Goal: Task Accomplishment & Management: Use online tool/utility

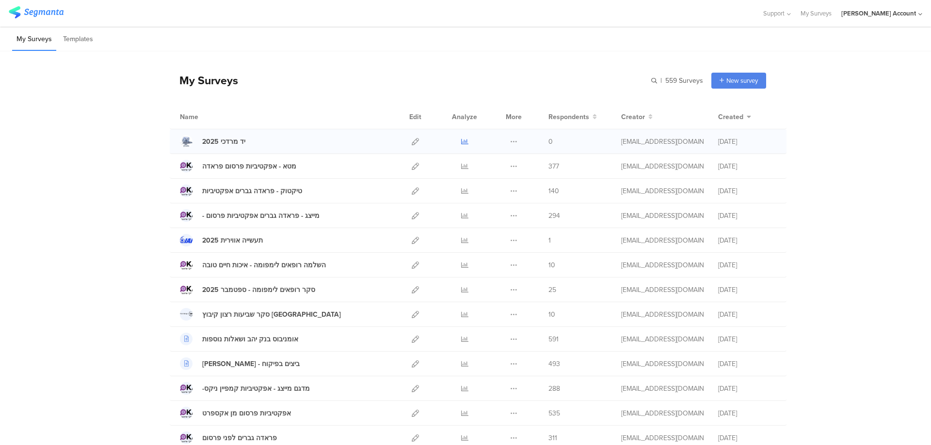
click at [462, 141] on icon at bounding box center [464, 141] width 7 height 7
click at [412, 241] on icon at bounding box center [415, 240] width 7 height 7
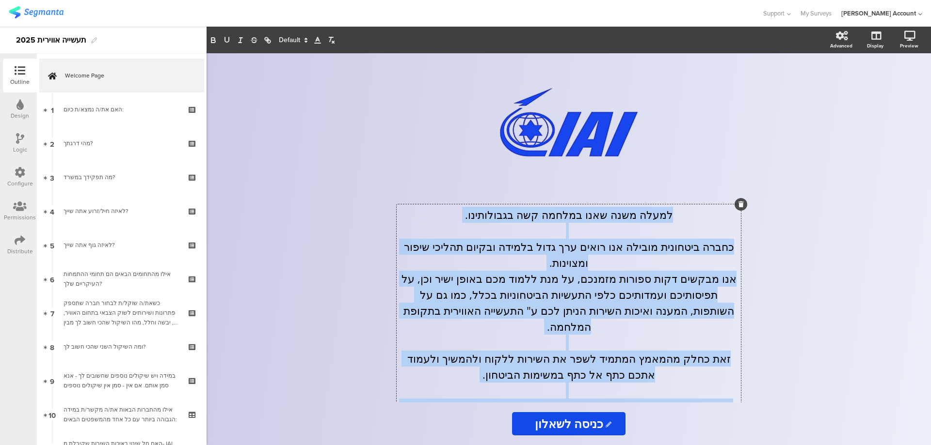
scroll to position [420, 0]
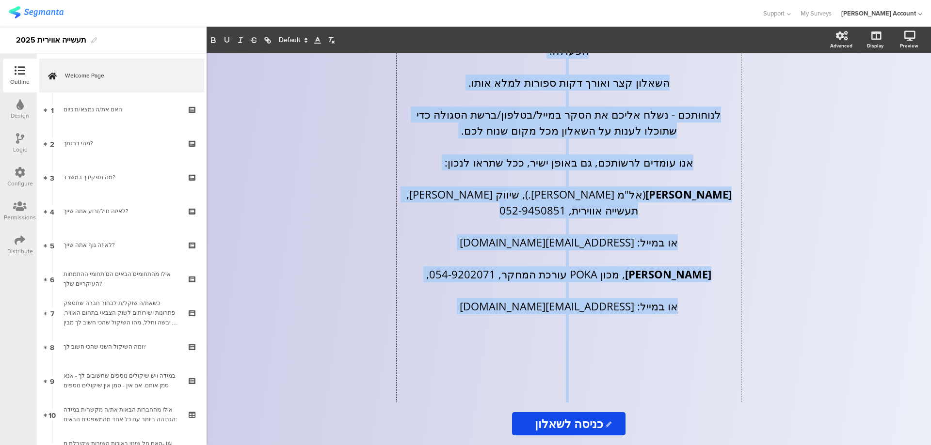
drag, startPoint x: 668, startPoint y: 212, endPoint x: 455, endPoint y: 421, distance: 298.6
click at [455, 421] on div "/ למעלה משנה שאנו במלחמה קשה בגבולותינו. כחברה ביטחונית מובילה אנו רואים ערך גד…" at bounding box center [568, 249] width 407 height 392
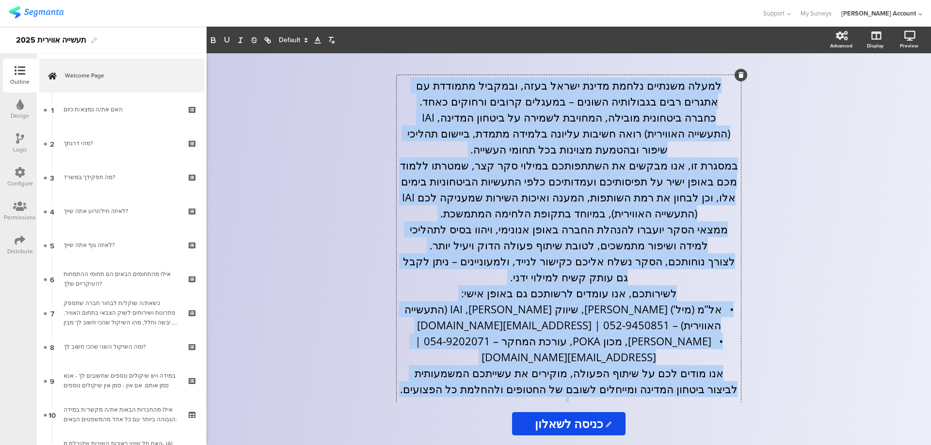
scroll to position [164, 0]
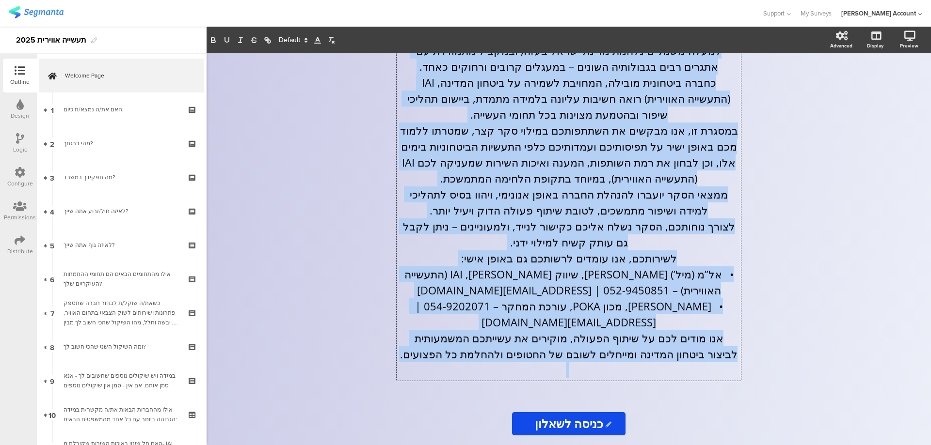
drag, startPoint x: 731, startPoint y: 217, endPoint x: 413, endPoint y: 414, distance: 374.2
click at [413, 414] on div "/ למעלה משנתיים נלחמת מדינת ישראל בעזה, ובמקביל מתמודדת עם אתגרים רבים בגבולותי…" at bounding box center [568, 249] width 407 height 392
click at [447, 206] on p "ממצאי הסקר יועברו להנהלת החברה באופן אנונימי, ויהוו בסיס לתהליכי למידה ושיפור מ…" at bounding box center [568, 203] width 339 height 32
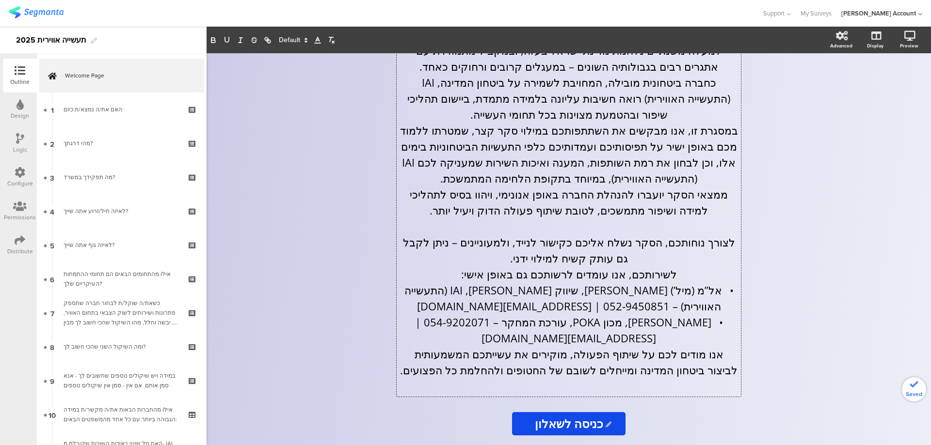
click at [502, 266] on p "לצורך נוחותכם, הסקר נשלח אליכם כקישור לנייד, ולמעוניינים – ניתן לקבל גם עותק קש…" at bounding box center [568, 251] width 339 height 32
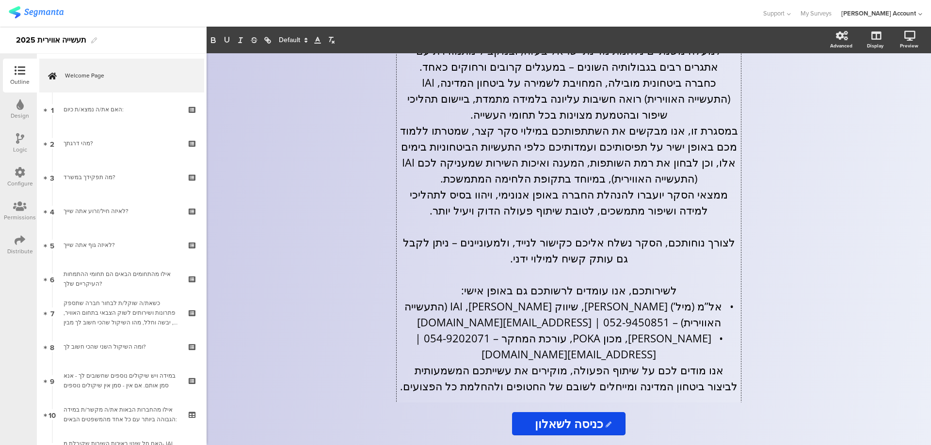
click at [509, 351] on p "• [PERSON_NAME], מכון POKA, עורכת המחקר – 054-9202071 | [EMAIL_ADDRESS][DOMAIN_…" at bounding box center [568, 347] width 339 height 32
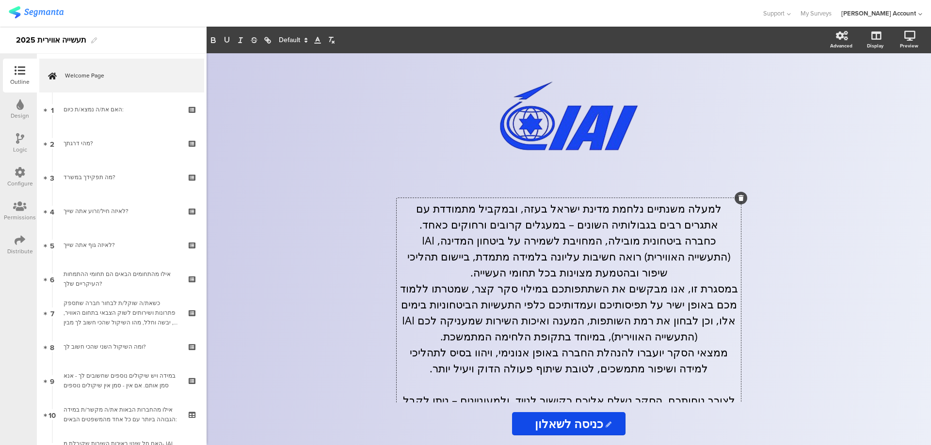
scroll to position [0, 0]
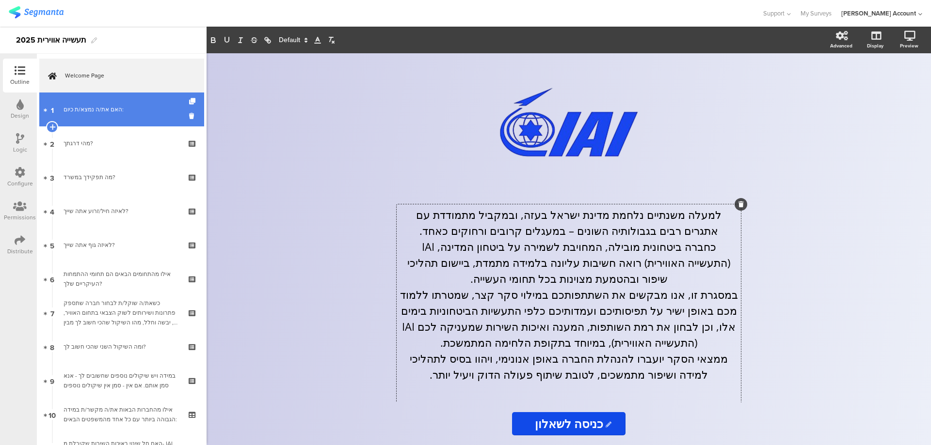
click at [86, 113] on div "האם את/ה נמצא/ת כיום:" at bounding box center [122, 110] width 116 height 10
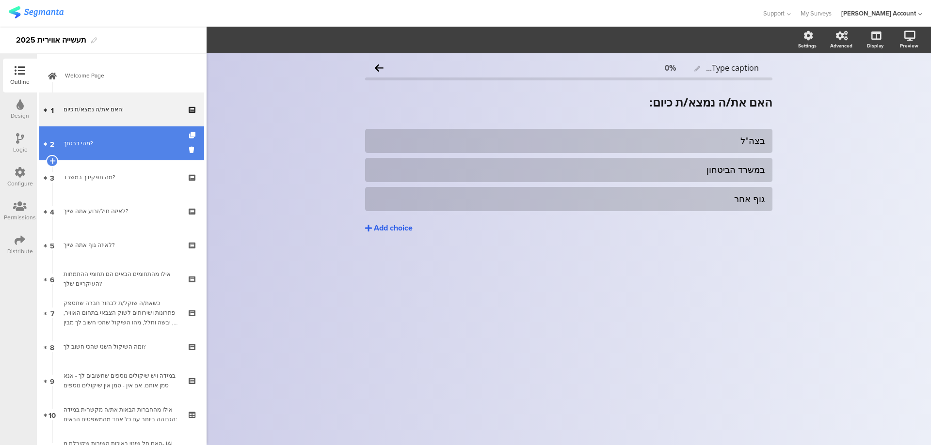
click at [91, 139] on div "מהי דרגתך?" at bounding box center [122, 144] width 116 height 10
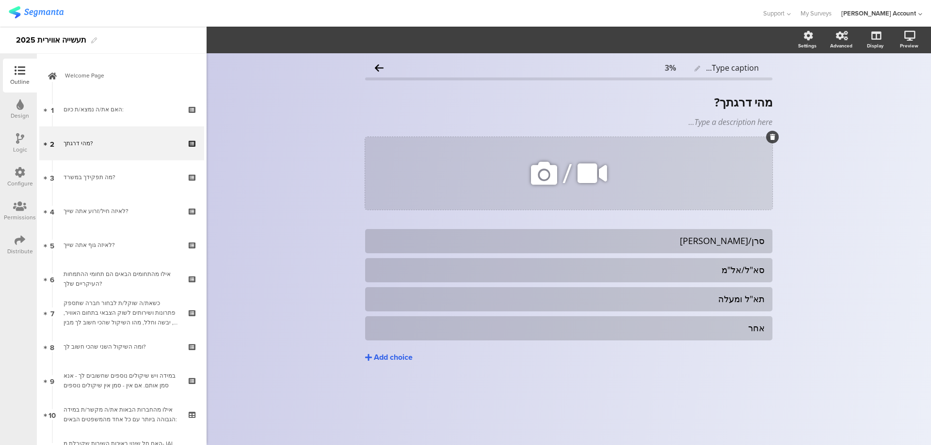
click at [775, 135] on icon at bounding box center [772, 137] width 5 height 6
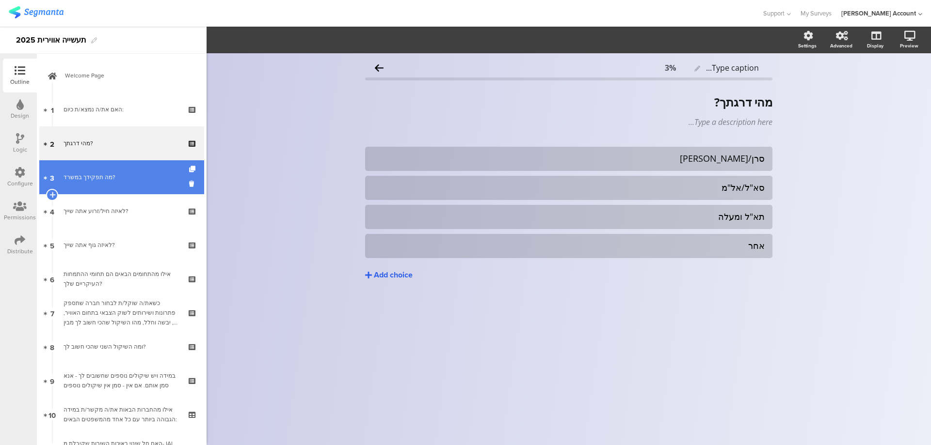
click at [75, 185] on link "3 מה תפקידך במשרד?" at bounding box center [121, 177] width 165 height 34
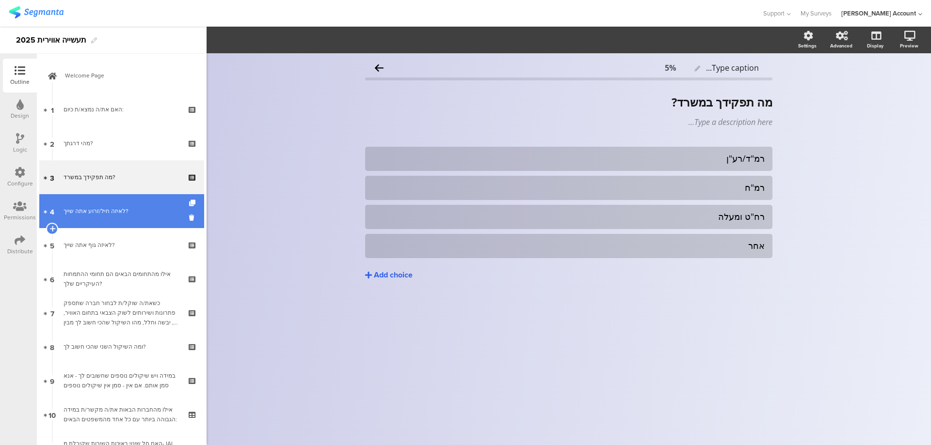
click at [87, 215] on div "לאיזה חיל/זרוע אתה שייך?" at bounding box center [122, 212] width 116 height 10
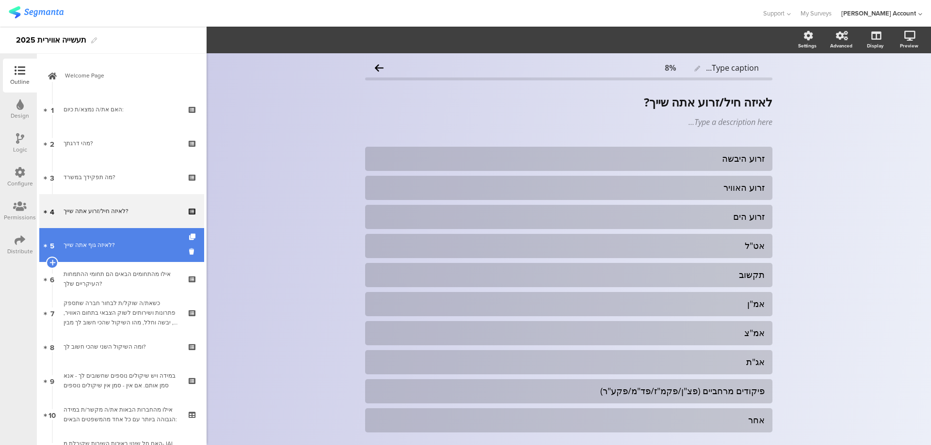
click at [96, 234] on link "5 לאיזה גוף אתה שייך?" at bounding box center [121, 245] width 165 height 34
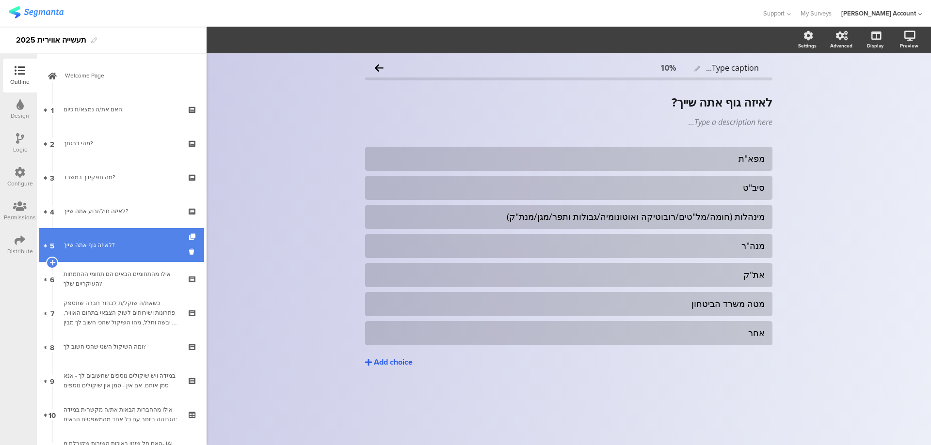
scroll to position [64, 0]
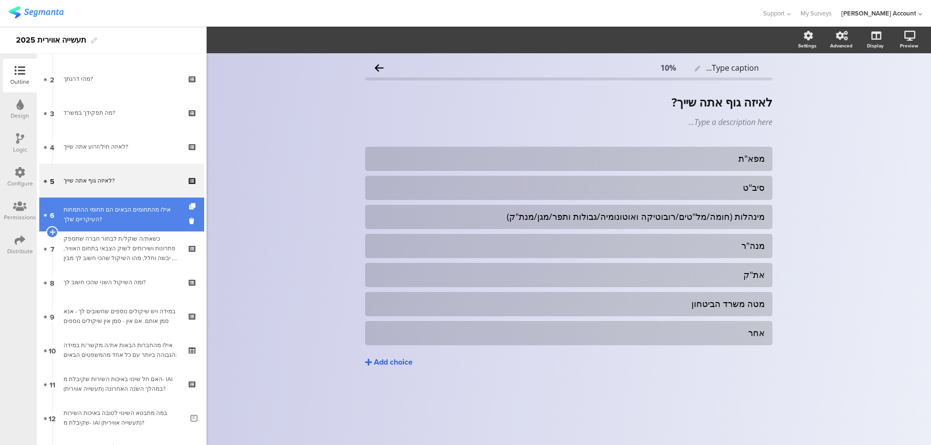
click at [121, 209] on div "אילו מהתחומים הבאים הם תחומי ההתמחות העיקריים שלך?" at bounding box center [122, 214] width 116 height 19
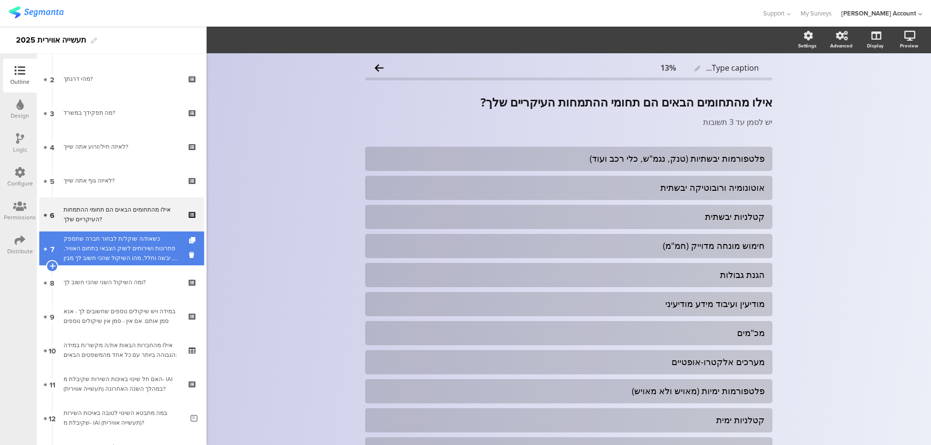
click at [122, 237] on div "כשאת/ה שוקל/ת לבחור חברה שתספק פתרונות ושירותים לשוק הצבאי בתחום האוויר, ים, יב…" at bounding box center [122, 248] width 116 height 29
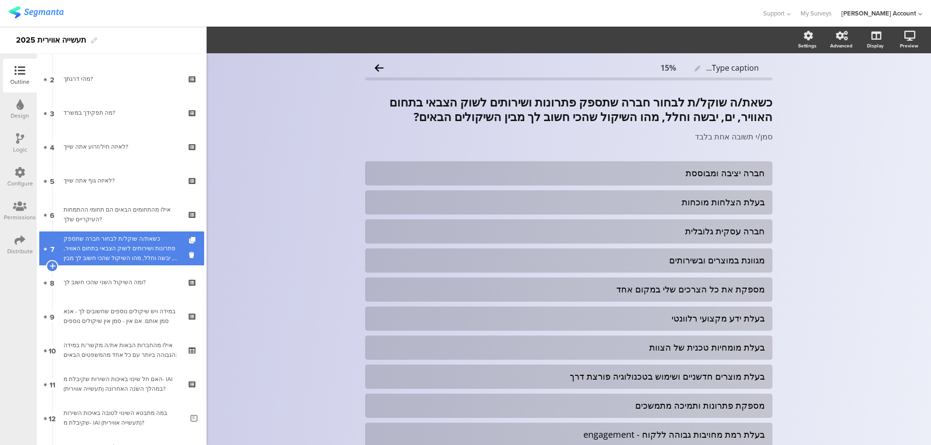
scroll to position [129, 0]
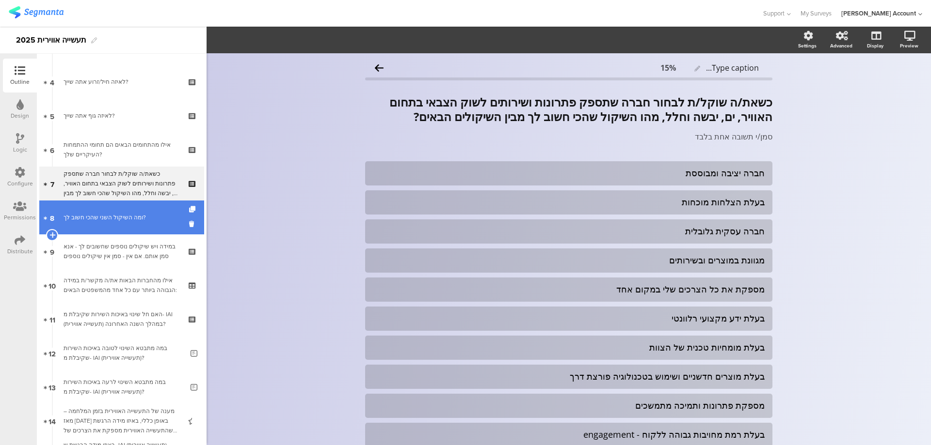
click at [138, 211] on link "8 ומה השיקול השני שהכי חשוב לך?" at bounding box center [121, 218] width 165 height 34
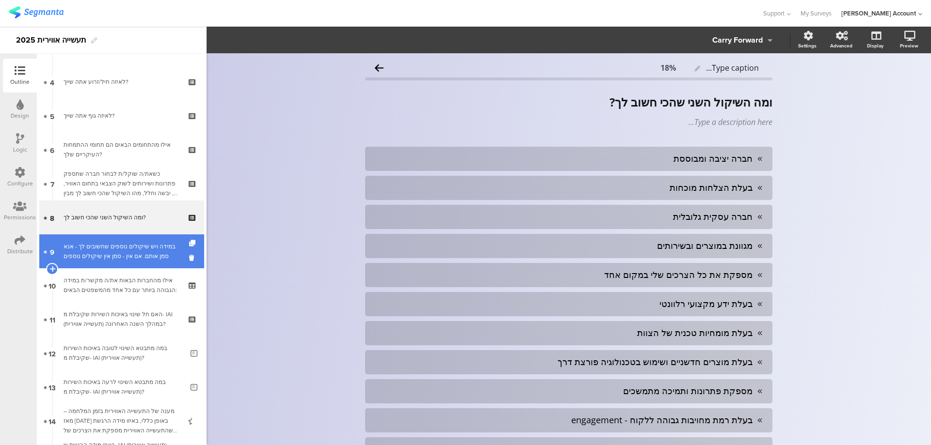
click at [139, 243] on div "במידה ויש שיקולים נוספים שחשובים לך - אנא סמן אותם. אם אין - סמן אין שיקולים נו…" at bounding box center [122, 251] width 116 height 19
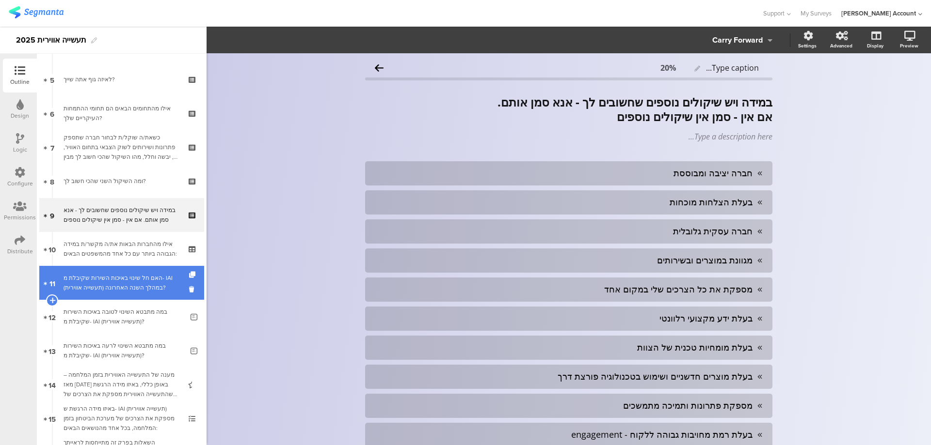
scroll to position [194, 0]
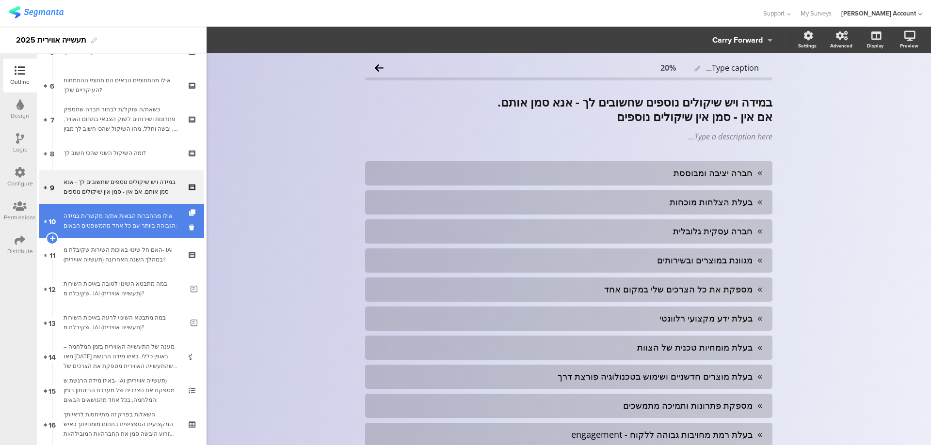
click at [145, 232] on link "10 אילו מהחברות הבאות את/ה מקשר/ת במידה הגבוהה ביותר עם כל אחד מהמשפטים הבאים:" at bounding box center [121, 221] width 165 height 34
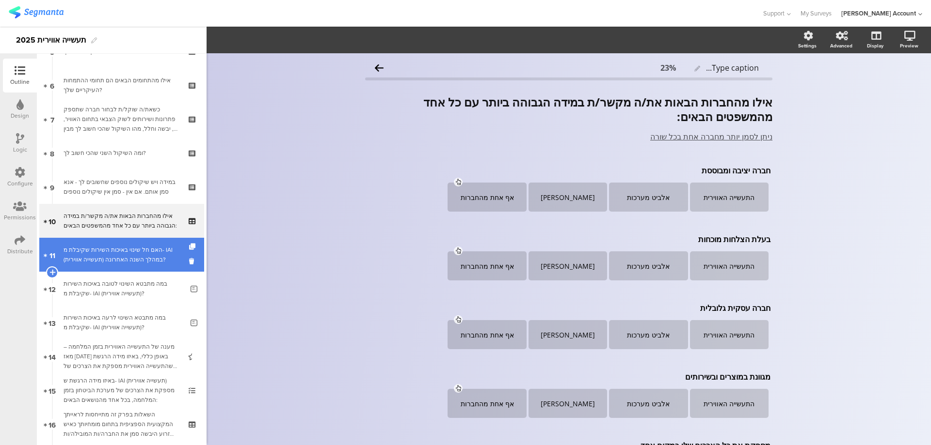
click at [144, 257] on div "האם חל שינוי באיכות השירות שקיבלת מ- IAI (תעשייה אווירית) במהלך השנה האחרונה?" at bounding box center [122, 254] width 116 height 19
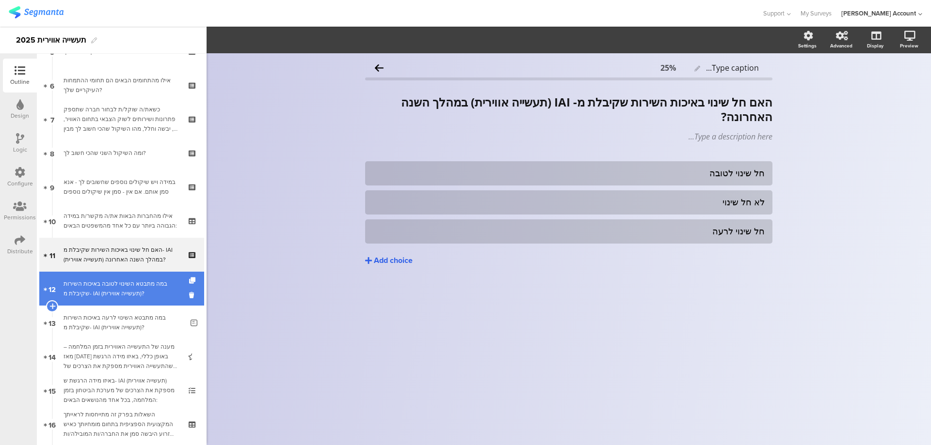
click at [144, 272] on link "12 במה מתבטא השינוי לטובה באיכות השירות שקיבלת מ- IAI (תעשייה אווירית)?" at bounding box center [121, 289] width 165 height 34
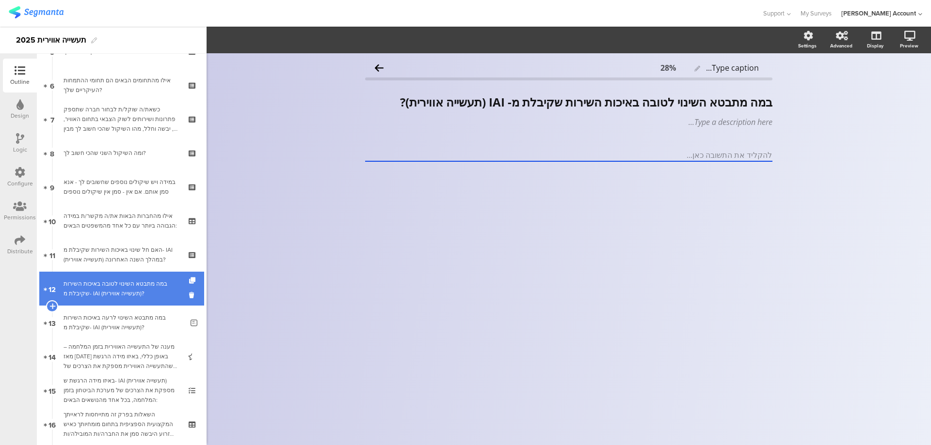
click at [143, 281] on div "במה מתבטא השינוי לטובה באיכות השירות שקיבלת מ- IAI (תעשייה אווירית)?" at bounding box center [124, 288] width 120 height 19
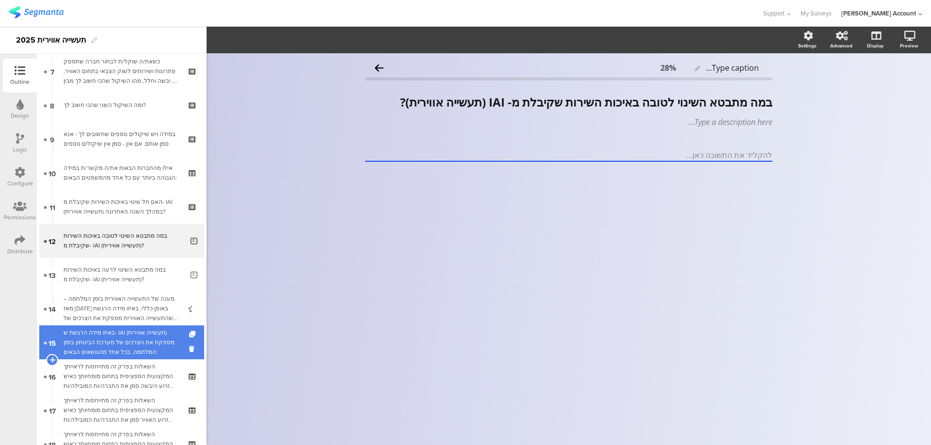
scroll to position [323, 0]
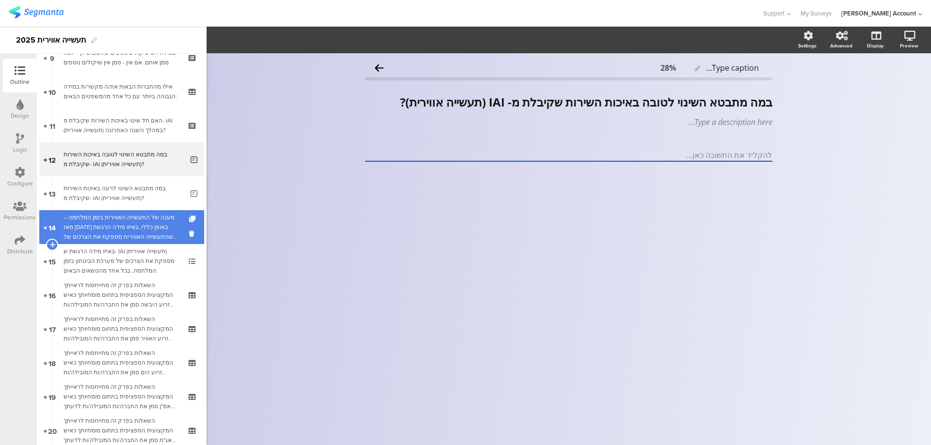
click at [148, 226] on div "מענה של התעשייה האווירית בזמן המלחמה – מאז אוקטובר 2023 באופן כללי, באיזו מידה …" at bounding box center [122, 227] width 116 height 29
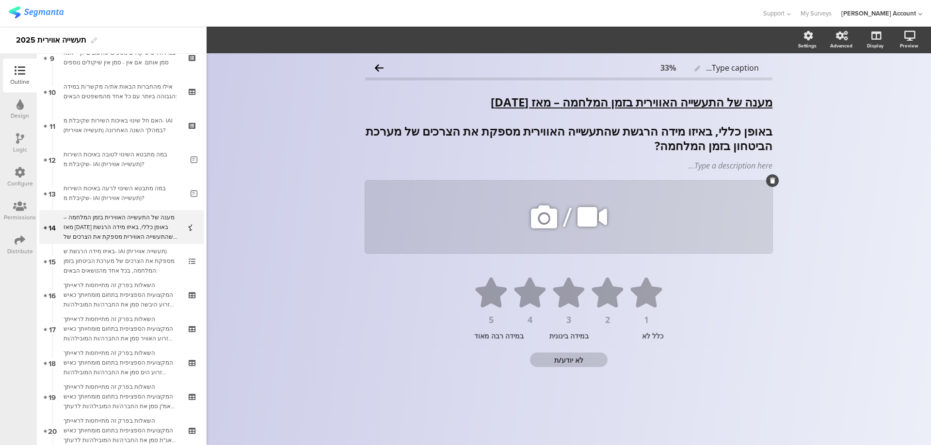
click at [770, 182] on icon at bounding box center [772, 181] width 5 height 6
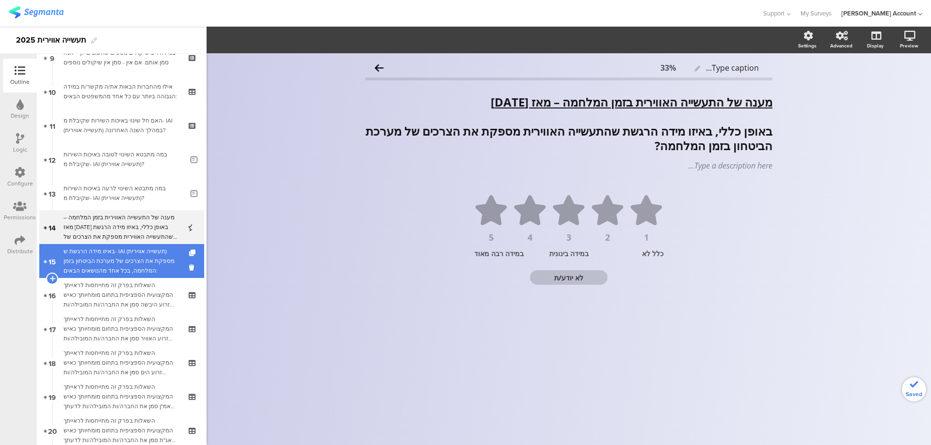
click at [133, 260] on div "באיזו מידה הרגשת ש- IAI (תעשייה אווירית) מספקת את הצרכים של מערכת הביטחון בזמן …" at bounding box center [122, 261] width 116 height 29
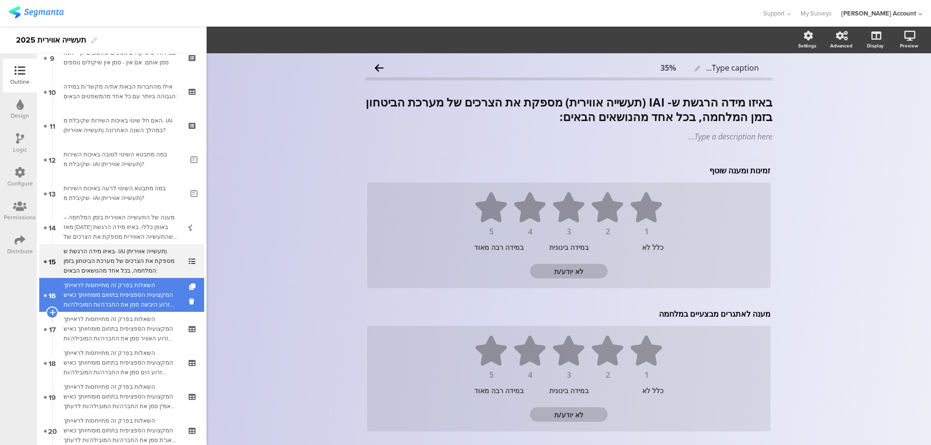
click at [149, 299] on div "השאלות בפרק זה מתייחסות לראייתך המקצועית הספציפית בתחום מומחיותך כאיש זרוע היבש…" at bounding box center [122, 295] width 116 height 29
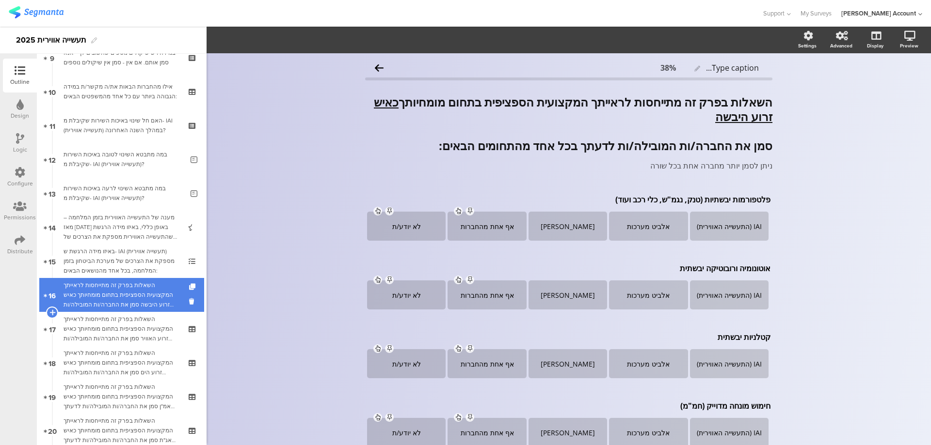
click at [142, 303] on div "השאלות בפרק זה מתייחסות לראייתך המקצועית הספציפית בתחום מומחיותך כאיש זרוע היבש…" at bounding box center [122, 295] width 116 height 29
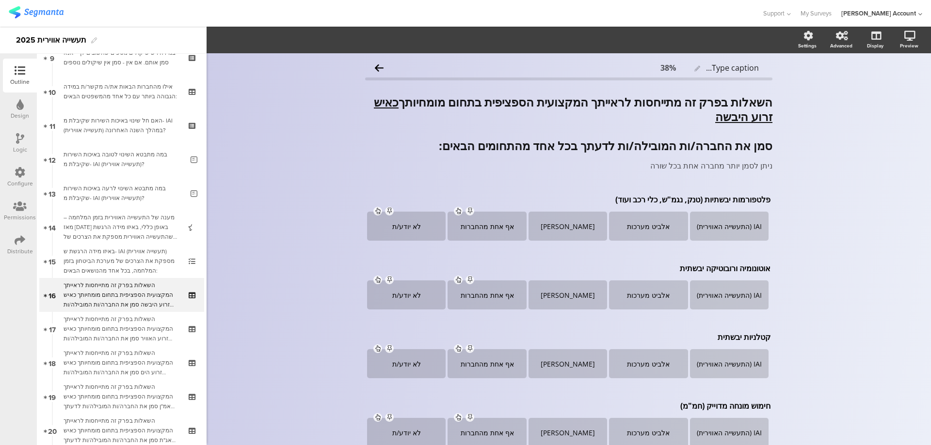
click at [18, 143] on icon at bounding box center [20, 138] width 8 height 11
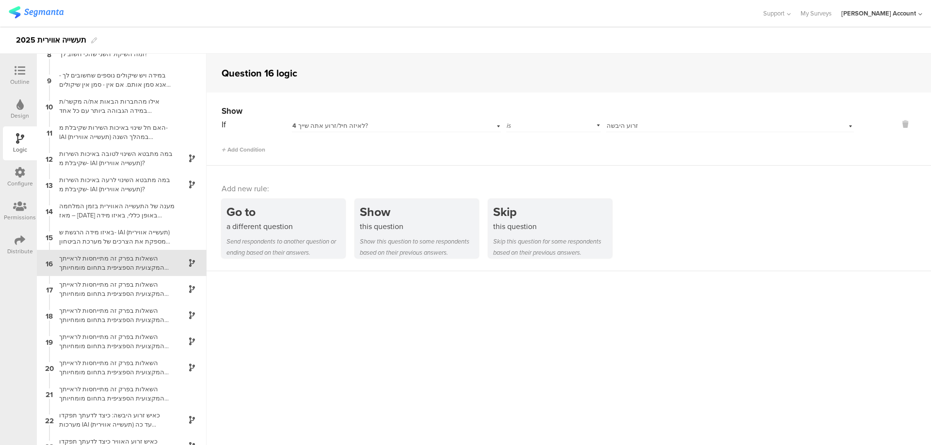
scroll to position [210, 0]
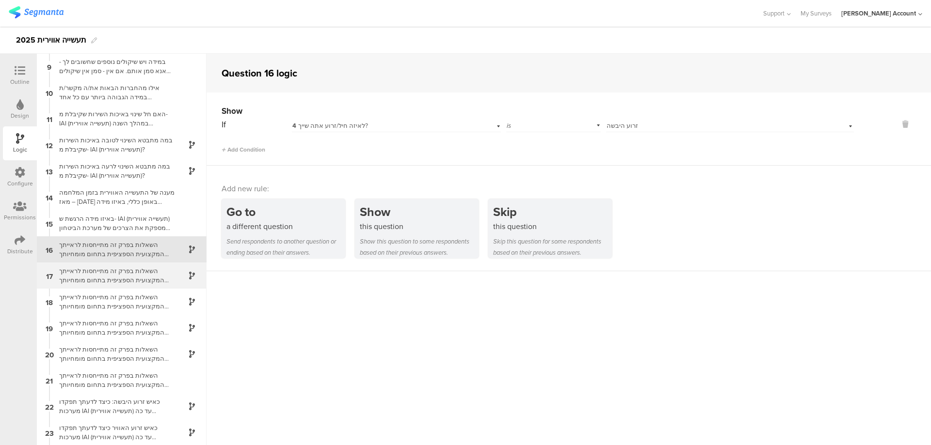
click at [141, 271] on div "השאלות בפרק זה מתייחסות לראייתך המקצועית הספציפית בתחום מומחיותך כאיש זרוע האוו…" at bounding box center [113, 276] width 121 height 18
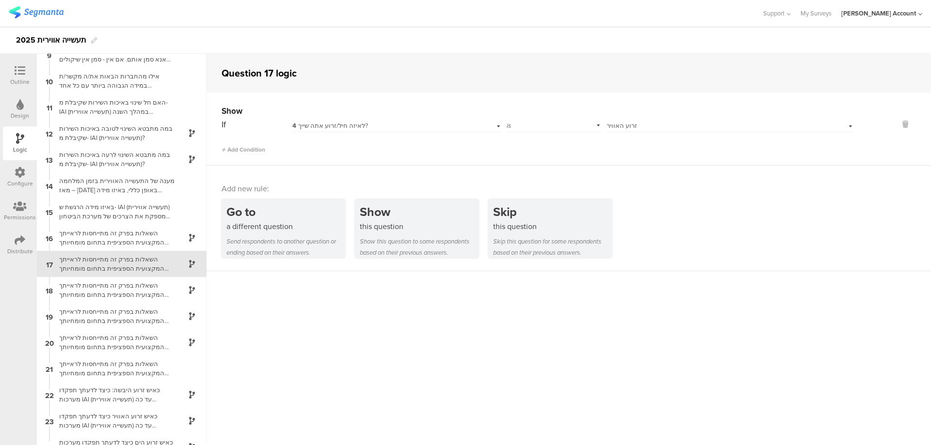
scroll to position [236, 0]
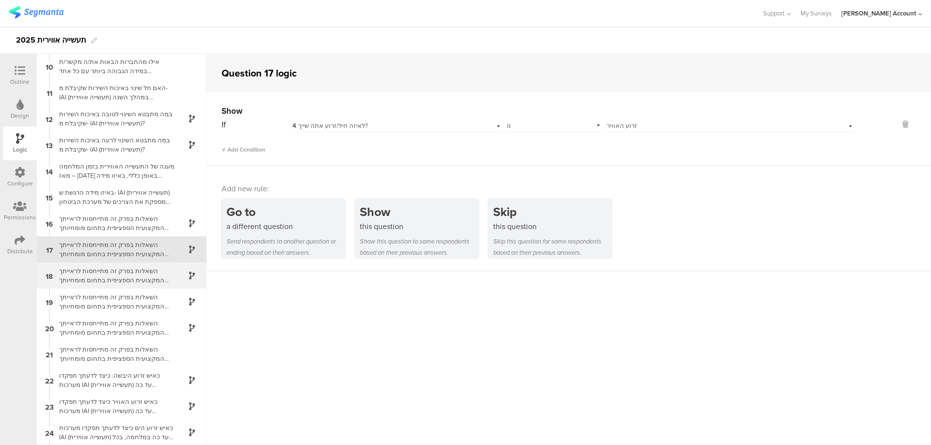
click at [150, 276] on div "השאלות בפרק זה מתייחסות לראייתך המקצועית הספציפית בתחום מומחיותך כאיש זרוע הים …" at bounding box center [113, 276] width 121 height 18
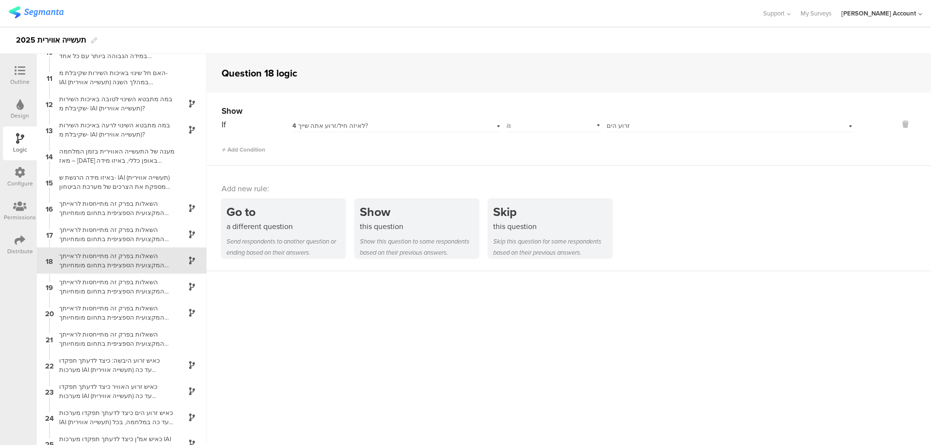
scroll to position [262, 0]
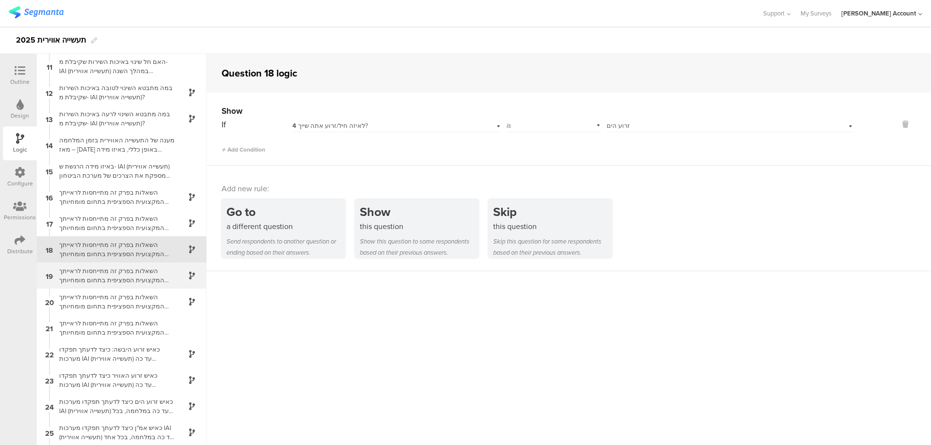
click at [157, 275] on div "השאלות בפרק זה מתייחסות לראייתך המקצועית הספציפית בתחום מומחיותך כאיש אמ"ן סמן …" at bounding box center [113, 276] width 121 height 18
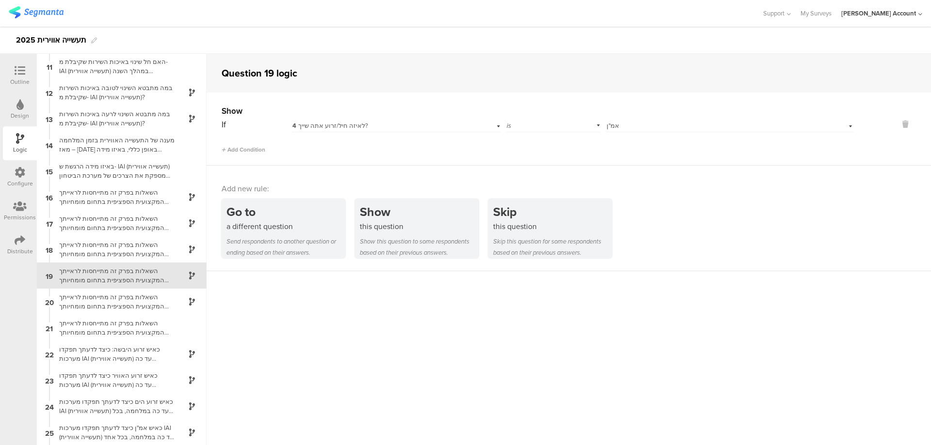
scroll to position [288, 0]
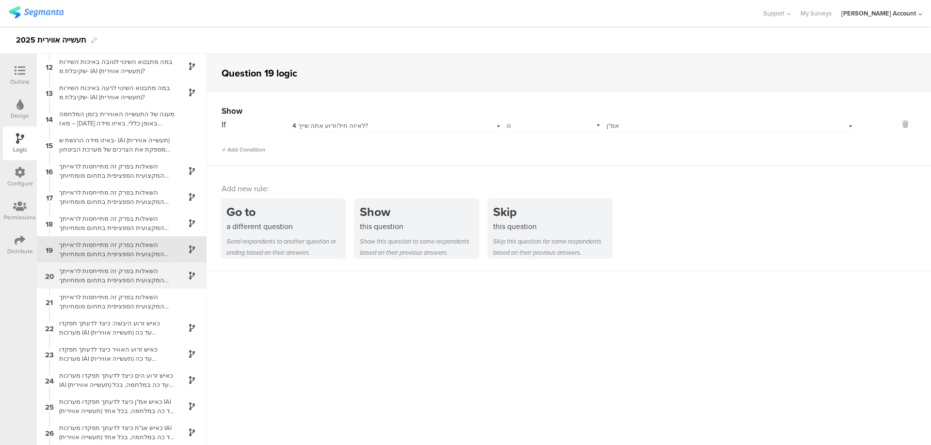
click at [157, 276] on div "השאלות בפרק זה מתייחסות לראייתך המקצועית הספציפית בתחום מומחיותך כאיש אג"ת סמן …" at bounding box center [113, 276] width 121 height 18
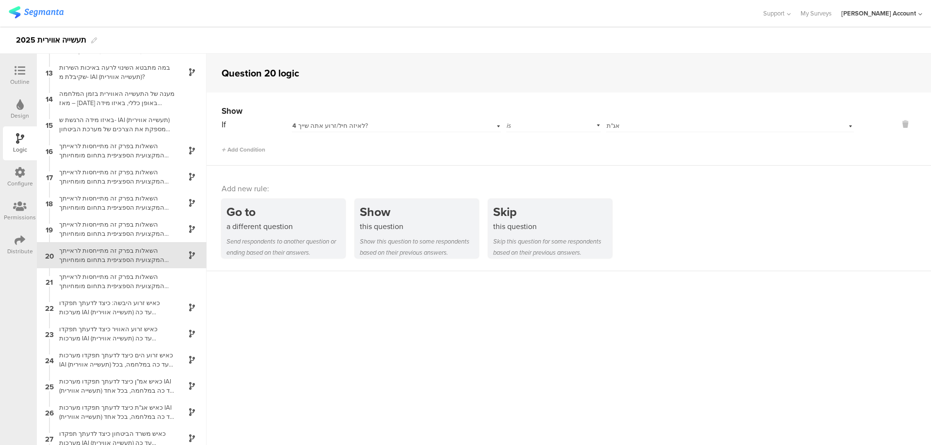
scroll to position [315, 0]
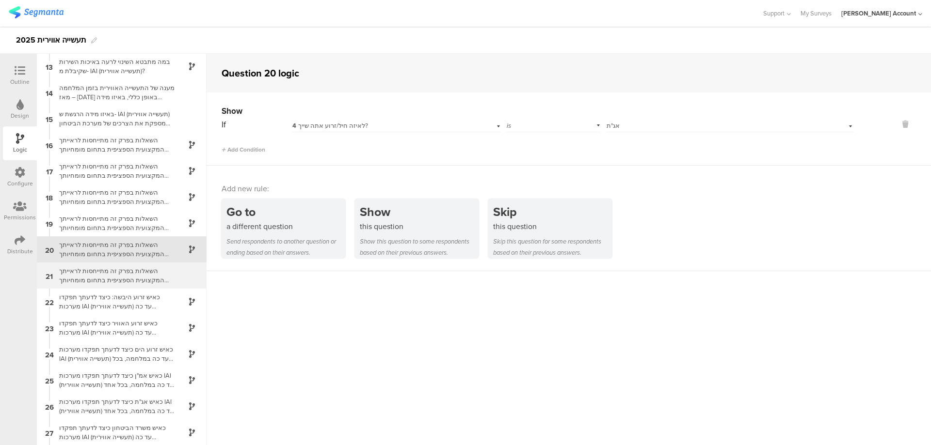
click at [157, 280] on div "השאלות בפרק זה מתייחסות לראייתך המקצועית הספציפית בתחום מומחיותך כאיש משרד הביט…" at bounding box center [113, 276] width 121 height 18
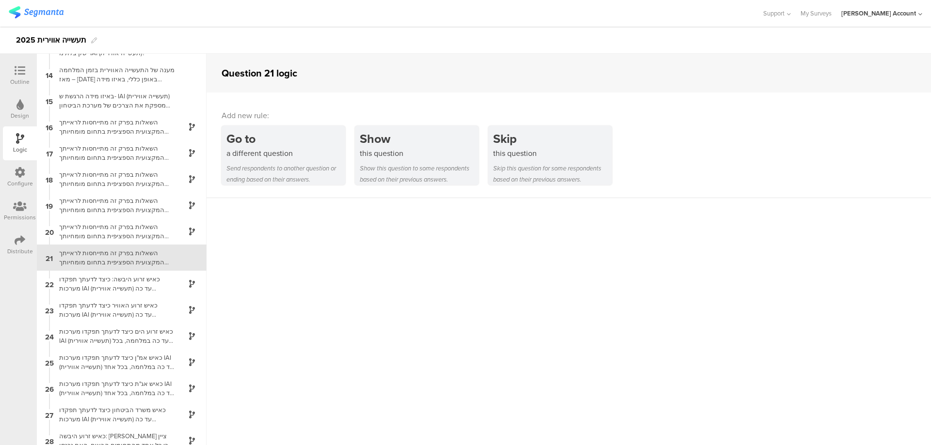
scroll to position [341, 0]
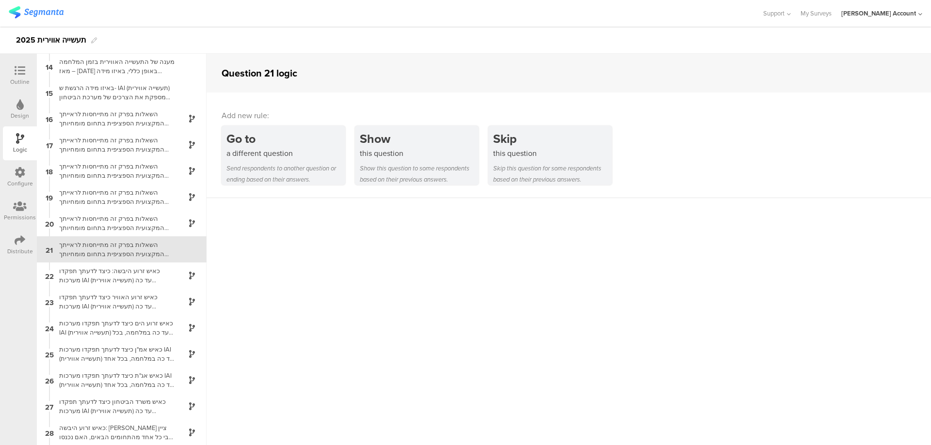
click at [22, 77] on div at bounding box center [19, 71] width 19 height 12
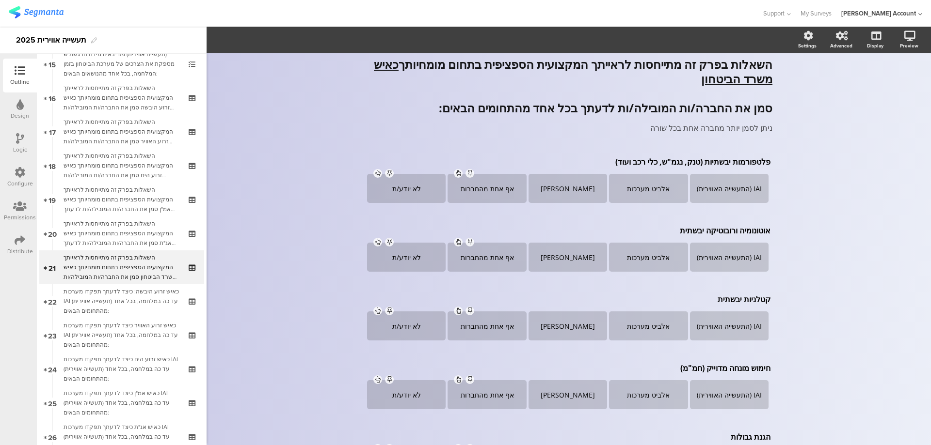
scroll to position [539, 0]
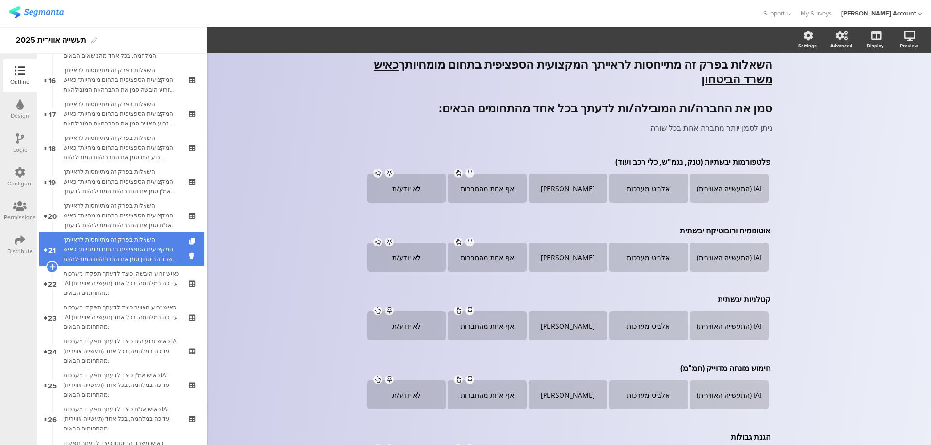
click at [152, 247] on div "השאלות בפרק זה מתייחסות לראייתך המקצועית הספציפית בתחום מומחיותך כאיש משרד הביט…" at bounding box center [122, 249] width 116 height 29
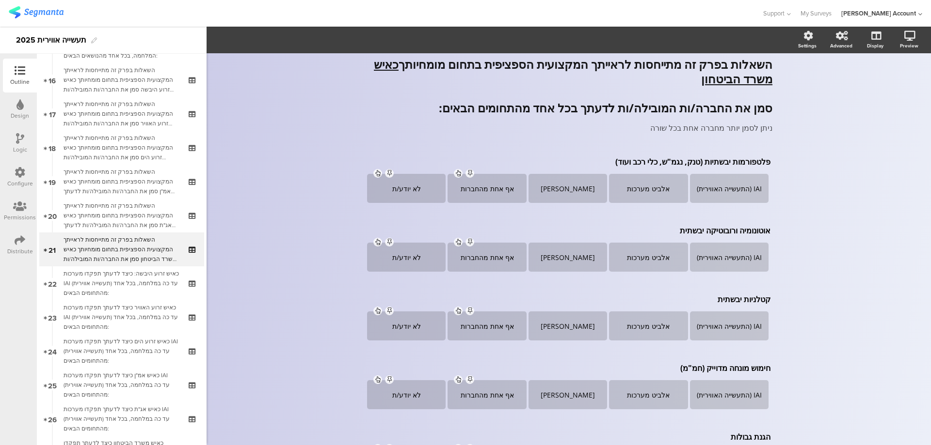
click at [19, 134] on icon at bounding box center [20, 138] width 8 height 11
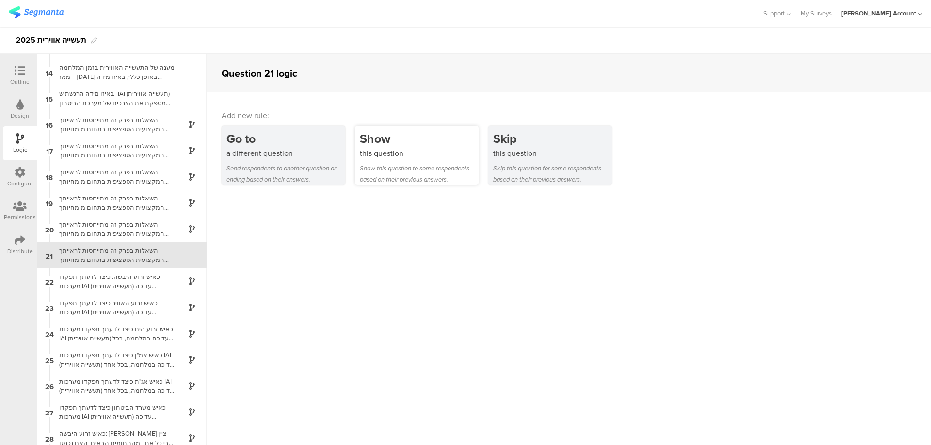
scroll to position [341, 0]
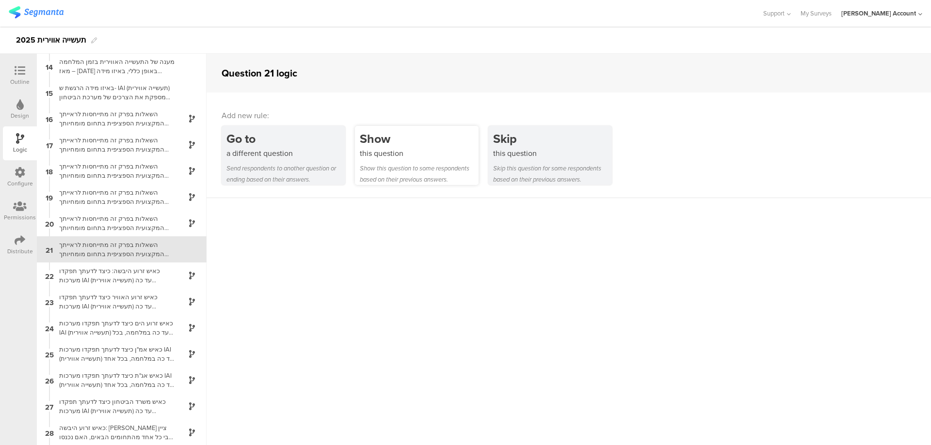
click at [405, 158] on div "this question" at bounding box center [419, 153] width 119 height 11
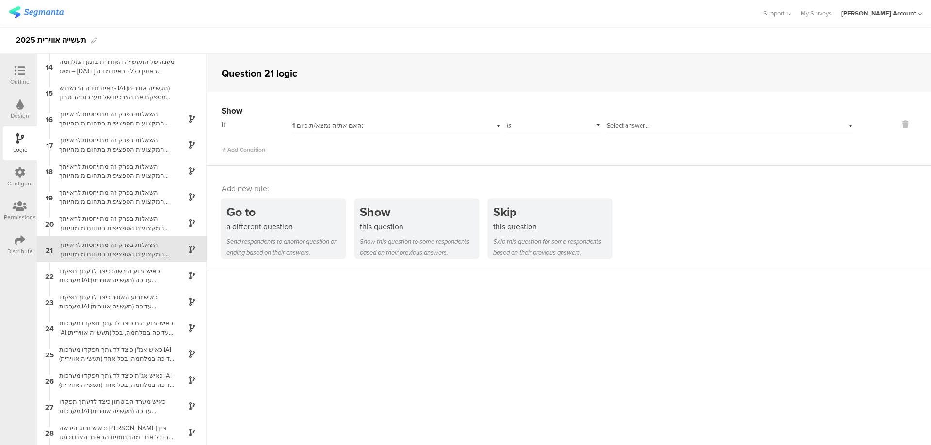
click at [610, 128] on span "Select answer..." at bounding box center [627, 125] width 42 height 9
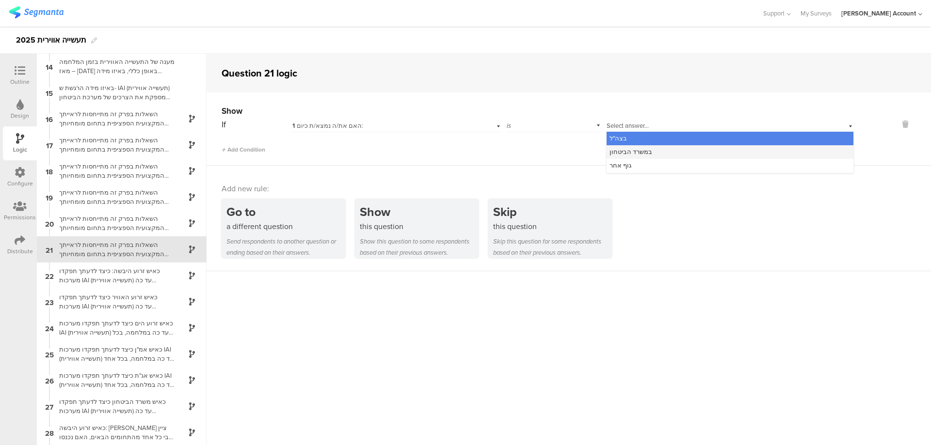
click at [643, 154] on span "במשרד הביטחון" at bounding box center [630, 151] width 43 height 9
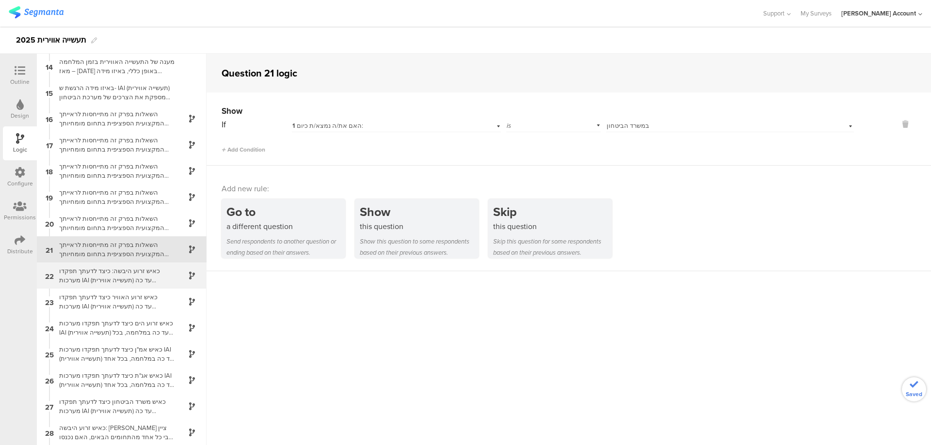
click at [141, 275] on div "כאיש זרוע היבשה: כיצד לדעתך תפקדו מערכות IAI (תעשייה אווירית) עד כה במלחמה, בכל…" at bounding box center [113, 276] width 121 height 18
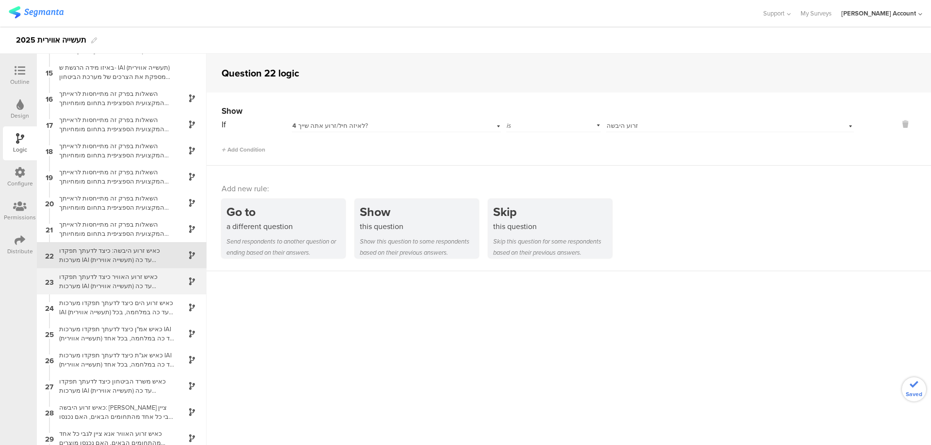
scroll to position [367, 0]
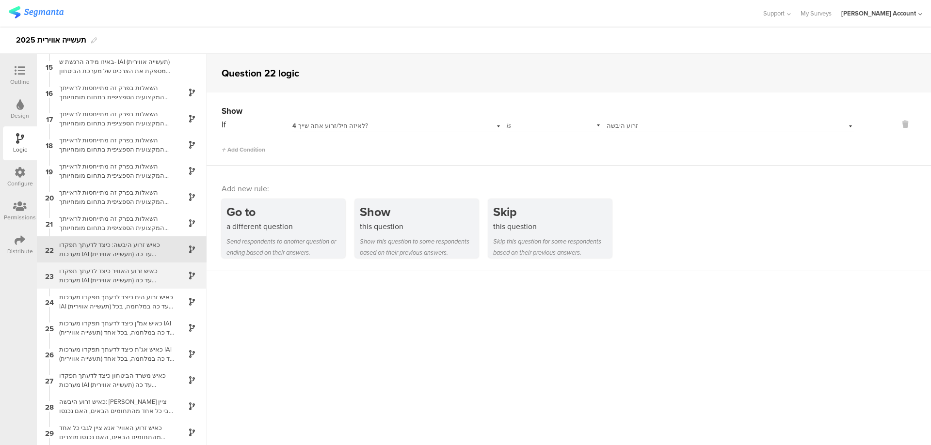
click at [134, 280] on div "כאיש זרוע האוויר כיצד לדעתך תפקדו מערכות IAI (תעשייה אווירית) עד כה במלחמה, בכל…" at bounding box center [113, 276] width 121 height 18
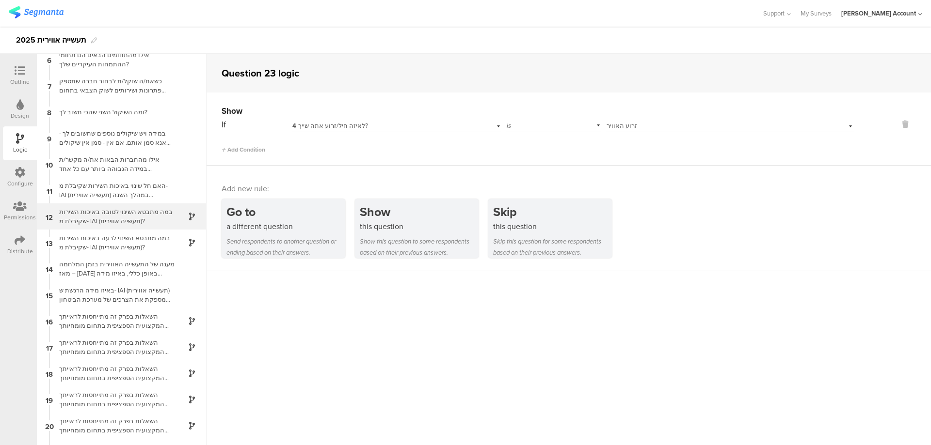
scroll to position [135, 0]
click at [156, 162] on div "אילו מהחברות הבאות את/ה מקשר/ת במידה הגבוהה ביותר עם כל אחד מהמשפטים הבאים:" at bounding box center [113, 168] width 121 height 18
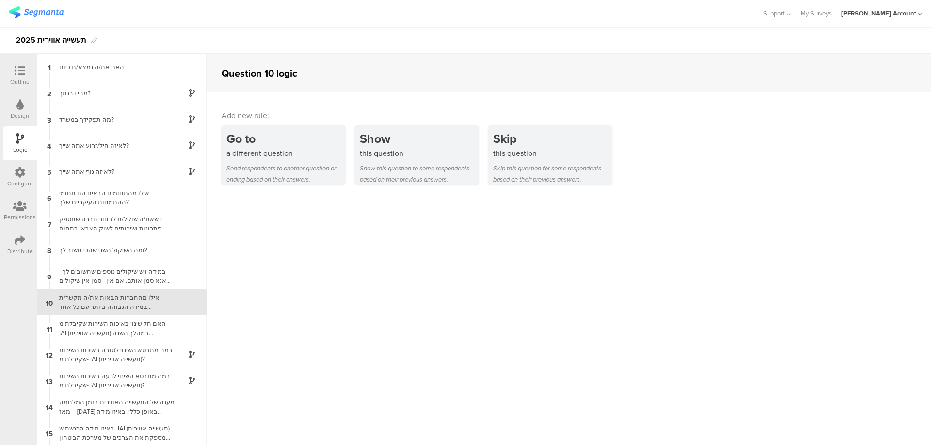
scroll to position [53, 0]
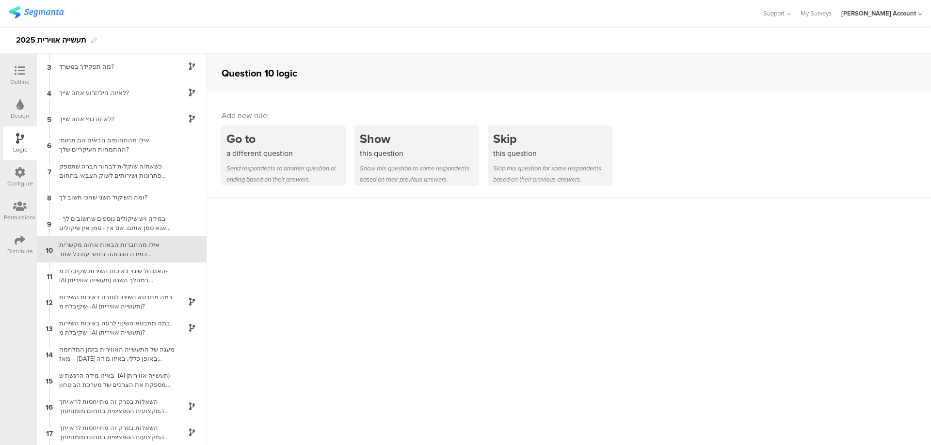
click at [15, 76] on icon at bounding box center [20, 70] width 11 height 11
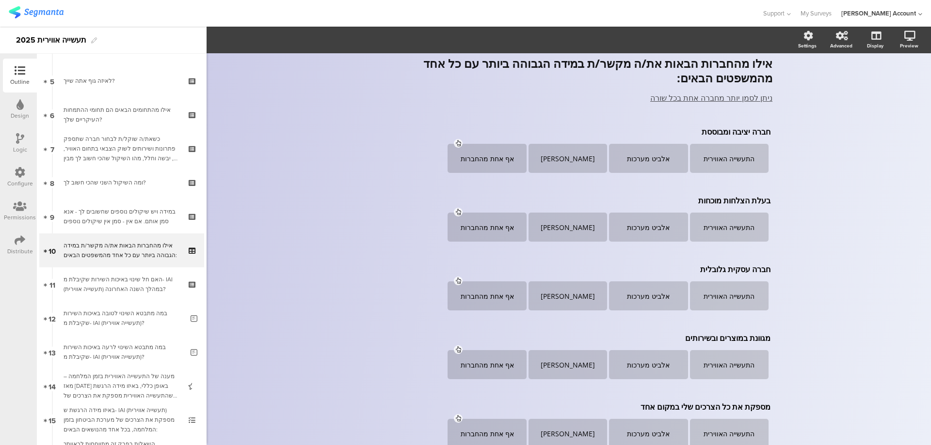
scroll to position [165, 0]
click at [738, 155] on div "התעשייה האווירית" at bounding box center [729, 158] width 76 height 9
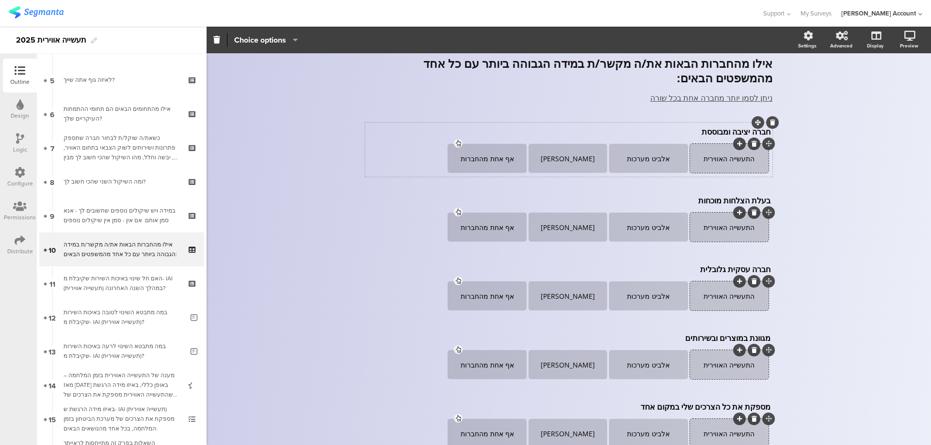
click at [738, 155] on div "התעשייה האווירית" at bounding box center [729, 158] width 76 height 9
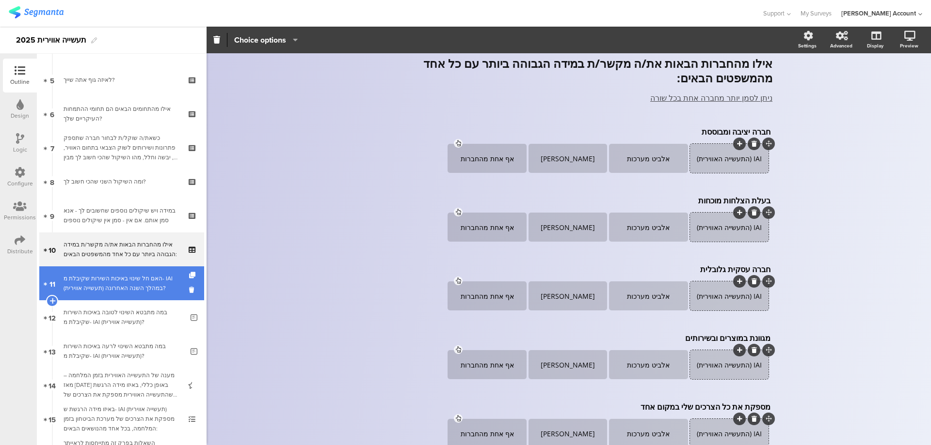
click at [132, 286] on div "האם חל שינוי באיכות השירות שקיבלת מ- IAI (תעשייה אווירית) במהלך השנה האחרונה?" at bounding box center [122, 283] width 116 height 19
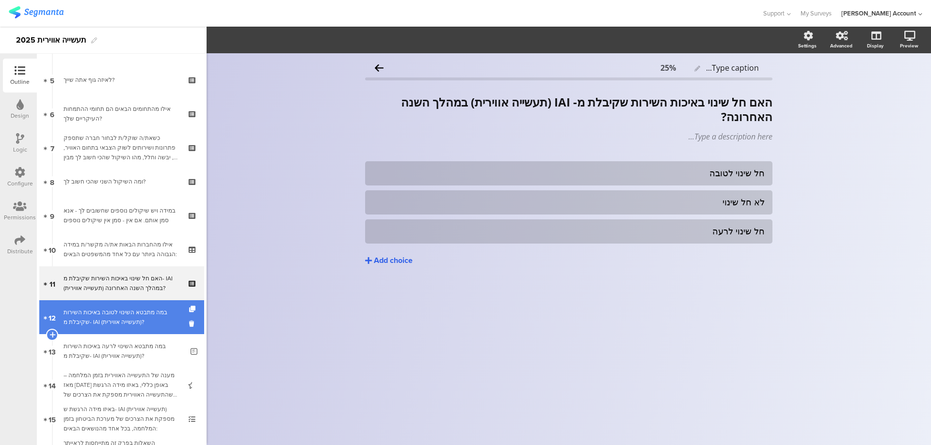
click at [146, 322] on div "במה מתבטא השינוי לטובה באיכות השירות שקיבלת מ- IAI (תעשייה אווירית)?" at bounding box center [124, 317] width 120 height 19
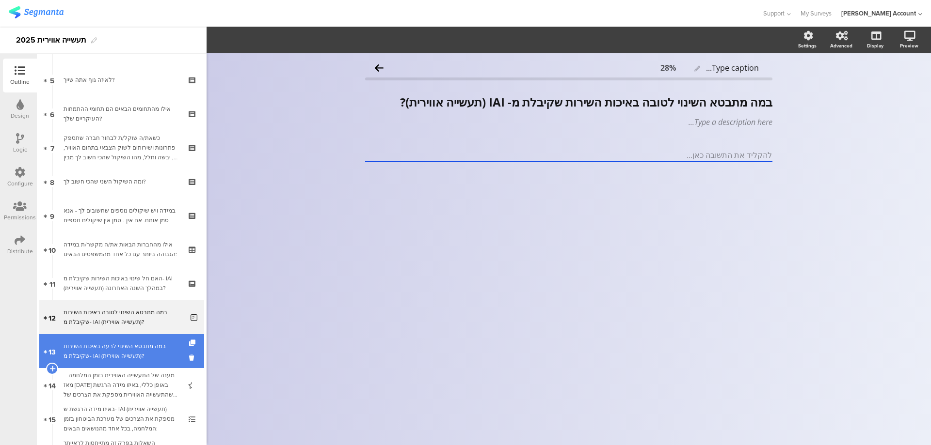
click at [142, 354] on div "במה מתבטא השינוי לרעה באיכות השירות שקיבלת מ- IAI (תעשייה אווירית)?" at bounding box center [124, 351] width 120 height 19
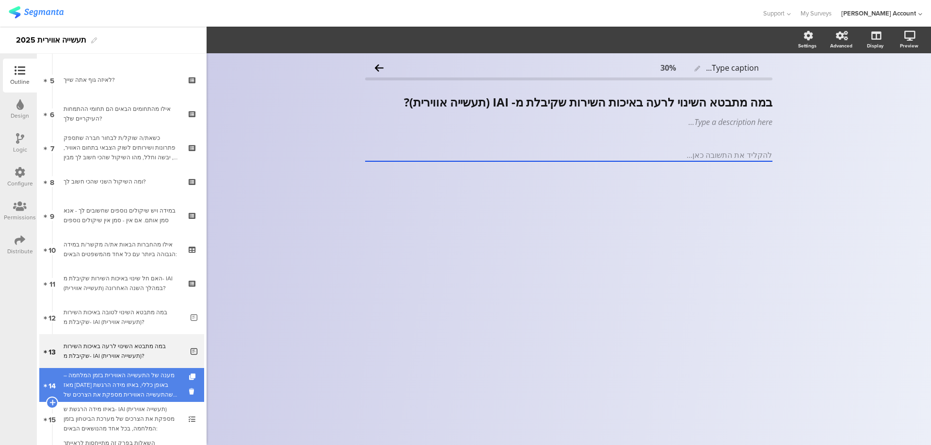
click at [154, 384] on div "מענה של התעשייה האווירית בזמן המלחמה – מאז אוקטובר 2023 באופן כללי, באיזו מידה …" at bounding box center [122, 385] width 116 height 29
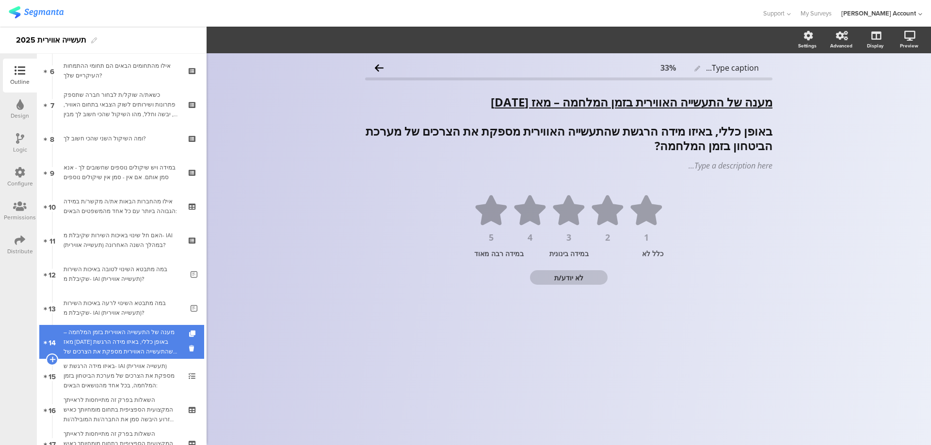
scroll to position [230, 0]
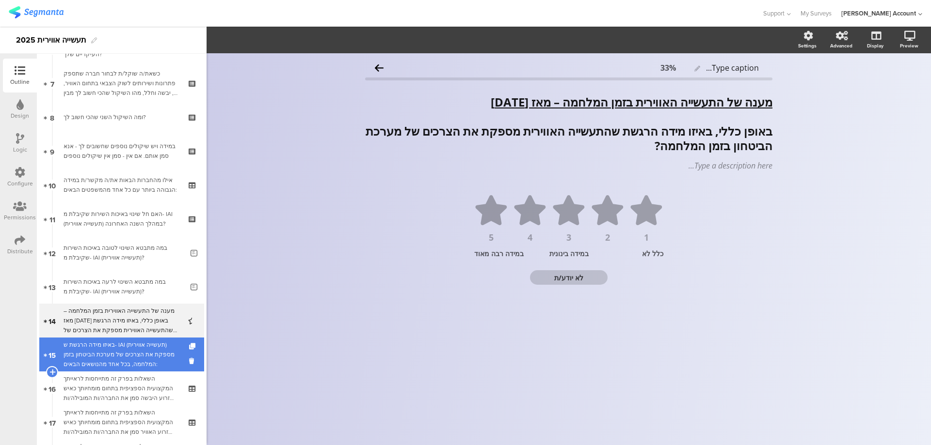
click at [145, 341] on div "באיזו מידה הרגשת ש- IAI (תעשייה אווירית) מספקת את הצרכים של מערכת הביטחון בזמן …" at bounding box center [122, 354] width 116 height 29
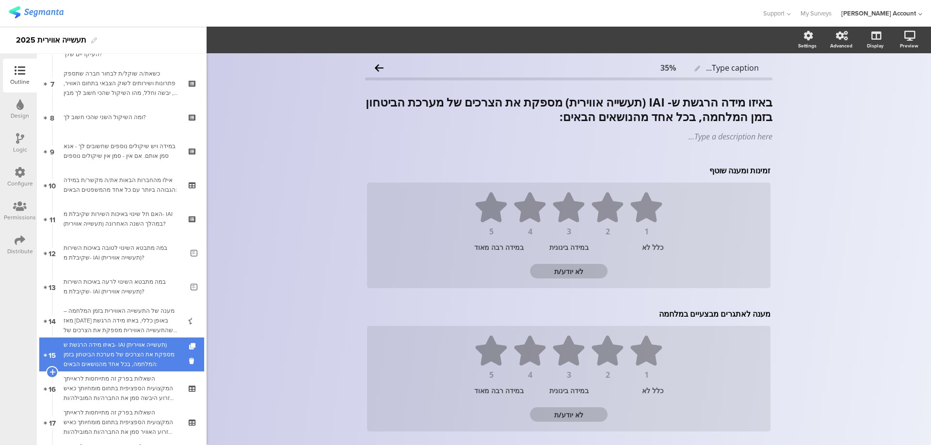
click at [153, 352] on div "באיזו מידה הרגשת ש- IAI (תעשייה אווירית) מספקת את הצרכים של מערכת הביטחון בזמן …" at bounding box center [122, 354] width 116 height 29
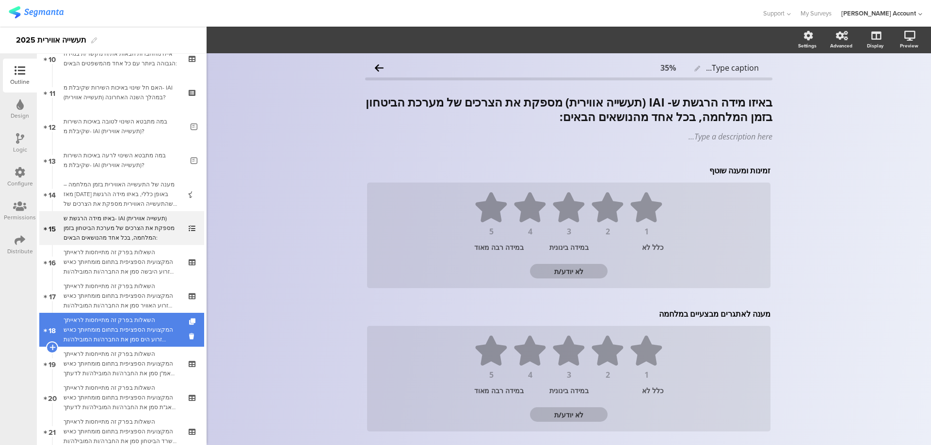
scroll to position [359, 0]
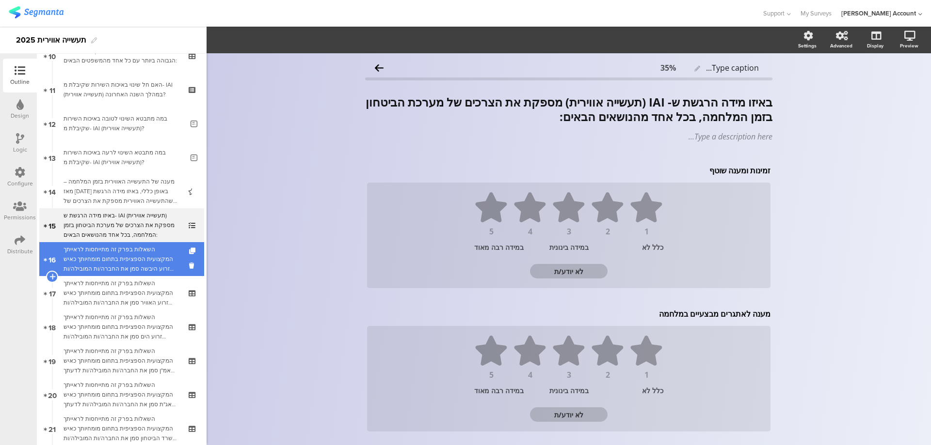
click at [154, 258] on div "השאלות בפרק זה מתייחסות לראייתך המקצועית הספציפית בתחום מומחיותך כאיש זרוע היבש…" at bounding box center [122, 259] width 116 height 29
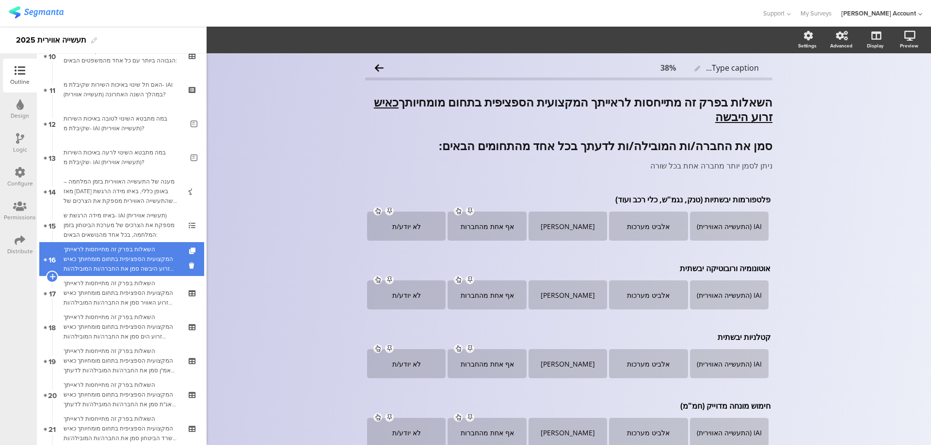
click at [127, 259] on div "השאלות בפרק זה מתייחסות לראייתך המקצועית הספציפית בתחום מומחיותך כאיש זרוע היבש…" at bounding box center [122, 259] width 116 height 29
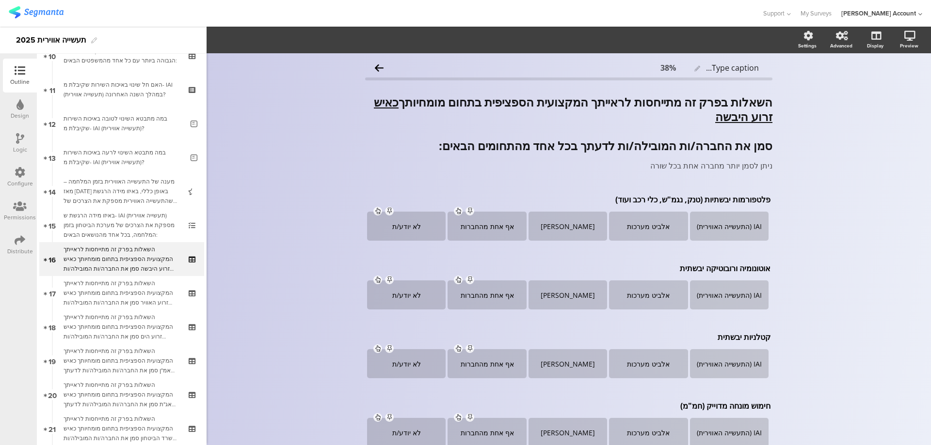
click at [16, 139] on icon at bounding box center [20, 138] width 8 height 11
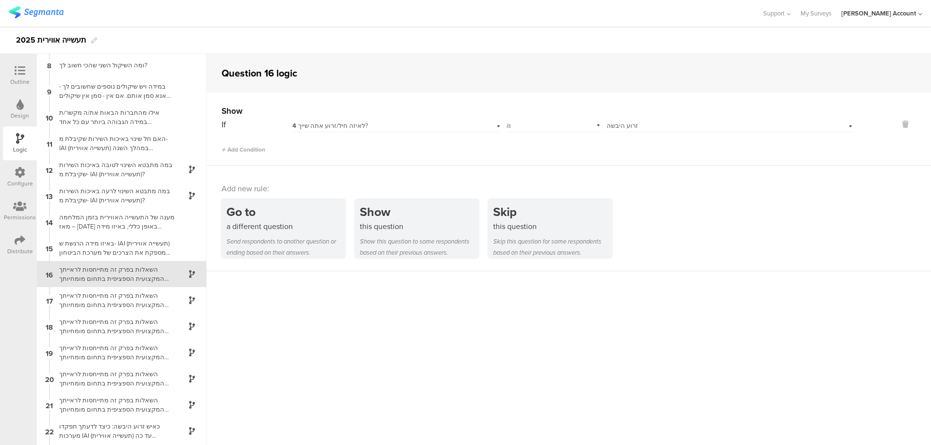
scroll to position [210, 0]
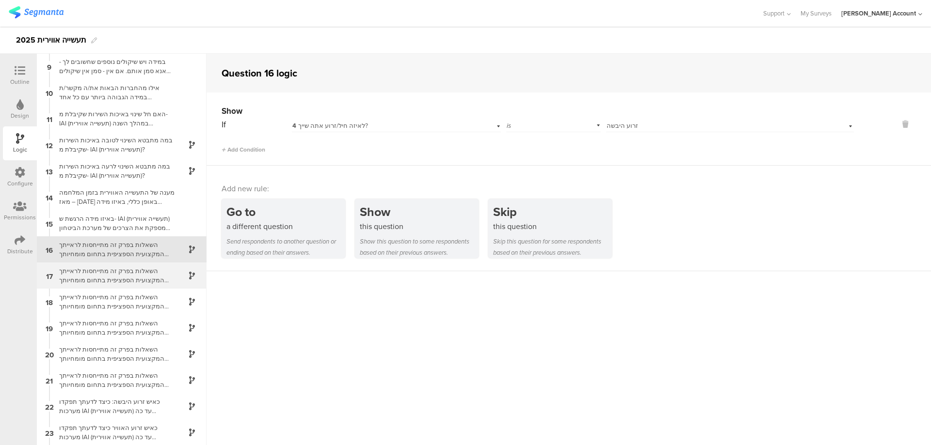
click at [114, 275] on div "השאלות בפרק זה מתייחסות לראייתך המקצועית הספציפית בתחום מומחיותך כאיש זרוע האוו…" at bounding box center [113, 276] width 121 height 18
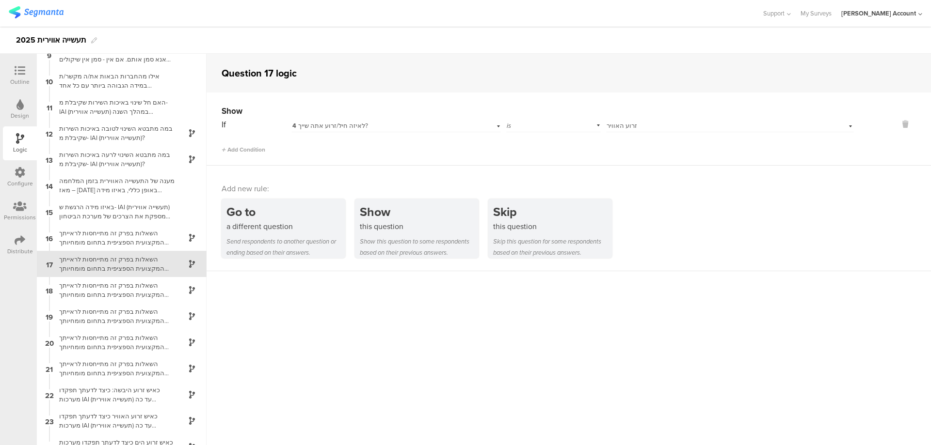
scroll to position [236, 0]
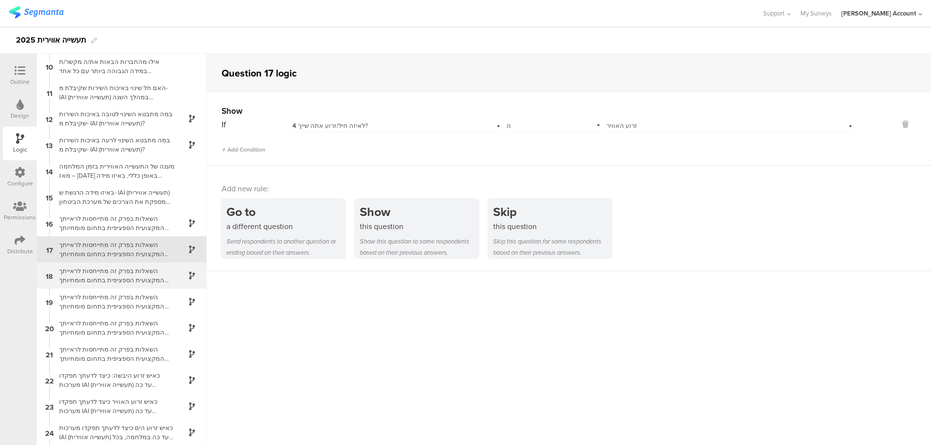
click at [146, 280] on div "השאלות בפרק זה מתייחסות לראייתך המקצועית הספציפית בתחום מומחיותך כאיש זרוע הים …" at bounding box center [113, 276] width 121 height 18
click at [147, 279] on div "השאלות בפרק זה מתייחסות לראייתך המקצועית הספציפית בתחום מומחיותך כאיש אמ"ן סמן …" at bounding box center [113, 276] width 121 height 18
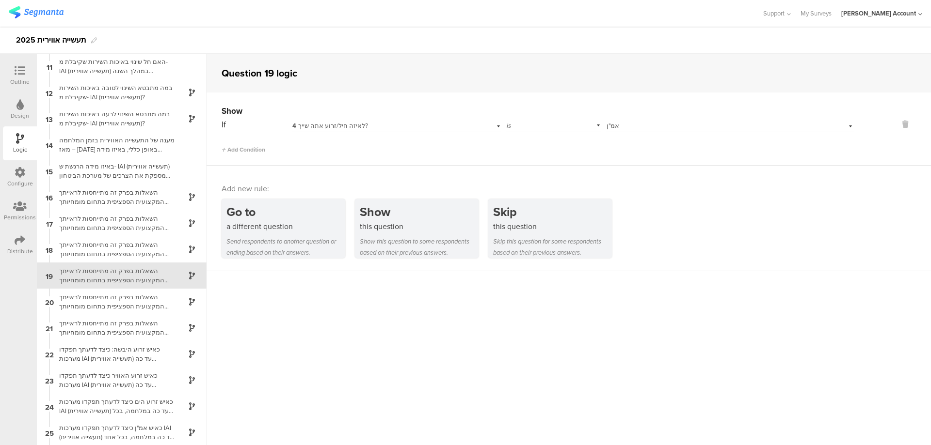
scroll to position [288, 0]
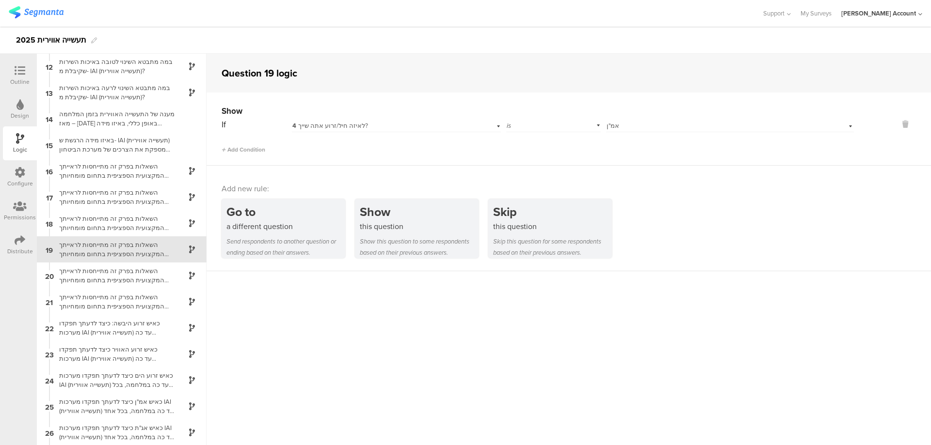
click at [147, 279] on div "השאלות בפרק זה מתייחסות לראייתך המקצועית הספציפית בתחום מומחיותך כאיש אג"ת סמן …" at bounding box center [113, 276] width 121 height 18
click at [147, 279] on div "השאלות בפרק זה מתייחסות לראייתך המקצועית הספציפית בתחום מומחיותך כאיש משרד הביט…" at bounding box center [113, 276] width 121 height 18
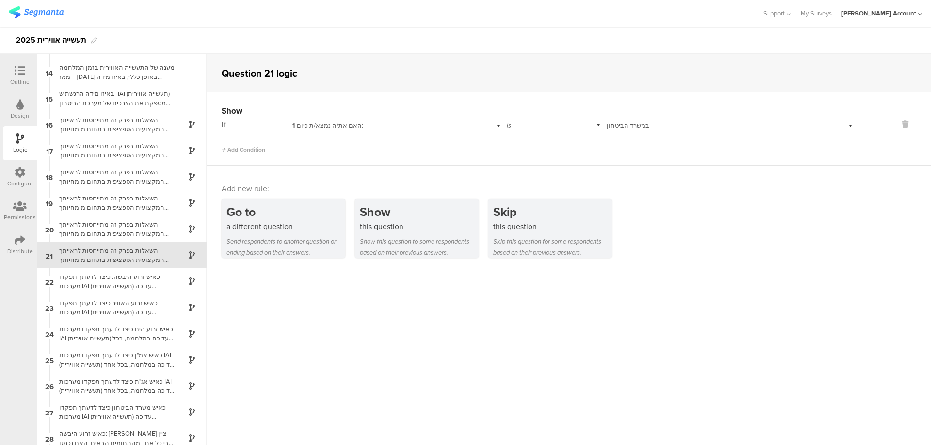
scroll to position [341, 0]
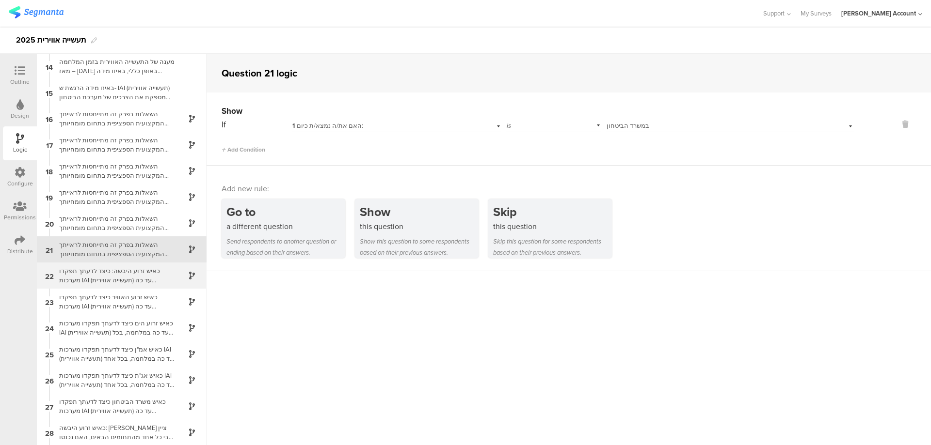
click at [147, 278] on div "כאיש זרוע היבשה: כיצד לדעתך תפקדו מערכות IAI (תעשייה אווירית) עד כה במלחמה, בכל…" at bounding box center [113, 276] width 121 height 18
click at [15, 70] on icon at bounding box center [20, 70] width 11 height 11
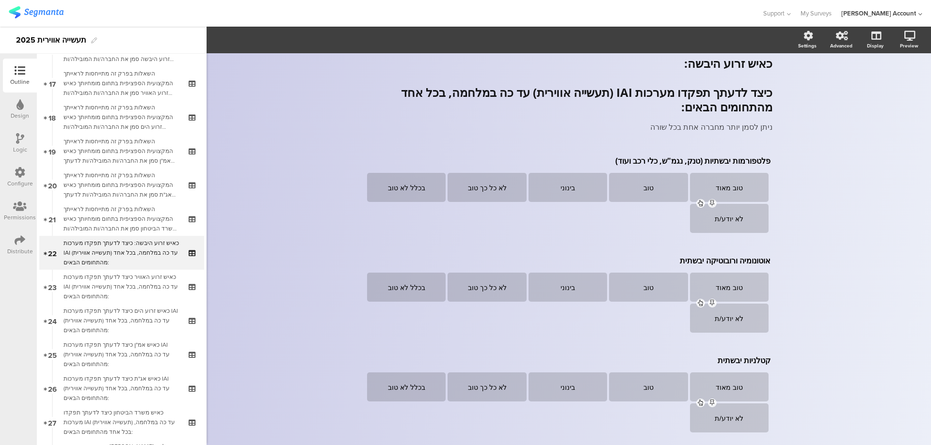
scroll to position [573, 0]
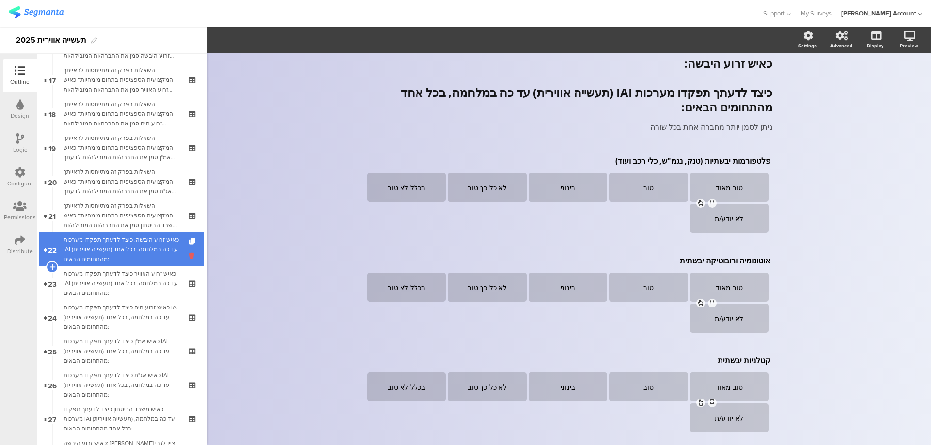
click at [189, 255] on icon at bounding box center [193, 256] width 8 height 9
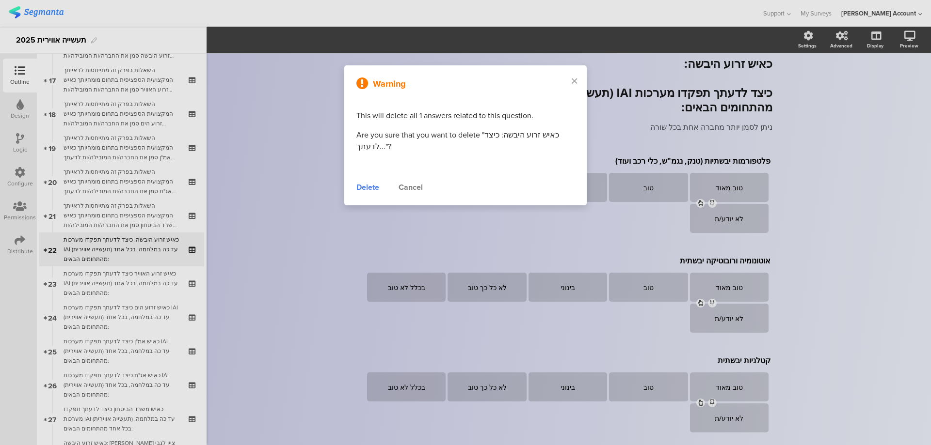
click at [375, 189] on div "Delete" at bounding box center [367, 188] width 23 height 12
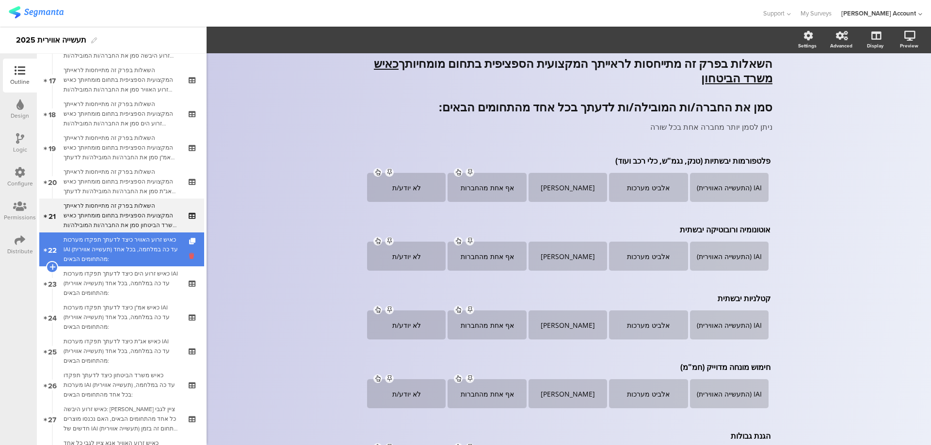
click at [189, 257] on icon at bounding box center [193, 256] width 8 height 9
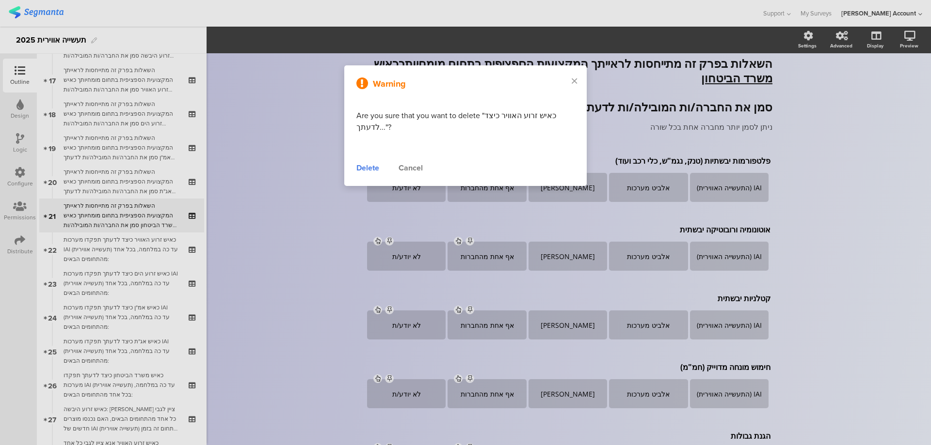
click at [365, 166] on div "Delete" at bounding box center [367, 168] width 23 height 12
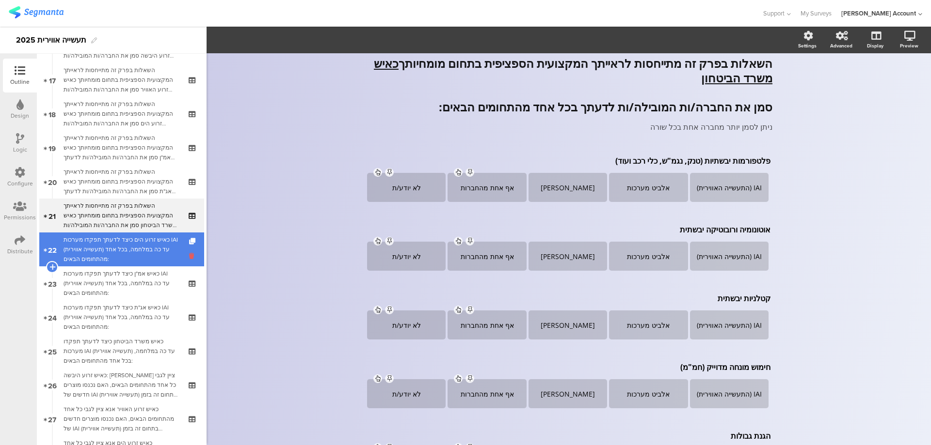
click at [189, 255] on icon at bounding box center [193, 256] width 8 height 9
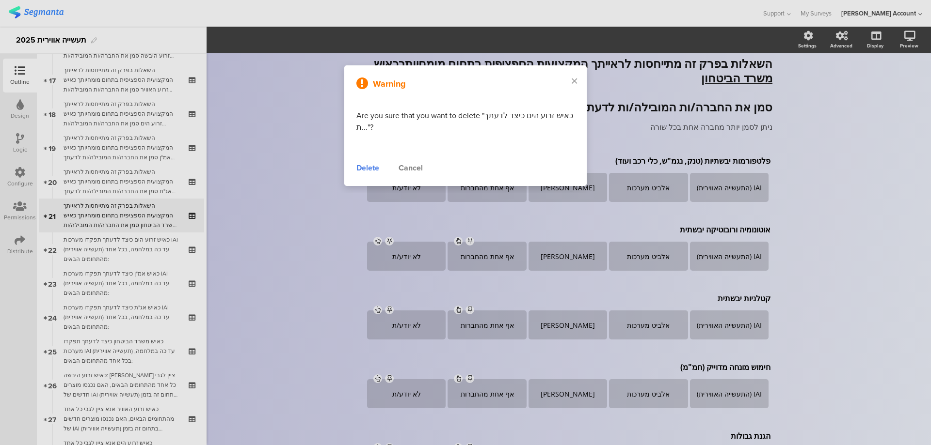
click at [365, 165] on div "Delete" at bounding box center [367, 168] width 23 height 12
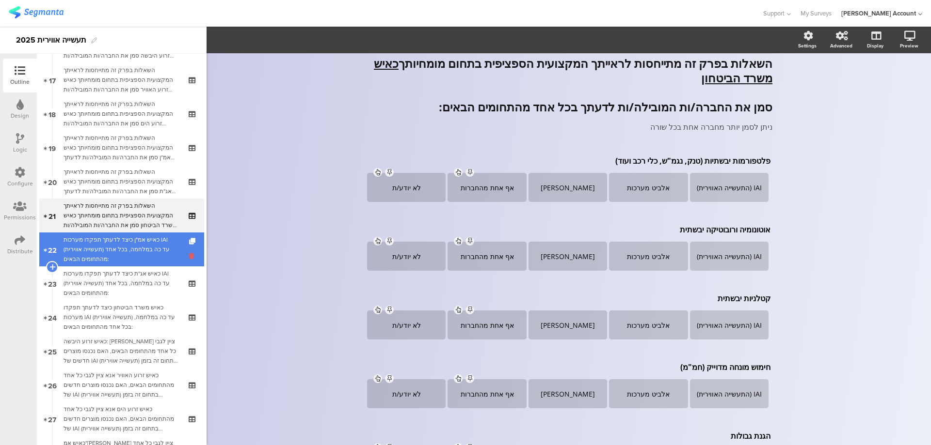
click at [189, 253] on icon at bounding box center [193, 256] width 8 height 9
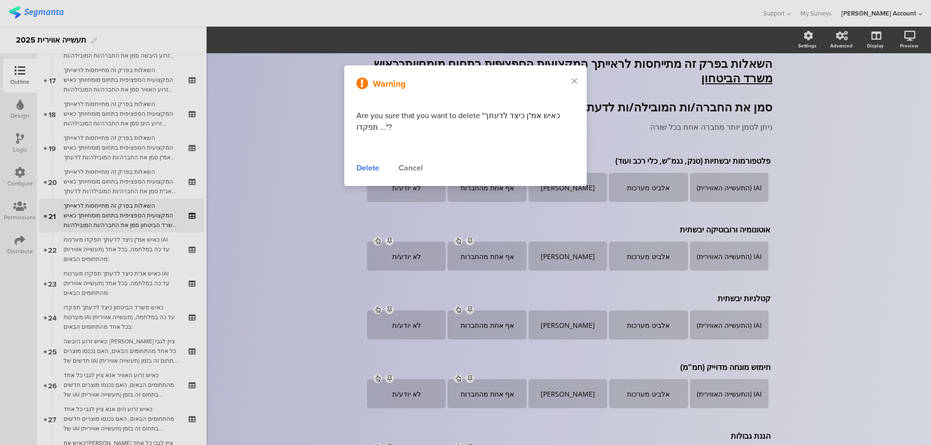
click at [367, 166] on div "Delete" at bounding box center [367, 168] width 23 height 12
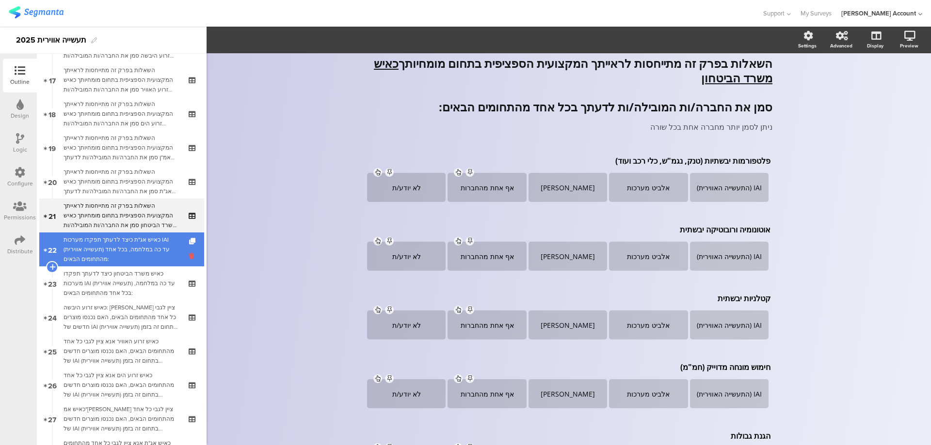
click at [189, 255] on icon at bounding box center [193, 256] width 8 height 9
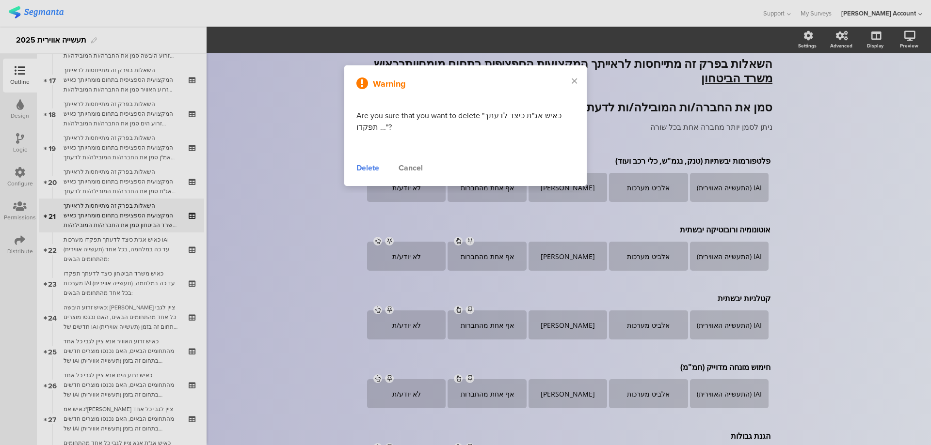
click at [364, 171] on div "Delete" at bounding box center [367, 168] width 23 height 12
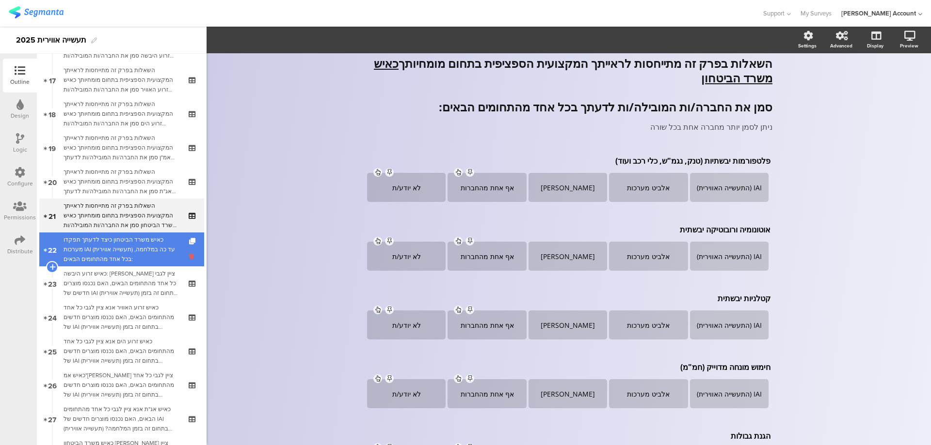
click at [189, 257] on icon at bounding box center [193, 256] width 8 height 9
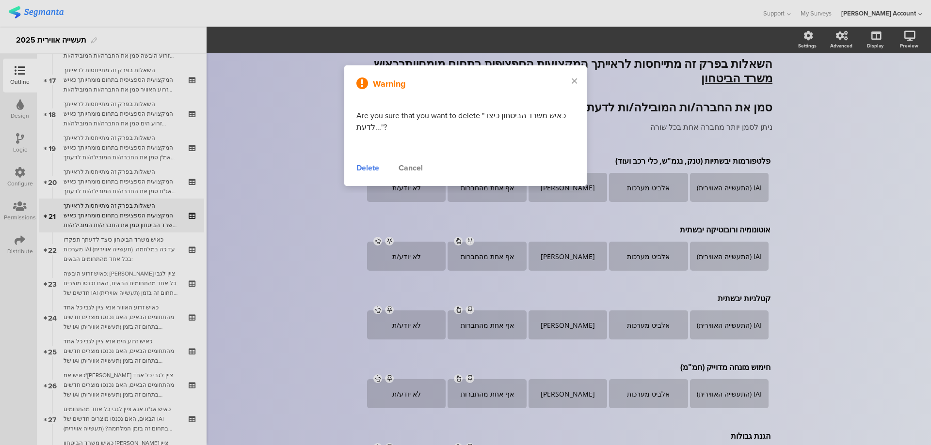
click at [368, 169] on div "Delete" at bounding box center [367, 168] width 23 height 12
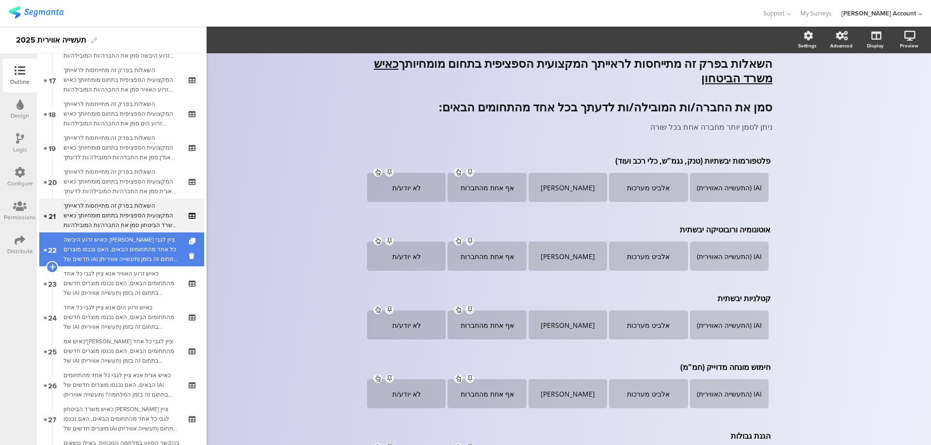
click at [157, 243] on div "כאיש זרוע היבשה: אנא ציין לגבי כל אחד מהתחומים הבאים, האם נכנסו מוצרים חדשים של…" at bounding box center [122, 249] width 116 height 29
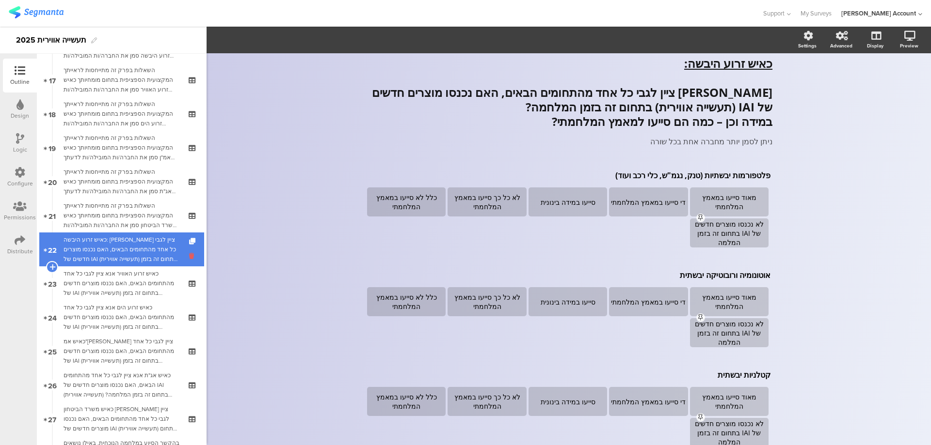
click at [189, 254] on icon at bounding box center [193, 256] width 8 height 9
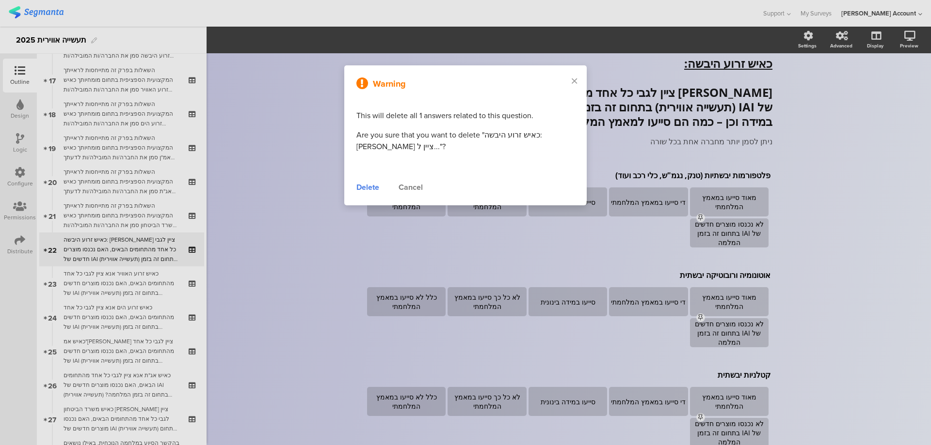
click at [377, 183] on div "Delete" at bounding box center [367, 188] width 23 height 12
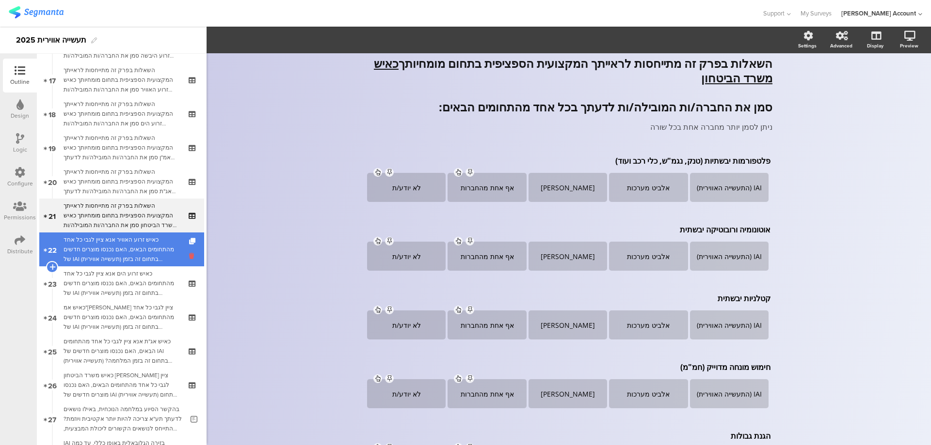
click at [189, 254] on icon at bounding box center [193, 256] width 8 height 9
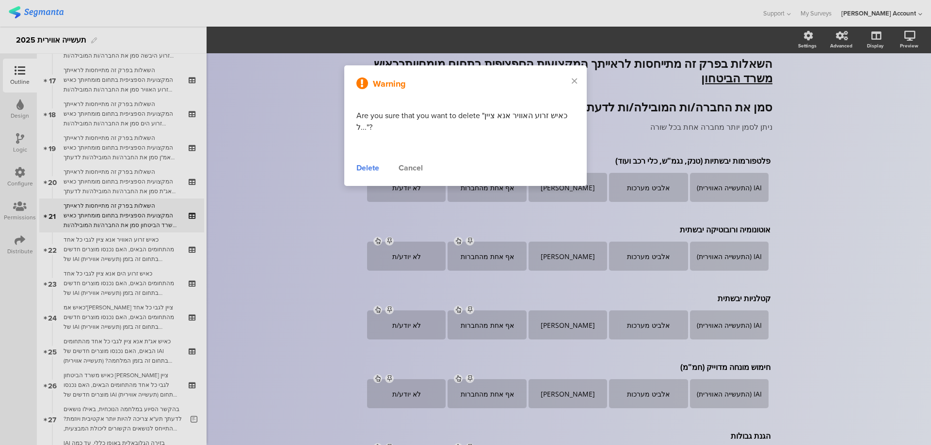
click at [360, 169] on div "Delete" at bounding box center [367, 168] width 23 height 12
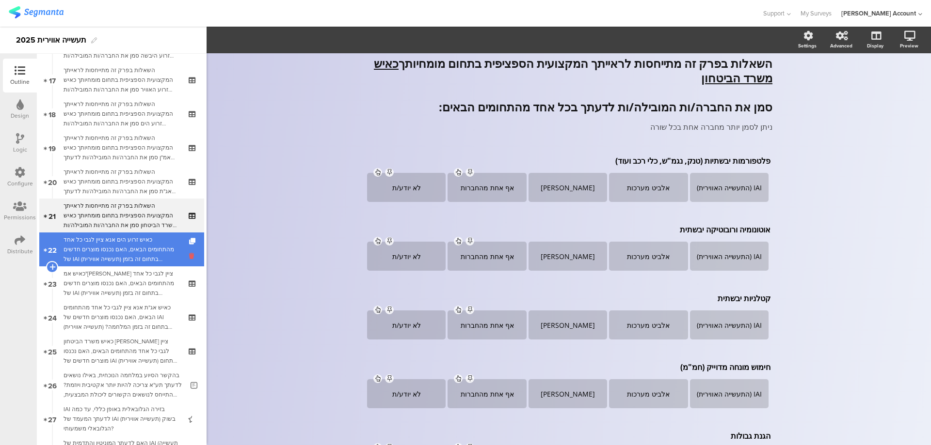
click at [189, 255] on icon at bounding box center [193, 256] width 8 height 9
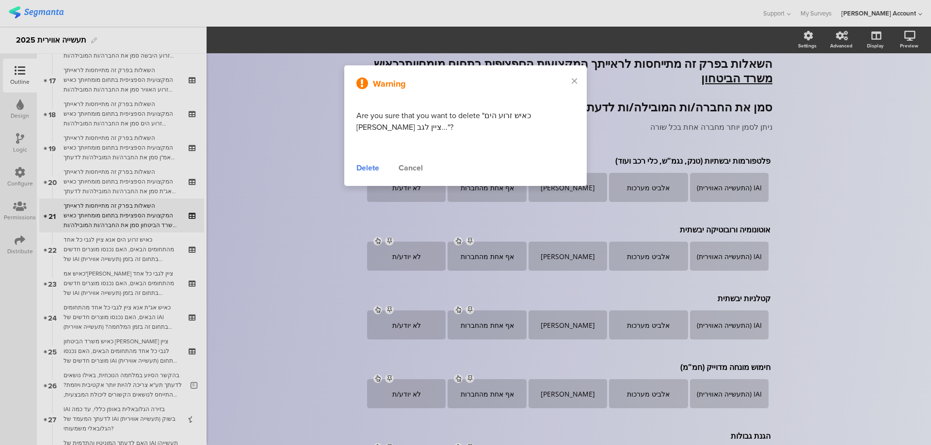
click at [367, 168] on div "Delete" at bounding box center [367, 168] width 23 height 12
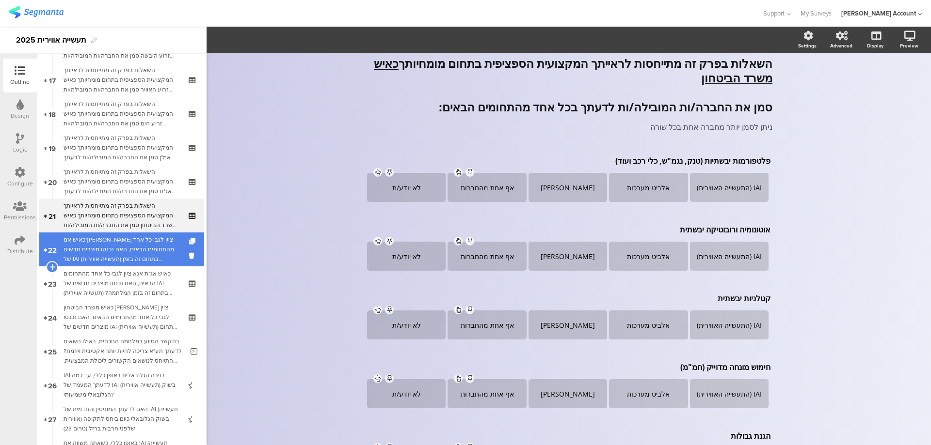
click at [170, 243] on div "כאיש אמ"ן אנא ציין לגבי כל אחד מהתחומים הבאים, האם נכנסו מוצרים חדשים של IAI (ת…" at bounding box center [122, 249] width 116 height 29
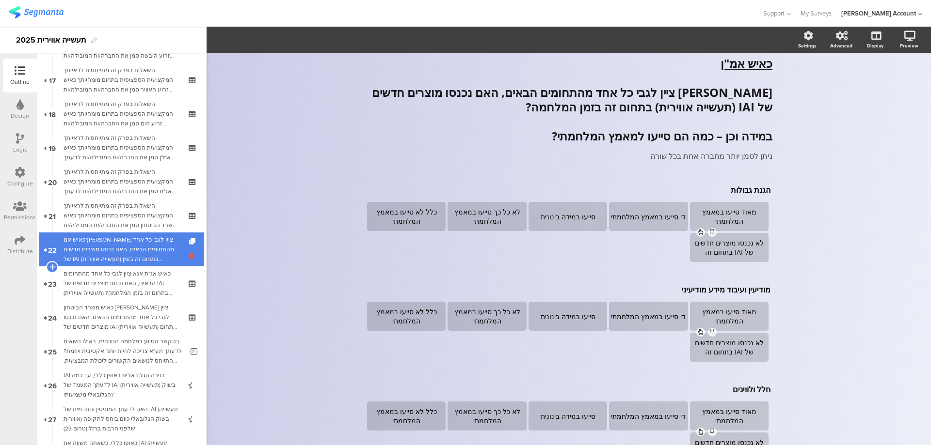
click at [189, 256] on icon at bounding box center [193, 256] width 8 height 9
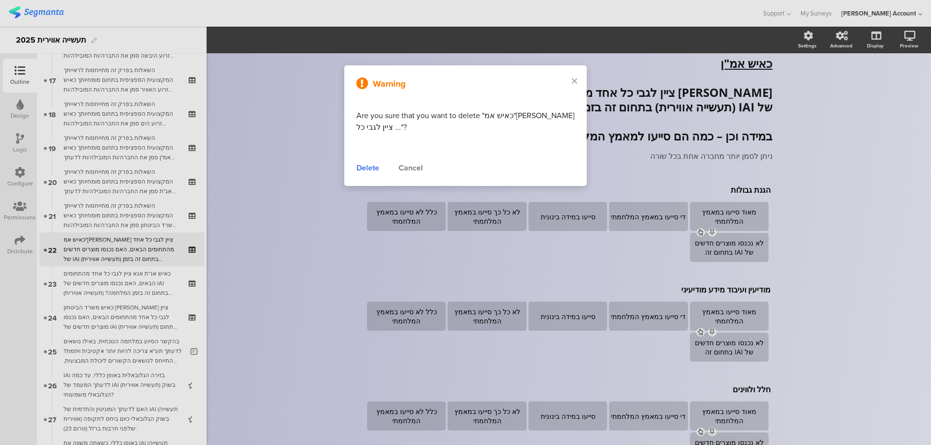
click at [369, 165] on div "Delete" at bounding box center [367, 168] width 23 height 12
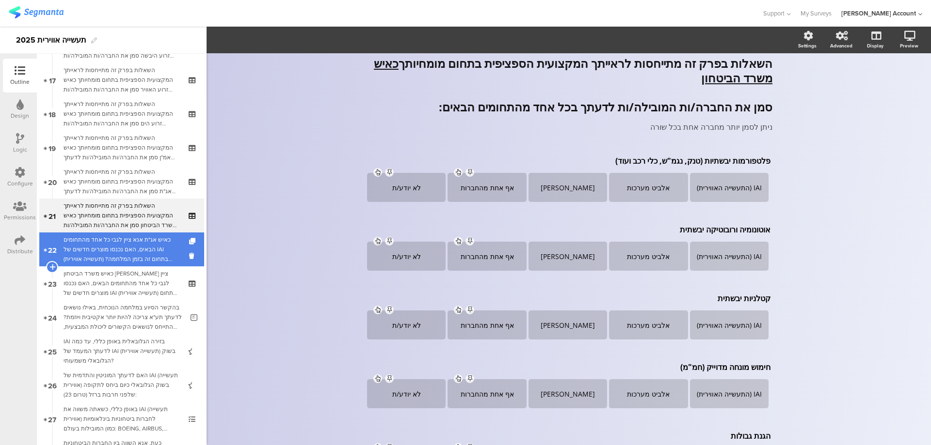
click at [170, 247] on div "כאיש אג"ת אנא ציין לגבי כל אחד מהתחומים הבאים, האם נכנסו מוצרים חדשים של IAI (ת…" at bounding box center [122, 249] width 116 height 29
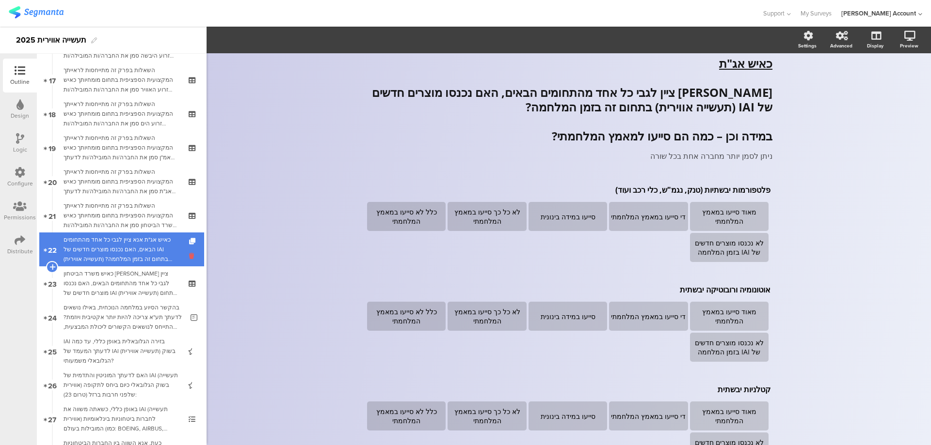
click at [189, 255] on icon at bounding box center [193, 256] width 8 height 9
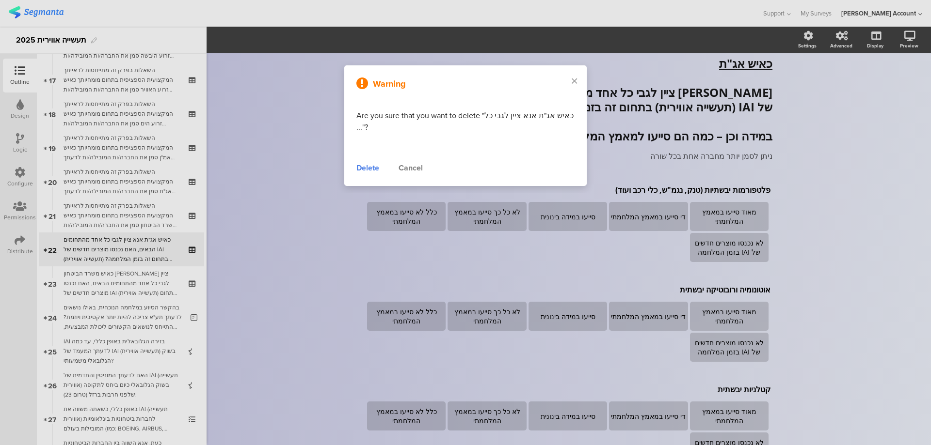
click at [361, 167] on div "Delete" at bounding box center [367, 168] width 23 height 12
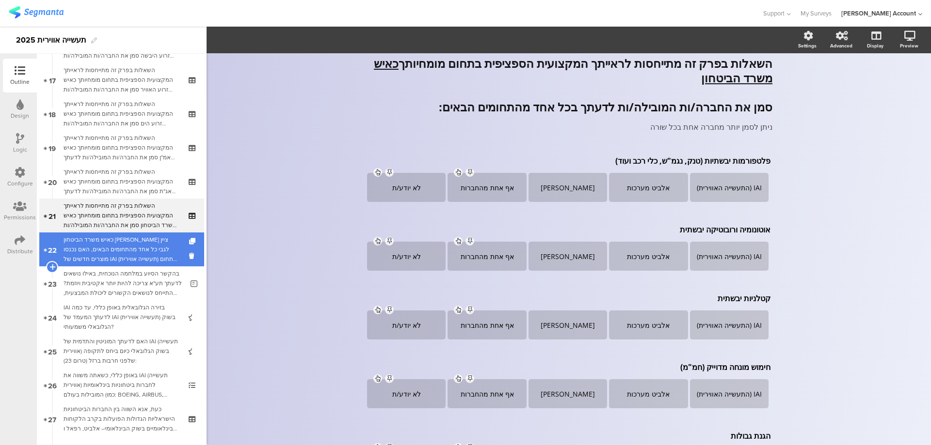
click at [146, 250] on div "כאיש משרד הביטחון אנא ציין לגבי כל אחד מהתחומים הבאים, האם נכנסו מוצרים חדשים ש…" at bounding box center [122, 249] width 116 height 29
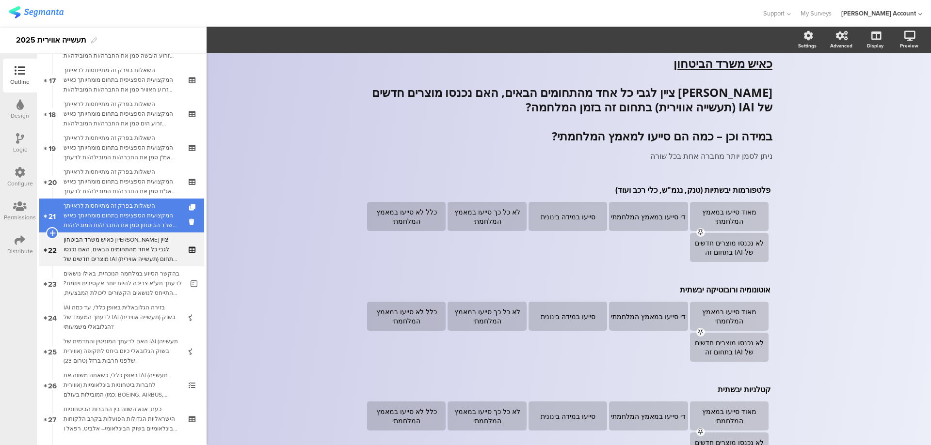
click at [158, 214] on div "השאלות בפרק זה מתייחסות לראייתך המקצועית הספציפית בתחום מומחיותך כאיש משרד הביט…" at bounding box center [122, 215] width 116 height 29
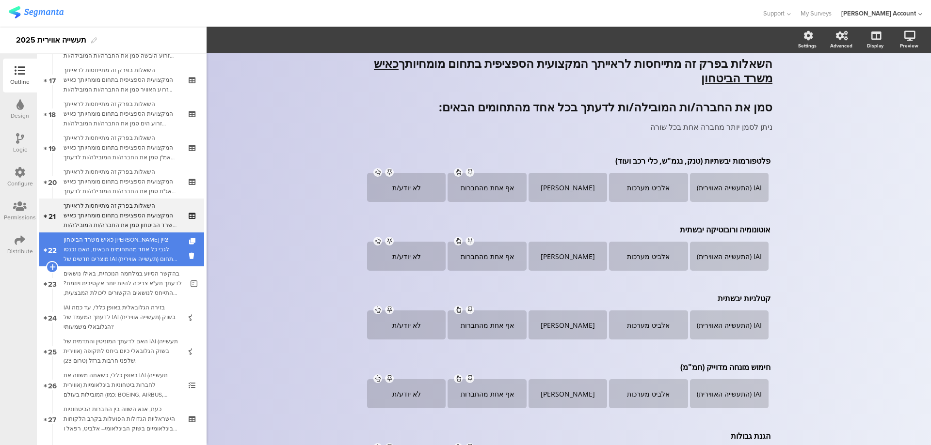
click at [165, 242] on div "כאיש משרד הביטחון אנא ציין לגבי כל אחד מהתחומים הבאים, האם נכנסו מוצרים חדשים ש…" at bounding box center [122, 249] width 116 height 29
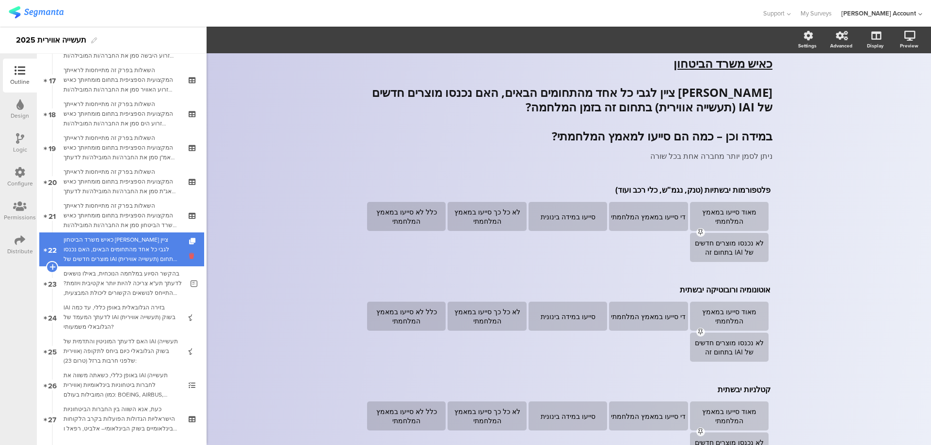
click at [189, 254] on icon at bounding box center [193, 256] width 8 height 9
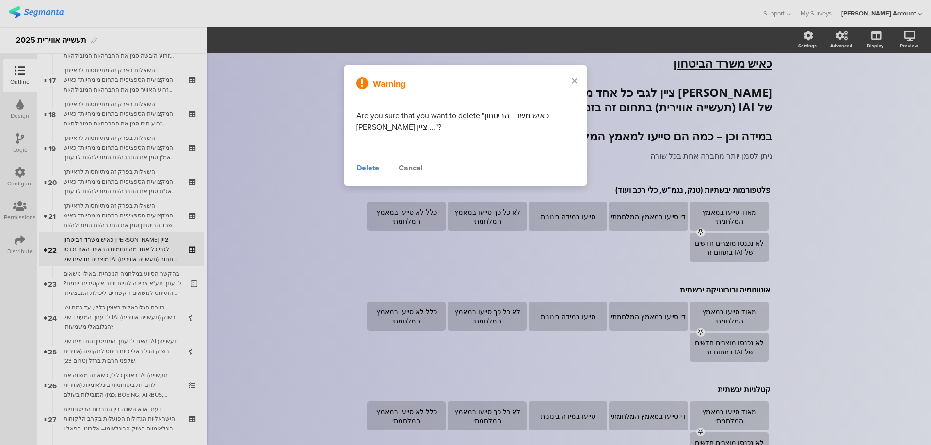
click at [368, 165] on div "Delete" at bounding box center [367, 168] width 23 height 12
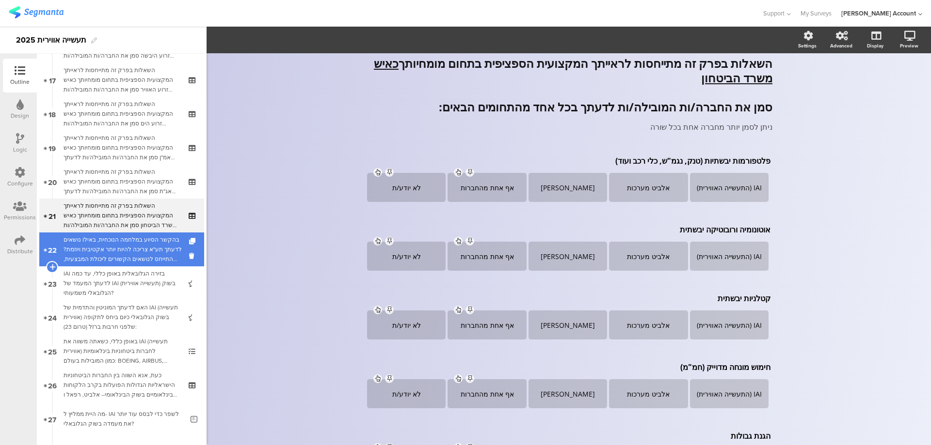
click at [158, 245] on div "﻿בהקשר הסיוע במלחמה הנוכחית, באילו נושאים לדעתך תע"א צריכה להיות יותר אקטיבית ו…" at bounding box center [124, 249] width 120 height 29
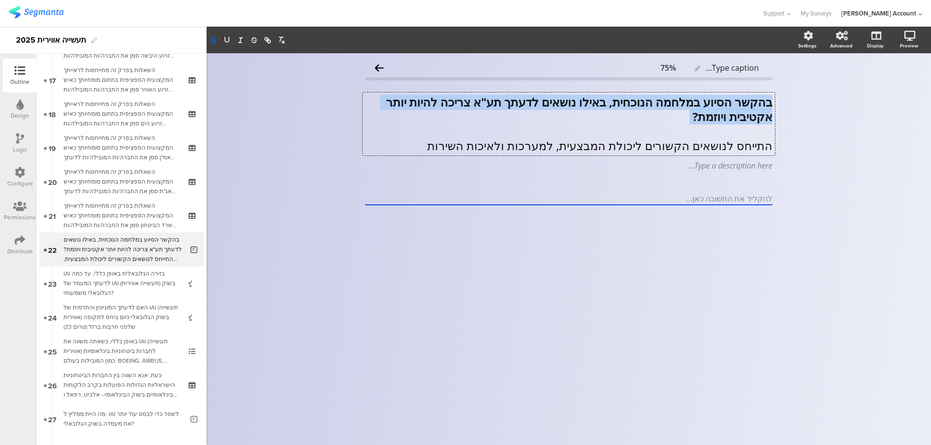
drag, startPoint x: 684, startPoint y: 121, endPoint x: 773, endPoint y: 102, distance: 90.1
click at [773, 102] on div "﻿בהקשר הסיוע במלחמה הנוכחית, באילו נושאים לדעתך תע"א צריכה להיות יותר אקטיבית ו…" at bounding box center [569, 124] width 412 height 63
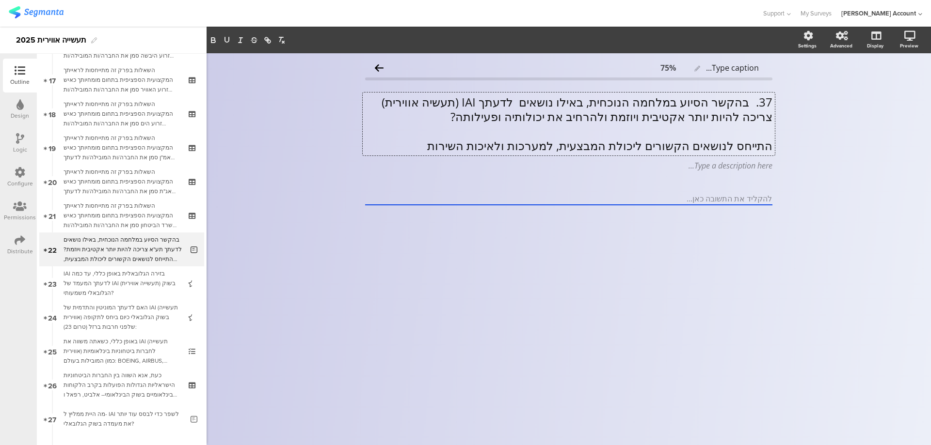
click at [748, 102] on p "37. בהקשר הסיוע במלחמה הנוכחית, באילו נושאים לדעתך IAI (תעשיה אווירית) צריכה לה…" at bounding box center [568, 109] width 407 height 29
drag, startPoint x: 498, startPoint y: 117, endPoint x: 801, endPoint y: 102, distance: 303.8
click at [801, 102] on div "Type caption... 75% בהקשר הסיוע במלחמה הנוכחית, באילו נושאים לדעתך IAI (תעשיה א…" at bounding box center [569, 249] width 724 height 392
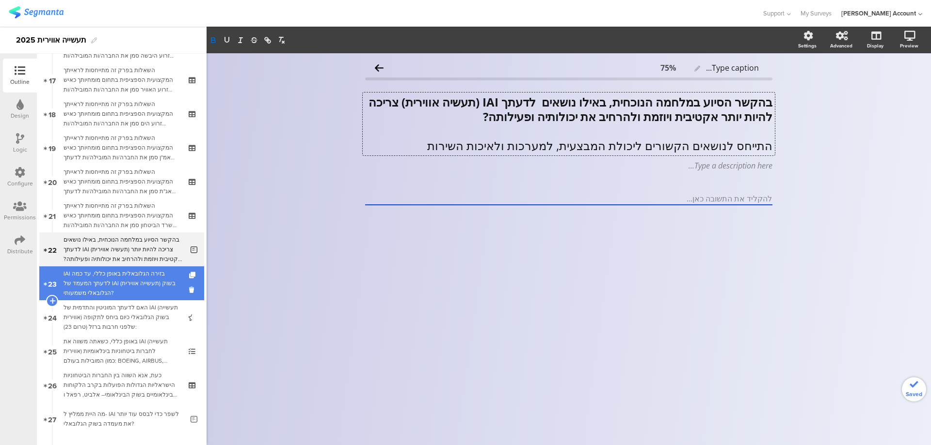
click at [112, 275] on div "IAI בזירה הגלובאלית באופן כללי, עד כמה לדעתך המעמד של IAI (תעשייה אווירית) בשוק…" at bounding box center [122, 283] width 116 height 29
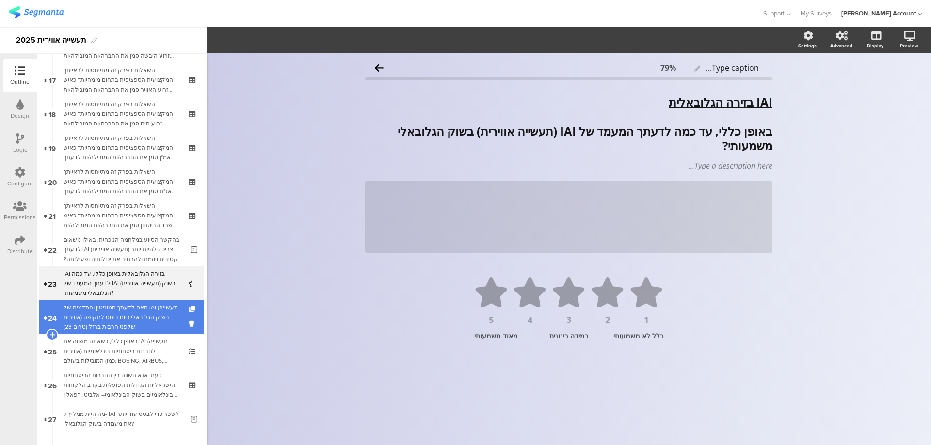
click at [172, 310] on link "24 האם לדעתך המוניטין והתדמית של IAI (תעשייה אווירית) בשוק הגלובאלי כיום ביחס ל…" at bounding box center [121, 318] width 165 height 34
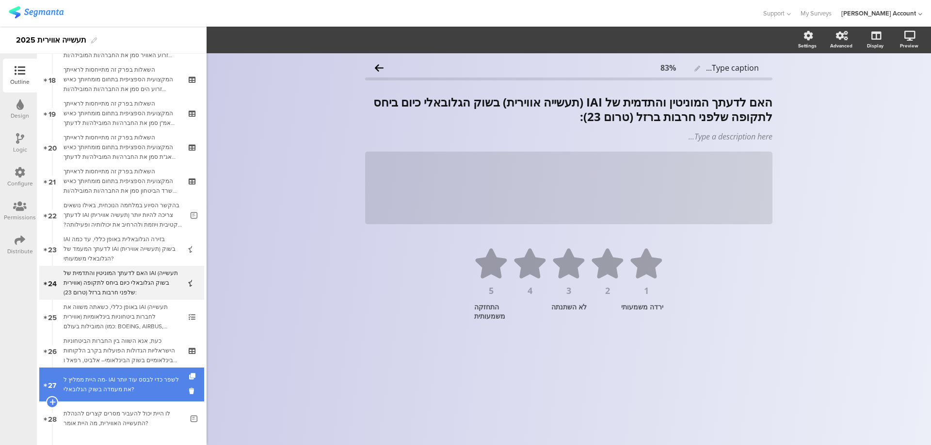
scroll to position [637, 0]
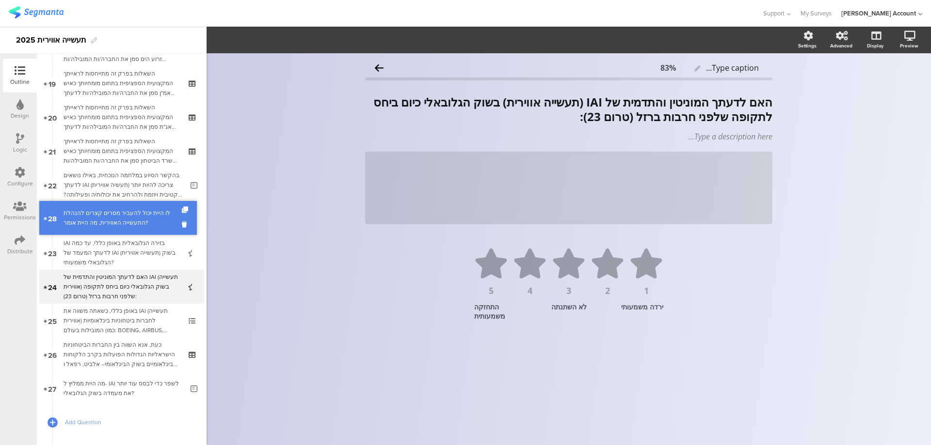
drag, startPoint x: 131, startPoint y: 392, endPoint x: 165, endPoint y: 222, distance: 174.0
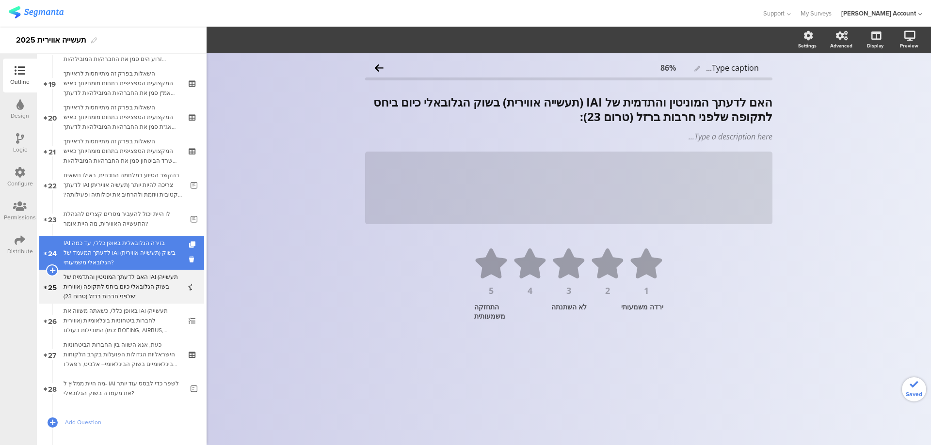
click at [152, 241] on div "IAI בזירה הגלובאלית באופן כללי, עד כמה לדעתך המעמד של IAI (תעשייה אווירית) בשוק…" at bounding box center [122, 253] width 116 height 29
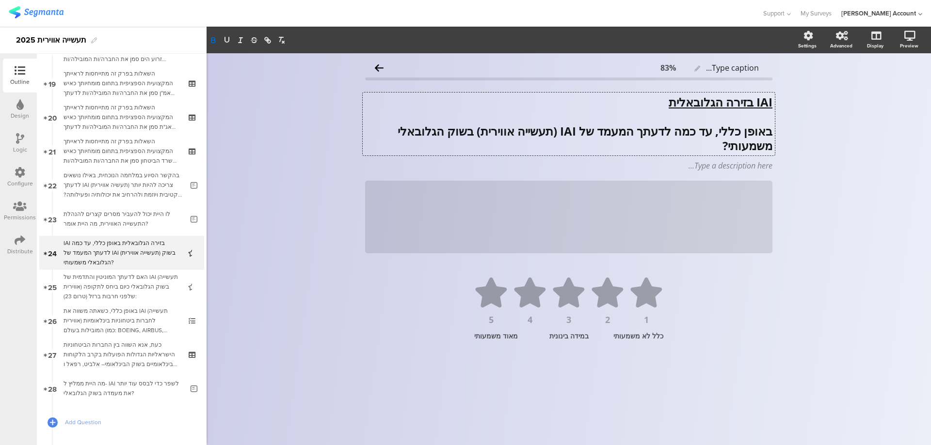
click at [770, 129] on div "IAI בזירה הגלובאלית באופן כללי, עד כמה לדעתך המעמד של IAI (תעשייה אווירית) בשוק…" at bounding box center [569, 124] width 412 height 63
click at [755, 104] on u "IAI בזירה הגלובאלית" at bounding box center [720, 102] width 104 height 16
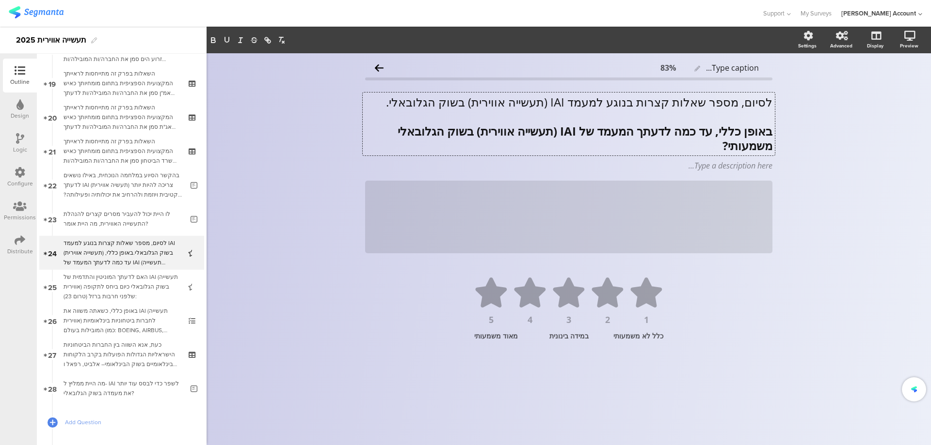
click at [560, 99] on p "לסיום, מספר שאלות קצרות בנוגע למעמד IAI (תעשייה אווירית) בשוק הגלובאלי." at bounding box center [568, 102] width 407 height 15
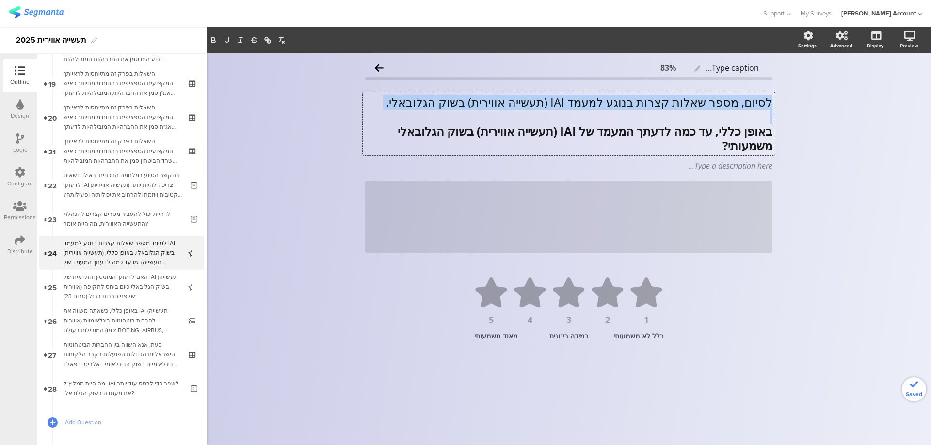
click at [560, 99] on p "לסיום, מספר שאלות קצרות בנוגע למעמד IAI (תעשייה אווירית) בשוק הגלובאלי." at bounding box center [568, 102] width 407 height 15
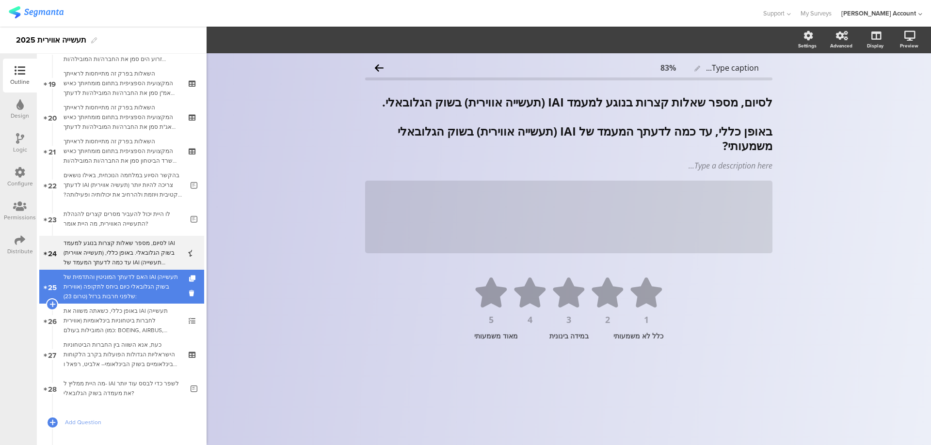
click at [138, 281] on div "האם לדעתך המוניטין והתדמית של IAI (תעשייה אווירית) בשוק הגלובאלי כיום ביחס לתקו…" at bounding box center [122, 286] width 116 height 29
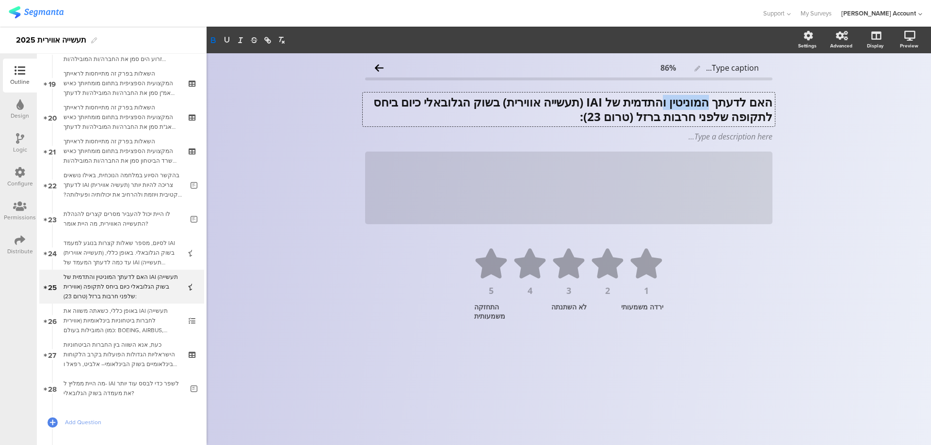
drag, startPoint x: 658, startPoint y: 102, endPoint x: 710, endPoint y: 102, distance: 51.9
click at [710, 102] on div "האם לדעתך המוניטין והתדמית של IAI (תעשייה אווירית) בשוק הגלובאלי כיום ביחס לתקו…" at bounding box center [569, 110] width 412 height 34
click at [646, 303] on div "ירדה משמעותי" at bounding box center [634, 311] width 57 height 18
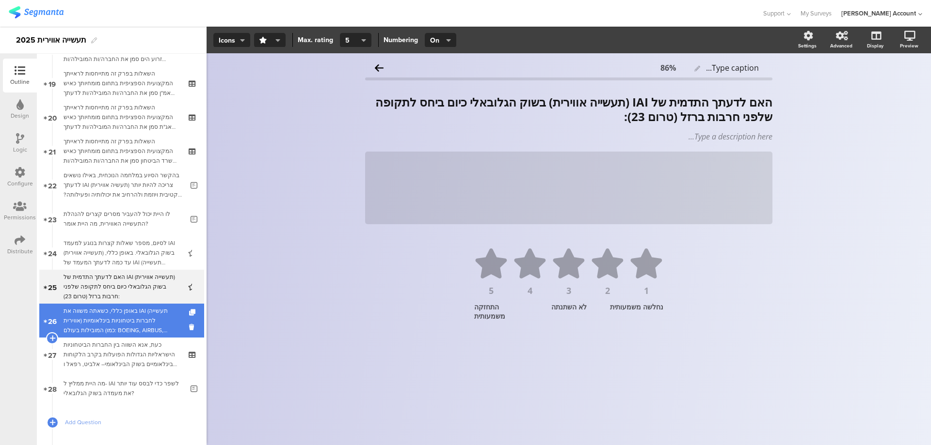
click at [150, 313] on div "באופן כללי, כשאתה משווה את IAI (תעשייה אווירית) לחברות ביטחוניות בינלאומיות המו…" at bounding box center [122, 320] width 116 height 29
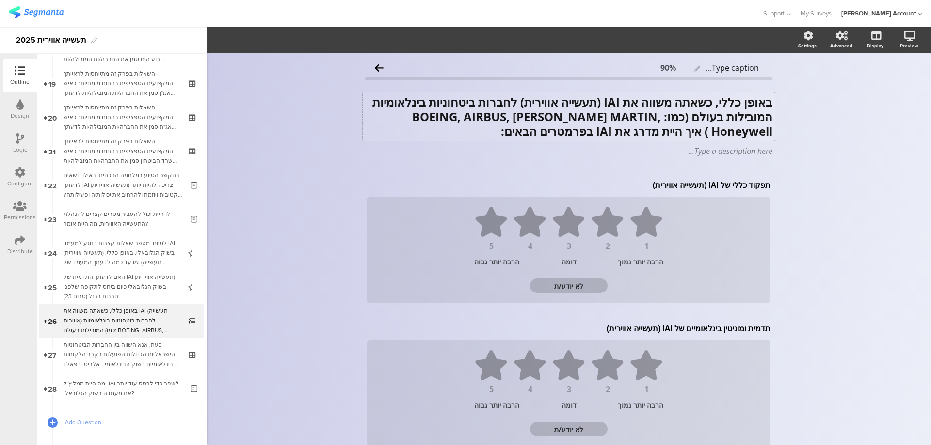
click at [717, 132] on div "באופן כללי, כשאתה משווה את IAI (תעשייה אווירית) לחברות ביטחוניות בינלאומיות המו…" at bounding box center [569, 117] width 412 height 48
click at [714, 182] on div "תפקוד כללי של IAI (תעשייה אווירית) תפקוד כללי של IAI (תעשייה אווירית) תפקוד כלל…" at bounding box center [569, 185] width 408 height 16
click at [771, 174] on icon at bounding box center [772, 176] width 5 height 6
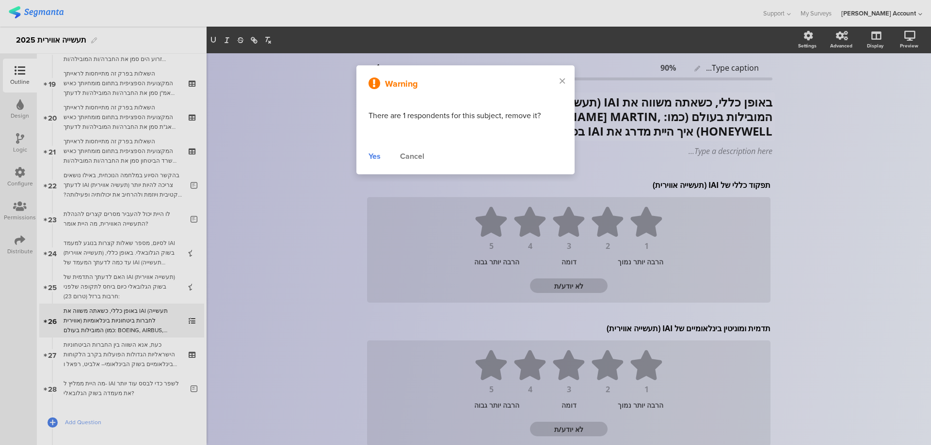
click at [382, 159] on div "Yes Cancel" at bounding box center [465, 157] width 194 height 12
click at [375, 158] on div "Yes" at bounding box center [374, 157] width 12 height 12
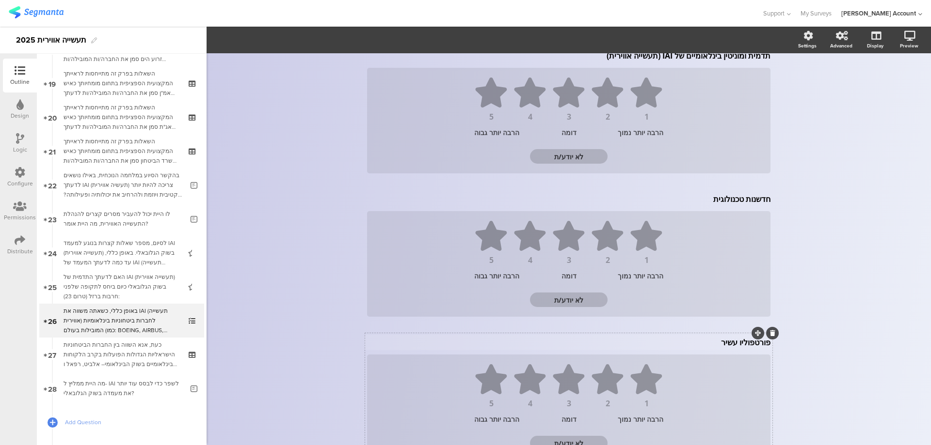
click at [700, 344] on div "פורטפוליו עשיר פורטפוליו עשיר 1 2 3 4 5 הרבה יותר נמוך דומה הרבה יותר גבוה לא י…" at bounding box center [568, 398] width 407 height 129
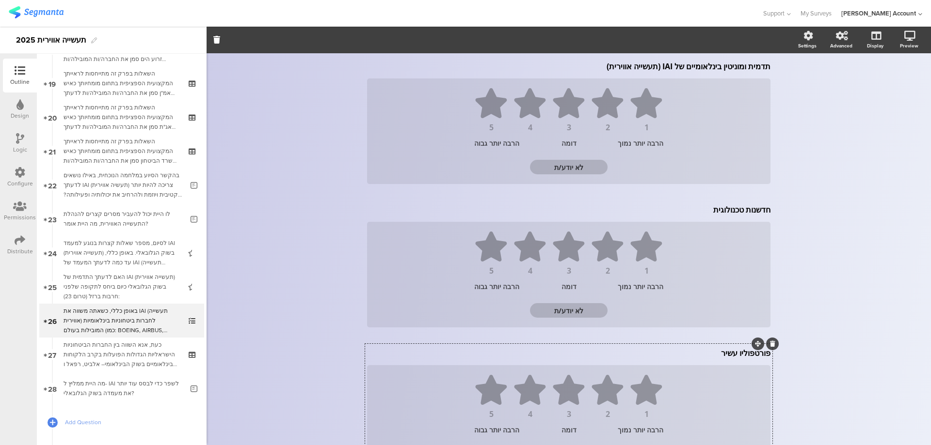
scroll to position [485, 0]
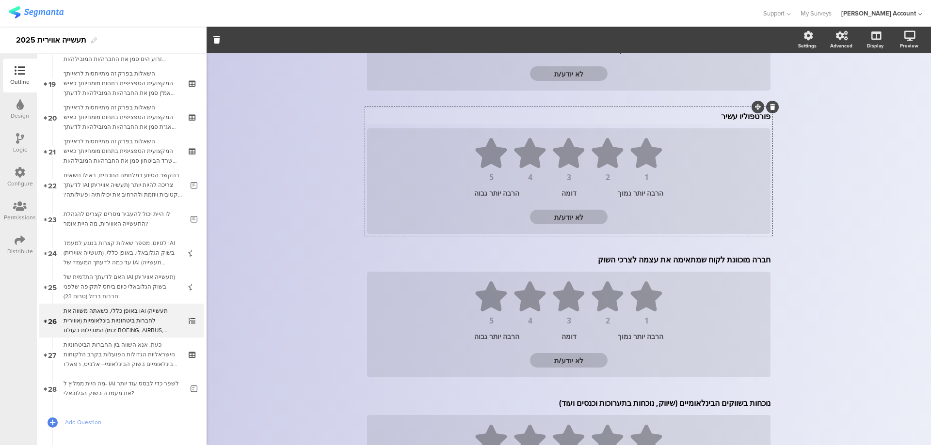
click at [708, 110] on div "פורטפוליו עשיר פורטפוליו עשיר 1 2 3 4 5 הרבה יותר נמוך דומה הרבה יותר גבוה לא י…" at bounding box center [568, 171] width 407 height 129
click at [708, 117] on p "פורטפוליו עשיר" at bounding box center [568, 118] width 403 height 11
drag, startPoint x: 712, startPoint y: 119, endPoint x: 723, endPoint y: 118, distance: 10.8
click at [714, 118] on p "פורטפוליו עשיר" at bounding box center [568, 118] width 403 height 11
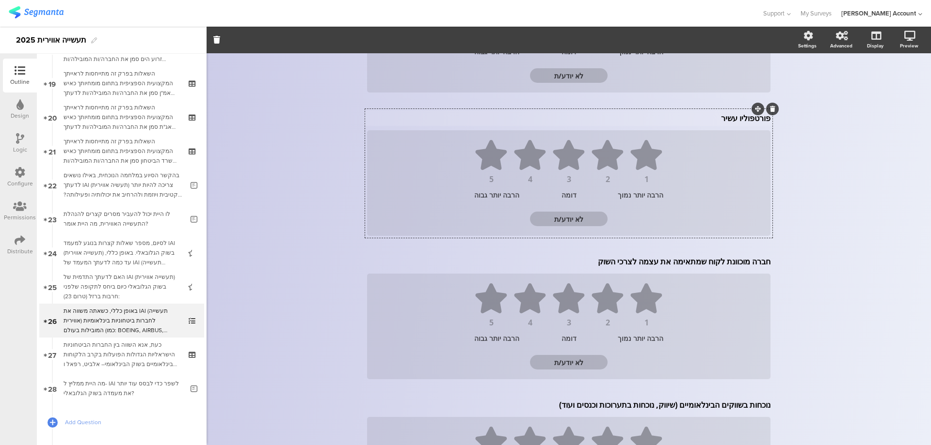
click at [723, 118] on p "פורטפוליו עשיר" at bounding box center [568, 118] width 403 height 11
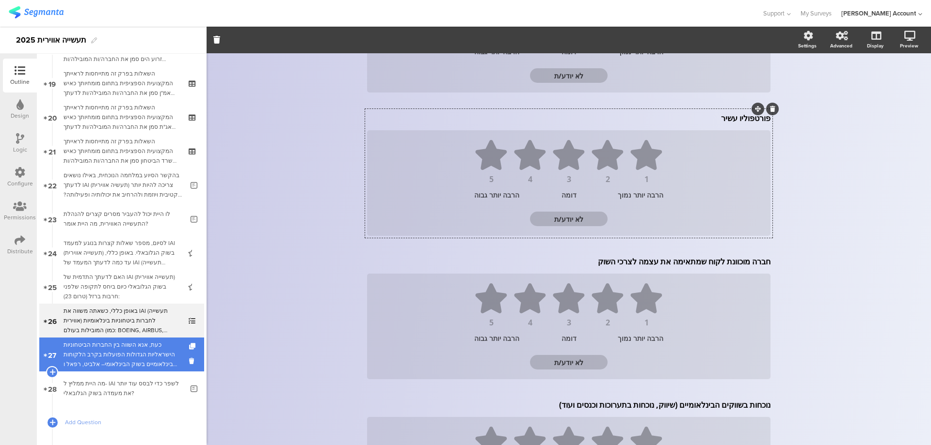
click at [137, 367] on div "כעת, אנא השווה בין החברות הביטחוניות הישראליות הגדולות הפועלות בקרב הלקוחות הבי…" at bounding box center [122, 354] width 116 height 29
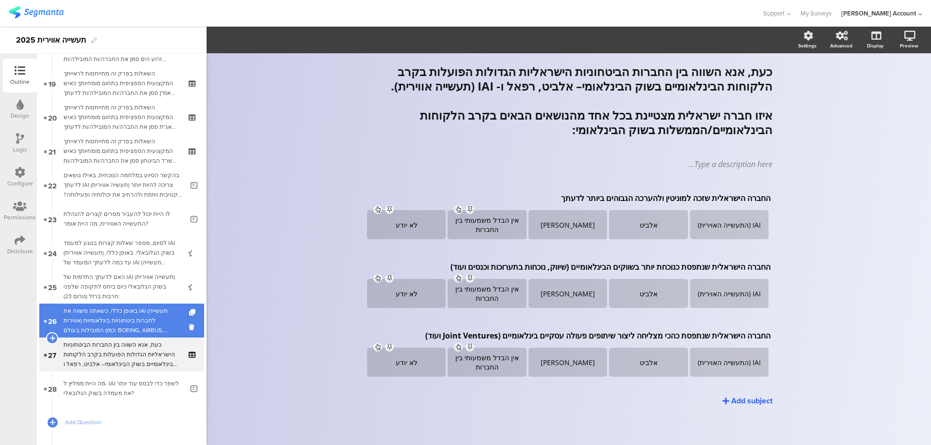
click at [159, 320] on div "באופן כללי, כשאתה משווה את IAI (תעשייה אווירית) לחברות ביטחוניות בינלאומיות המו…" at bounding box center [122, 320] width 116 height 29
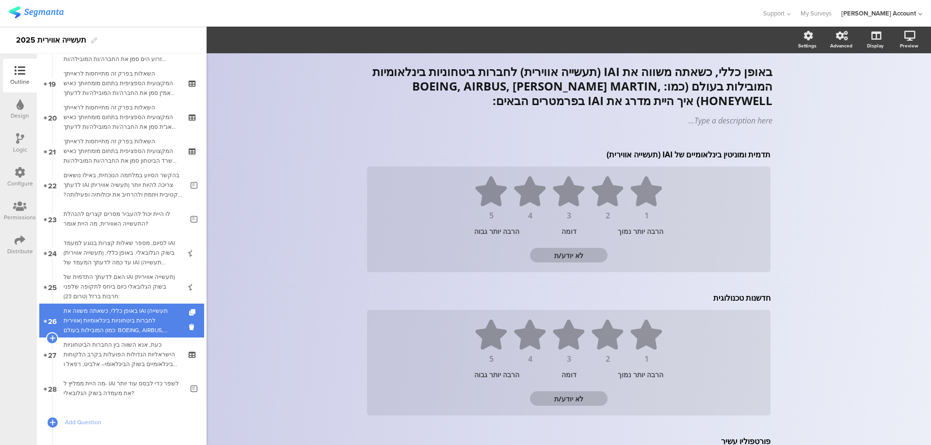
scroll to position [354, 0]
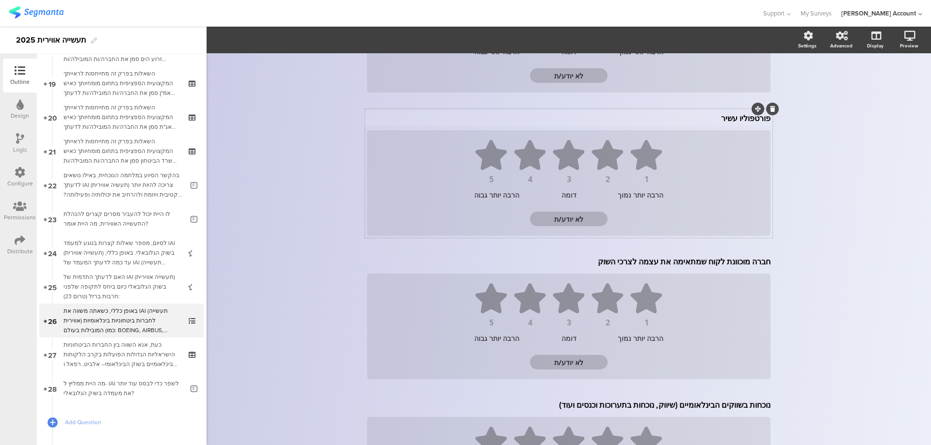
click at [712, 112] on div "תדמית ומוניטין בינלאומיים של IAI (תעשייה אווירית) תדמית ומוניטין בינלאומיים של …" at bounding box center [568, 245] width 407 height 846
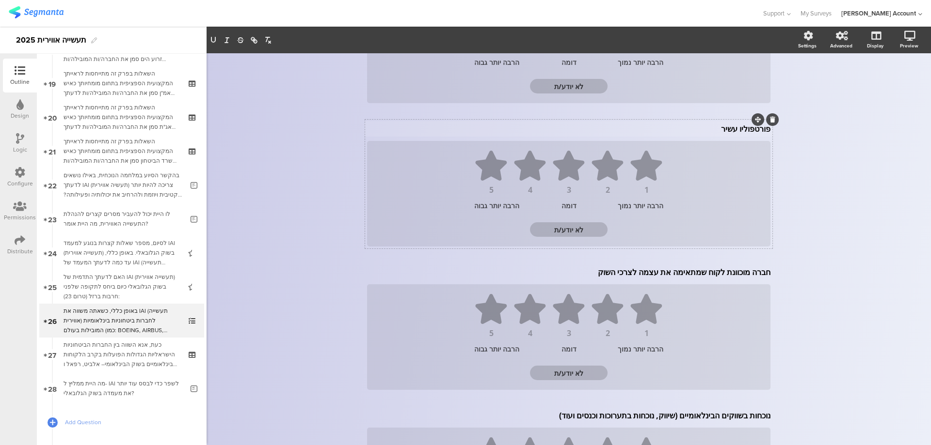
click at [715, 124] on p "פורטפוליו עשיר" at bounding box center [568, 129] width 403 height 11
click at [688, 277] on div "חברה מוכוונת לקוח שמתאימה את עצמה לצרכי השוק חברה מוכוונת לקוח שמתאימה את עצמה …" at bounding box center [569, 273] width 408 height 16
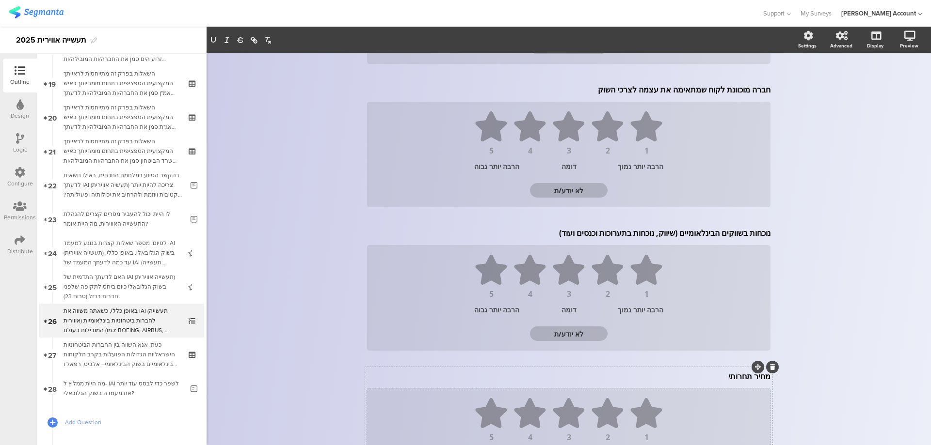
scroll to position [600, 0]
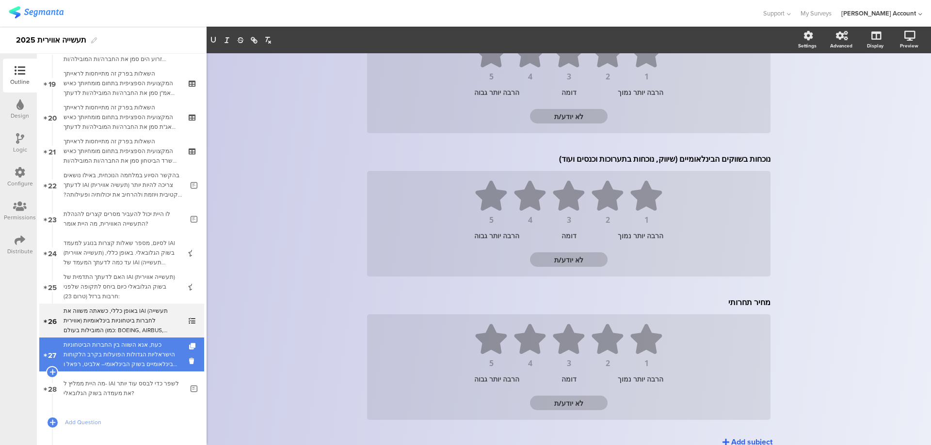
click at [142, 355] on div "כעת, אנא השווה בין החברות הביטחוניות הישראליות הגדולות הפועלות בקרב הלקוחות הבי…" at bounding box center [122, 354] width 116 height 29
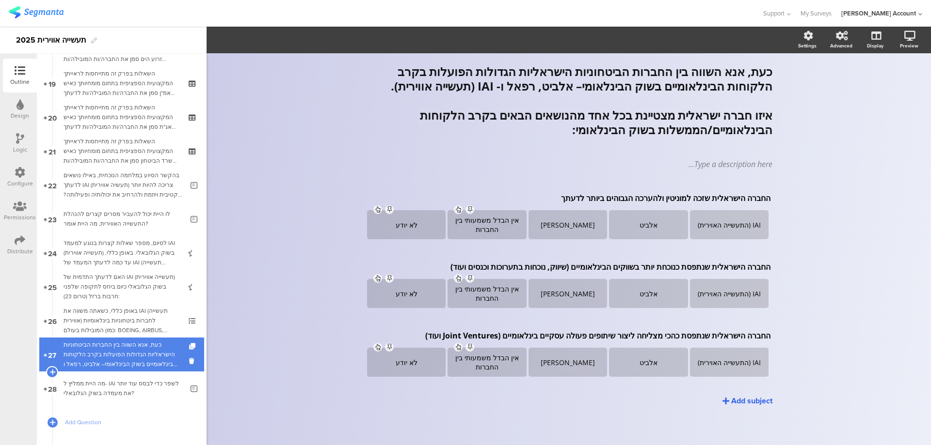
scroll to position [31, 0]
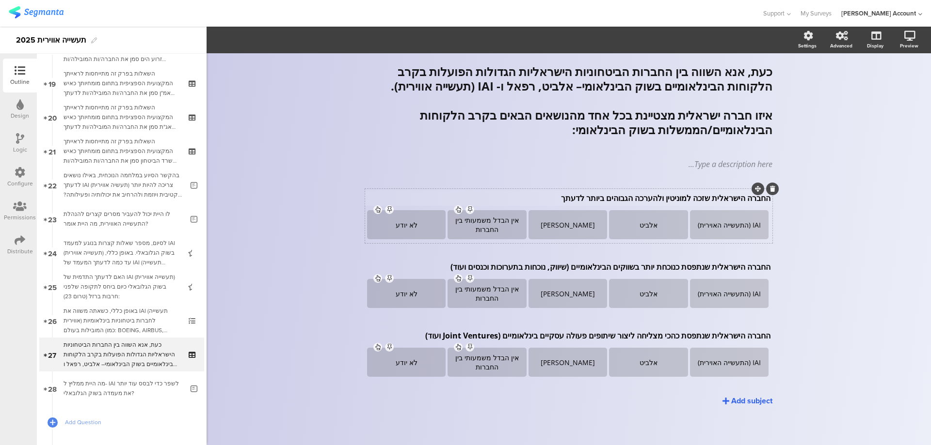
click at [725, 197] on p "החברה הישראלית שזכה למוניטין ולהערכה הגבוהים ביותר לדעתך" at bounding box center [568, 198] width 403 height 11
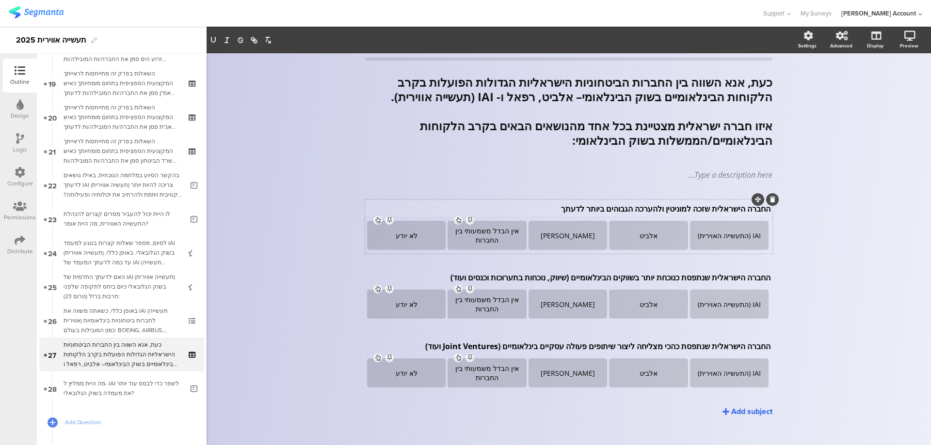
click at [725, 197] on div "Type caption... 93% כעת, אנא השווה בין החברות הביטחוניות הישראליות הגדולות הפוע…" at bounding box center [568, 244] width 407 height 413
click at [710, 206] on div "Type caption... 93% כעת, אנא השווה בין החברות הביטחוניות הישראליות הגדולות הפוע…" at bounding box center [568, 244] width 407 height 413
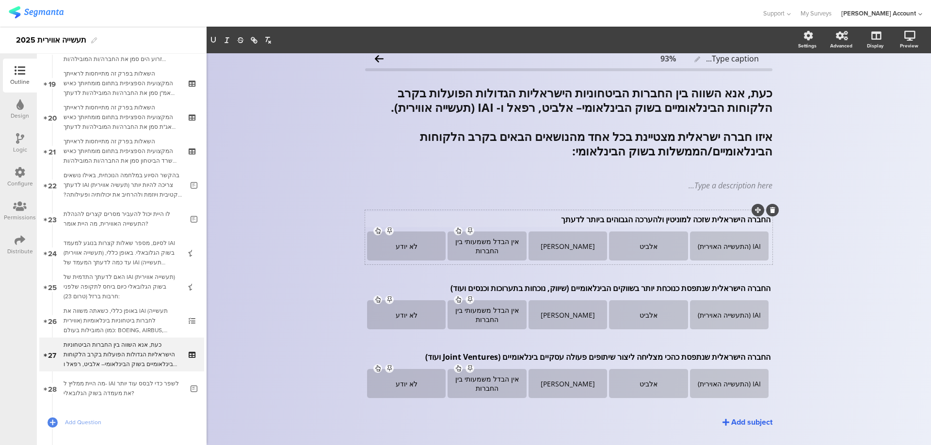
click at [710, 206] on div "Type caption... 93% כעת, אנא השווה בין החברות הביטחוניות הישראליות הגדולות הפוע…" at bounding box center [568, 255] width 407 height 413
click at [705, 218] on div "Type caption... 93% כעת, אנא השווה בין החברות הביטחוניות הישראליות הגדולות הפוע…" at bounding box center [568, 255] width 407 height 413
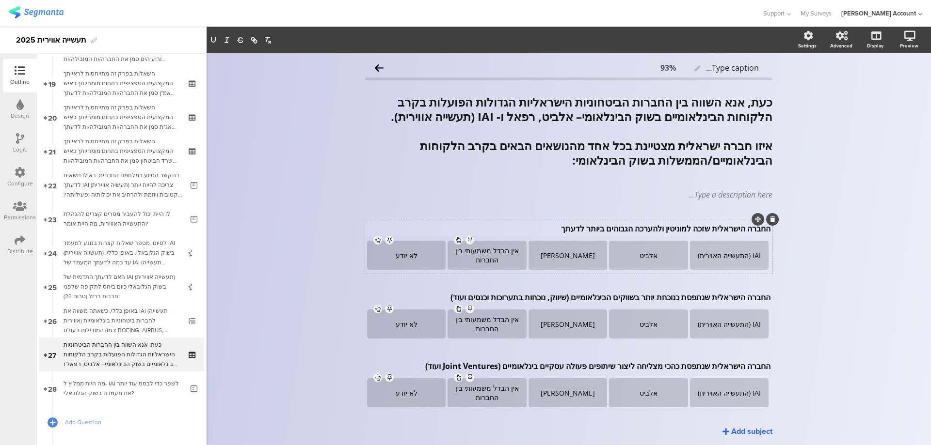
click at [705, 227] on p "החברה הישראלית שזכה למוניטין ולהערכה הגבוהים ביותר לדעתך" at bounding box center [568, 228] width 403 height 11
click at [704, 232] on p "החברה הישראלית שזכה למוניטין ולהערכה הגבוהים ביותר לדעתך" at bounding box center [568, 228] width 403 height 11
click at [715, 299] on div "החברה הישראלית שנתפסת כנוכחת יותר בשווקים הבינלאומיים (שיווק, נוכחות בתערוכות ו…" at bounding box center [569, 298] width 408 height 16
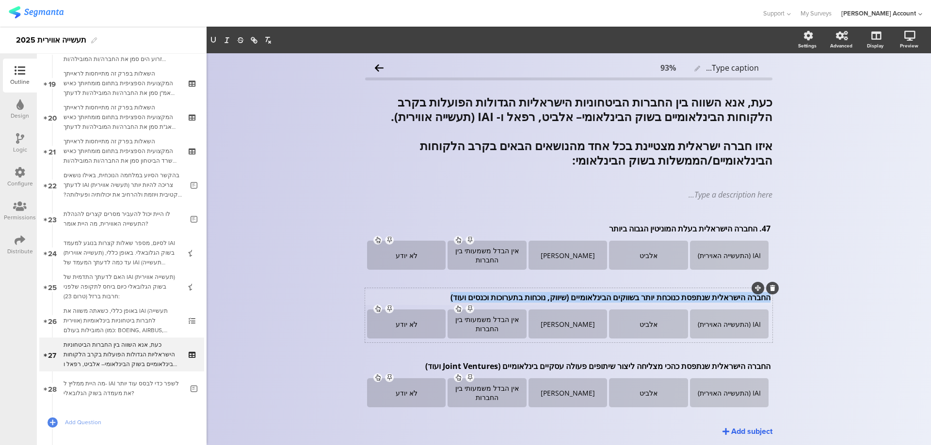
click at [715, 299] on p "החברה הישראלית שנתפסת כנוכחת יותר בשווקים הבינלאומיים (שיווק, נוכחות בתערוכות ו…" at bounding box center [568, 297] width 403 height 11
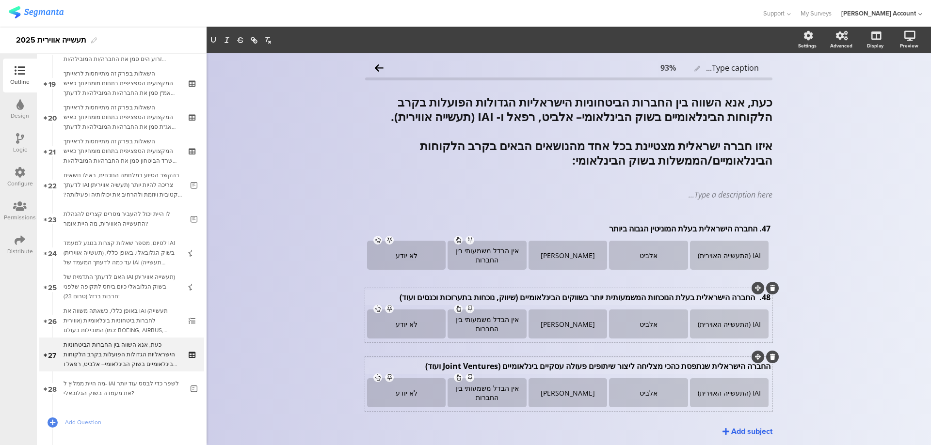
click at [716, 365] on div "החברה הישראלית שנתפסת כהכי מצליחה ליצור שיתופים פעולה עסקיים בינלאומיים (Joint …" at bounding box center [569, 367] width 408 height 16
click at [716, 365] on p "החברה הישראלית שנתפסת כהכי מצליחה ליצור שיתופים פעולה עסקיים בינלאומיים (Joint …" at bounding box center [568, 366] width 403 height 11
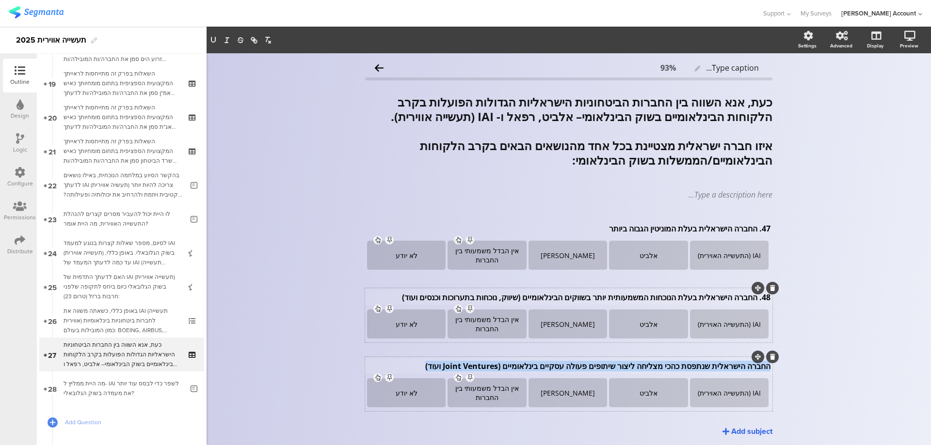
click at [716, 365] on p "החברה הישראלית שנתפסת כהכי מצליחה ליצור שיתופים פעולה עסקיים בינלאומיים (Joint …" at bounding box center [568, 366] width 403 height 11
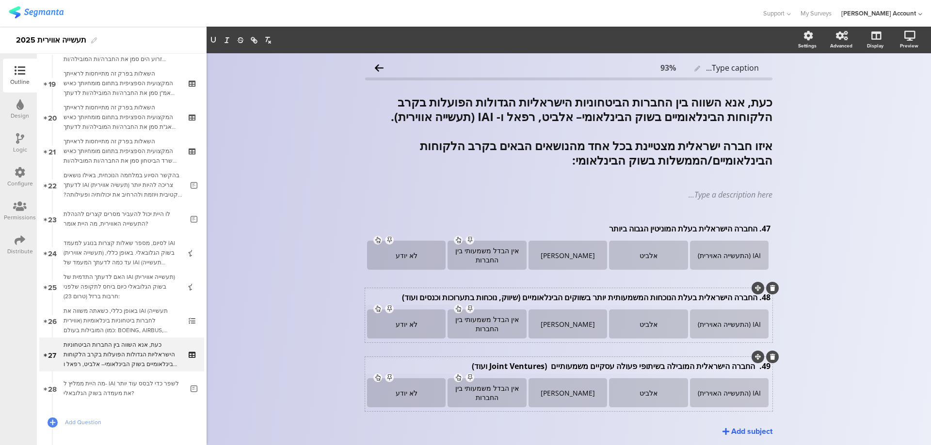
click at [749, 368] on p "49. החברה הישראלית המובילה בשיתופי פעולה עסקיים משמעותיים (Joint Ventures ועוד)" at bounding box center [568, 366] width 403 height 11
click at [751, 300] on div "48. החברה הישראלית בעלת הנוכחות המשמעותית יותר בשווקים הבינלאומיים (שיווק, נוכח…" at bounding box center [569, 298] width 408 height 16
click at [753, 229] on div "47. החברה הישראלית בעלת המוניטין הגבוה ביותר 47. החברה הישראלית בעלת המוניטין ה…" at bounding box center [569, 229] width 408 height 16
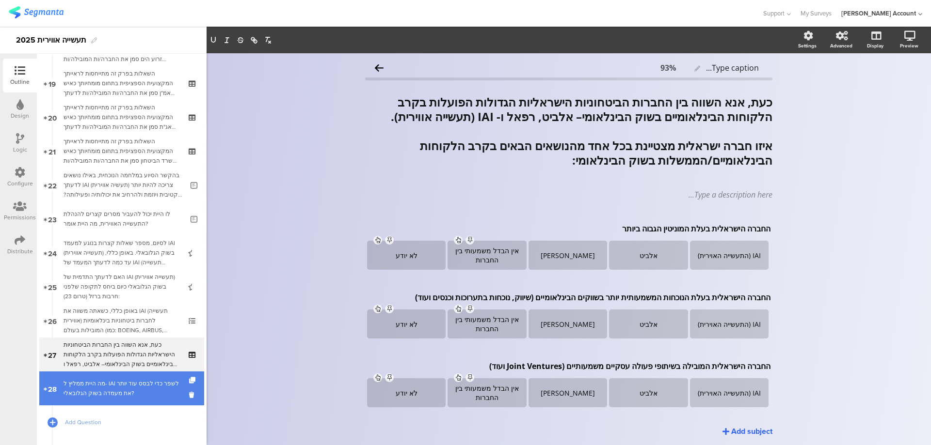
click at [135, 380] on div "מה היית ממליץ ל- IAI לשפר כדי לבסס עוד יותר את מעמדה בשוק הגלובאלי?" at bounding box center [124, 388] width 120 height 19
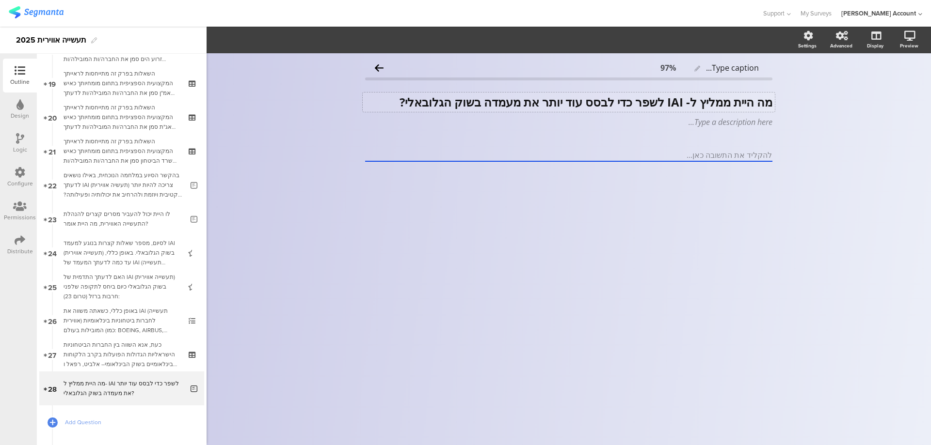
click at [660, 103] on div "מה היית ממליץ ל- IAI לשפר כדי לבסס עוד יותר את מעמדה בשוק הגלובאלי? מה היית ממל…" at bounding box center [569, 102] width 412 height 19
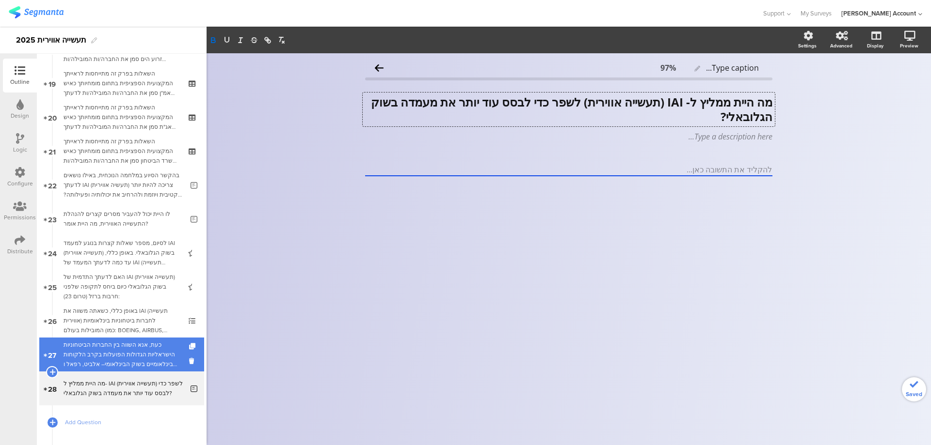
drag, startPoint x: 111, startPoint y: 360, endPoint x: 123, endPoint y: 353, distance: 14.3
click at [111, 360] on div "כעת, אנא השווה בין החברות הביטחוניות הישראליות הגדולות הפועלות בקרב הלקוחות הבי…" at bounding box center [122, 354] width 116 height 29
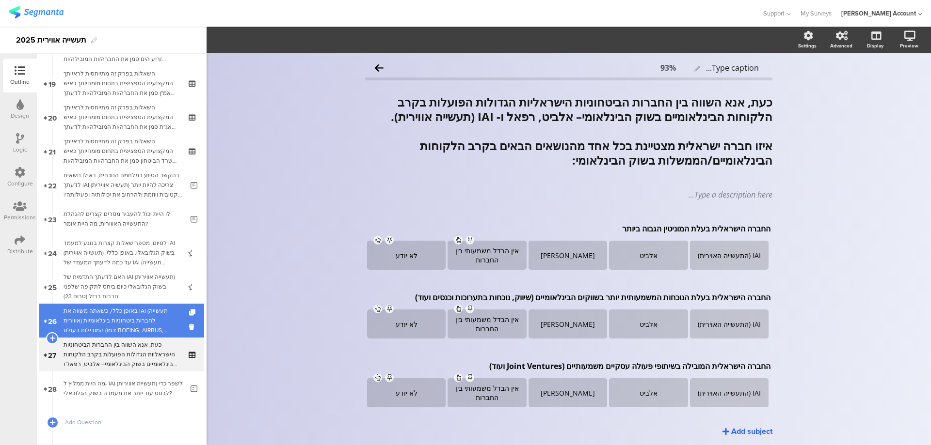
click at [128, 327] on div "באופן כללי, כשאתה משווה את IAI (תעשייה אווירית) לחברות ביטחוניות בינלאומיות המו…" at bounding box center [122, 320] width 116 height 29
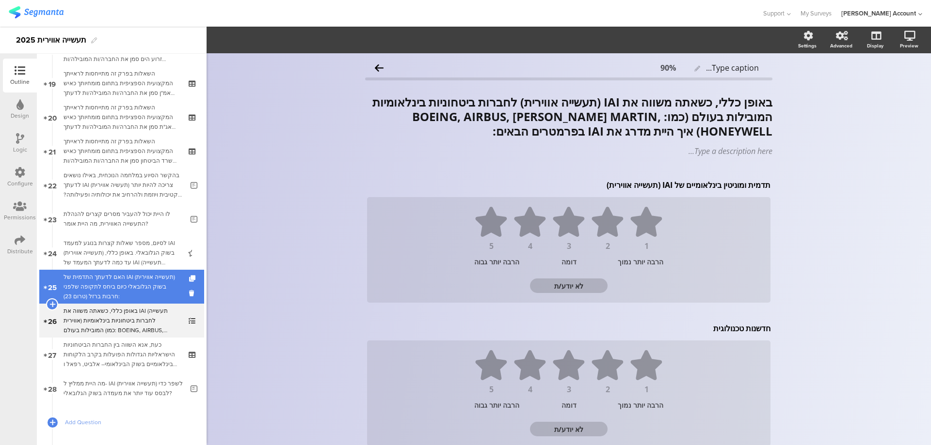
click at [135, 303] on link "25 האם לדעתך התדמית של IAI (תעשייה אווירית) בשוק הגלובאלי כיום ביחס לתקופה שלפנ…" at bounding box center [121, 287] width 165 height 34
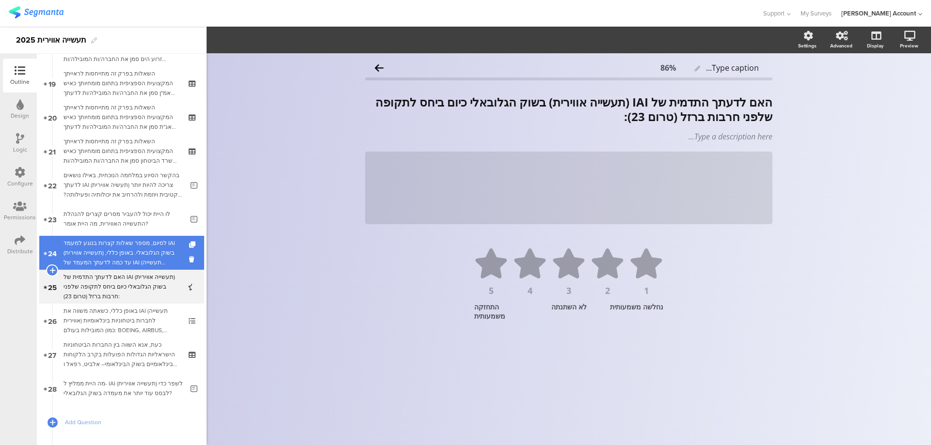
click at [149, 268] on link "24 לסיום, מספר שאלות קצרות בנוגע למעמד IAI (תעשייה אווירית) בשוק הגלובאלי. באופ…" at bounding box center [121, 253] width 165 height 34
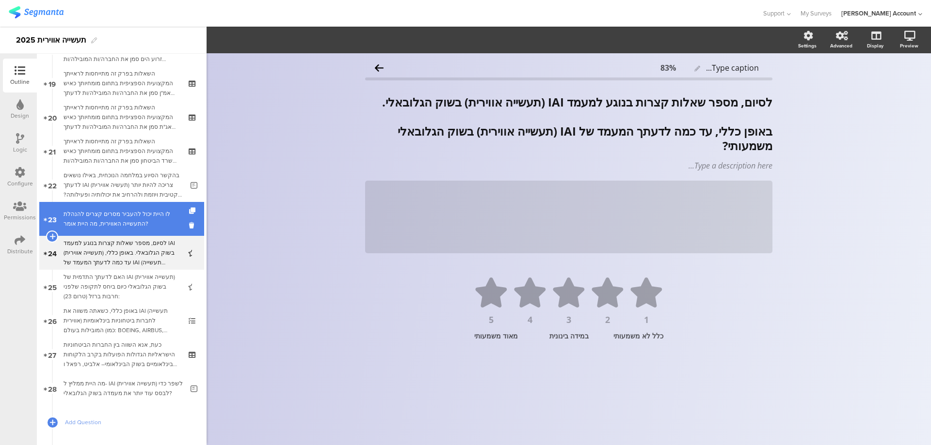
click at [87, 219] on div "לו היית יכול להעביר מסרים קצרים להנהלת התעשייה האווירית, מה היית אומר?" at bounding box center [124, 218] width 120 height 19
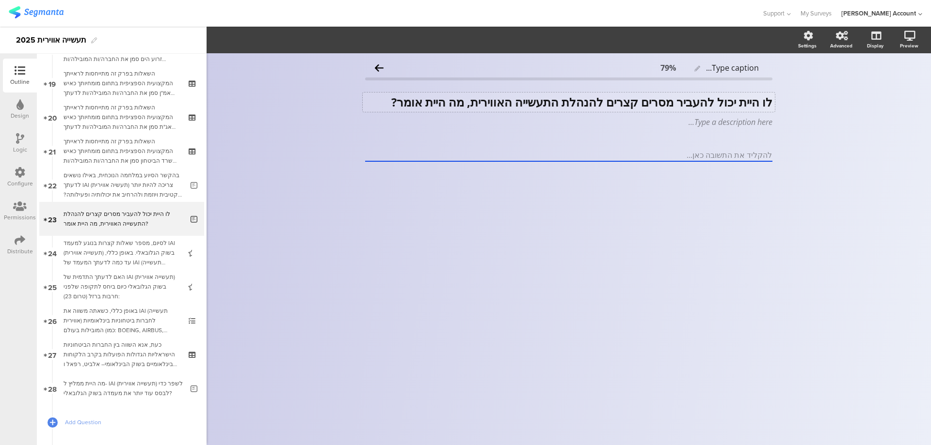
click at [556, 104] on div "לו היית יכול להעביר מסרים קצרים להנהלת התעשייה האווירית, מה היית אומר? לו היית …" at bounding box center [569, 102] width 412 height 19
click at [493, 104] on strong "לו היית יכול להעביר מסרים קצרים להנהלת IAI (תעשייה האווירית, מה היית אומר?" at bounding box center [574, 102] width 396 height 16
click at [460, 103] on strong "לו היית יכול להעביר מסרים קצרים להנהלת IAI (תעשייה אווירית, מה היית אומר?" at bounding box center [578, 102] width 388 height 16
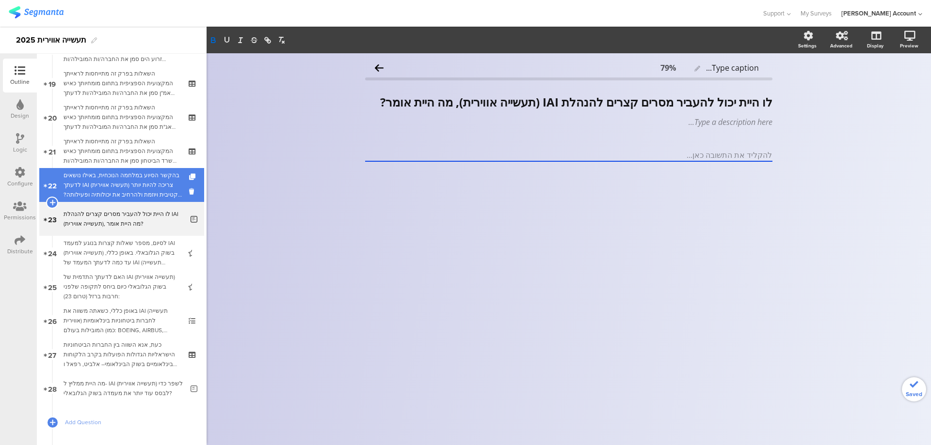
click at [114, 179] on div "בהקשר הסיוע במלחמה הנוכחית, באילו נושאים לדעתך IAI (תעשיה אווירית) צריכה להיות …" at bounding box center [124, 185] width 120 height 29
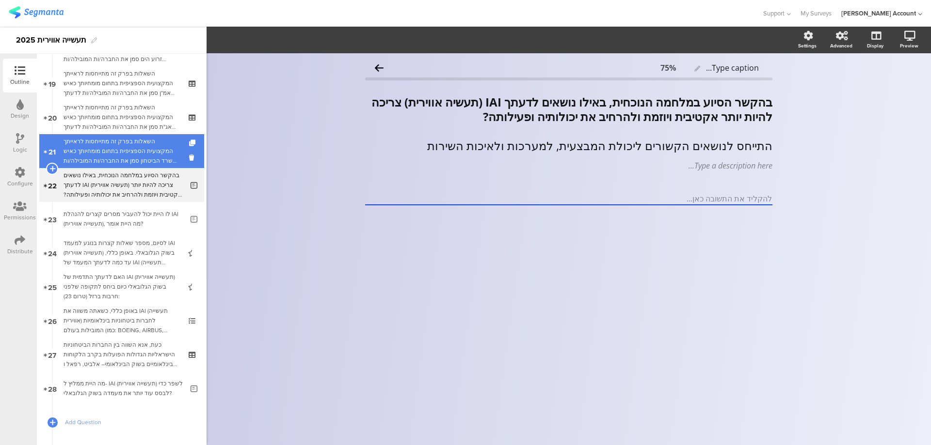
click at [126, 151] on div "השאלות בפרק זה מתייחסות לראייתך המקצועית הספציפית בתחום מומחיותך כאיש משרד הביט…" at bounding box center [122, 151] width 116 height 29
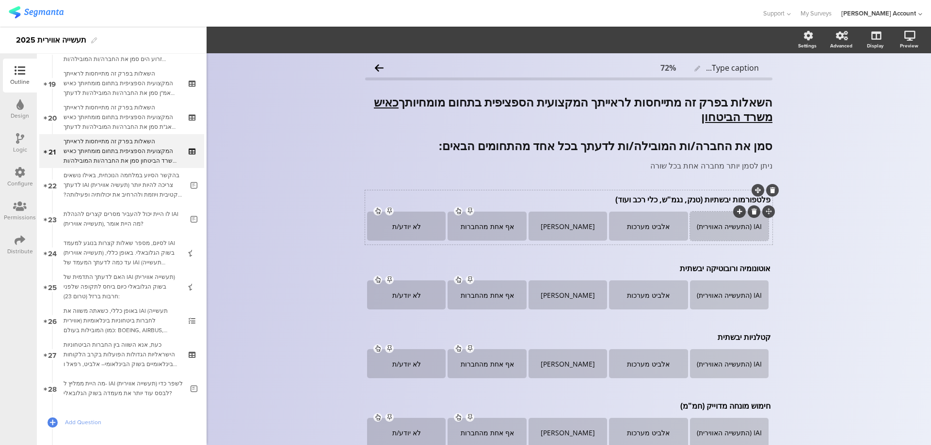
click at [740, 229] on div "IAI (התעשייה האווירית)" at bounding box center [729, 226] width 76 height 9
click at [716, 226] on div "IAI (תעשייה האווירית)" at bounding box center [729, 226] width 76 height 9
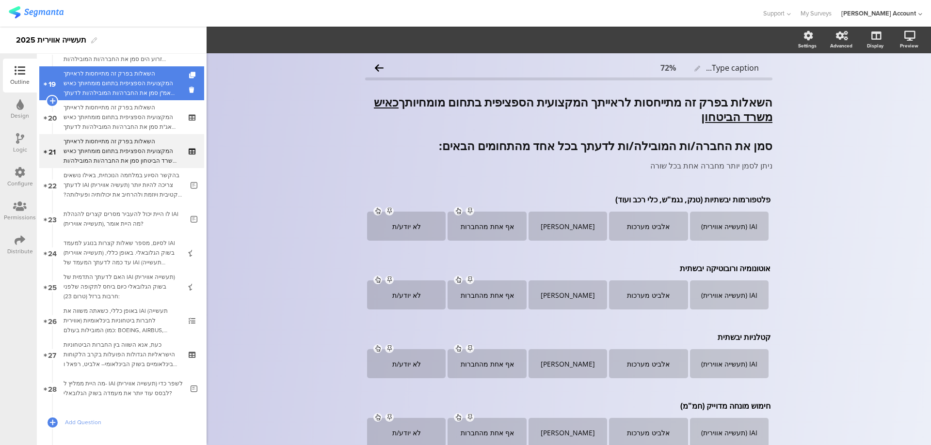
click at [146, 90] on div "השאלות בפרק זה מתייחסות לראייתך המקצועית הספציפית בתחום מומחיותך כאיש אמ"ן סמן …" at bounding box center [122, 83] width 116 height 29
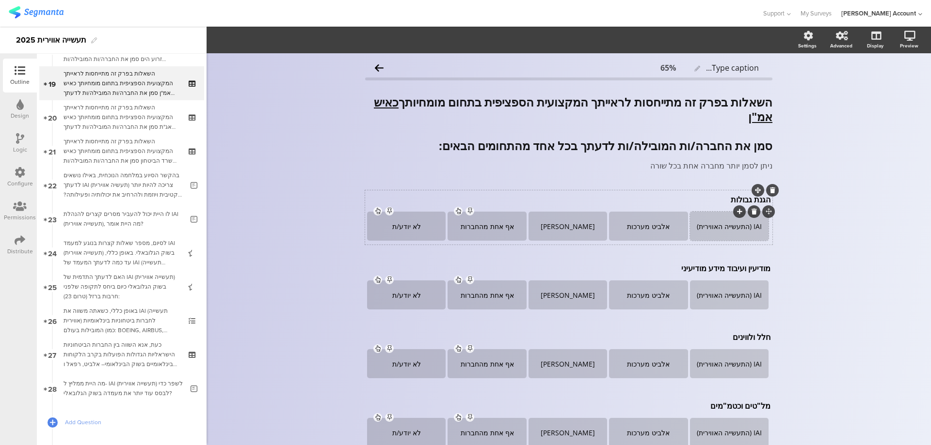
click at [740, 225] on div "IAI (התעשייה האווירית)" at bounding box center [729, 226] width 76 height 9
click at [718, 228] on div "IAI (תעשייה האווירית)" at bounding box center [729, 226] width 76 height 9
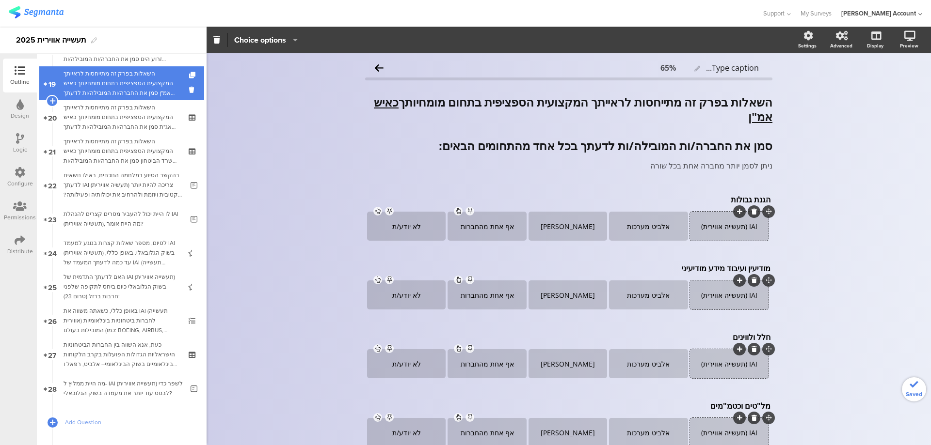
scroll to position [573, 0]
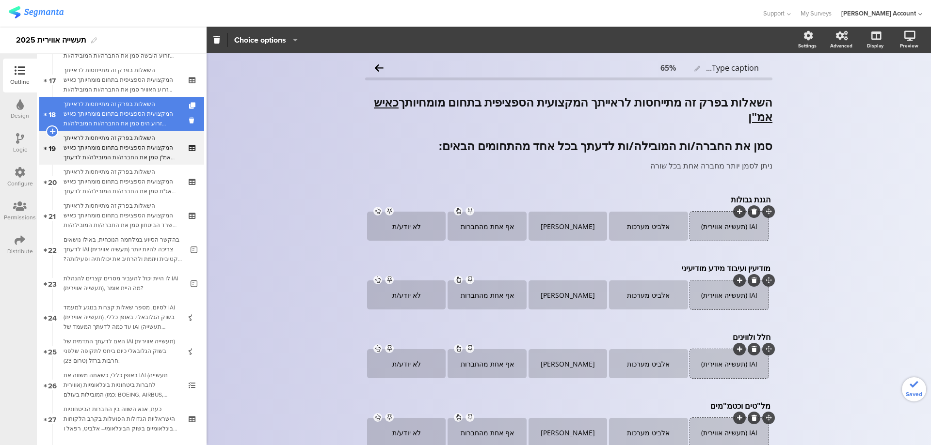
click at [133, 122] on div "השאלות בפרק זה מתייחסות לראייתך המקצועית הספציפית בתחום מומחיותך כאיש זרוע הים …" at bounding box center [122, 113] width 116 height 29
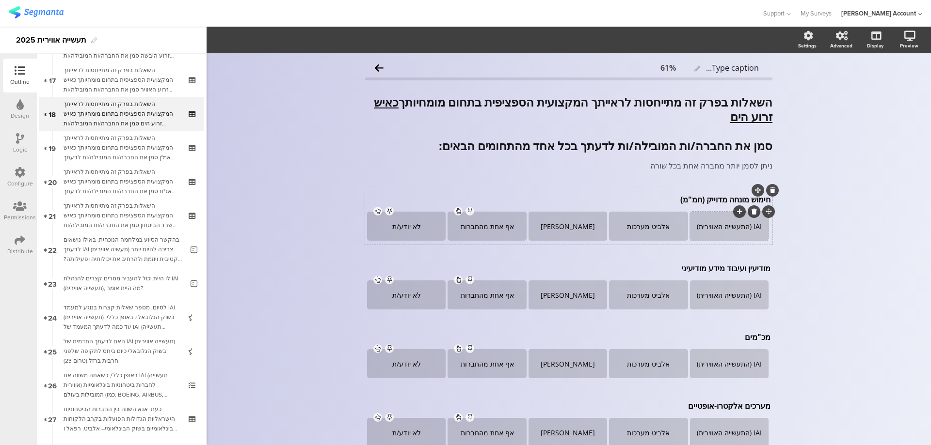
click at [741, 230] on div "IAI (התעשייה האווירית)" at bounding box center [729, 226] width 76 height 9
click at [717, 228] on div "IAI (תעשייה האווירית)" at bounding box center [729, 226] width 76 height 9
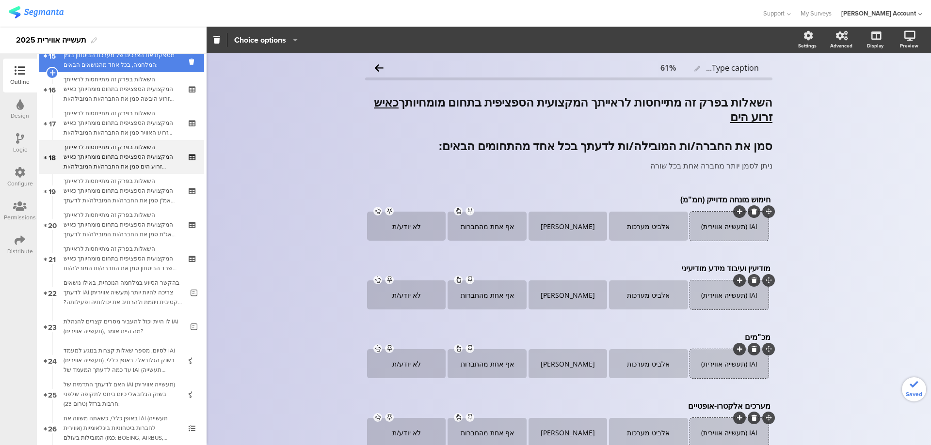
scroll to position [508, 0]
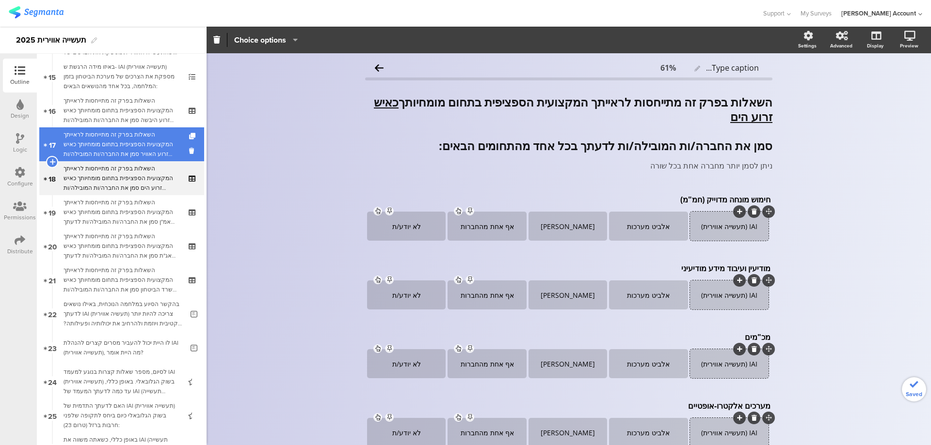
click at [164, 147] on div "השאלות בפרק זה מתייחסות לראייתך המקצועית הספציפית בתחום מומחיותך כאיש זרוע האוו…" at bounding box center [122, 144] width 116 height 29
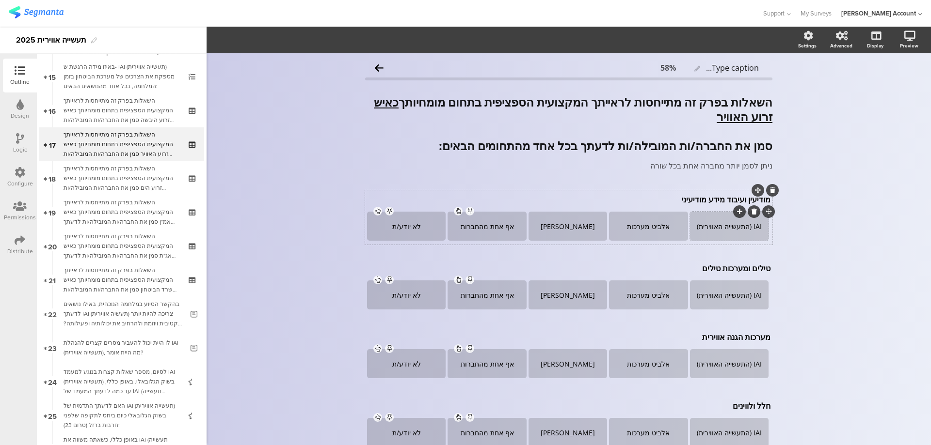
click at [742, 228] on div "IAI (התעשייה האווירית)" at bounding box center [729, 226] width 76 height 9
drag, startPoint x: 717, startPoint y: 227, endPoint x: 728, endPoint y: 228, distance: 10.2
click at [717, 227] on div "IAI (תעשייה האווירית)" at bounding box center [729, 226] width 76 height 9
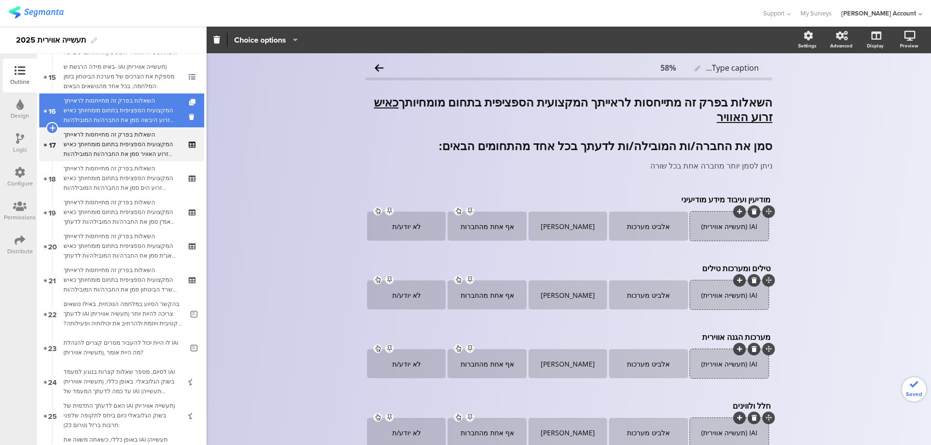
click at [125, 111] on div "השאלות בפרק זה מתייחסות לראייתך המקצועית הספציפית בתחום מומחיותך כאיש זרוע היבש…" at bounding box center [122, 110] width 116 height 29
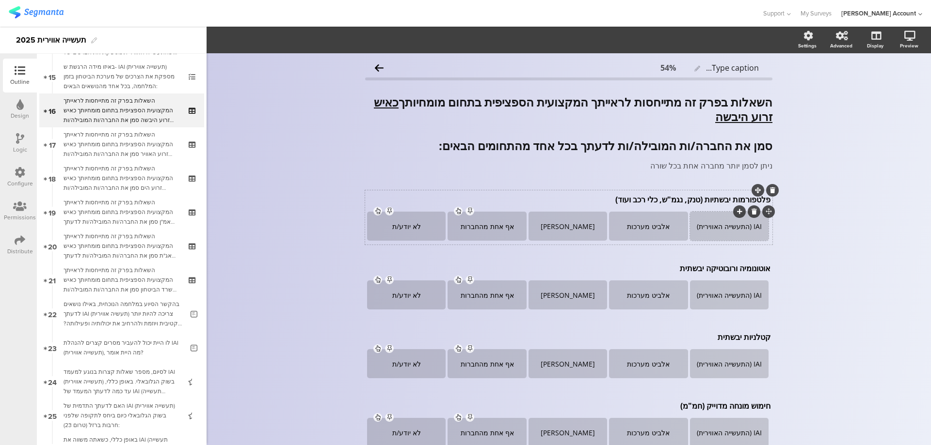
click at [742, 228] on div "IAI (התעשייה האווירית)" at bounding box center [729, 226] width 76 height 9
click at [716, 227] on div "IAI (תעשייה האווירית)" at bounding box center [729, 226] width 76 height 9
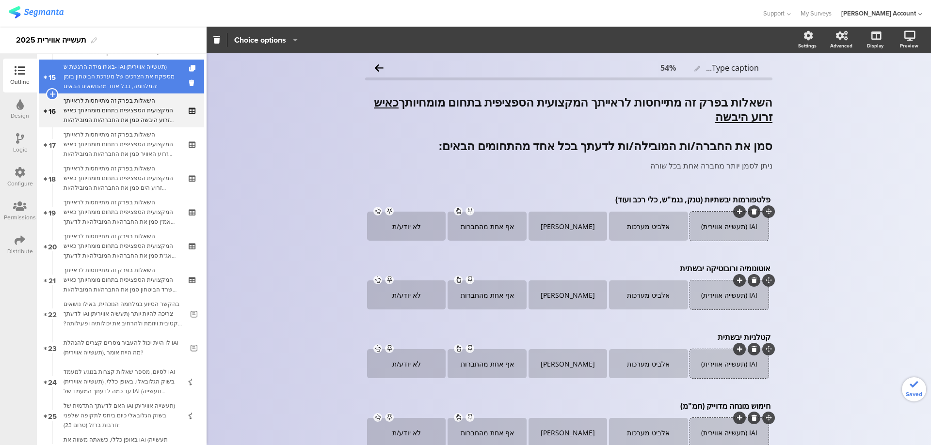
click at [145, 81] on div "באיזו מידה הרגשת ש- IAI (תעשייה אווירית) מספקת את הצרכים של מערכת הביטחון בזמן …" at bounding box center [122, 76] width 116 height 29
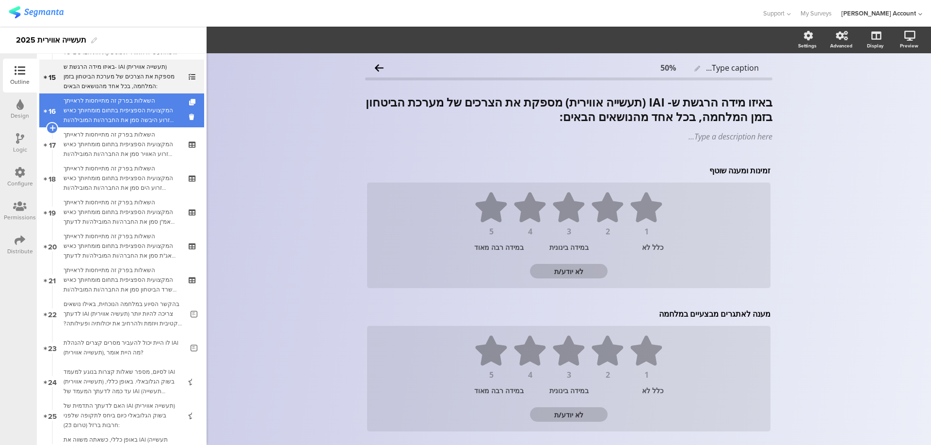
scroll to position [443, 0]
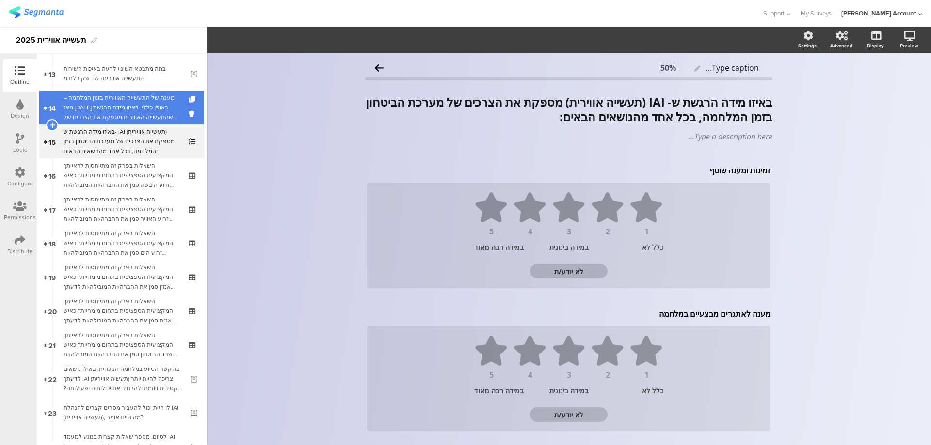
click at [168, 111] on div "מענה של התעשייה האווירית בזמן המלחמה – מאז אוקטובר 2023 באופן כללי, באיזו מידה …" at bounding box center [122, 107] width 116 height 29
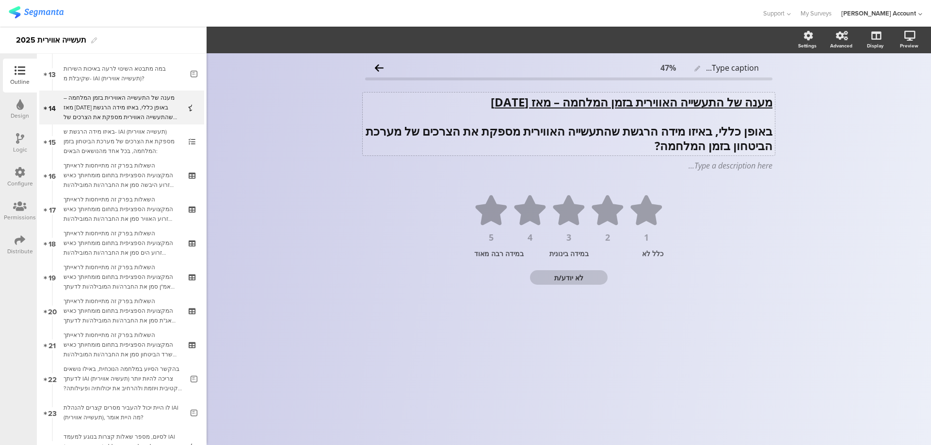
click at [722, 102] on div "מענה של התעשייה האווירית בזמן המלחמה – מאז אוקטובר 2023 באופן כללי, באיזו מידה …" at bounding box center [569, 124] width 412 height 63
click at [655, 103] on u "מענה של IAI (תעשייה האווירית בזמן המלחמה – מאז אוקטובר 2023" at bounding box center [624, 102] width 297 height 16
click at [623, 104] on u "מענה של IAI (תעשייה אווירית בזמן המלחמה – מאז אוקטובר 2023" at bounding box center [627, 102] width 289 height 16
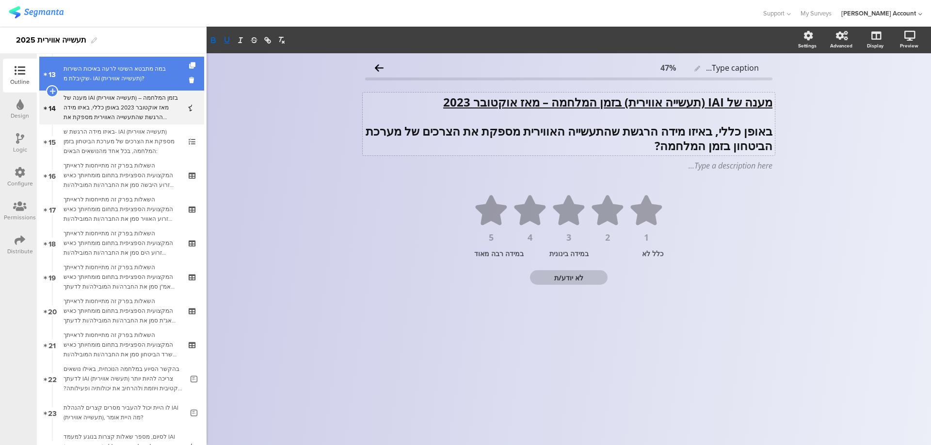
click at [139, 75] on div "במה מתבטא השינוי לרעה באיכות השירות שקיבלת מ- IAI (תעשייה אווירית)?" at bounding box center [124, 73] width 120 height 19
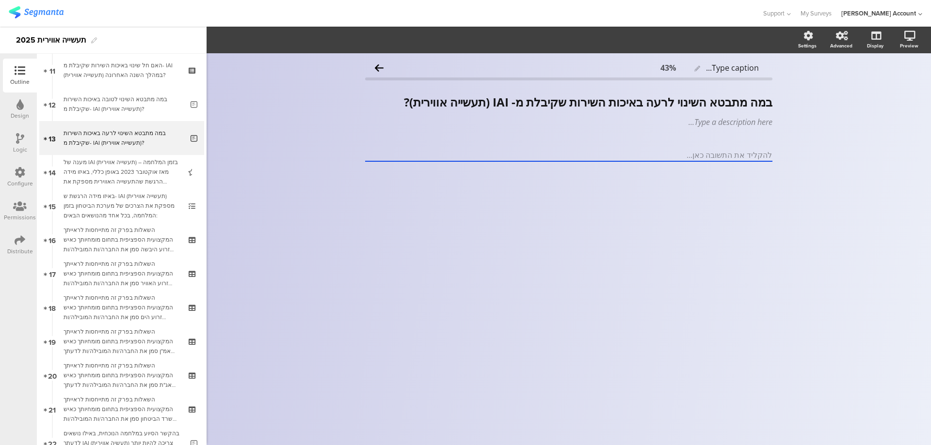
scroll to position [314, 0]
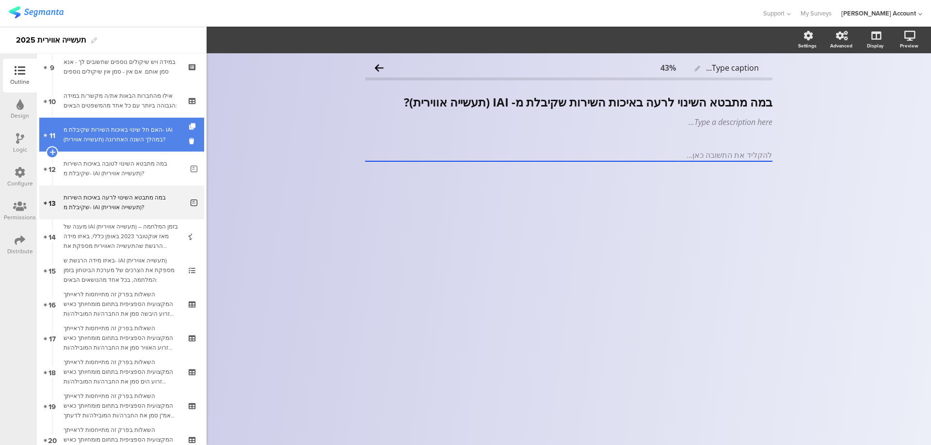
click at [157, 127] on div "האם חל שינוי באיכות השירות שקיבלת מ- IAI (תעשייה אווירית) במהלך השנה האחרונה?" at bounding box center [122, 134] width 116 height 19
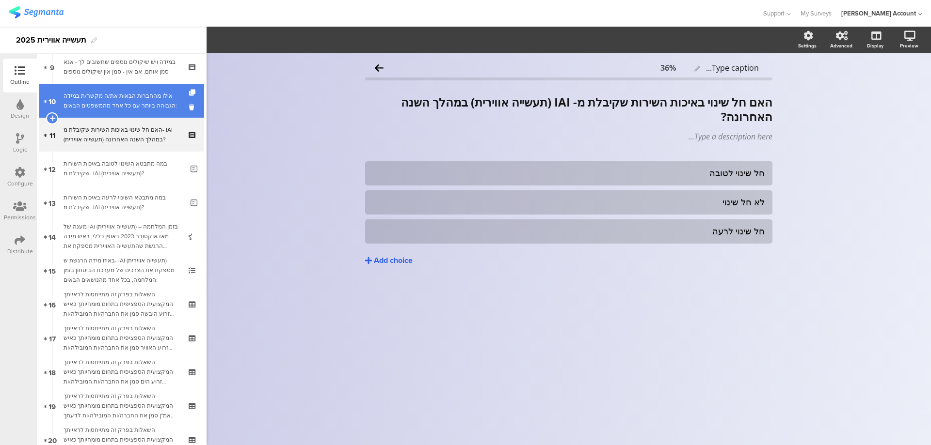
click at [166, 100] on div "אילו מהחברות הבאות את/ה מקשר/ת במידה הגבוהה ביותר עם כל אחד מהמשפטים הבאים:" at bounding box center [122, 100] width 116 height 19
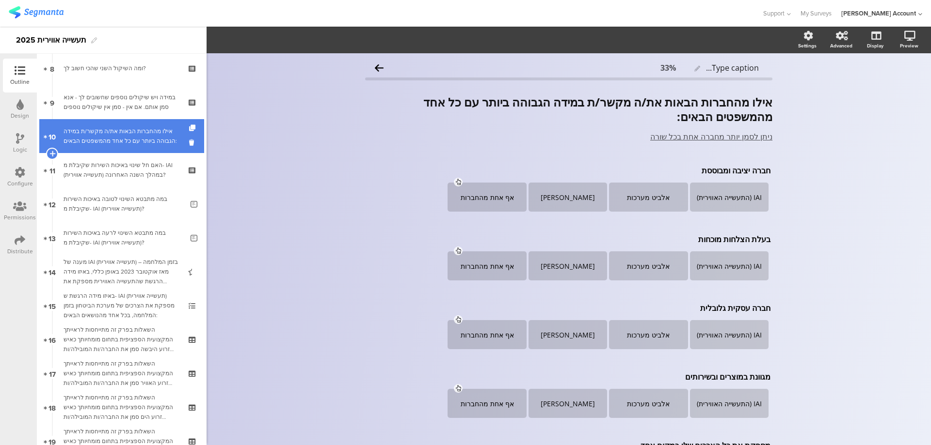
scroll to position [249, 0]
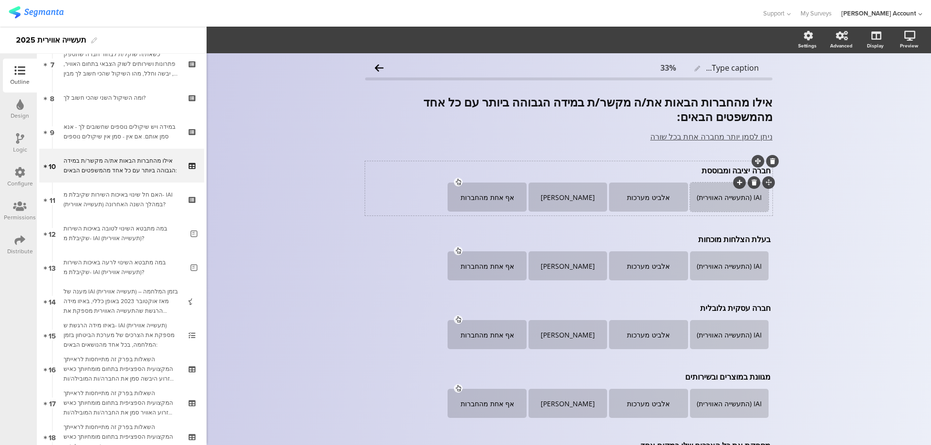
click at [741, 198] on div "IAI (התעשייה האווירית)" at bounding box center [729, 197] width 76 height 9
drag, startPoint x: 716, startPoint y: 198, endPoint x: 723, endPoint y: 199, distance: 6.3
click at [717, 198] on div "IAI (תעשייה האווירית)" at bounding box center [729, 197] width 76 height 9
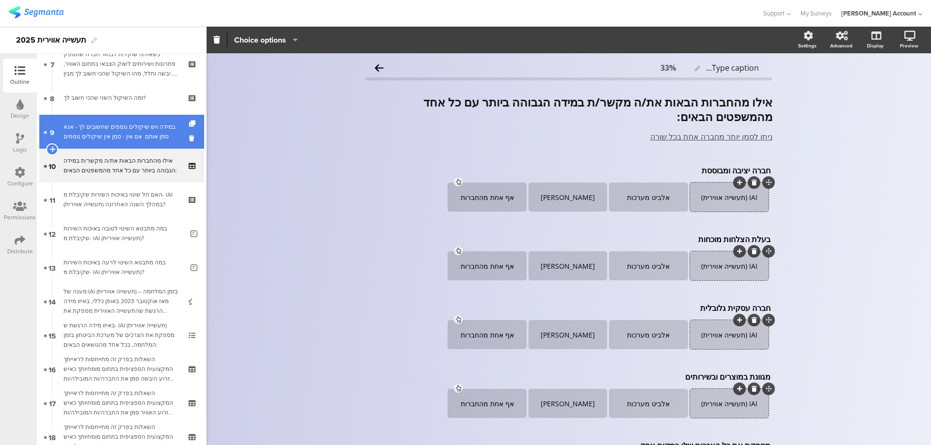
click at [141, 120] on link "9 במידה ויש שיקולים נוספים שחשובים לך - אנא סמן אותם. אם אין - סמן אין שיקולים …" at bounding box center [121, 132] width 165 height 34
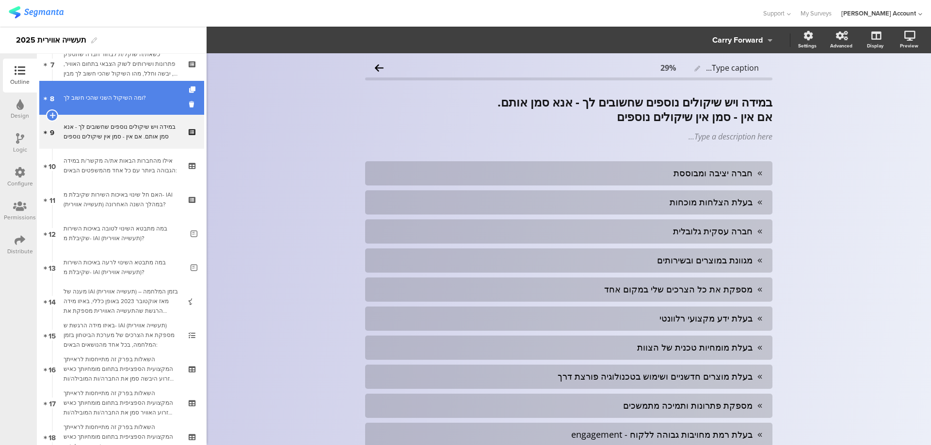
click at [149, 108] on link "8 ומה השיקול השני שהכי חשוב לך?" at bounding box center [121, 98] width 165 height 34
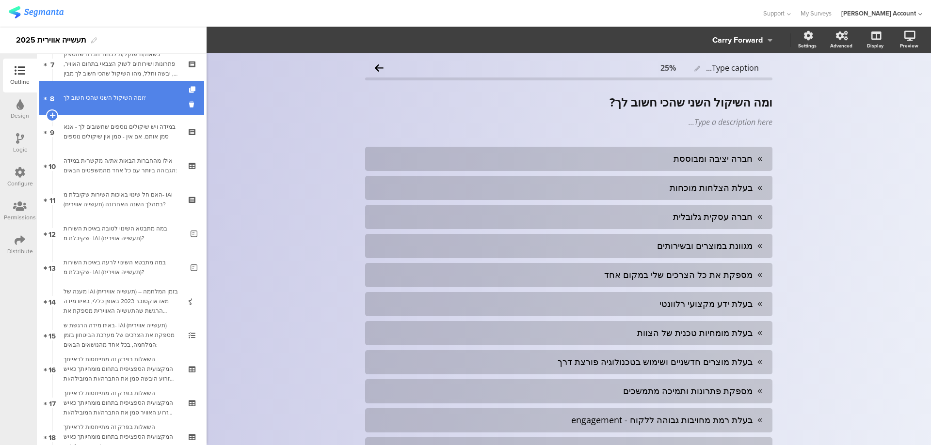
scroll to position [185, 0]
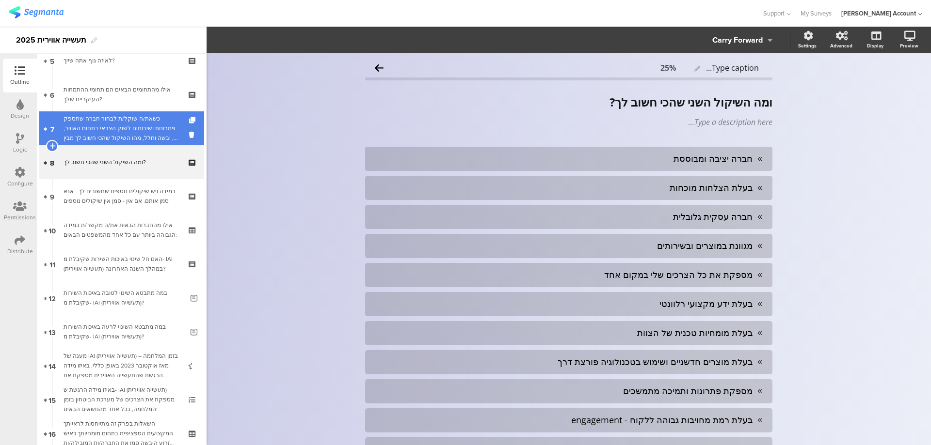
click at [154, 123] on div "כשאת/ה שוקל/ת לבחור חברה שתספק פתרונות ושירותים לשוק הצבאי בתחום האוויר, ים, יב…" at bounding box center [122, 128] width 116 height 29
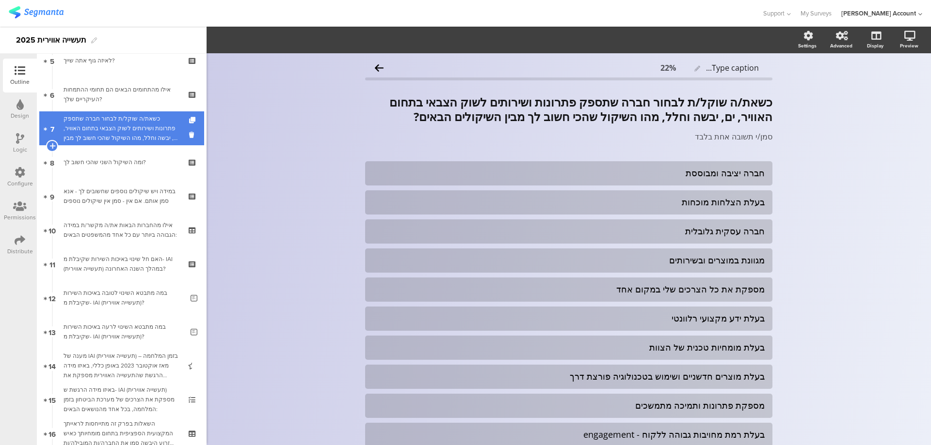
scroll to position [120, 0]
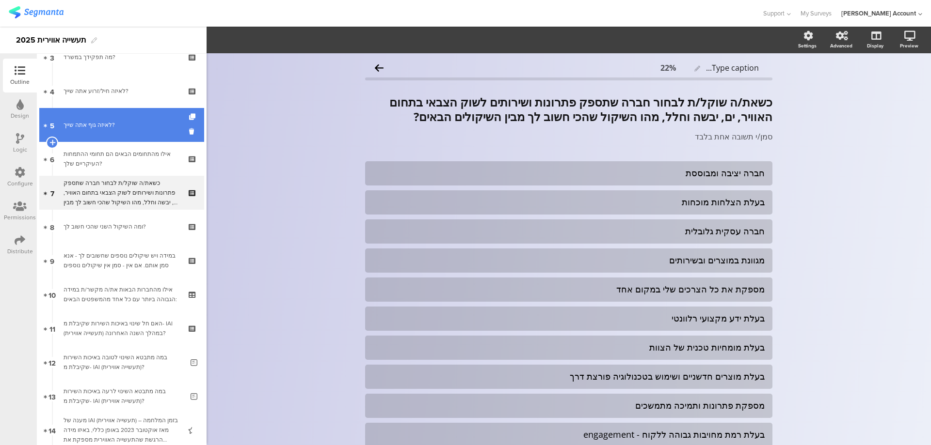
click at [154, 128] on div "לאיזה גוף אתה שייך?" at bounding box center [122, 125] width 116 height 10
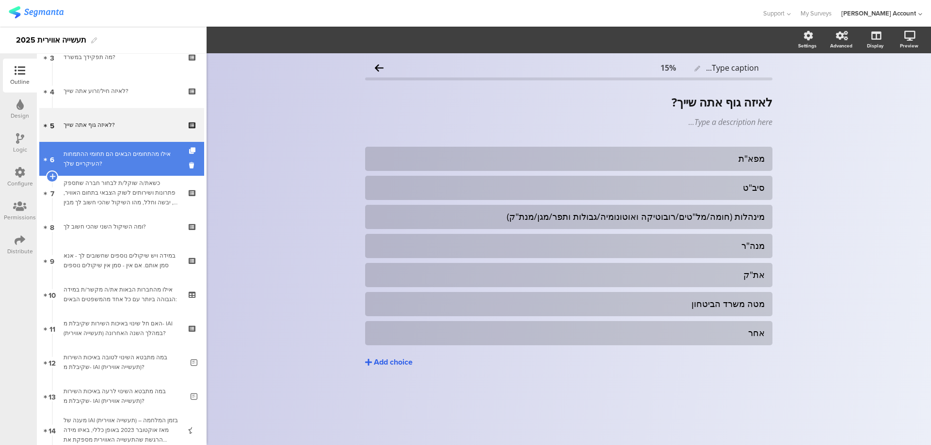
click at [154, 151] on div "אילו מהתחומים הבאים הם תחומי ההתמחות העיקריים שלך?" at bounding box center [122, 158] width 116 height 19
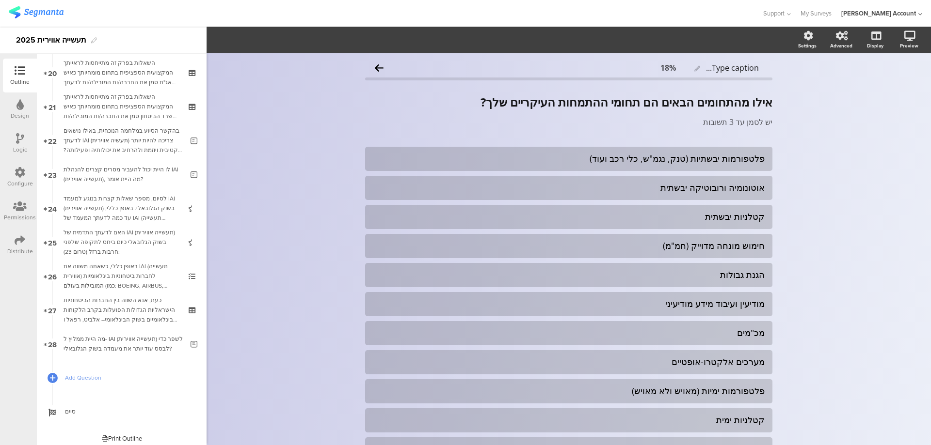
scroll to position [687, 0]
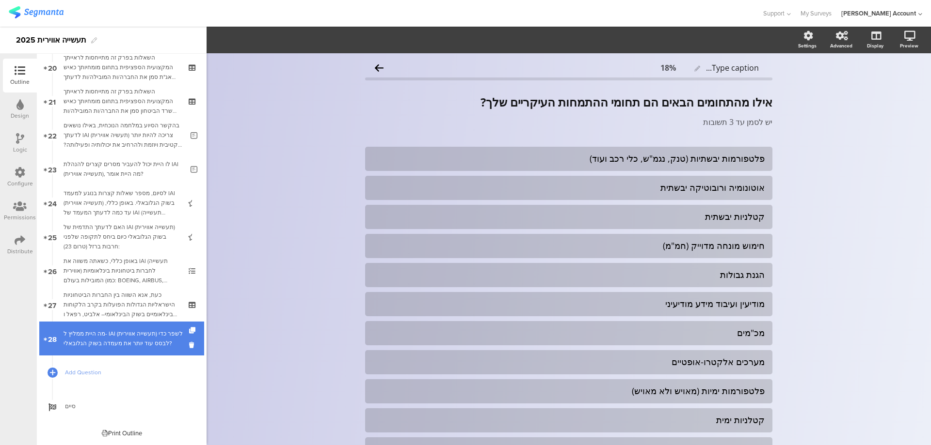
click at [149, 342] on div "מה היית ממליץ ל- IAI (תעשייה אווירית) לשפר כדי לבסס עוד יותר את מעמדה בשוק הגלו…" at bounding box center [124, 338] width 120 height 19
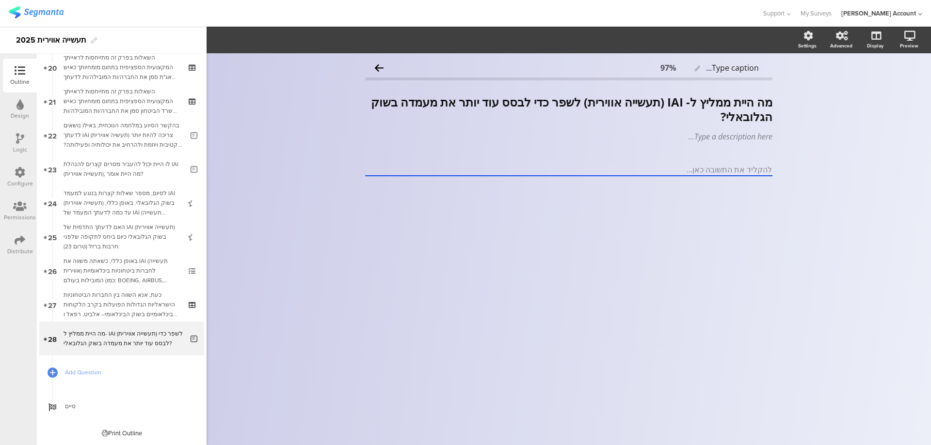
click at [602, 331] on div "Type caption... 97% מה היית ממליץ ל- IAI (תעשייה אווירית) לשפר כדי לבסס עוד יות…" at bounding box center [569, 249] width 724 height 392
click at [22, 111] on div "Design" at bounding box center [20, 115] width 18 height 9
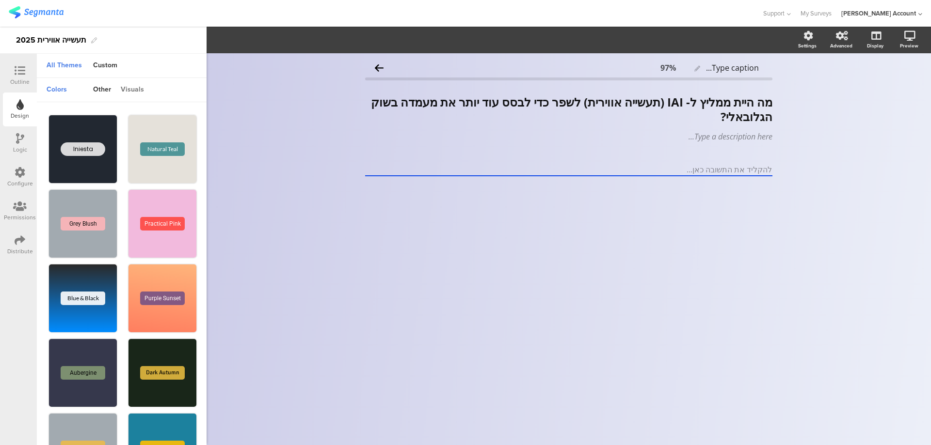
click at [131, 87] on div "visuals" at bounding box center [132, 90] width 33 height 16
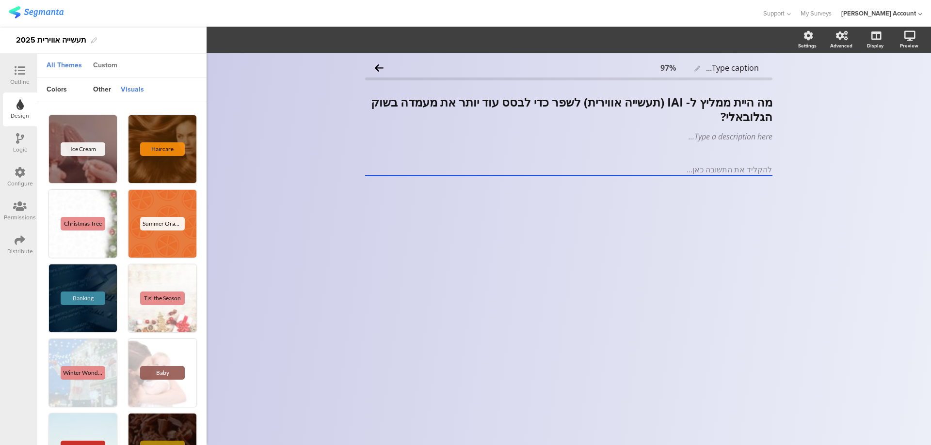
click at [106, 67] on div "Custom" at bounding box center [105, 66] width 34 height 16
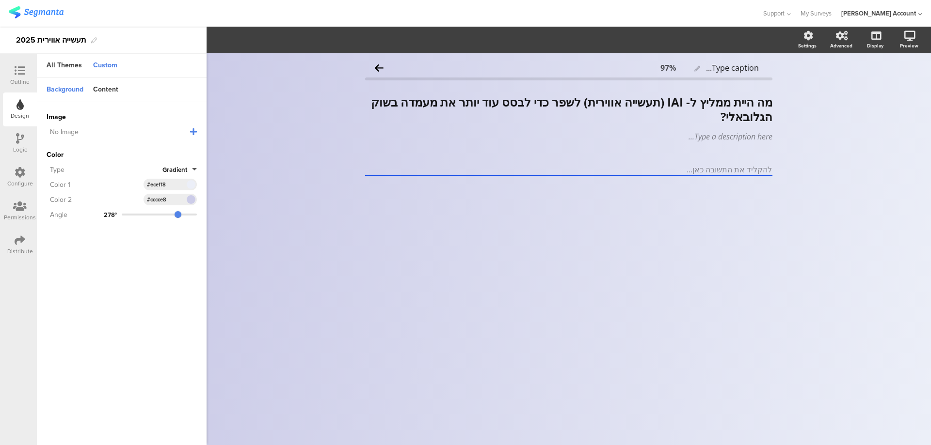
click at [191, 197] on span at bounding box center [190, 200] width 11 height 6
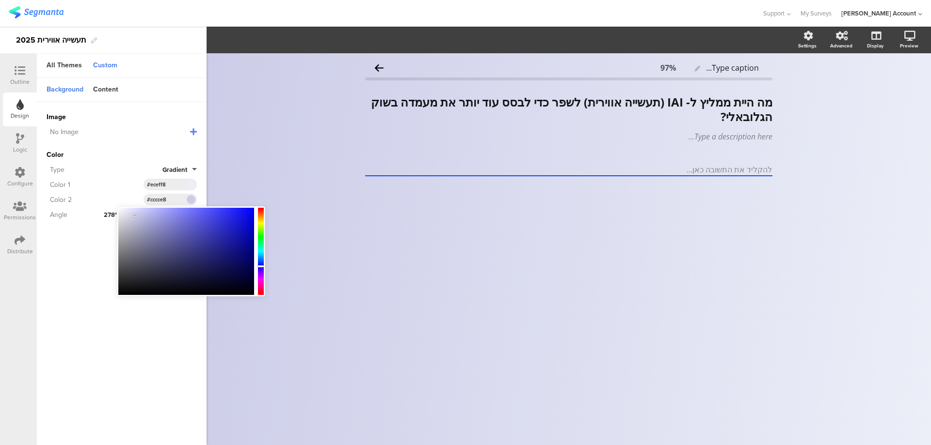
click at [260, 279] on div at bounding box center [261, 251] width 6 height 85
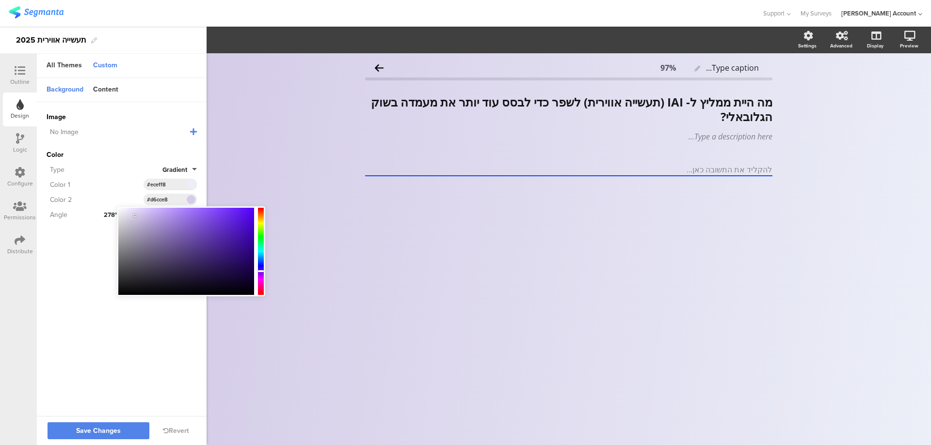
type input "#d7cce8"
drag, startPoint x: 259, startPoint y: 279, endPoint x: 260, endPoint y: 271, distance: 7.3
click at [260, 271] on div at bounding box center [261, 272] width 6 height 2
click at [190, 182] on span at bounding box center [190, 185] width 11 height 6
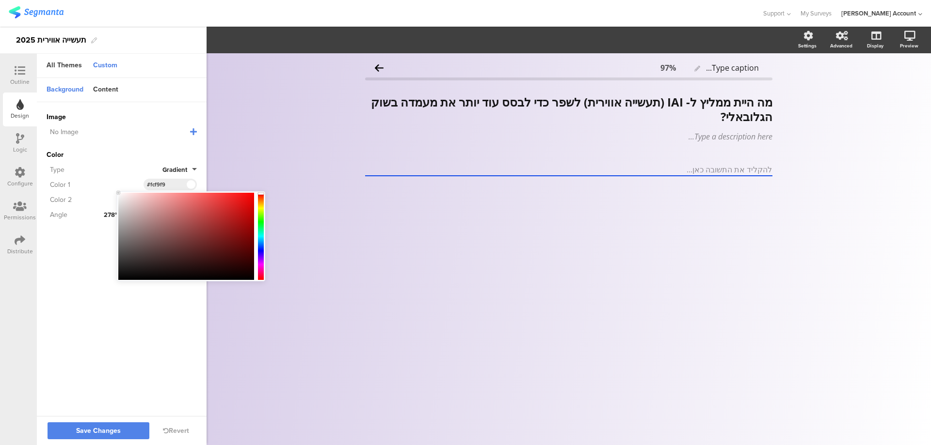
type input "#fbf7f7"
click at [120, 194] on div at bounding box center [120, 194] width 2 height 2
click at [122, 143] on div "Image No Image Invalid URL or Upload File Color Type Gradient Color 1 #fbf7f7 C…" at bounding box center [122, 166] width 150 height 128
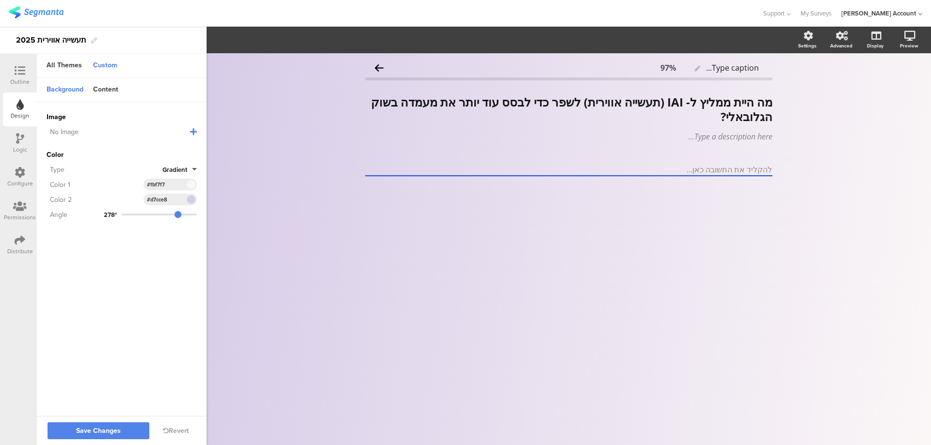
click at [188, 198] on span at bounding box center [190, 200] width 11 height 6
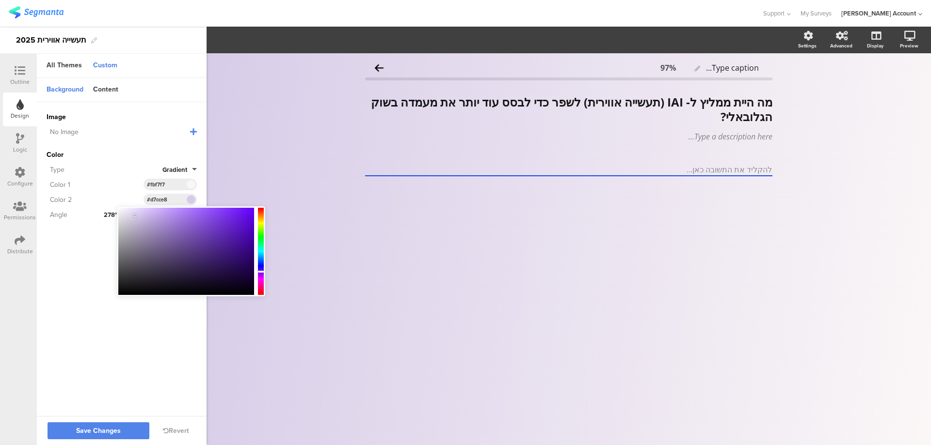
type input "#ccdae8"
click at [262, 259] on div at bounding box center [261, 251] width 6 height 87
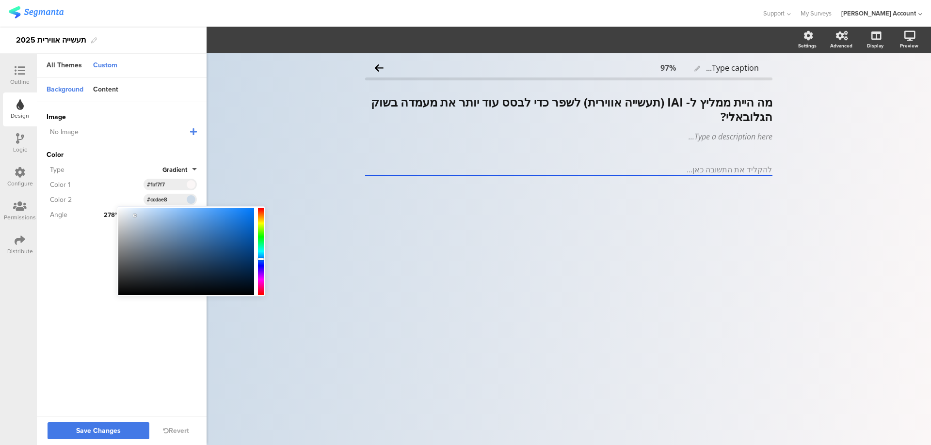
click at [102, 431] on span "Save Changes" at bounding box center [98, 431] width 45 height 0
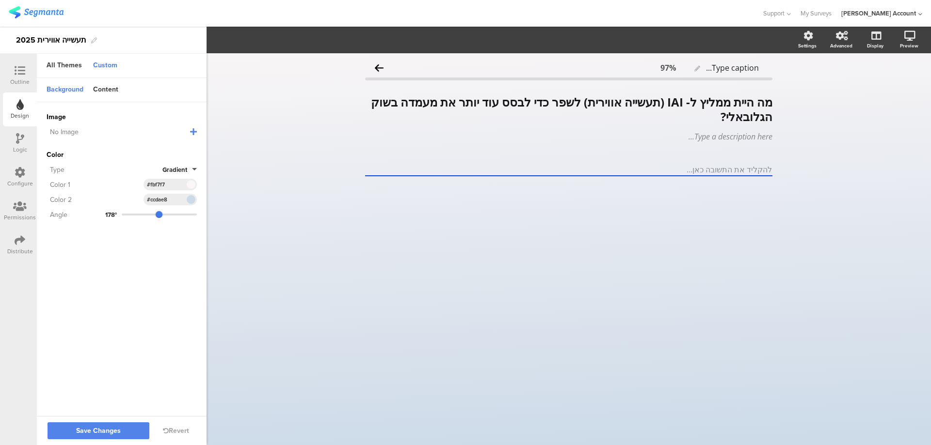
drag, startPoint x: 177, startPoint y: 214, endPoint x: 159, endPoint y: 211, distance: 18.6
type input "256"
click at [159, 214] on input "range" at bounding box center [159, 215] width 75 height 2
click at [82, 431] on span "Save Changes" at bounding box center [98, 431] width 45 height 0
click at [25, 74] on icon at bounding box center [20, 70] width 11 height 11
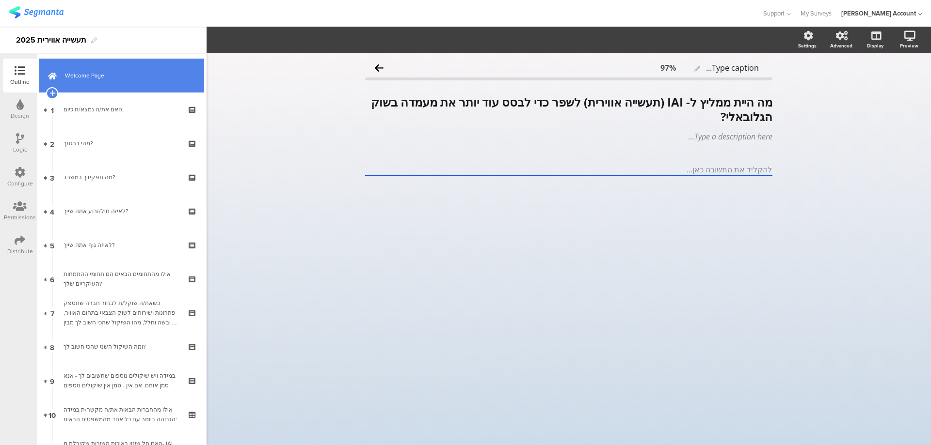
click at [143, 80] on span "Welcome Page" at bounding box center [127, 76] width 124 height 10
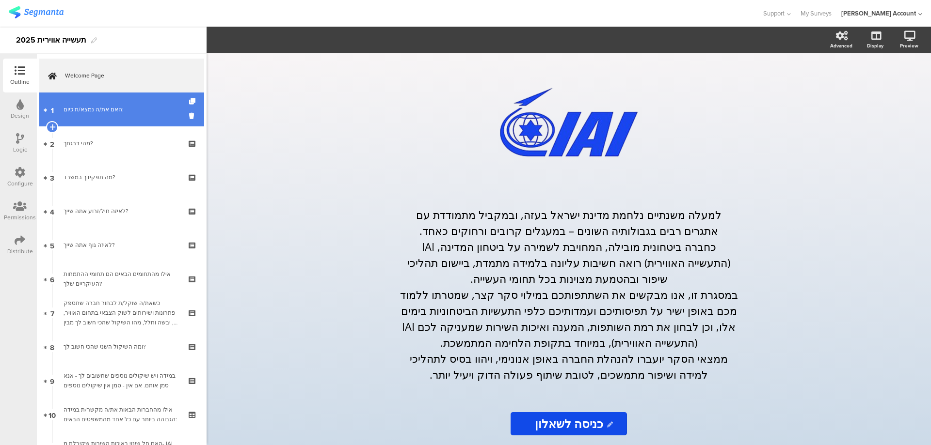
click at [143, 100] on link "1 האם את/ה נמצא/ת כיום:" at bounding box center [121, 110] width 165 height 34
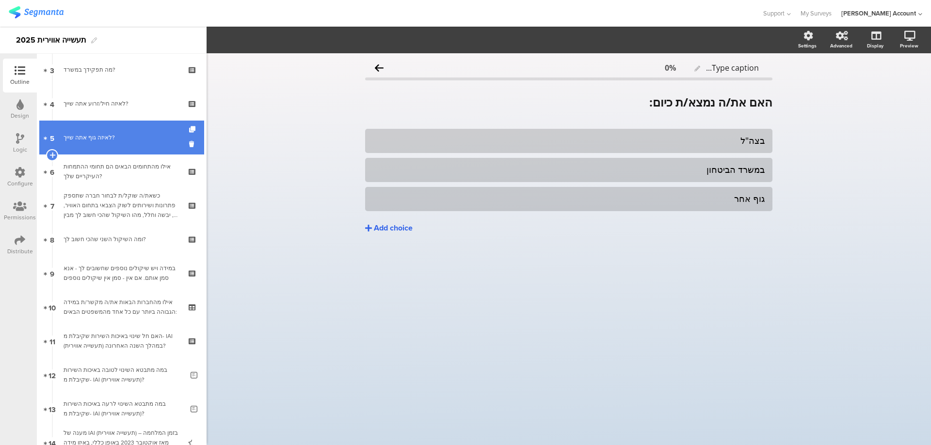
scroll to position [129, 0]
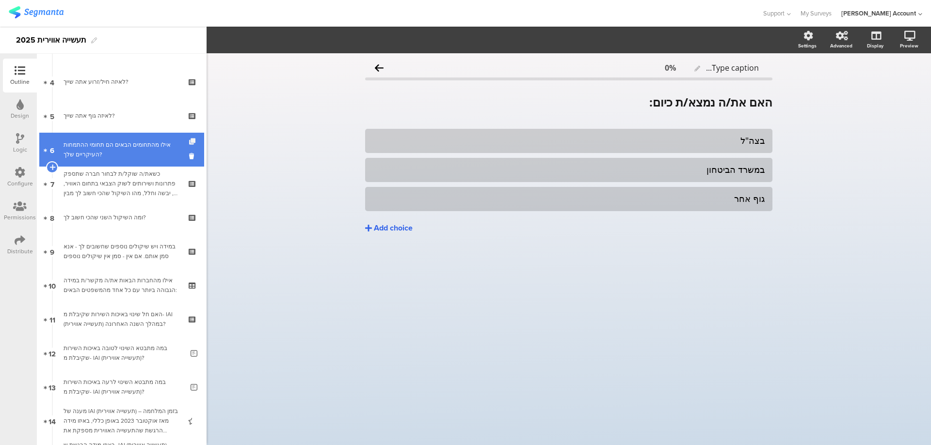
click at [189, 141] on icon at bounding box center [193, 142] width 8 height 6
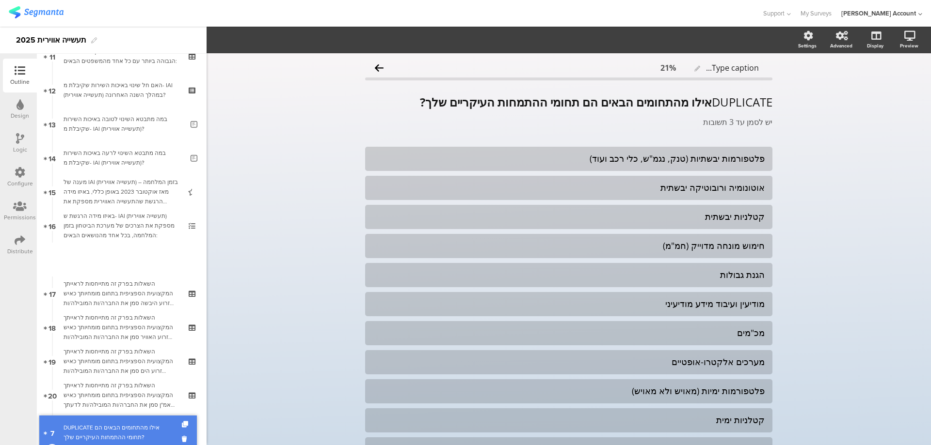
scroll to position [388, 0]
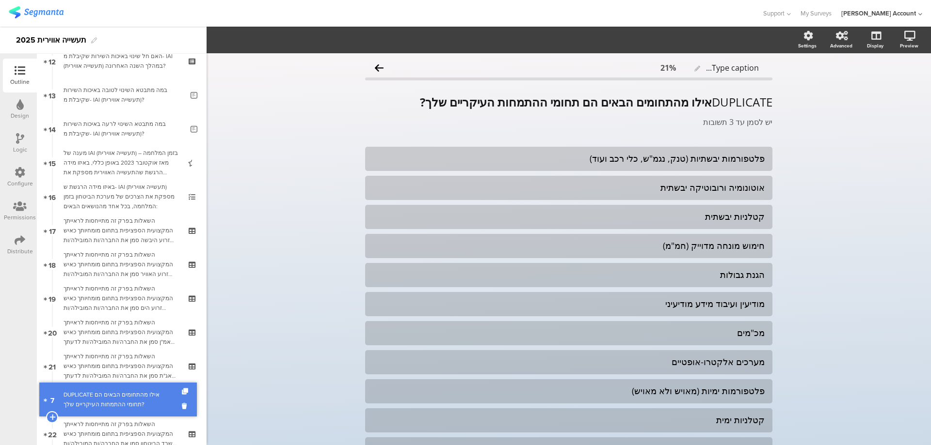
drag, startPoint x: 160, startPoint y: 113, endPoint x: 154, endPoint y: 394, distance: 280.8
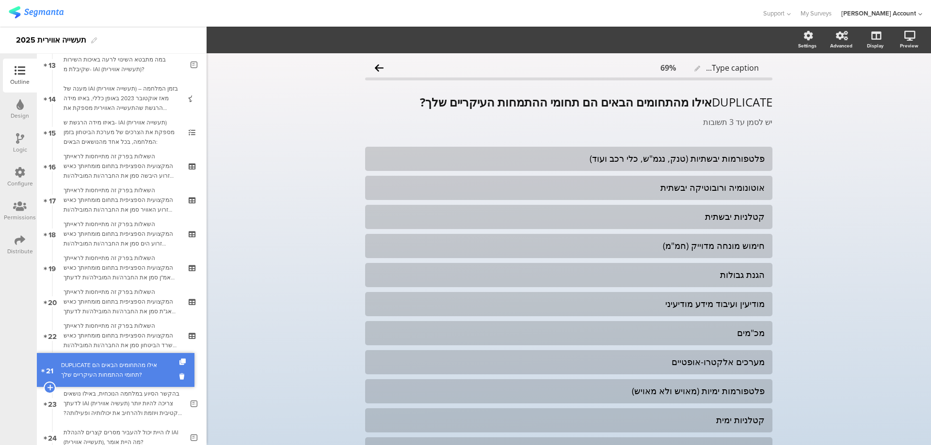
drag, startPoint x: 173, startPoint y: 327, endPoint x: 178, endPoint y: 361, distance: 34.9
click at [176, 363] on link "22 DUPLICATE אילו מהתחומים הבאים הם תחומי ההתמחות העיקריים שלך?" at bounding box center [121, 370] width 165 height 34
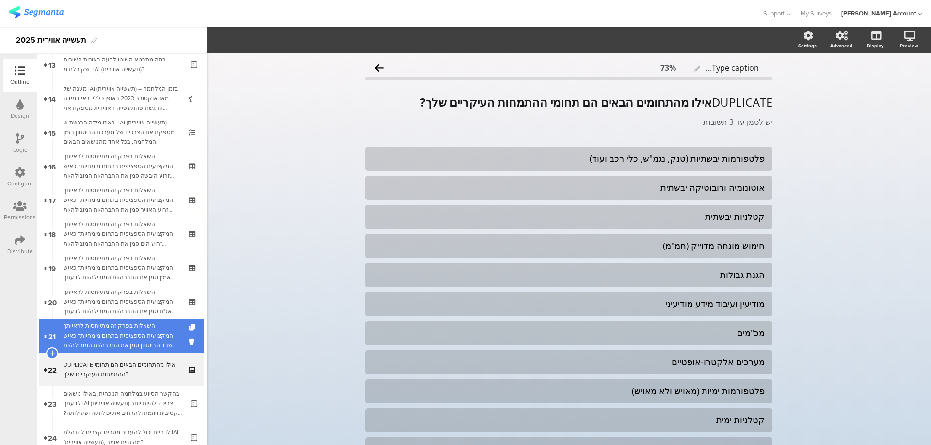
click at [165, 342] on div "השאלות בפרק זה מתייחסות לראייתך המקצועית הספציפית בתחום מומחיותך כאיש משרד הביט…" at bounding box center [122, 335] width 116 height 29
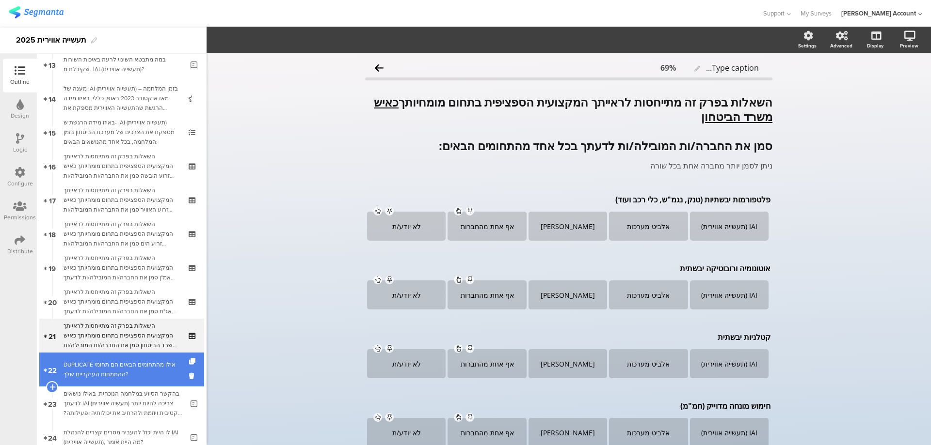
click at [161, 370] on div "DUPLICATE אילו מהתחומים הבאים הם תחומי ההתמחות העיקריים שלך?" at bounding box center [122, 369] width 116 height 19
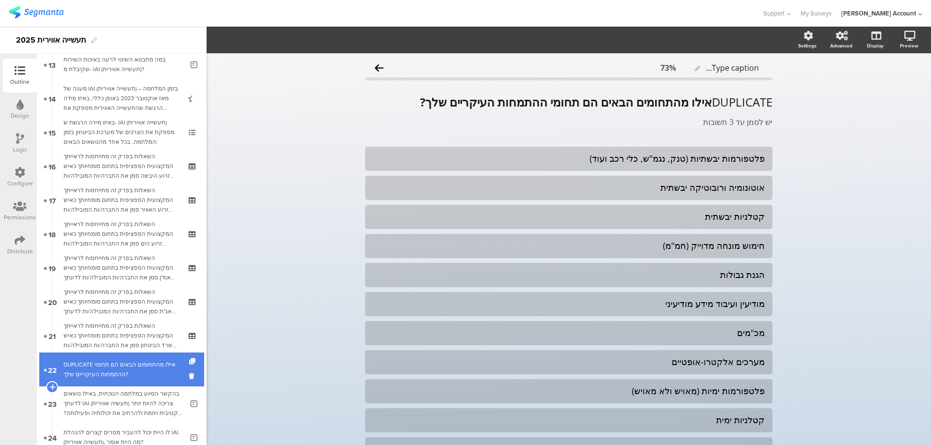
click at [189, 360] on icon at bounding box center [193, 362] width 8 height 6
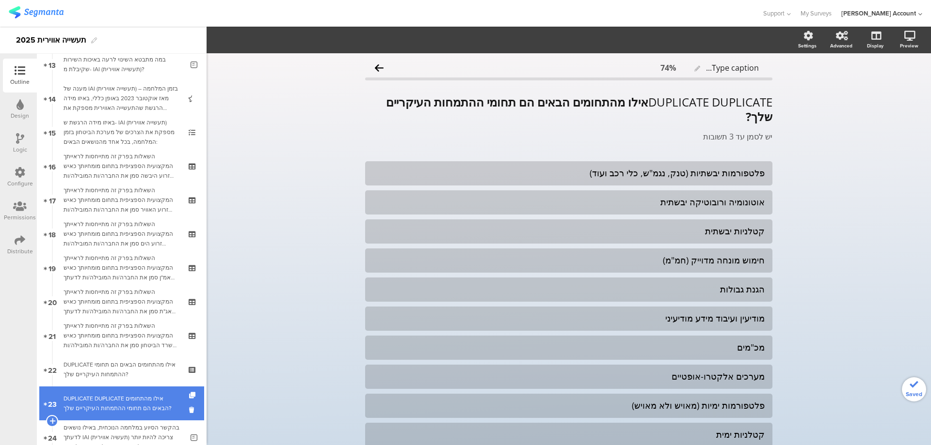
click at [150, 394] on link "23 DUPLICATE DUPLICATE אילו מהתחומים הבאים הם תחומי ההתמחות העיקריים שלך?" at bounding box center [121, 404] width 165 height 34
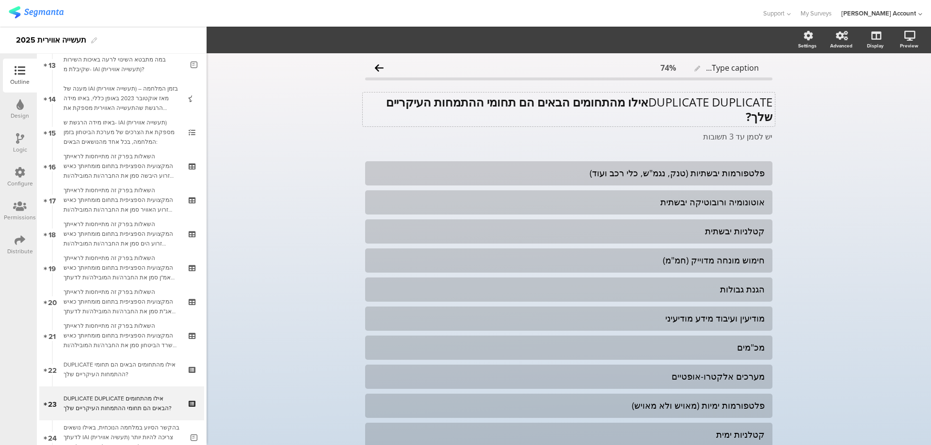
click at [702, 113] on div "DUPLICATE DUPLICATE אילו מהתחומים הבאים הם תחומי ההתמחות העיקריים שלך? DUPLICAT…" at bounding box center [569, 110] width 412 height 34
click at [702, 113] on p "DUPLICATE DUPLICATE אילו מהתחומים הבאים הם תחומי ההתמחות העיקריים שלך?" at bounding box center [568, 109] width 407 height 29
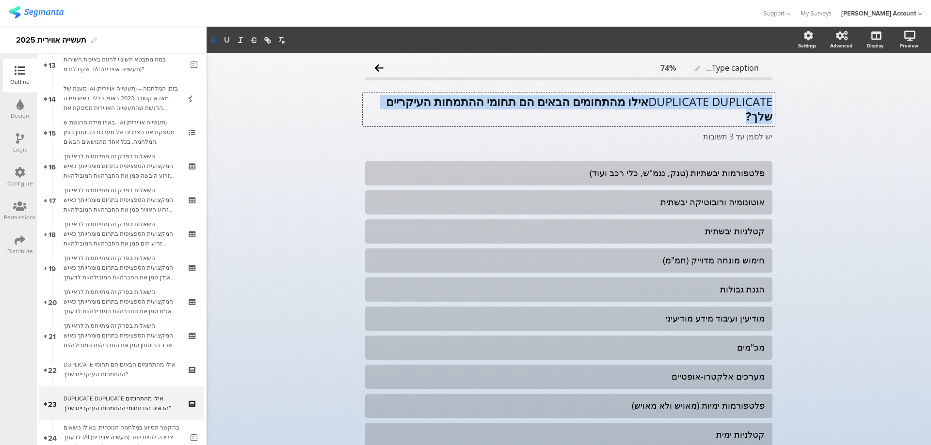
click at [702, 113] on p "DUPLICATE DUPLICATE אילו מהתחומים הבאים הם תחומי ההתמחות העיקריים שלך?" at bounding box center [568, 109] width 407 height 29
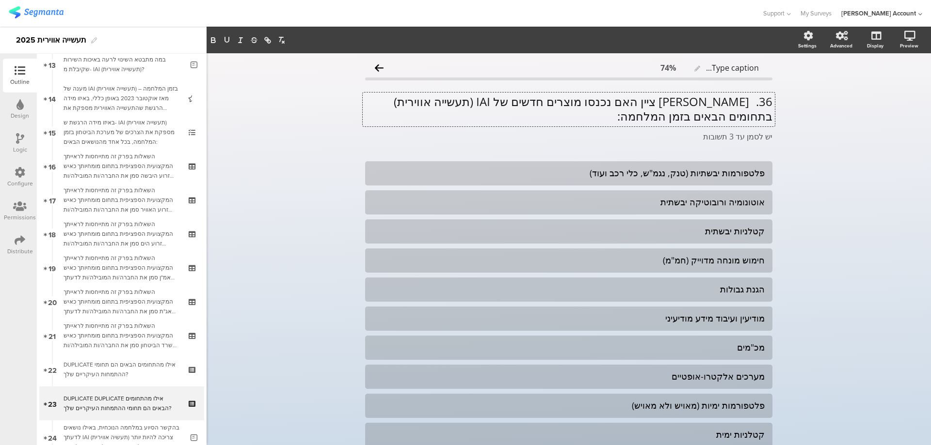
click at [744, 100] on p "36. אנא ציין האם נכנסו מוצרים חדשים של IAI (תעשייה אווירית) בתחומים הבאים בזמן …" at bounding box center [568, 109] width 407 height 29
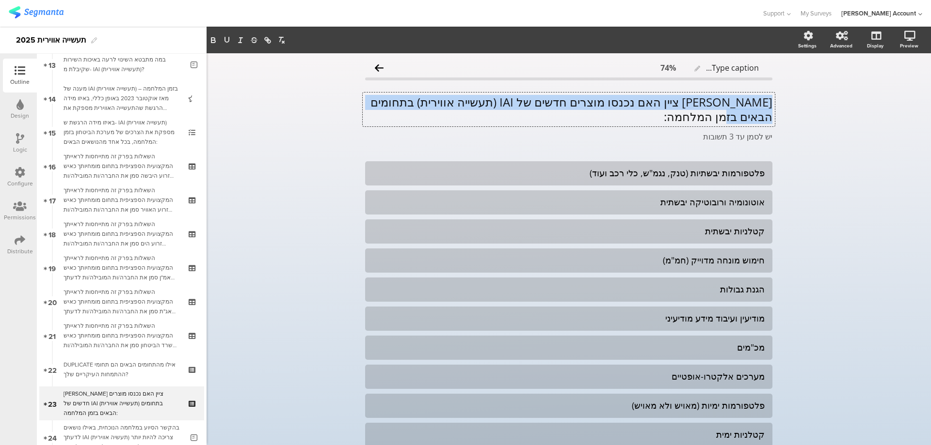
drag, startPoint x: 766, startPoint y: 103, endPoint x: 693, endPoint y: 120, distance: 75.7
click at [693, 120] on p "[PERSON_NAME] ציין האם נכנסו מוצרים חדשים של IAI (תעשייה אווירית) בתחומים הבאים…" at bounding box center [568, 109] width 407 height 29
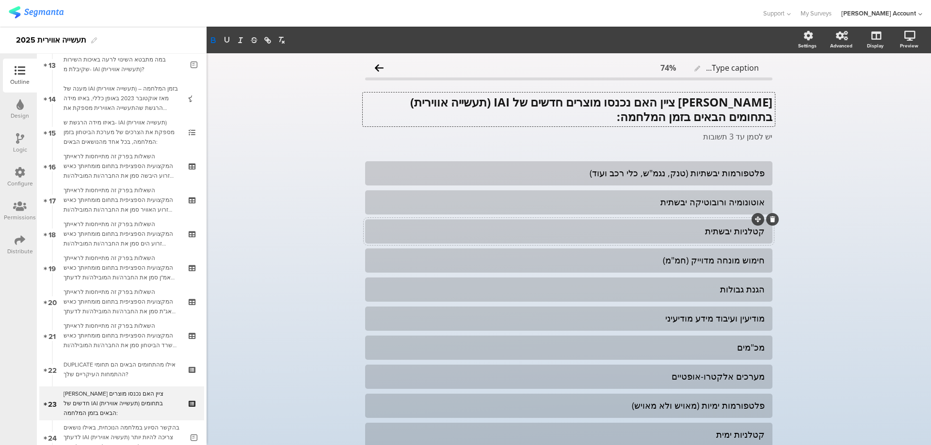
click at [699, 235] on div "קטלניות יבשתית" at bounding box center [569, 231] width 392 height 11
click at [678, 318] on div "מודיעין ועיבוד מידע מודיעיני" at bounding box center [569, 318] width 392 height 11
click at [770, 305] on icon at bounding box center [772, 307] width 5 height 6
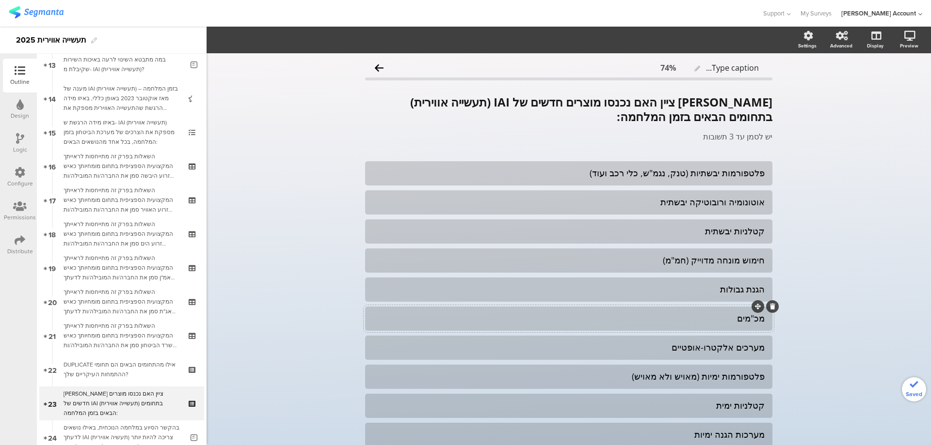
click at [750, 321] on div "מכ"מים" at bounding box center [569, 318] width 392 height 11
click at [770, 306] on icon at bounding box center [772, 307] width 5 height 6
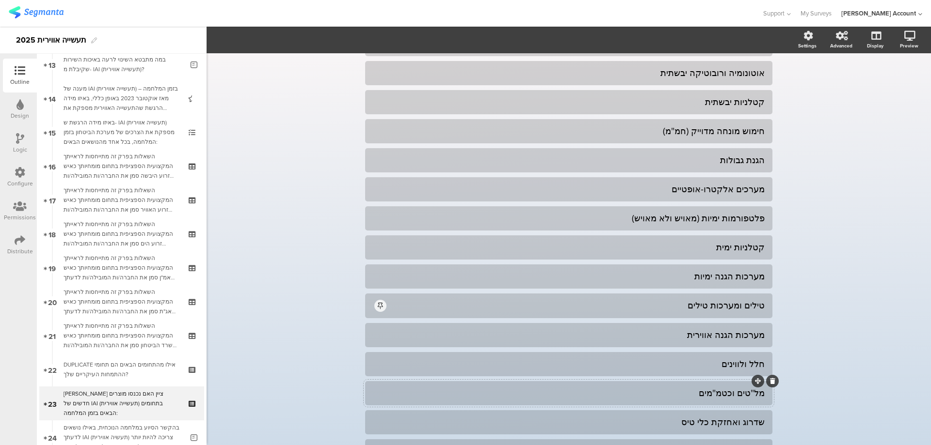
scroll to position [64, 0]
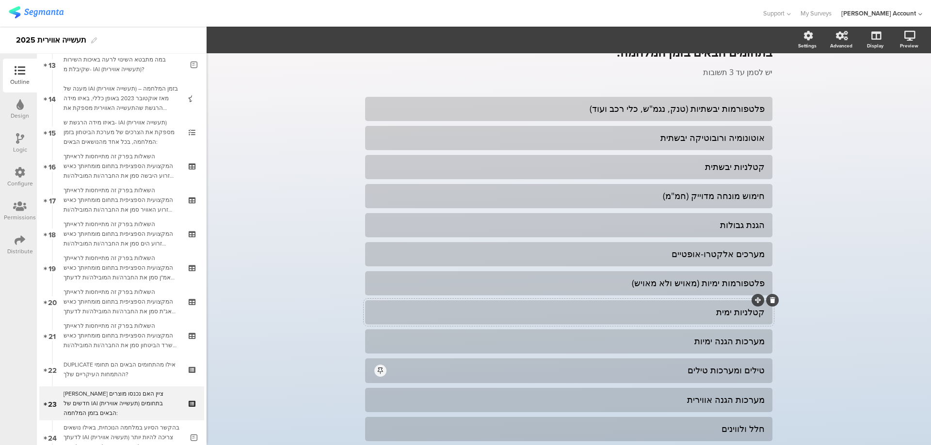
click at [704, 317] on div "קטלניות ימית" at bounding box center [569, 312] width 392 height 11
click at [770, 300] on icon at bounding box center [772, 301] width 5 height 6
click at [743, 317] on div "מערכות הגנה ימיות" at bounding box center [569, 312] width 392 height 11
click at [770, 301] on icon at bounding box center [772, 301] width 5 height 6
click at [713, 340] on div "מערכות הגנה אווירית" at bounding box center [569, 341] width 392 height 11
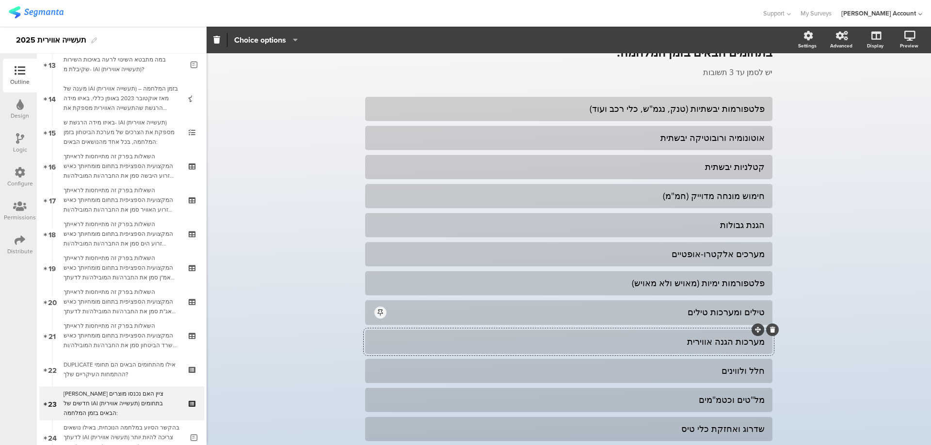
click at [771, 328] on icon at bounding box center [772, 330] width 5 height 6
click at [739, 338] on div "חלל ולווינים" at bounding box center [569, 341] width 392 height 11
click at [773, 328] on div at bounding box center [772, 330] width 13 height 13
click at [770, 330] on icon at bounding box center [772, 330] width 5 height 6
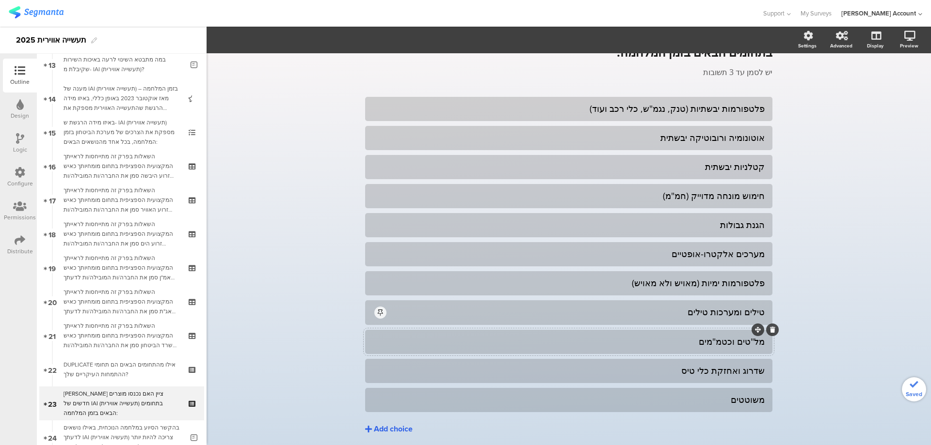
click at [736, 344] on div "מל"טים וכטמ"מים" at bounding box center [569, 341] width 392 height 11
click at [770, 331] on icon at bounding box center [772, 330] width 5 height 6
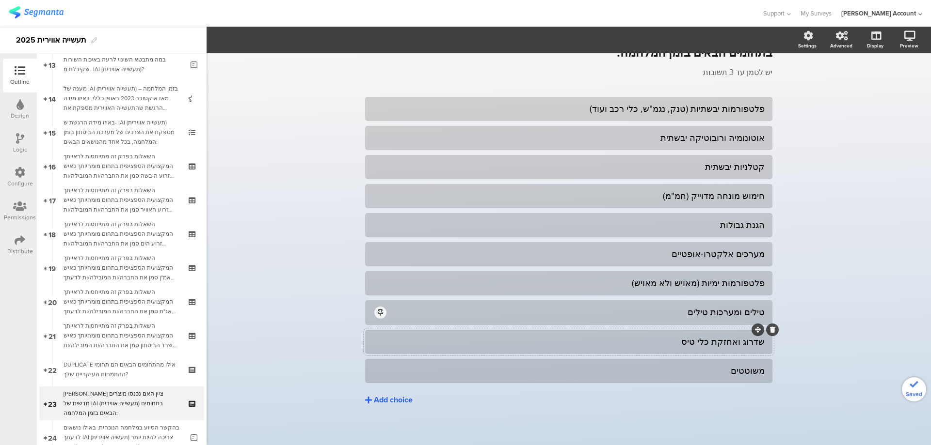
click at [738, 341] on div "שדרוג ואחזקת כלי טיס" at bounding box center [569, 341] width 392 height 11
click at [770, 330] on icon at bounding box center [772, 330] width 5 height 6
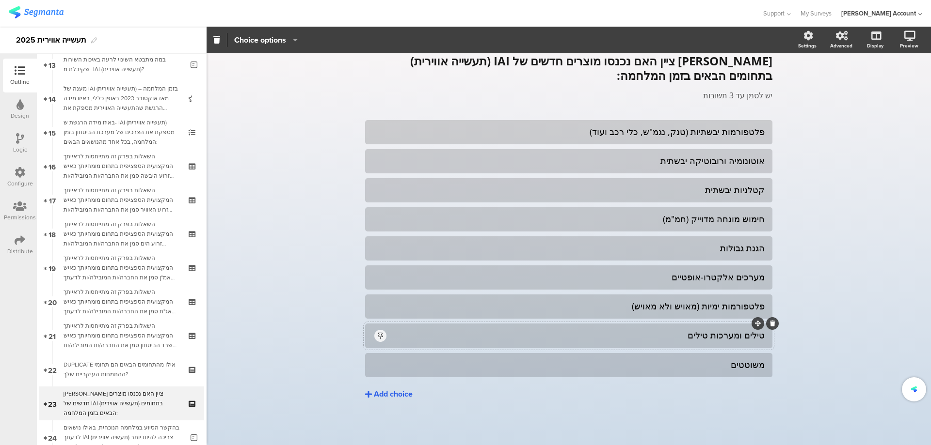
scroll to position [41, 0]
click at [735, 91] on span "אנא ציין האם נכנסו מוצרים חדשים של IAI (תעשייה אווירית) בתחומים הבאים בזמן המלח…" at bounding box center [568, 77] width 407 height 47
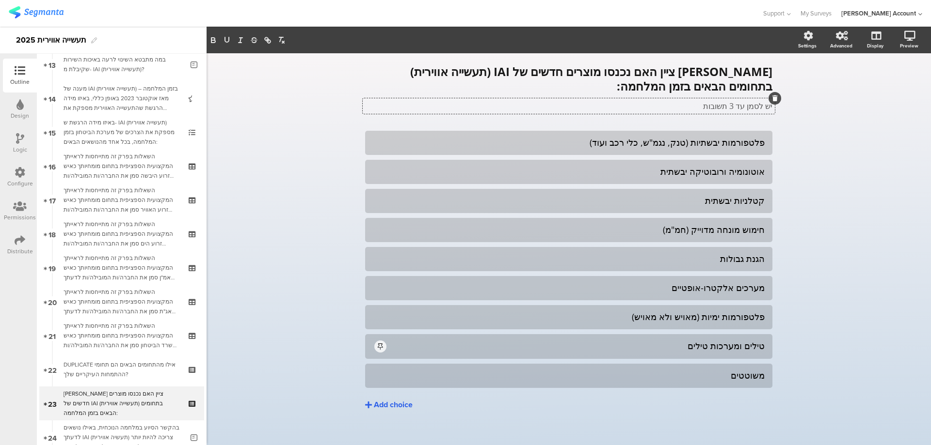
click at [772, 96] on icon at bounding box center [774, 98] width 5 height 6
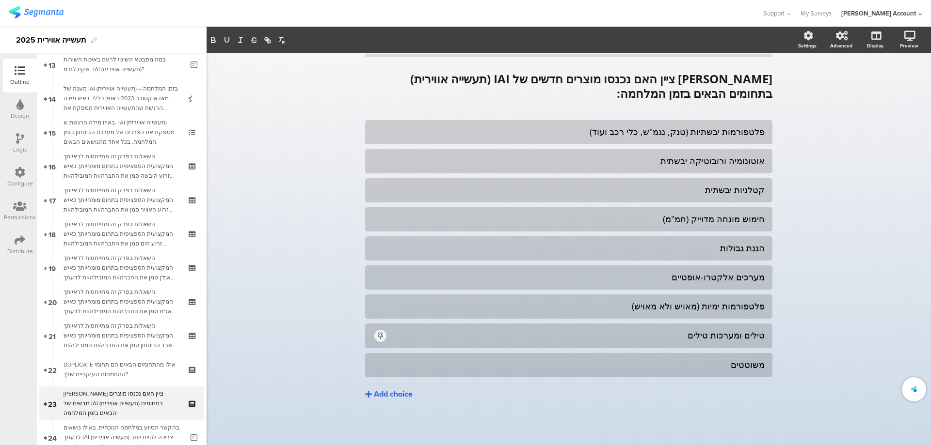
scroll to position [23, 0]
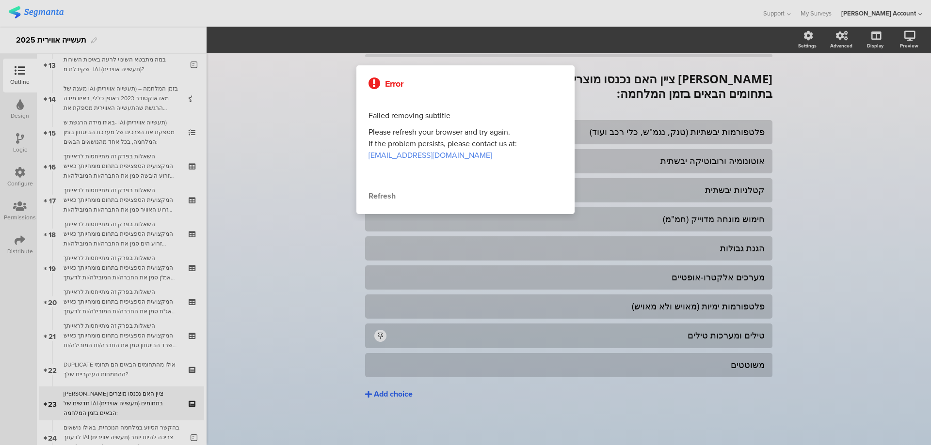
click at [385, 199] on div "Refresh" at bounding box center [465, 197] width 194 height 12
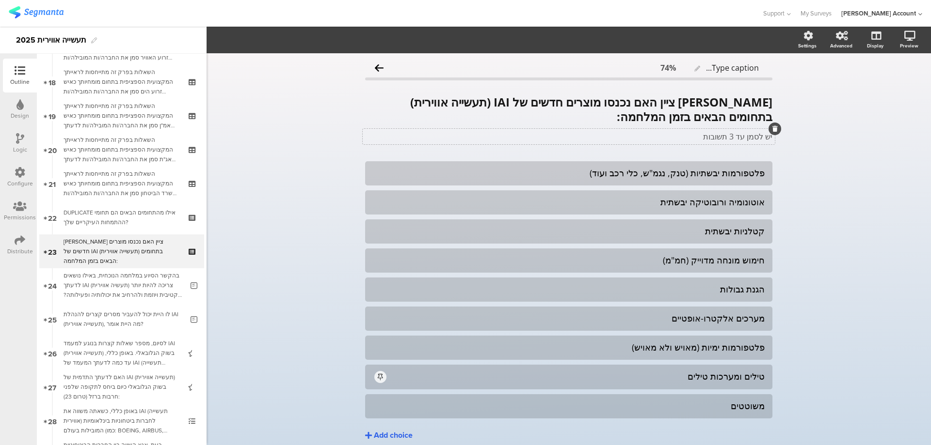
scroll to position [606, 0]
click at [720, 139] on p "יש לסמן עד 3 תשובות" at bounding box center [568, 136] width 407 height 11
click at [720, 139] on p "ניתן לסמן יותר מתשובה אחת" at bounding box center [568, 136] width 407 height 11
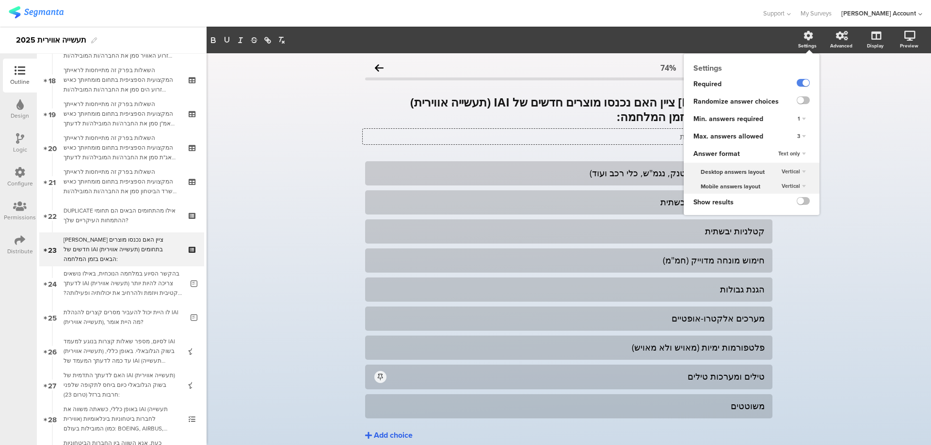
click at [795, 132] on div "3" at bounding box center [801, 137] width 16 height 12
click at [788, 146] on div "Unlimited" at bounding box center [787, 146] width 57 height 10
click at [800, 99] on label at bounding box center [802, 100] width 13 height 8
click at [0, 0] on input "checkbox" at bounding box center [0, 0] width 0 height 0
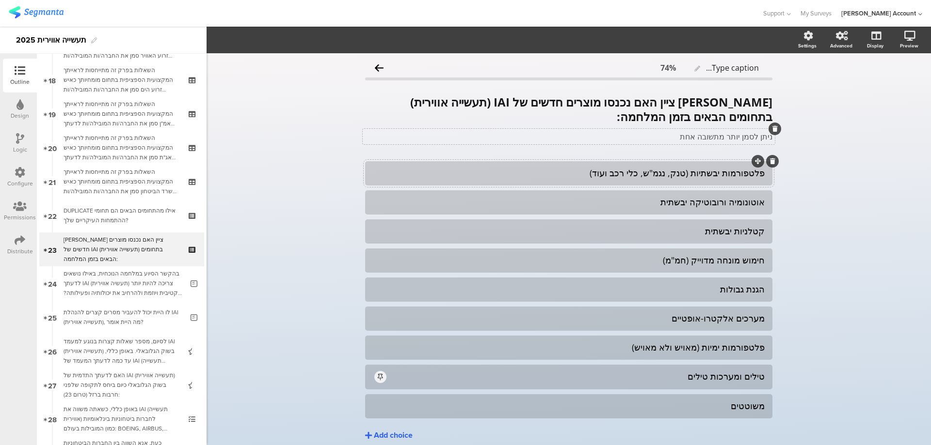
click at [615, 174] on div "פלטפורמות יבשתיות (טנק, נגמ"ש, כלי רכב ועוד)" at bounding box center [569, 173] width 392 height 11
click at [678, 174] on div "פלטפורמות יבשתיות (טנק, נגמ"ש, כלי רכב ועוד)" at bounding box center [569, 173] width 392 height 11
drag, startPoint x: 674, startPoint y: 107, endPoint x: 790, endPoint y: 108, distance: 116.4
click at [790, 108] on div "Type caption... 74% [PERSON_NAME] ציין האם נכנסו מוצרים חדשים של IAI (תעשייה או…" at bounding box center [569, 269] width 724 height 433
click at [764, 101] on strong "[PERSON_NAME] ציין האם נכנסו מוצרים חדשים של IAI (תעשייה אווירית) בתחומים הבאים…" at bounding box center [589, 109] width 365 height 31
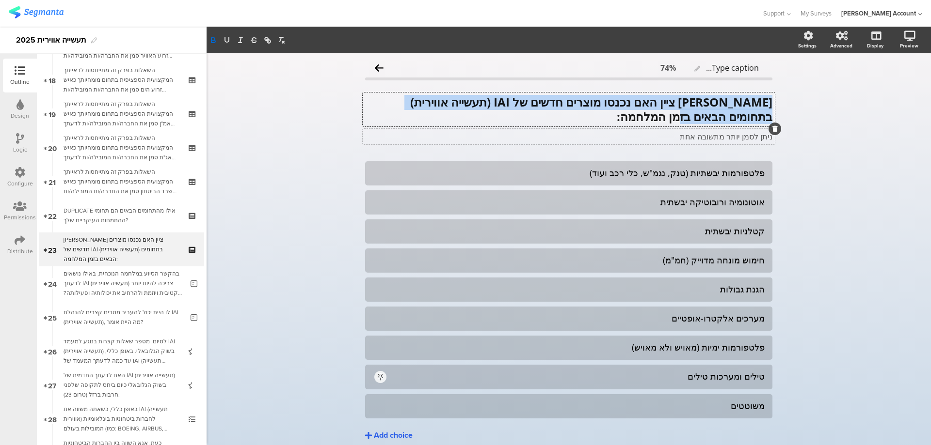
drag, startPoint x: 768, startPoint y: 100, endPoint x: 685, endPoint y: 113, distance: 83.4
click at [685, 113] on p "[PERSON_NAME] ציין האם נכנסו מוצרים חדשים של IAI (תעשייה אווירית) בתחומים הבאים…" at bounding box center [568, 109] width 407 height 29
copy strong "[PERSON_NAME] ציין האם נכנסו מוצרים חדשים של IAI (תעשייה אווירית) בתחומים הבאים…"
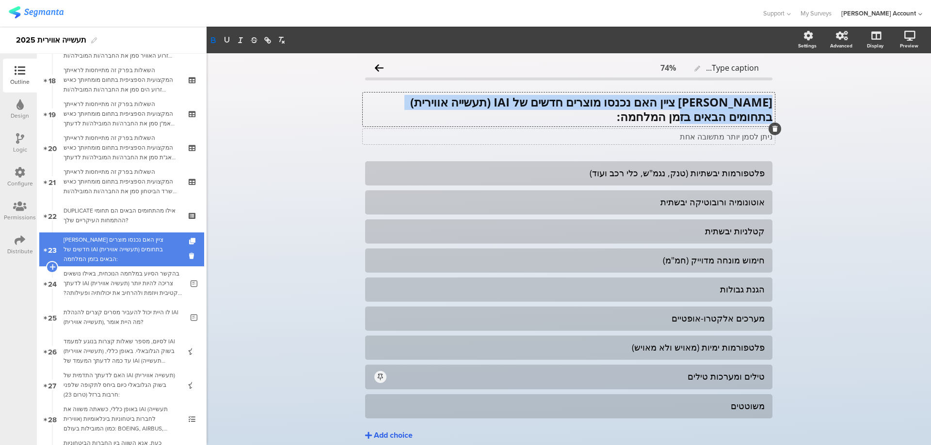
click at [161, 244] on div "[PERSON_NAME] ציין האם נכנסו מוצרים חדשים של IAI (תעשייה אווירית) בתחומים הבאים…" at bounding box center [122, 249] width 116 height 29
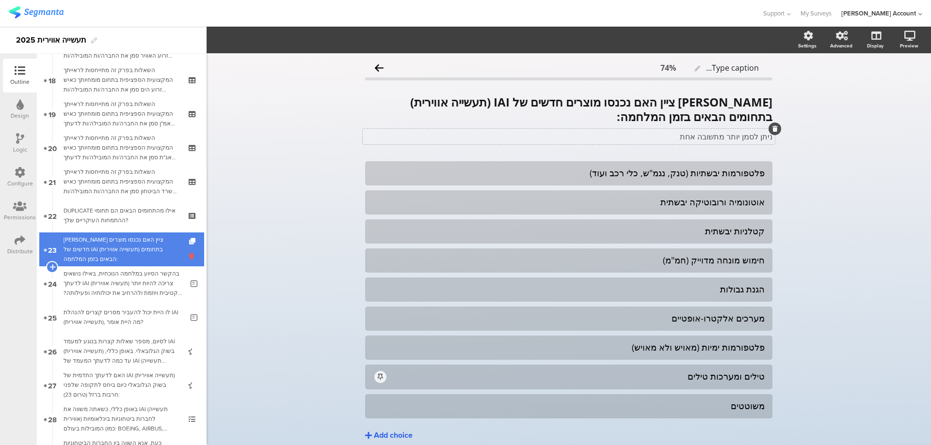
click at [189, 253] on icon at bounding box center [193, 256] width 8 height 9
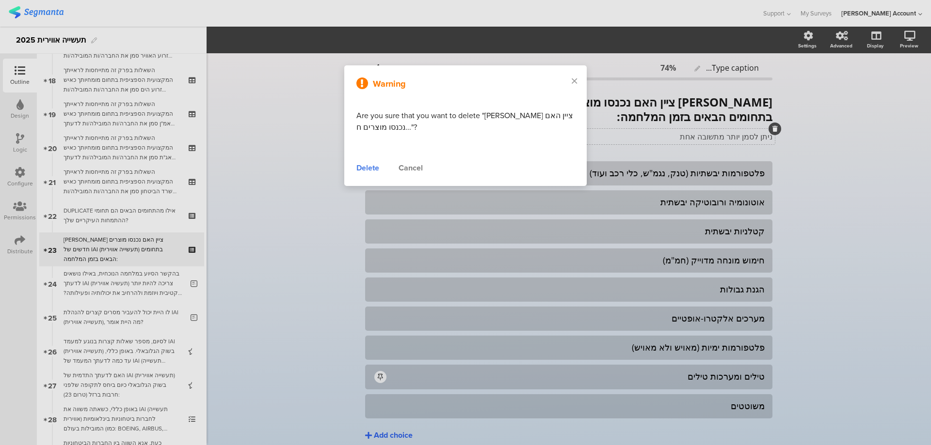
click at [366, 166] on div "Delete" at bounding box center [367, 168] width 23 height 12
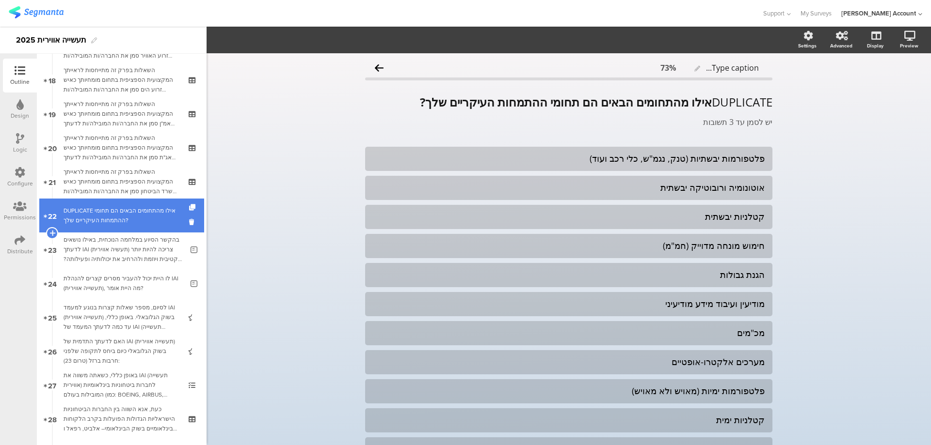
click at [166, 214] on div "DUPLICATE אילו מהתחומים הבאים הם תחומי ההתמחות העיקריים שלך?" at bounding box center [122, 215] width 116 height 19
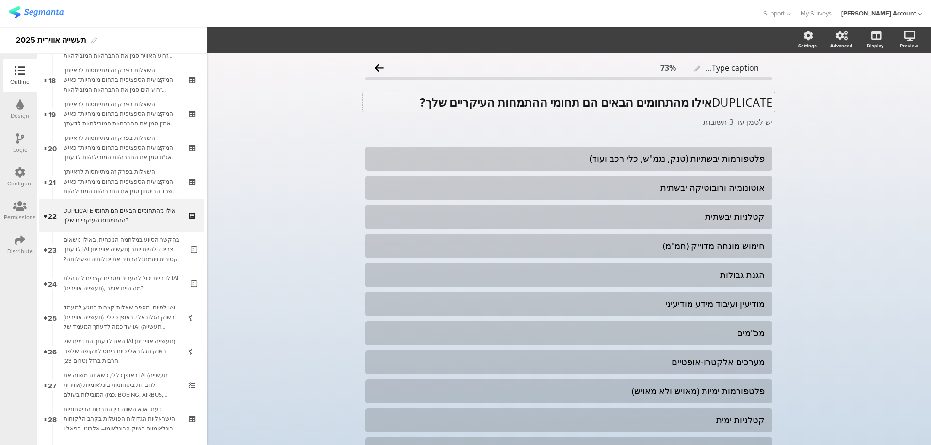
click at [686, 96] on div "DUPLICATE אילו מהתחומים הבאים הם תחומי ההתמחות העיקריים שלך? DUPLICATE אילו מהת…" at bounding box center [569, 102] width 412 height 19
click at [686, 96] on strong "אילו מהתחומים הבאים הם תחומי ההתמחות העיקריים שלך?" at bounding box center [566, 102] width 292 height 16
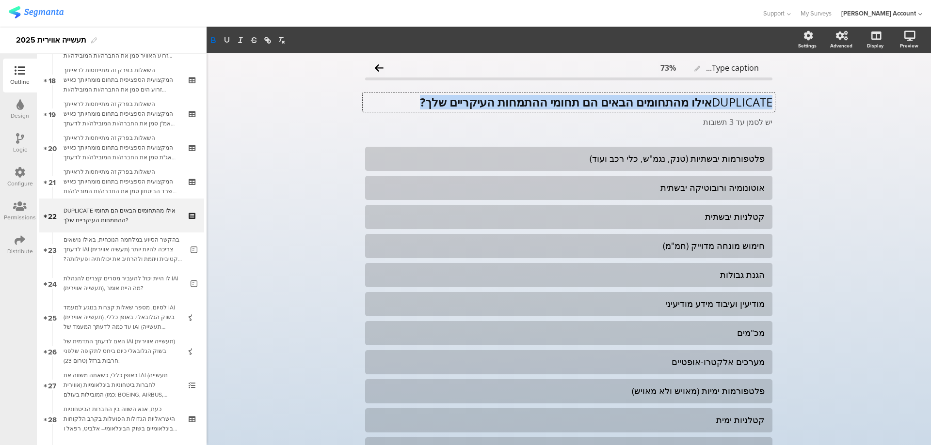
click at [686, 96] on strong "אילו מהתחומים הבאים הם תחומי ההתמחות העיקריים שלך?" at bounding box center [566, 102] width 292 height 16
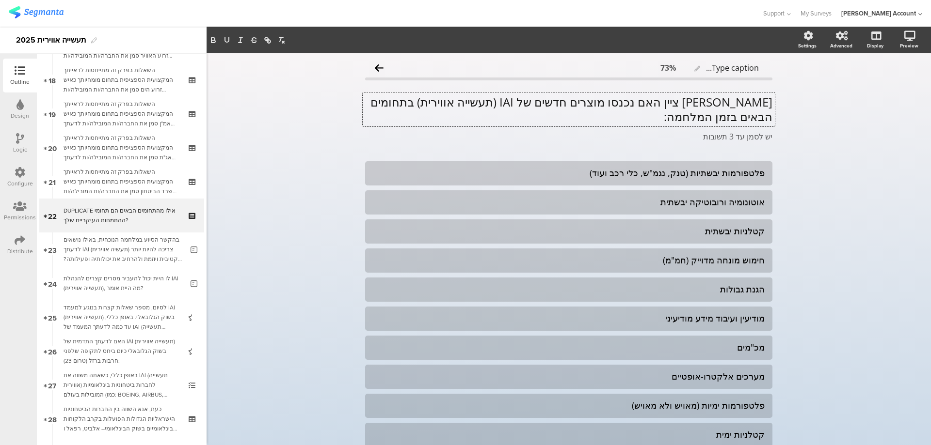
scroll to position [0, 0]
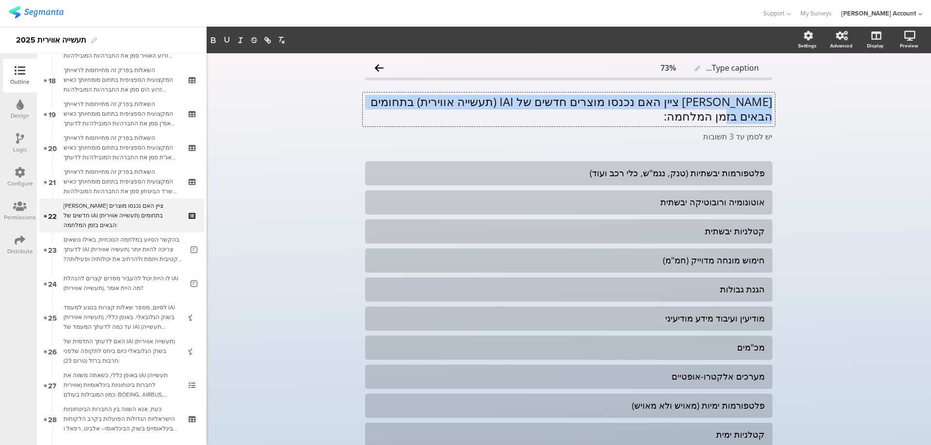
drag, startPoint x: 719, startPoint y: 116, endPoint x: 771, endPoint y: 102, distance: 53.1
click at [771, 102] on div "אנא ציין האם נכנסו מוצרים חדשים של IAI (תעשייה אווירית) בתחומים הבאים בזמן המלח…" at bounding box center [569, 110] width 412 height 34
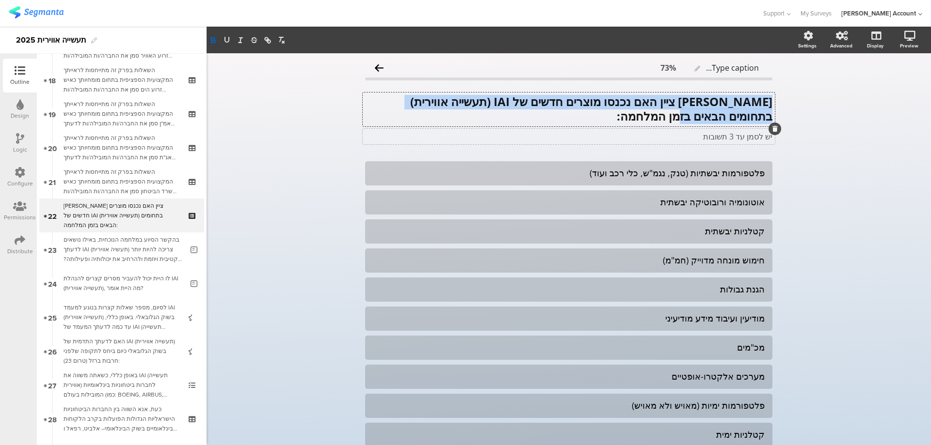
scroll to position [0, 0]
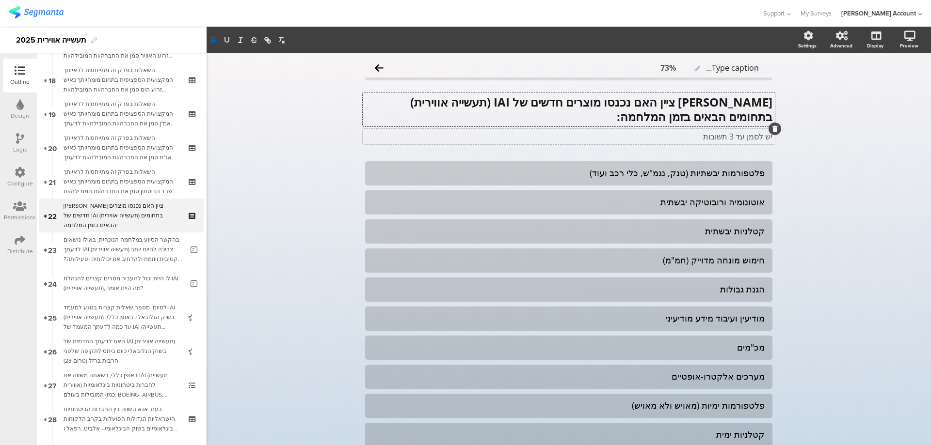
click at [736, 135] on div "יש לסמן עד 3 תשובות יש לסמן עד 3 תשובות" at bounding box center [569, 137] width 412 height 16
click at [736, 134] on p "יש לסמן עד 3 תשובות" at bounding box center [568, 136] width 407 height 11
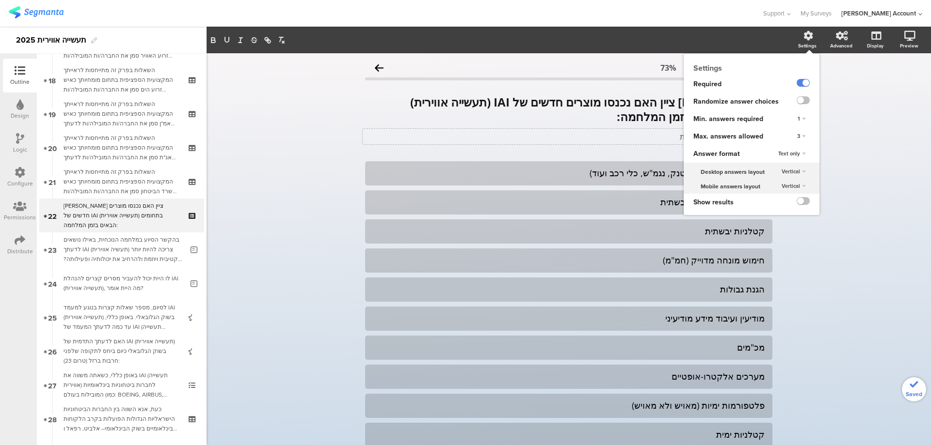
click at [799, 95] on div at bounding box center [805, 101] width 29 height 17
click at [796, 99] on label at bounding box center [802, 100] width 13 height 8
click at [0, 0] on input "checkbox" at bounding box center [0, 0] width 0 height 0
click at [797, 134] on span "3" at bounding box center [798, 136] width 3 height 8
click at [780, 142] on div "Unlimited" at bounding box center [787, 146] width 57 height 10
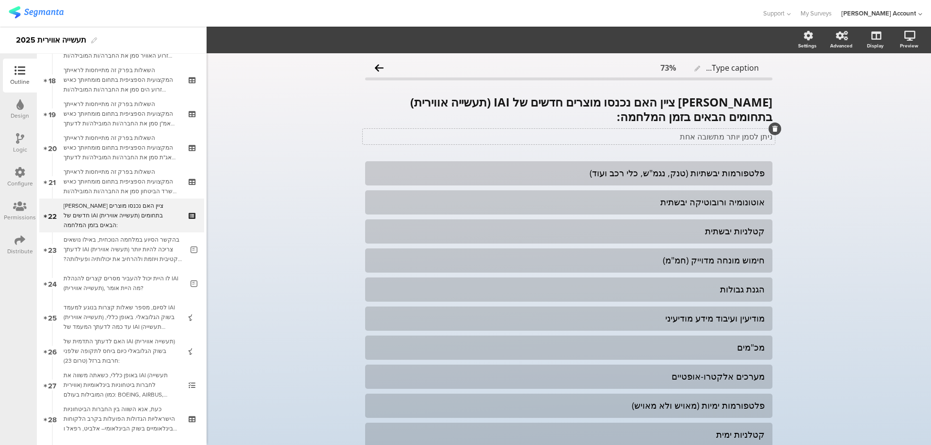
click at [840, 177] on div "Type caption... 73% [PERSON_NAME] ציין האם נכנסו מוצרים חדשים של IAI (תעשייה או…" at bounding box center [569, 386] width 724 height 666
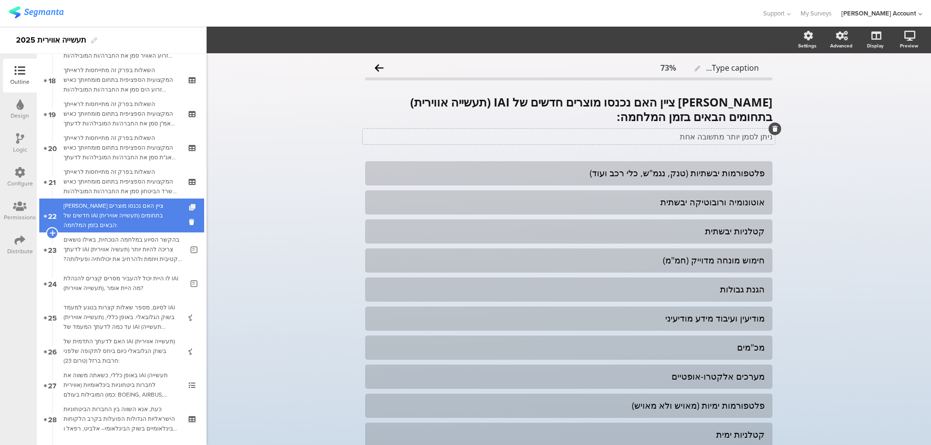
click at [189, 206] on icon at bounding box center [193, 208] width 8 height 6
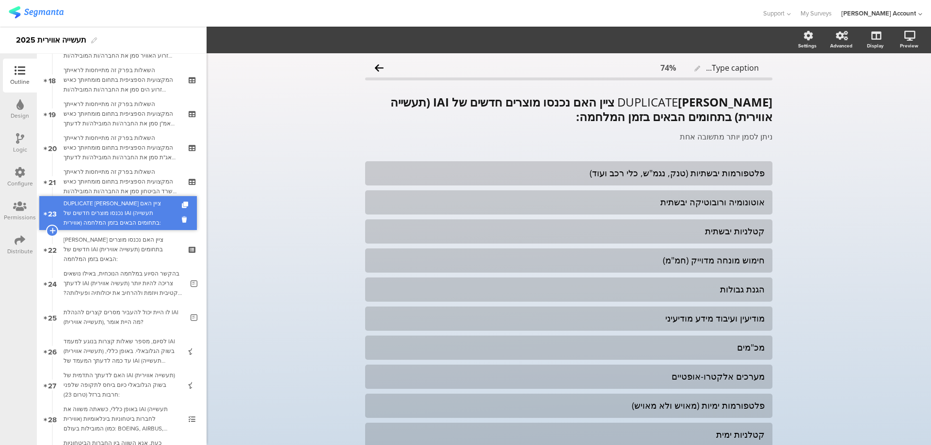
drag, startPoint x: 162, startPoint y: 240, endPoint x: 168, endPoint y: 204, distance: 36.9
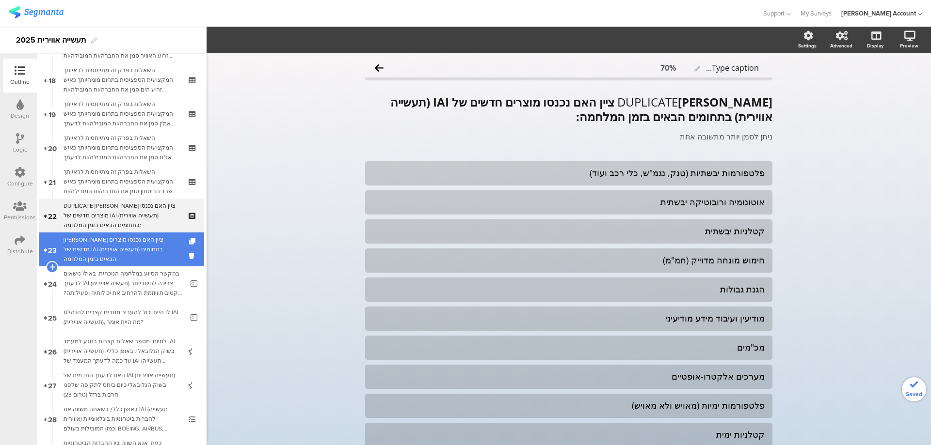
click at [157, 238] on div "[PERSON_NAME] ציין האם נכנסו מוצרים חדשים של IAI (תעשייה אווירית) בתחומים הבאים…" at bounding box center [122, 249] width 116 height 29
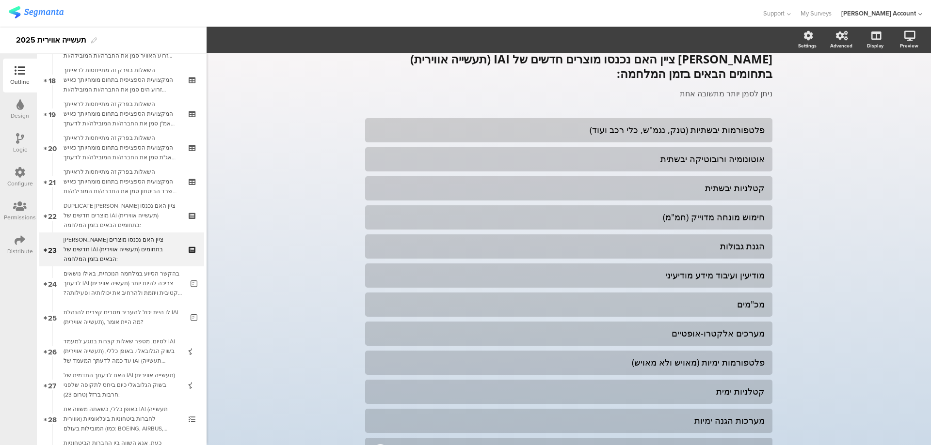
scroll to position [64, 0]
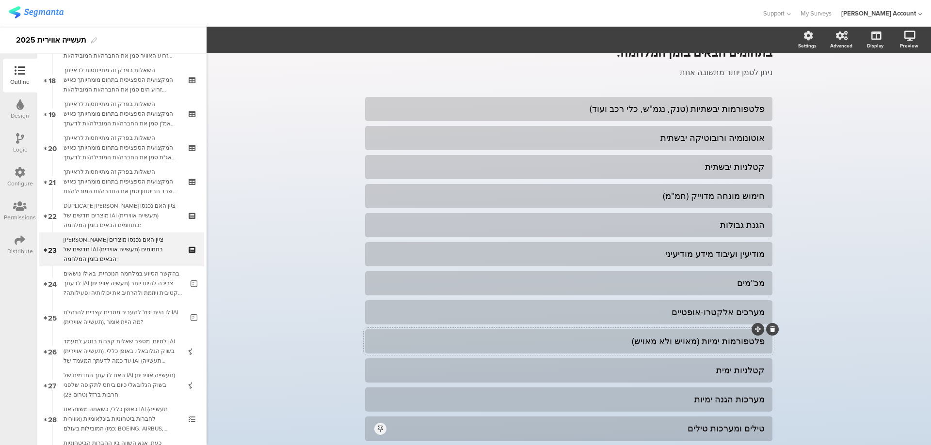
click at [665, 340] on div "פלטפורמות ימיות (מאויש ולא מאויש)" at bounding box center [569, 341] width 392 height 11
click at [696, 340] on div "פלטפורמות ימיות (מאויש ולא מאויש)" at bounding box center [569, 341] width 392 height 11
click at [770, 329] on icon at bounding box center [772, 330] width 5 height 6
click at [732, 342] on div "קטלניות ימית" at bounding box center [569, 341] width 392 height 11
click at [772, 329] on div at bounding box center [772, 329] width 13 height 13
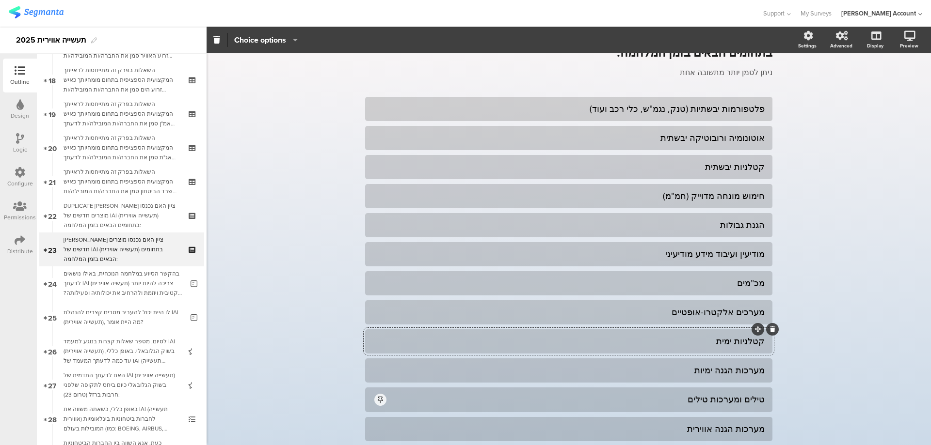
click at [770, 329] on icon at bounding box center [772, 330] width 5 height 6
click at [714, 339] on div "מערכות הגנה ימיות" at bounding box center [569, 341] width 392 height 11
click at [696, 374] on div "טילים ומערכות טילים" at bounding box center [576, 370] width 377 height 11
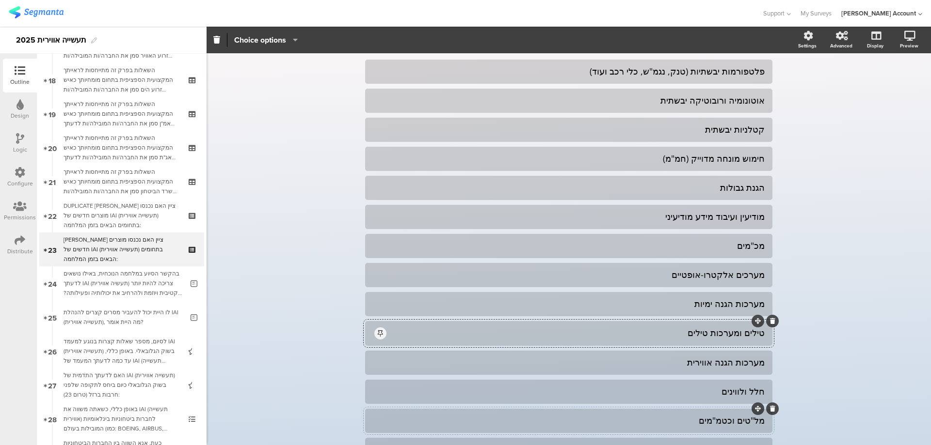
scroll to position [129, 0]
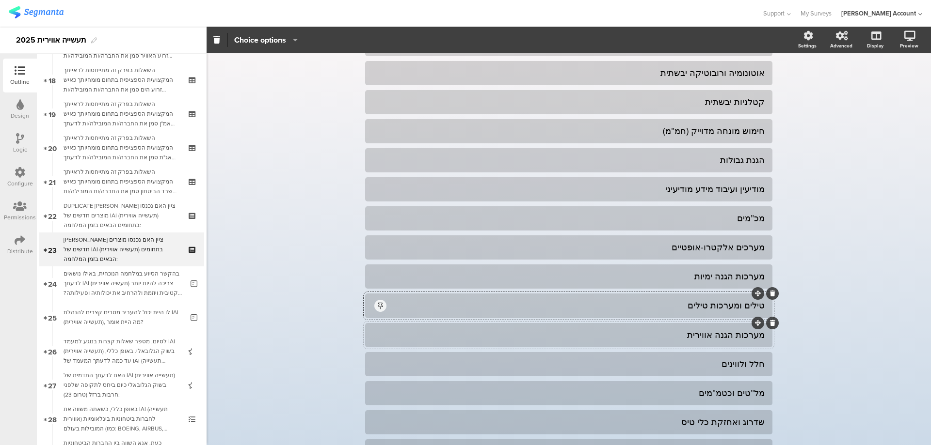
click at [720, 338] on div "מערכות הגנה אווירית" at bounding box center [569, 335] width 392 height 11
click at [770, 325] on icon at bounding box center [772, 323] width 5 height 6
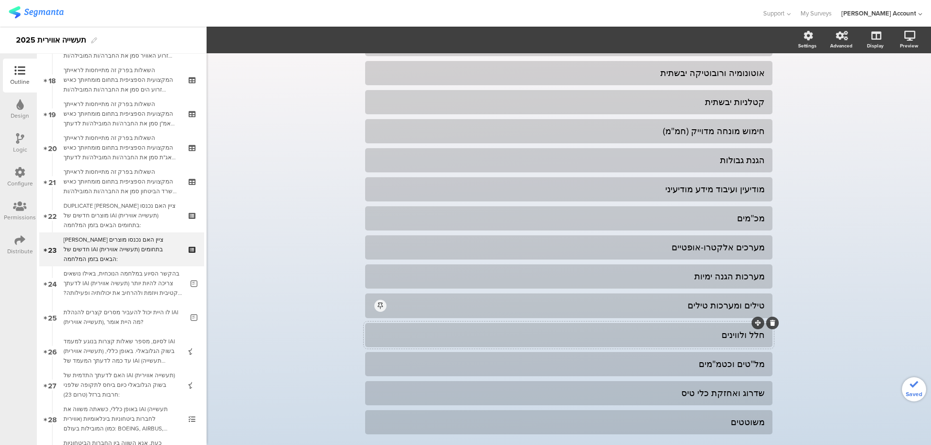
click at [702, 338] on div "חלל ולווינים" at bounding box center [569, 335] width 392 height 11
click at [771, 326] on icon at bounding box center [772, 323] width 5 height 6
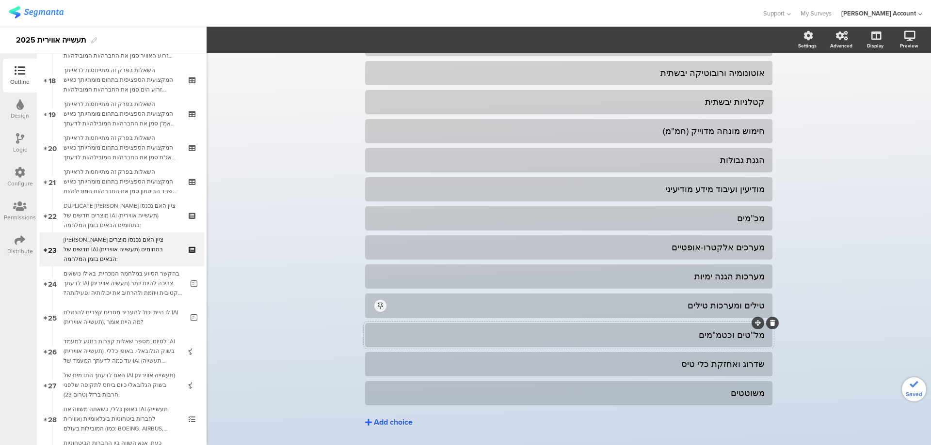
click at [735, 336] on div "מל"טים וכטמ"מים" at bounding box center [569, 335] width 392 height 11
click at [771, 323] on icon at bounding box center [772, 323] width 5 height 6
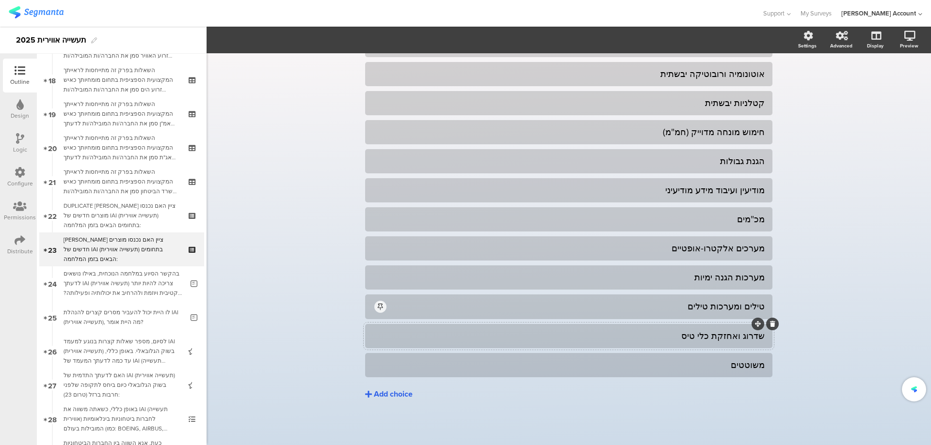
click at [737, 337] on div "שדרוג ואחזקת כלי טיס" at bounding box center [569, 336] width 392 height 11
click at [770, 323] on icon at bounding box center [772, 324] width 5 height 6
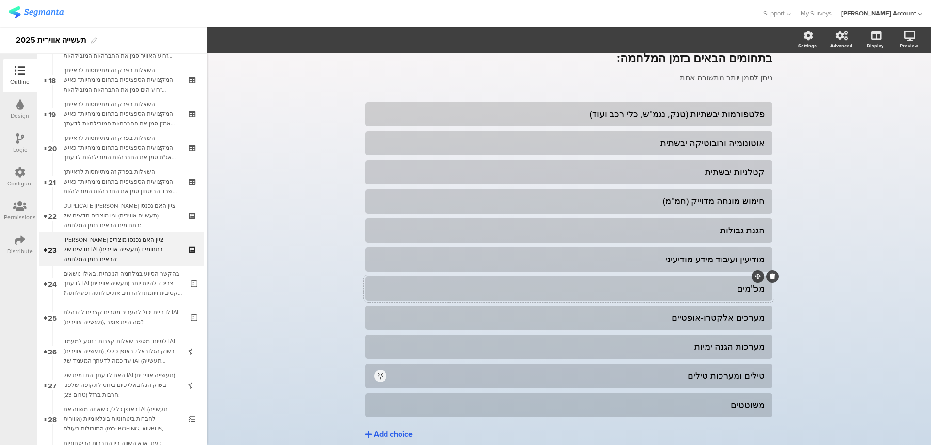
scroll to position [0, 0]
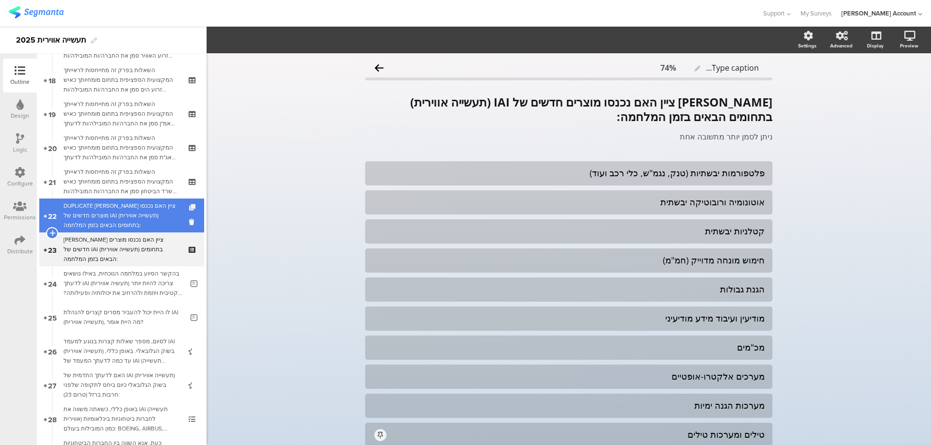
click at [189, 205] on icon at bounding box center [193, 208] width 8 height 6
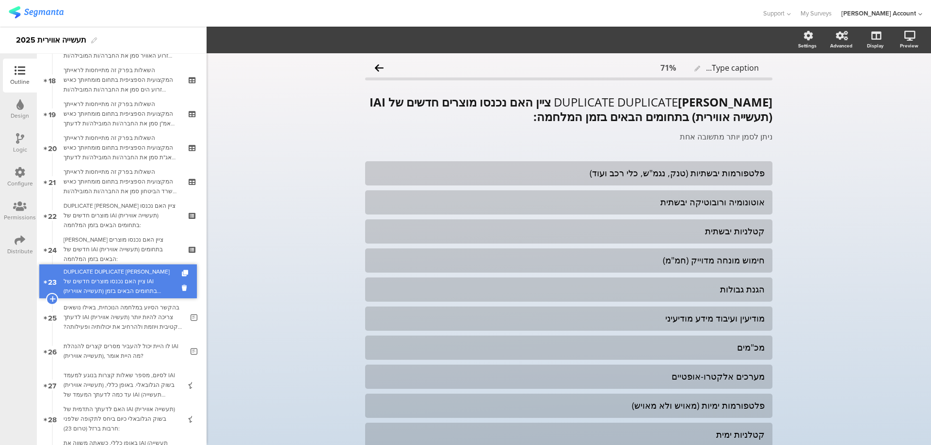
drag, startPoint x: 175, startPoint y: 242, endPoint x: 176, endPoint y: 274, distance: 32.0
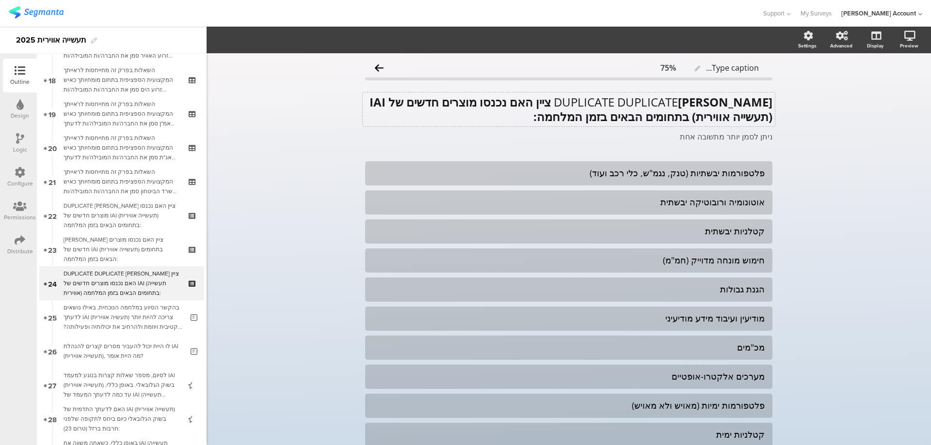
click at [640, 102] on div "DUPLICATE DUPLICATE [PERSON_NAME] ציין האם נכנסו מוצרים חדשים של IAI (תעשייה או…" at bounding box center [569, 110] width 412 height 34
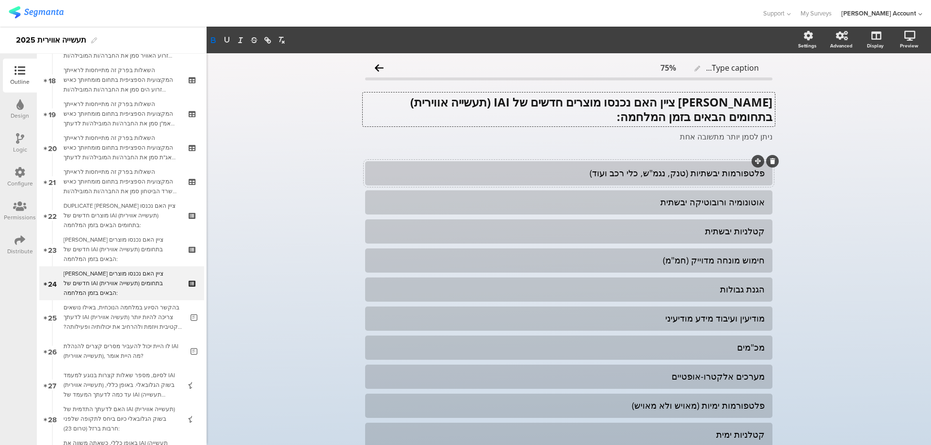
drag, startPoint x: 710, startPoint y: 174, endPoint x: 715, endPoint y: 174, distance: 4.9
click at [710, 174] on div "פלטפורמות יבשתיות (טנק, נגמ"ש, כלי רכב ועוד)" at bounding box center [569, 173] width 392 height 11
click at [770, 161] on icon at bounding box center [772, 162] width 5 height 6
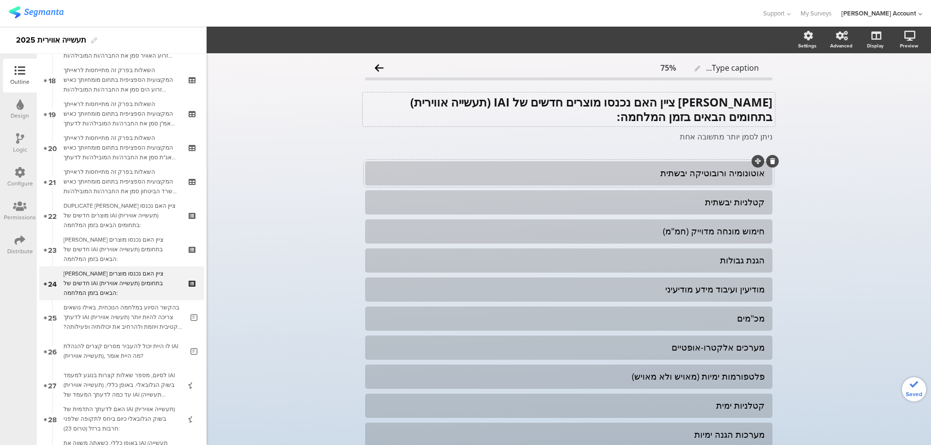
click at [725, 177] on div "אוטונומיה ורובוטיקה יבשתית" at bounding box center [569, 173] width 392 height 11
click at [766, 163] on div at bounding box center [772, 161] width 13 height 13
click at [770, 161] on icon at bounding box center [772, 162] width 5 height 6
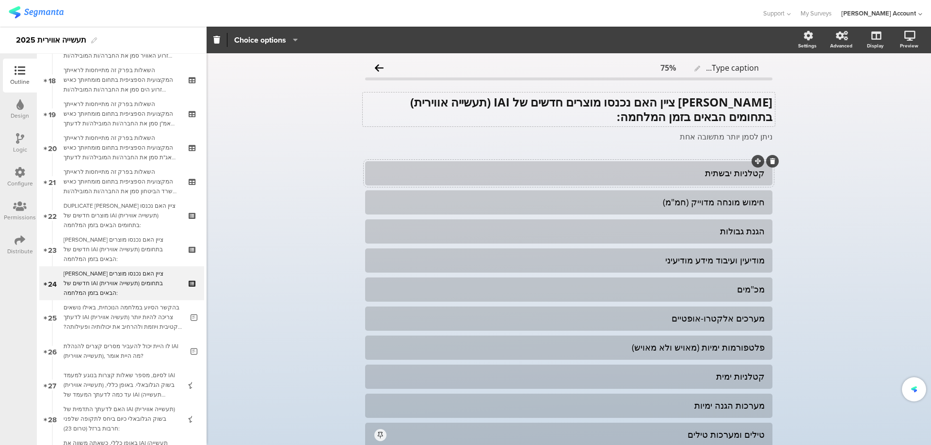
click at [732, 172] on div "קטלניות יבשתית" at bounding box center [569, 173] width 392 height 11
click at [770, 159] on icon at bounding box center [772, 162] width 5 height 6
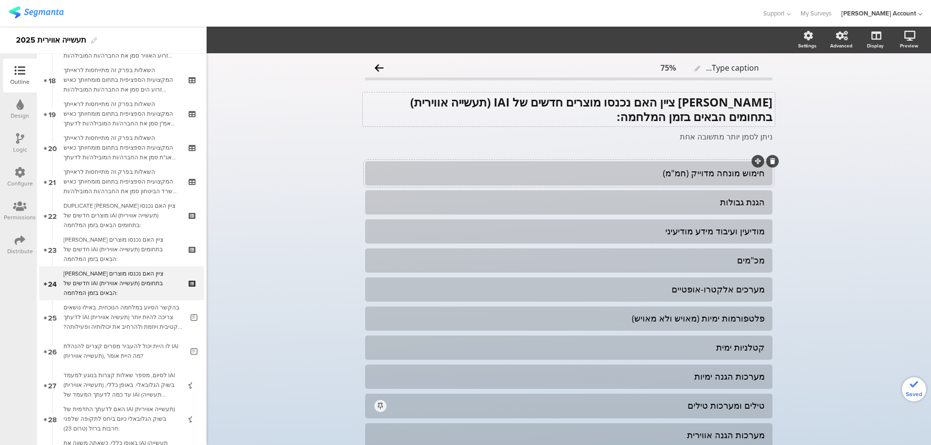
click at [729, 174] on div "חימוש מונחה מדוייק (חמ"מ)" at bounding box center [569, 173] width 392 height 11
click at [773, 159] on div at bounding box center [772, 161] width 13 height 13
click at [730, 172] on div "חימוש מונחה מדוייק (חמ"מ)" at bounding box center [569, 173] width 392 height 11
click at [770, 159] on icon at bounding box center [772, 162] width 5 height 6
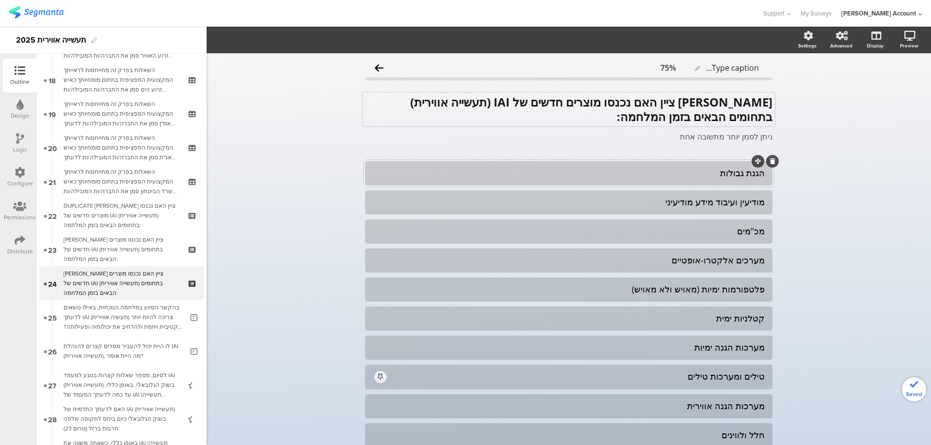
click at [741, 171] on div "הגנת גבולות" at bounding box center [569, 173] width 392 height 11
click at [770, 159] on icon at bounding box center [772, 162] width 5 height 6
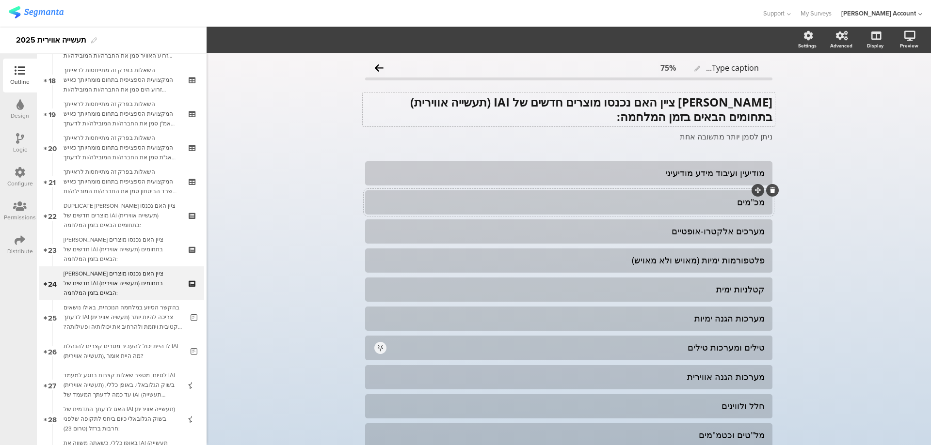
click at [736, 208] on div "מכ"מים" at bounding box center [569, 202] width 392 height 16
click at [770, 188] on icon at bounding box center [772, 191] width 5 height 6
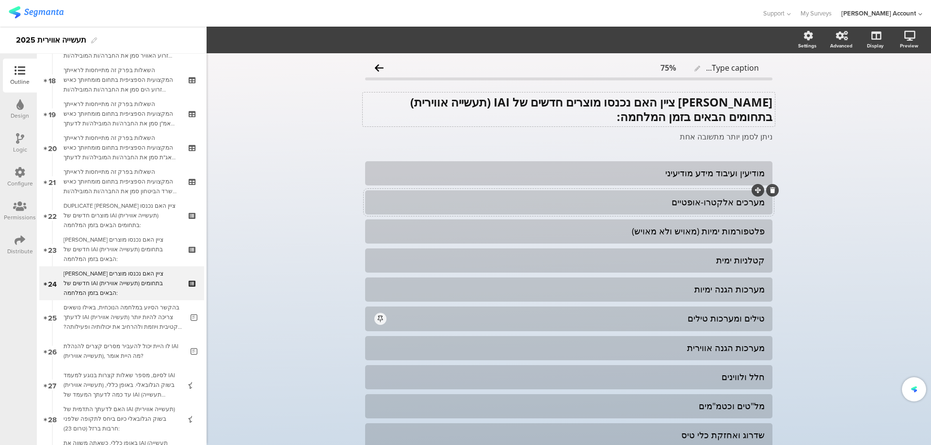
click at [731, 202] on div "מערכים אלקטרו-אופטיים" at bounding box center [569, 202] width 392 height 11
click at [771, 188] on icon at bounding box center [772, 191] width 5 height 6
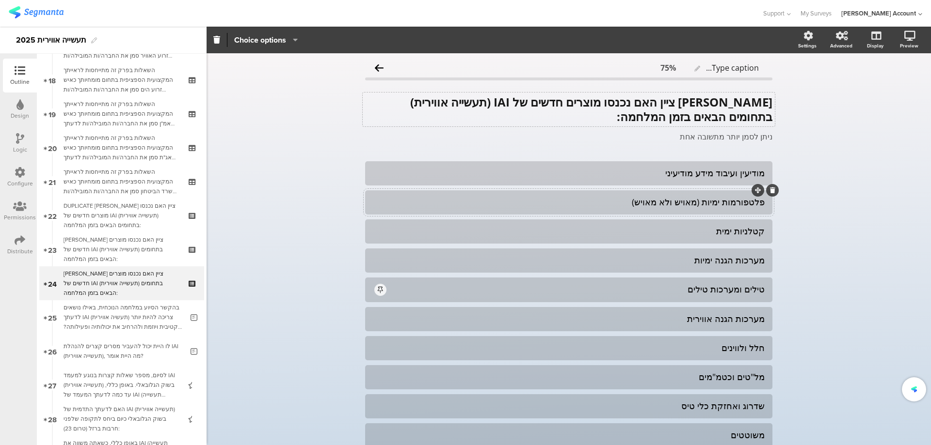
click at [720, 205] on div "פלטפורמות ימיות (מאויש ולא מאויש)" at bounding box center [569, 202] width 392 height 11
click at [770, 188] on icon at bounding box center [772, 191] width 5 height 6
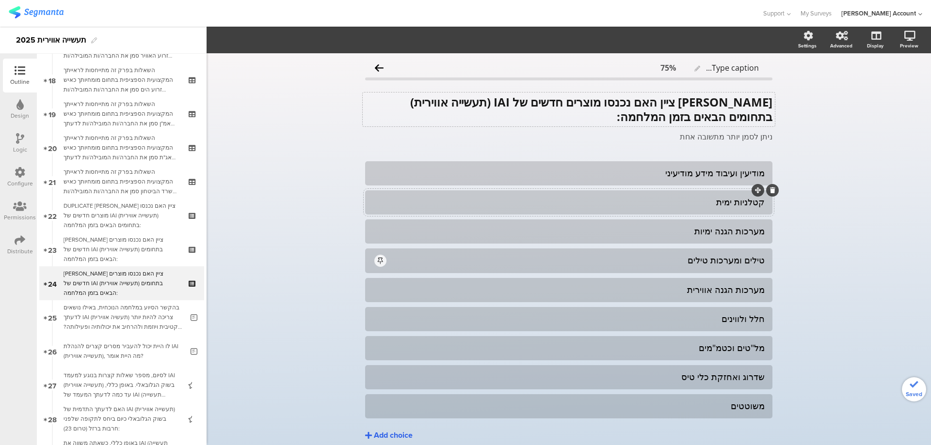
click at [740, 205] on div "קטלניות ימית" at bounding box center [569, 202] width 392 height 11
click at [770, 190] on icon at bounding box center [772, 191] width 5 height 6
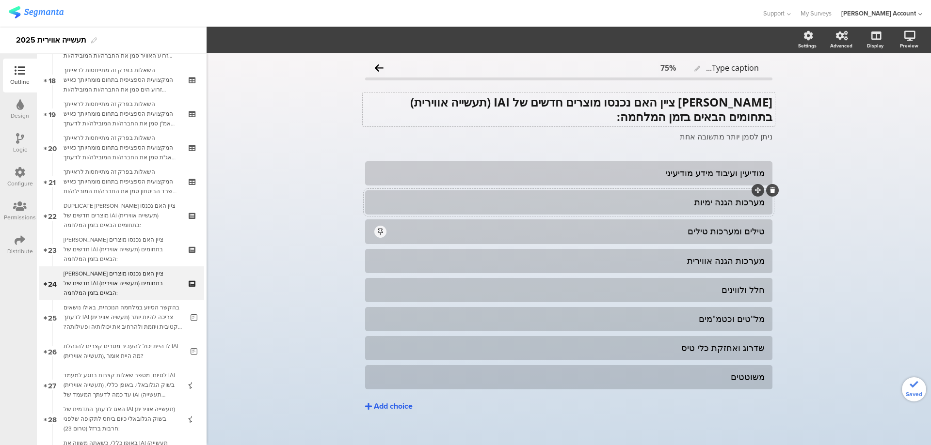
click at [744, 206] on div "מערכות הגנה ימיות" at bounding box center [569, 202] width 392 height 11
click at [770, 188] on icon at bounding box center [772, 191] width 5 height 6
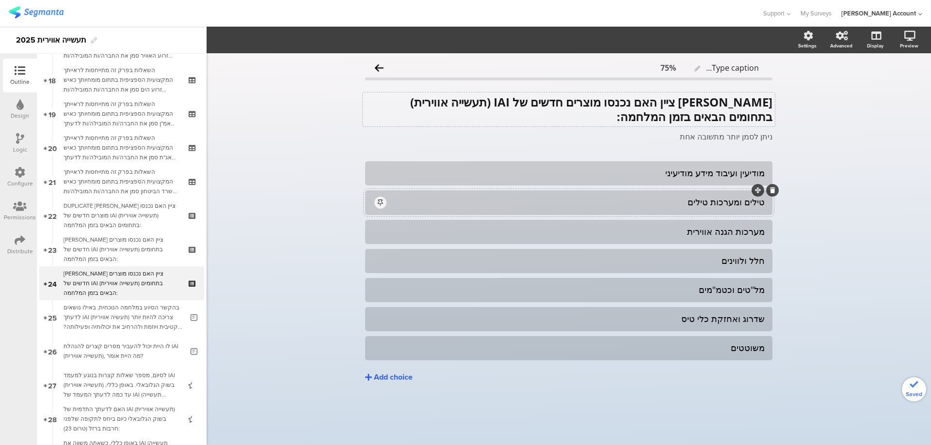
click at [730, 202] on div "טילים ומערכות טילים" at bounding box center [576, 202] width 377 height 11
click at [292, 42] on icon "button" at bounding box center [293, 40] width 10 height 8
click at [314, 64] on span at bounding box center [319, 66] width 15 height 8
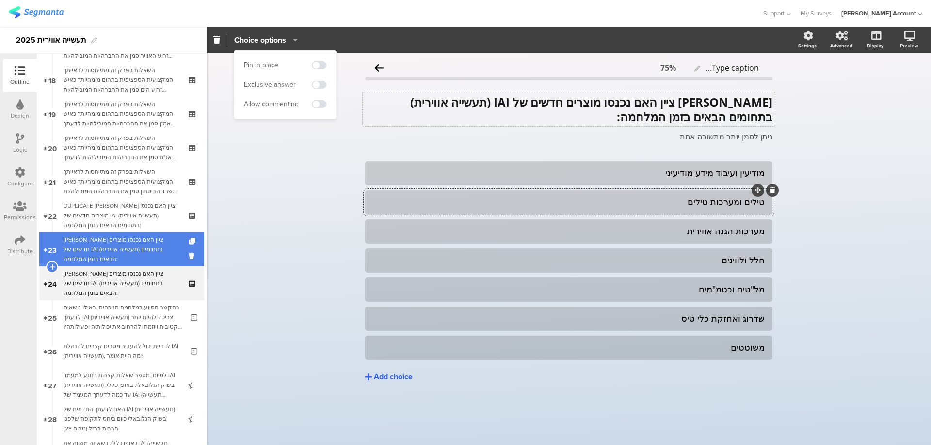
click at [142, 244] on div "[PERSON_NAME] ציין האם נכנסו מוצרים חדשים של IAI (תעשייה אווירית) בתחומים הבאים…" at bounding box center [122, 249] width 116 height 29
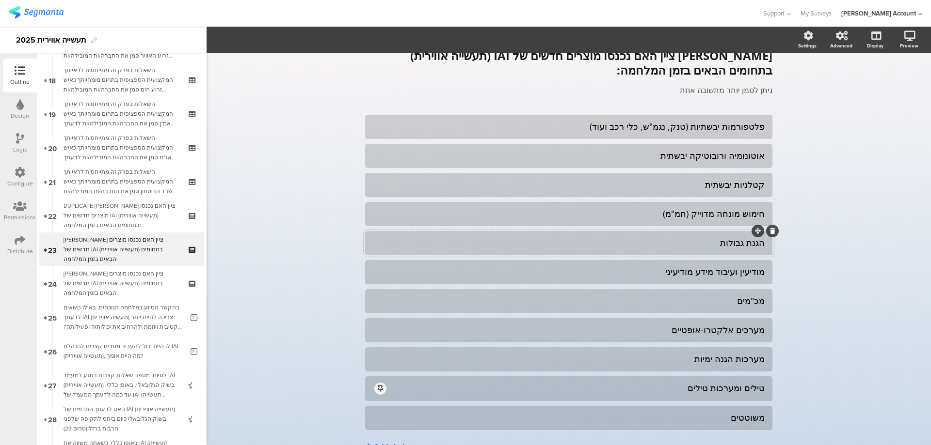
scroll to position [99, 0]
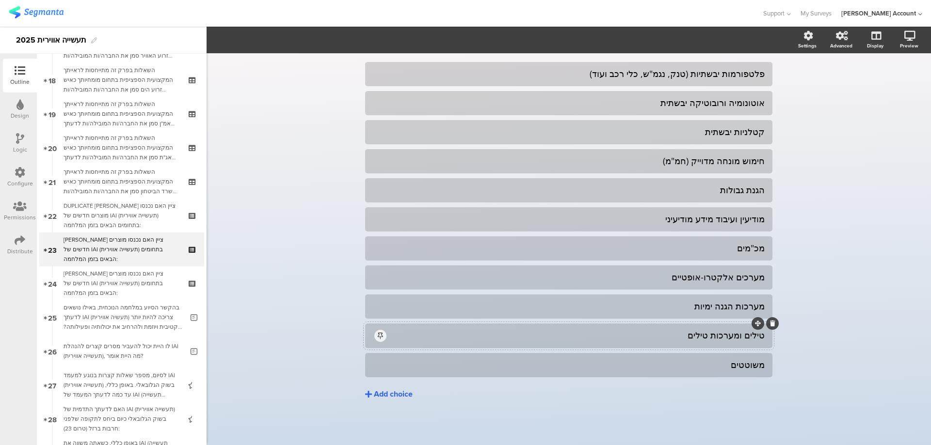
click at [583, 338] on div "טילים ומערכות טילים" at bounding box center [576, 335] width 377 height 11
click at [289, 45] on span "Choice options" at bounding box center [266, 39] width 64 height 11
click at [318, 65] on span at bounding box center [319, 66] width 15 height 8
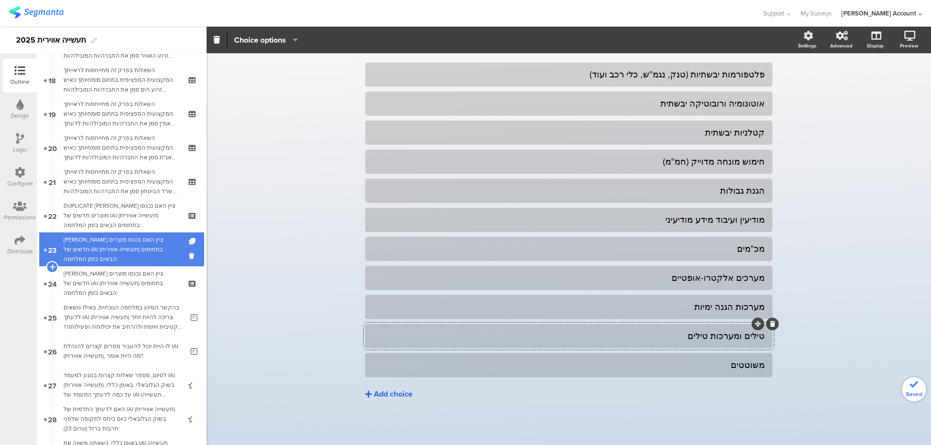
click at [159, 249] on div "[PERSON_NAME] ציין האם נכנסו מוצרים חדשים של IAI (תעשייה אווירית) בתחומים הבאים…" at bounding box center [122, 249] width 116 height 29
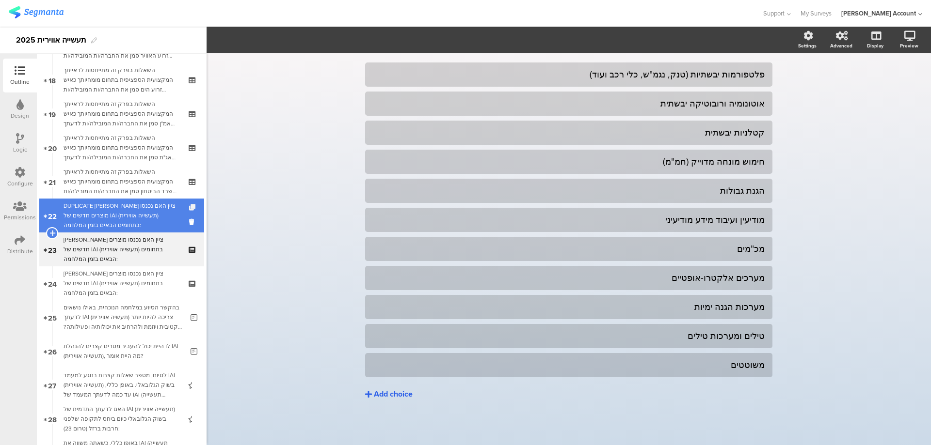
click at [189, 207] on icon at bounding box center [193, 208] width 8 height 6
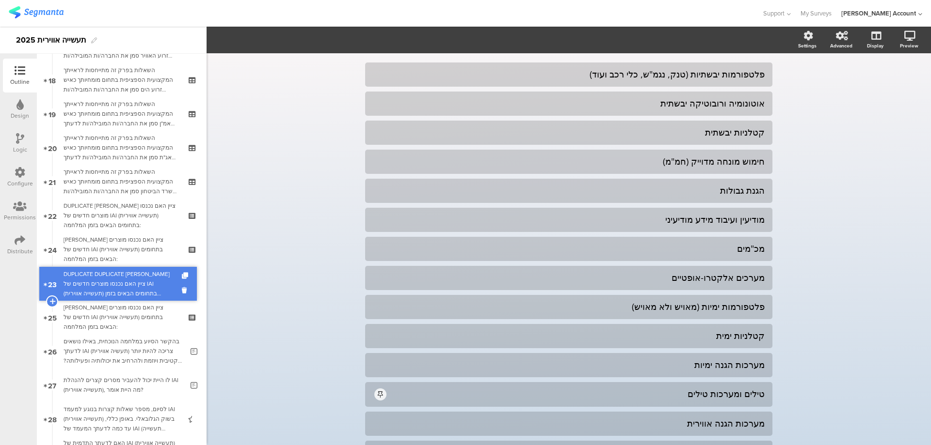
drag, startPoint x: 163, startPoint y: 240, endPoint x: 167, endPoint y: 275, distance: 34.7
click at [163, 278] on div "DUPLICATE DUPLICATE [PERSON_NAME] ציין האם נכנסו מוצרים חדשים של IAI (תעשייה או…" at bounding box center [122, 283] width 116 height 29
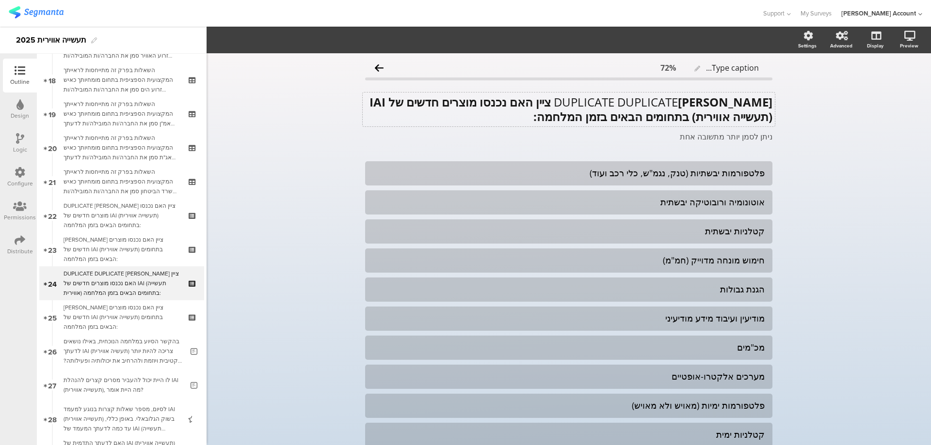
click at [640, 103] on div "DUPLICATE DUPLICATE [PERSON_NAME] ציין האם נכנסו מוצרים חדשים של IAI (תעשייה או…" at bounding box center [569, 110] width 412 height 34
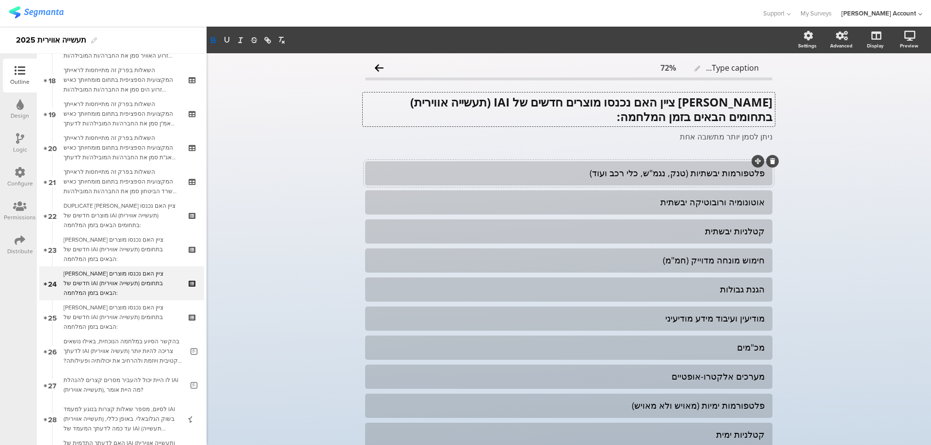
click at [678, 172] on div "פלטפורמות יבשתיות (טנק, נגמ"ש, כלי רכב ועוד)" at bounding box center [569, 173] width 392 height 11
click at [770, 160] on icon at bounding box center [772, 162] width 5 height 6
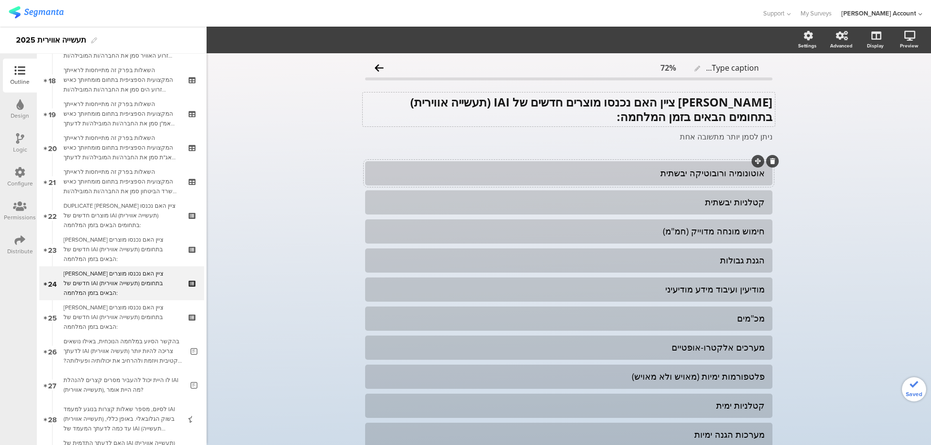
click at [745, 171] on div "אוטונומיה ורובוטיקה יבשתית" at bounding box center [569, 173] width 392 height 11
click at [770, 162] on icon at bounding box center [772, 162] width 5 height 6
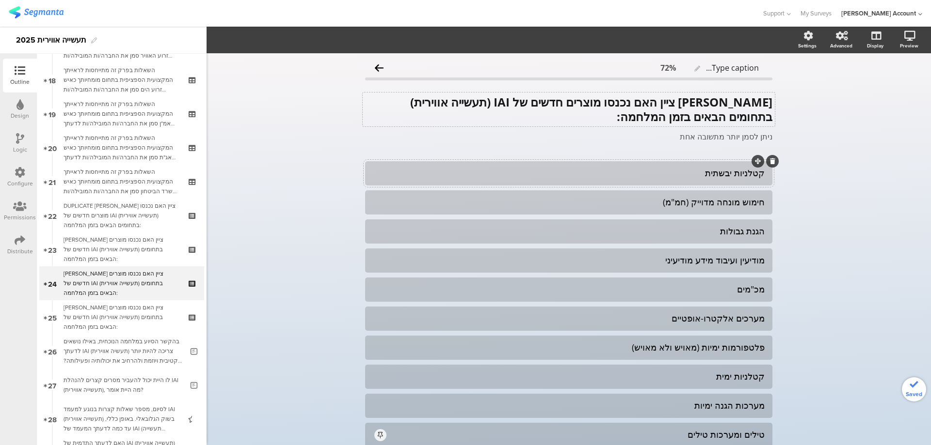
click at [717, 171] on div "קטלניות יבשתית" at bounding box center [569, 173] width 392 height 11
click at [770, 161] on icon at bounding box center [772, 162] width 5 height 6
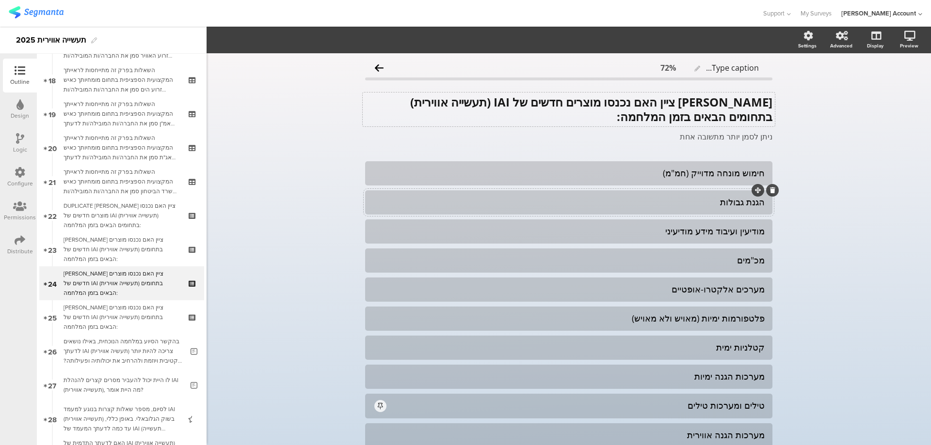
click at [721, 203] on div "הגנת גבולות" at bounding box center [569, 202] width 392 height 11
click at [770, 189] on icon at bounding box center [772, 191] width 5 height 6
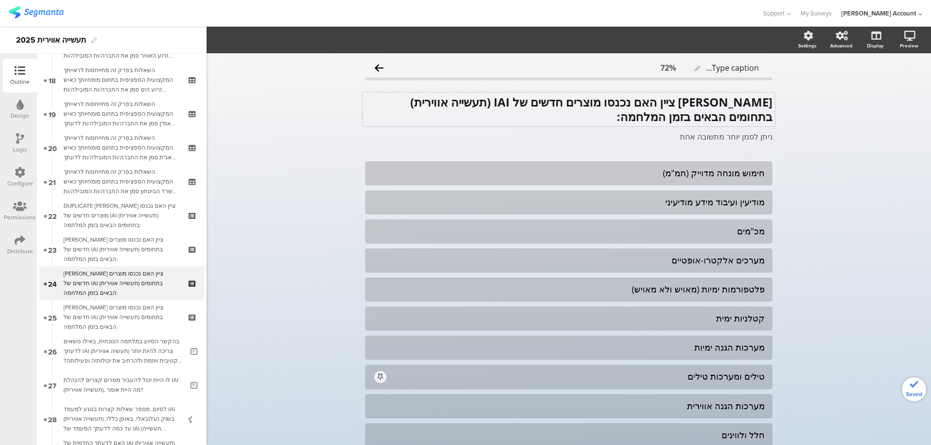
scroll to position [64, 0]
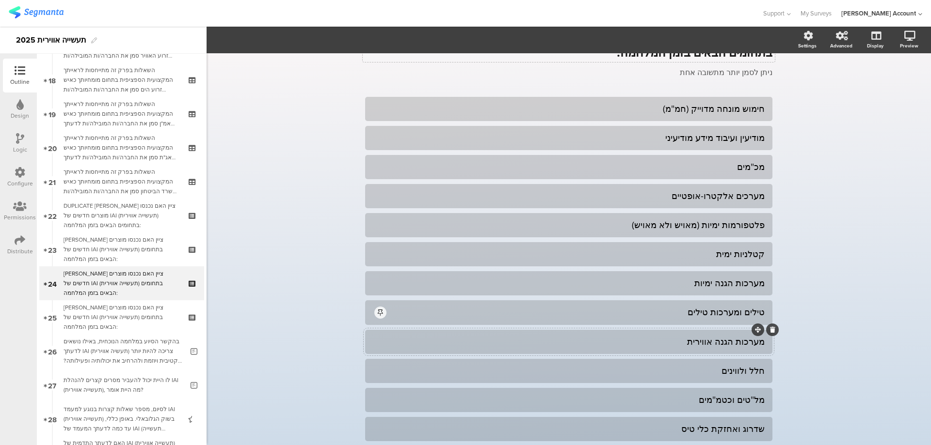
click at [736, 344] on div "מערכות הגנה אווירית" at bounding box center [569, 341] width 392 height 11
click at [768, 327] on div at bounding box center [772, 330] width 13 height 13
click at [771, 328] on icon at bounding box center [772, 330] width 5 height 6
click at [734, 343] on div "חלל ולווינים" at bounding box center [569, 341] width 392 height 11
click at [771, 330] on div at bounding box center [772, 330] width 13 height 13
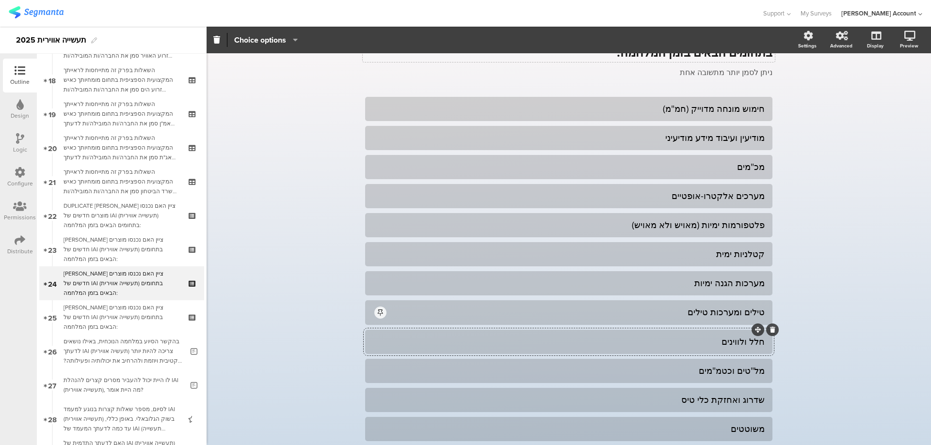
click at [730, 342] on div "חלל ולווינים" at bounding box center [569, 341] width 392 height 11
click at [770, 330] on icon at bounding box center [772, 330] width 5 height 6
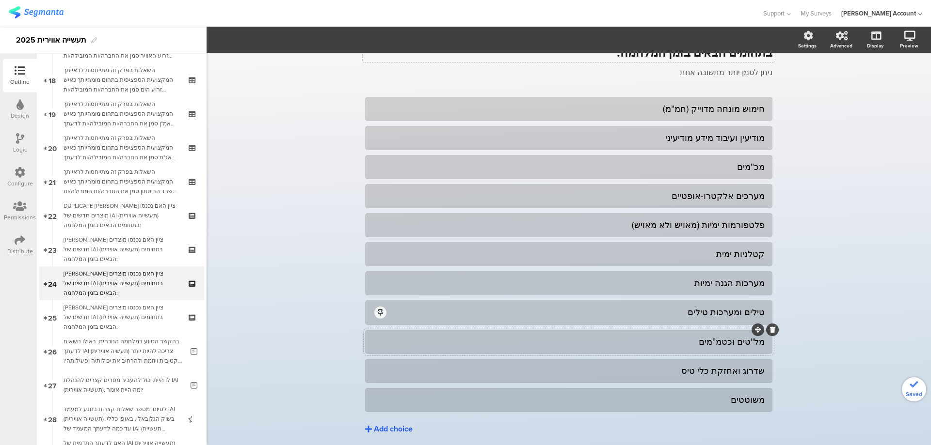
click at [729, 346] on div "מל"טים וכטמ"מים" at bounding box center [569, 341] width 392 height 11
click at [770, 330] on icon at bounding box center [772, 330] width 5 height 6
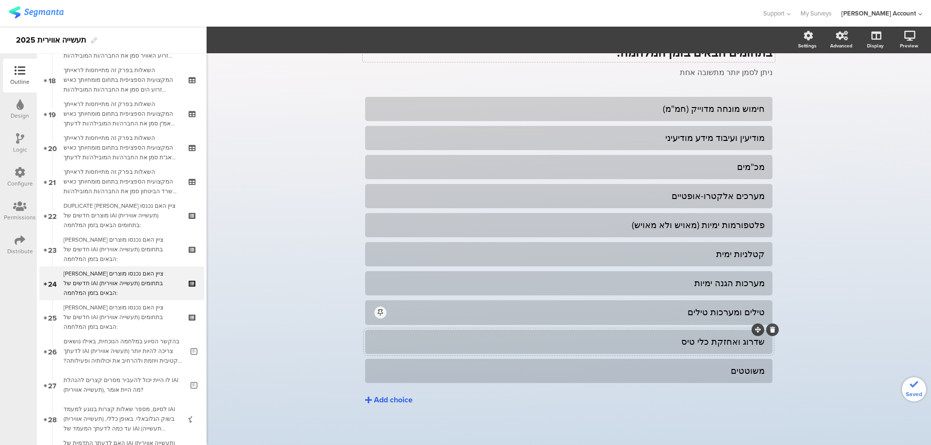
click at [741, 341] on div "שדרוג ואחזקת כלי טיס" at bounding box center [569, 341] width 392 height 11
click at [770, 329] on icon at bounding box center [772, 330] width 5 height 6
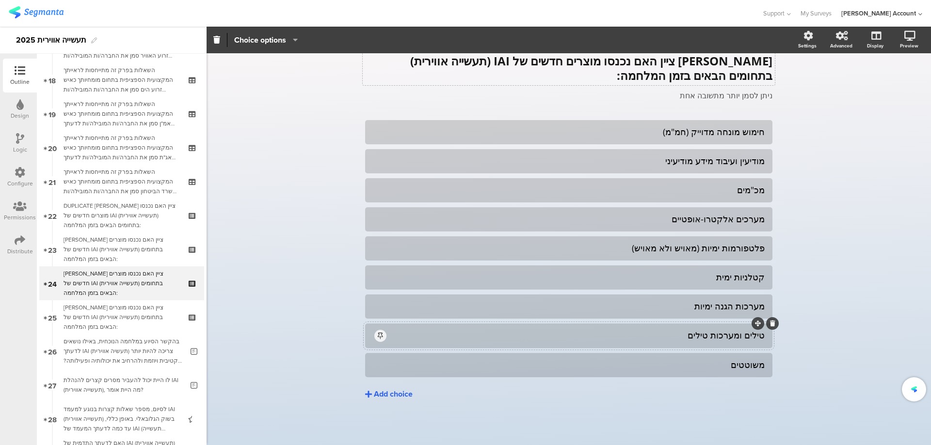
scroll to position [41, 0]
click at [744, 355] on div at bounding box center [568, 365] width 407 height 24
click at [740, 363] on div "משוטטים" at bounding box center [569, 365] width 392 height 11
click at [770, 352] on icon at bounding box center [772, 353] width 5 height 6
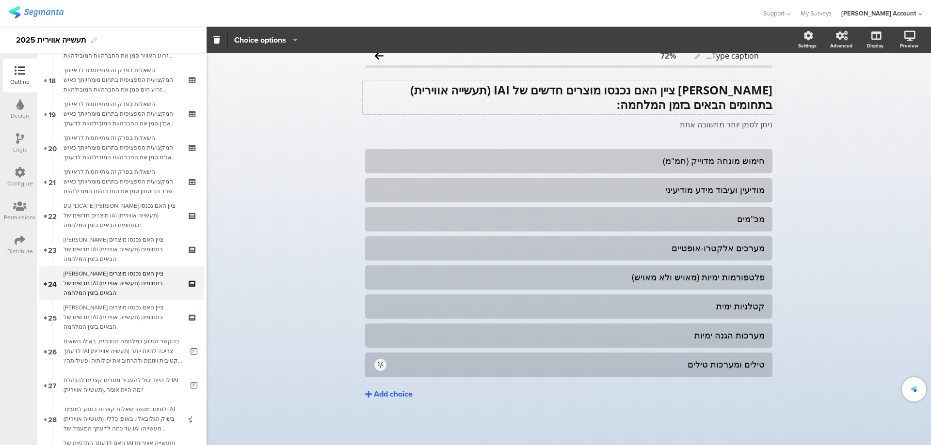
scroll to position [12, 0]
click at [546, 373] on div "טילים ומערכות טילים" at bounding box center [569, 365] width 392 height 17
click at [540, 365] on div "טילים ומערכות טילים" at bounding box center [576, 364] width 377 height 11
click at [264, 35] on span "Choice options" at bounding box center [260, 39] width 52 height 11
click at [318, 65] on span at bounding box center [319, 66] width 15 height 8
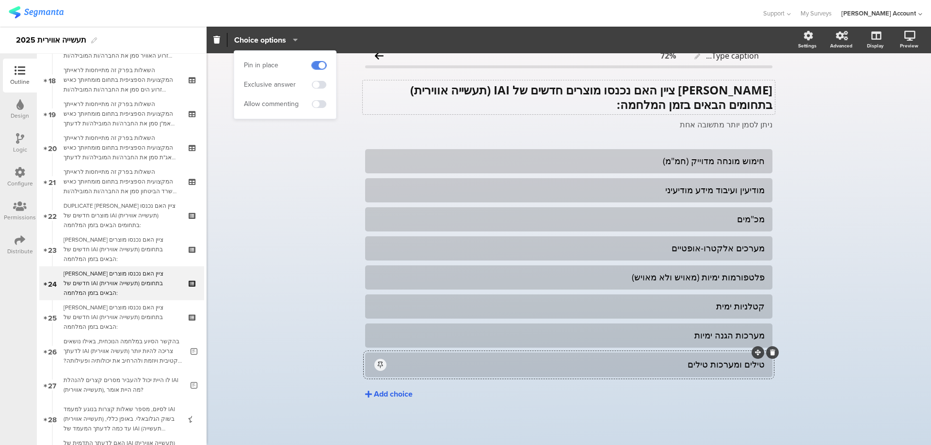
scroll to position [12, 0]
click at [673, 160] on div "חימוש מונחה מדוייק (חמ"מ)" at bounding box center [569, 161] width 392 height 11
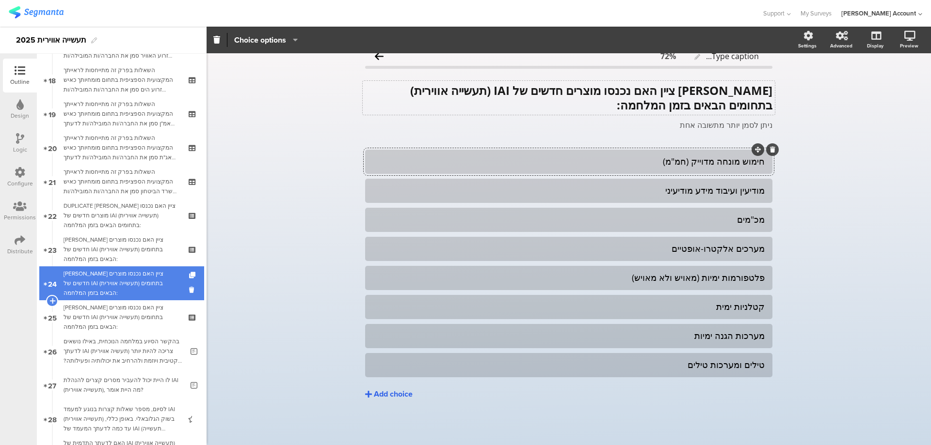
click at [173, 282] on link "24 [PERSON_NAME] ציין האם נכנסו מוצרים חדשים של IAI (תעשייה אווירית) בתחומים הב…" at bounding box center [121, 284] width 165 height 34
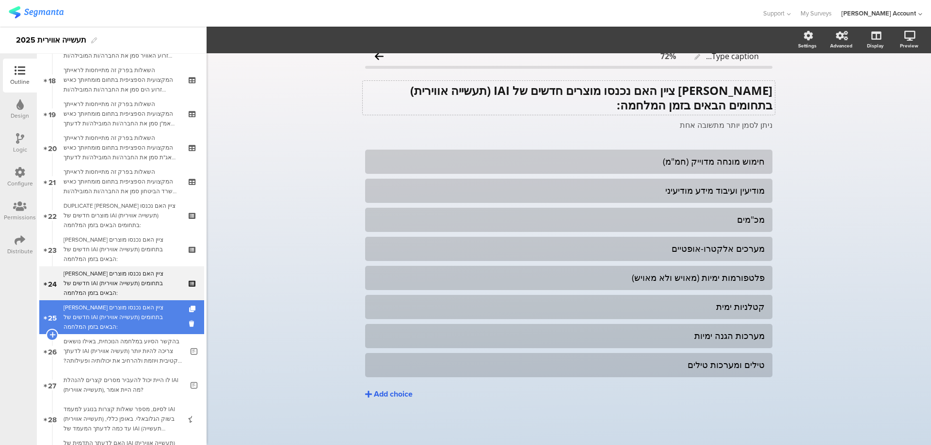
click at [156, 303] on div "[PERSON_NAME] ציין האם נכנסו מוצרים חדשים של IAI (תעשייה אווירית) בתחומים הבאים…" at bounding box center [122, 317] width 116 height 29
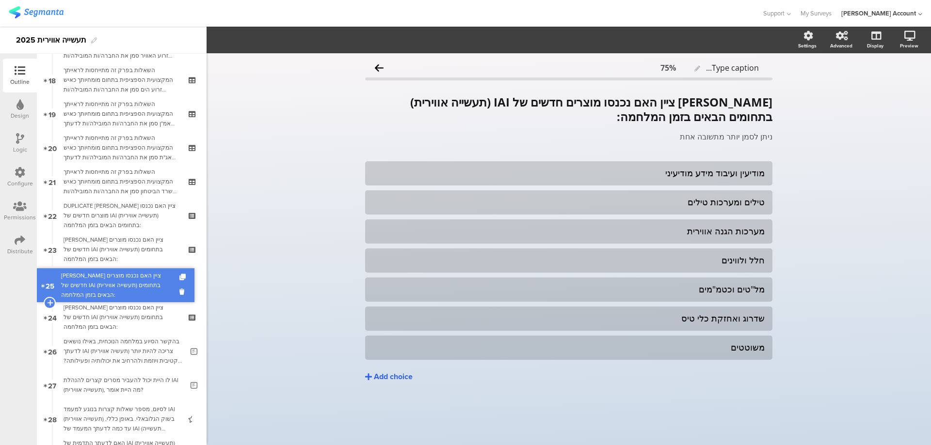
drag, startPoint x: 152, startPoint y: 306, endPoint x: 149, endPoint y: 274, distance: 32.1
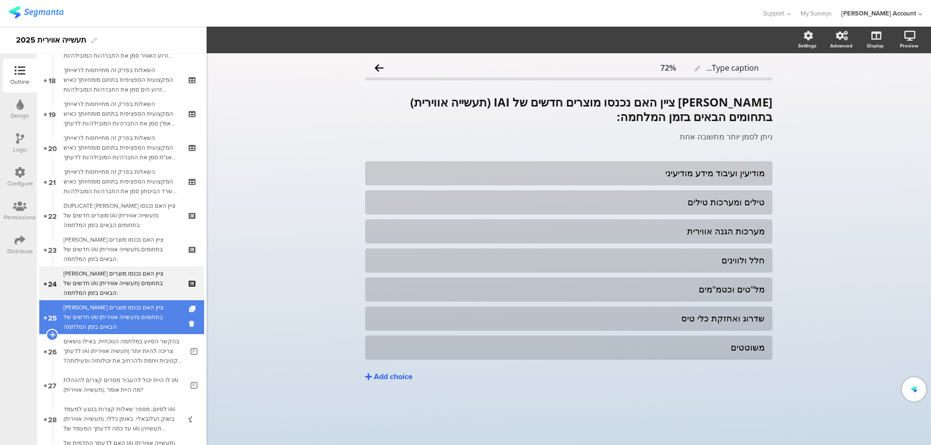
click at [147, 308] on div "[PERSON_NAME] ציין האם נכנסו מוצרים חדשים של IAI (תעשייה אווירית) בתחומים הבאים…" at bounding box center [122, 317] width 116 height 29
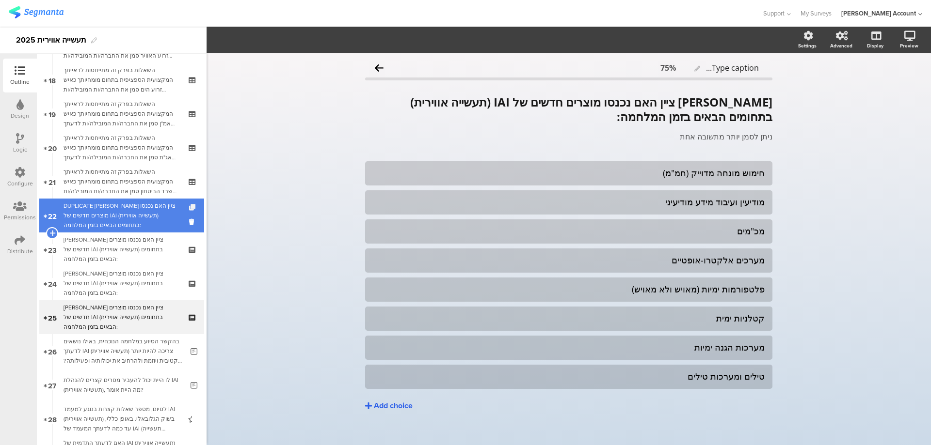
click at [189, 205] on icon at bounding box center [193, 208] width 8 height 6
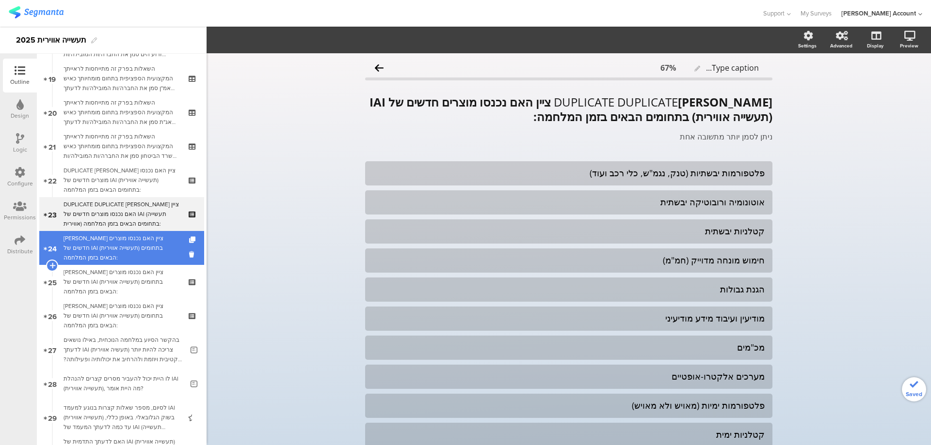
scroll to position [671, 0]
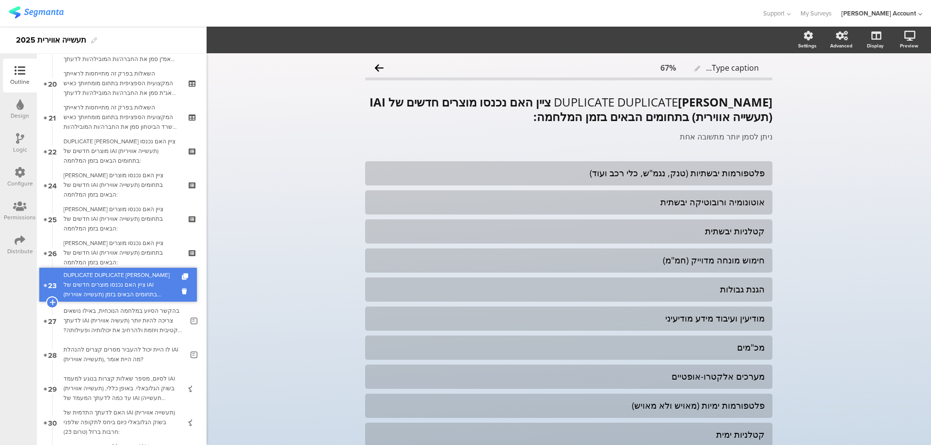
drag, startPoint x: 164, startPoint y: 191, endPoint x: 167, endPoint y: 290, distance: 99.9
click at [166, 288] on div "DUPLICATE DUPLICATE [PERSON_NAME] ציין האם נכנסו מוצרים חדשים של IAI (תעשייה או…" at bounding box center [122, 286] width 116 height 29
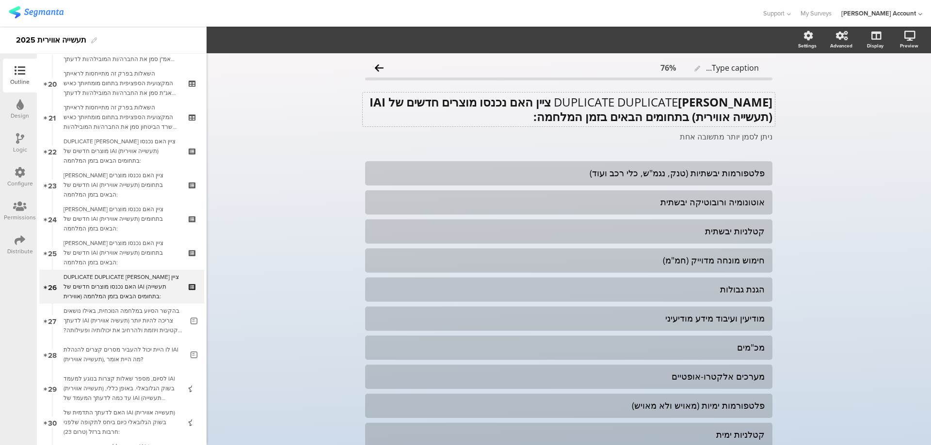
click at [639, 101] on div "DUPLICATE DUPLICATE [PERSON_NAME] ציין האם נכנסו מוצרים חדשים של IAI (תעשייה או…" at bounding box center [569, 110] width 412 height 34
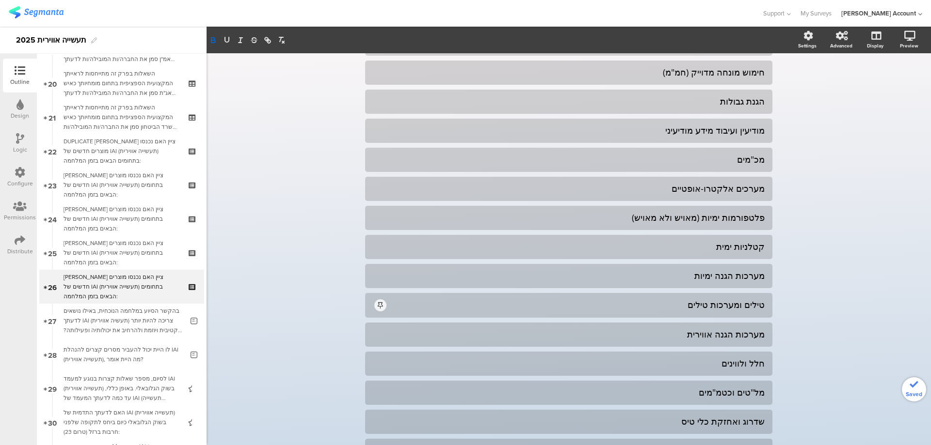
scroll to position [194, 0]
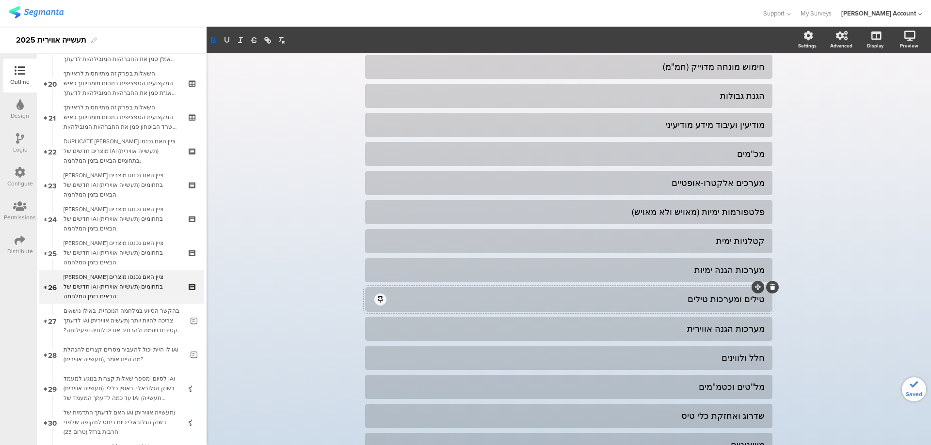
click at [634, 301] on div "טילים ומערכות טילים" at bounding box center [576, 299] width 377 height 11
click at [276, 36] on span "Choice options" at bounding box center [260, 39] width 52 height 11
click at [316, 63] on span at bounding box center [319, 66] width 15 height 8
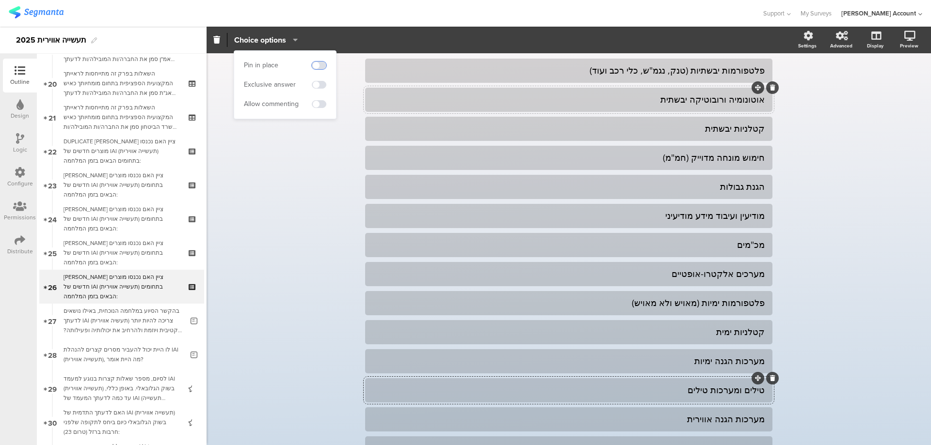
scroll to position [0, 0]
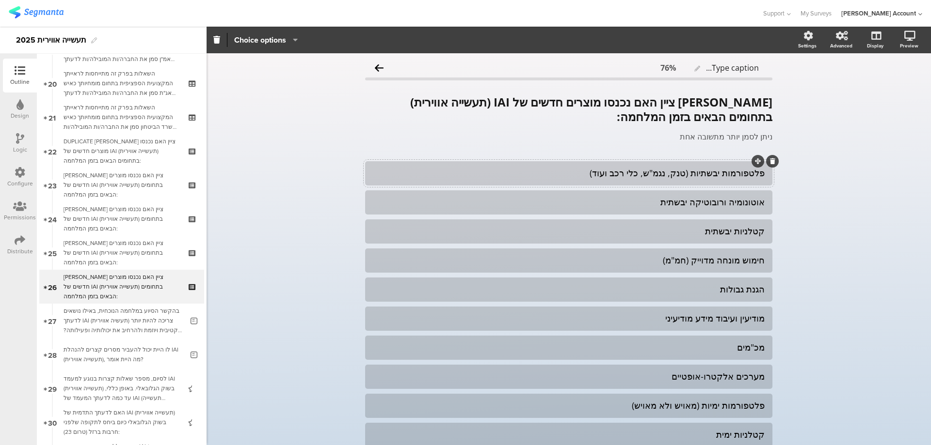
click at [706, 174] on div "פלטפורמות יבשתיות (טנק, נגמ"ש, כלי רכב ועוד)" at bounding box center [569, 173] width 392 height 11
click at [770, 160] on icon at bounding box center [772, 162] width 5 height 6
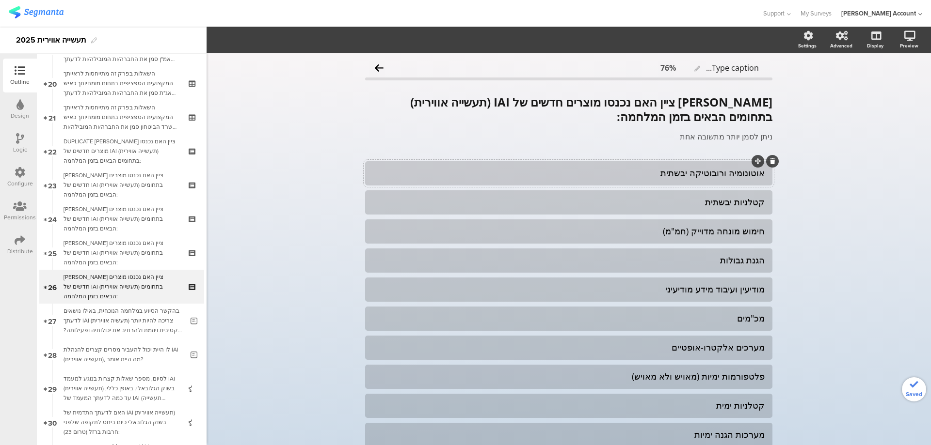
click at [746, 174] on div "אוטונומיה ורובוטיקה יבשתית" at bounding box center [569, 173] width 392 height 11
click at [772, 163] on div at bounding box center [772, 161] width 13 height 13
click at [771, 159] on div at bounding box center [772, 161] width 13 height 13
click at [725, 174] on div "אוטונומיה ורובוטיקה יבשתית" at bounding box center [569, 173] width 392 height 11
click at [770, 160] on icon at bounding box center [772, 162] width 5 height 6
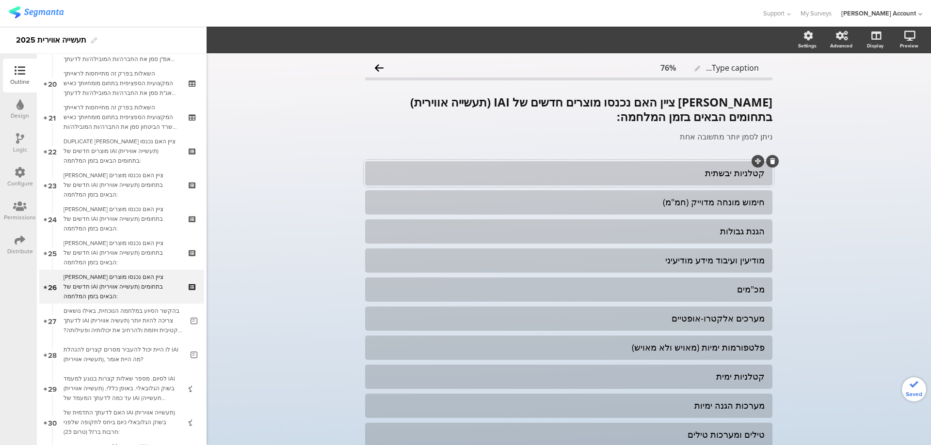
click at [734, 175] on div "קטלניות יבשתית" at bounding box center [569, 173] width 392 height 11
click at [770, 161] on icon at bounding box center [772, 162] width 5 height 6
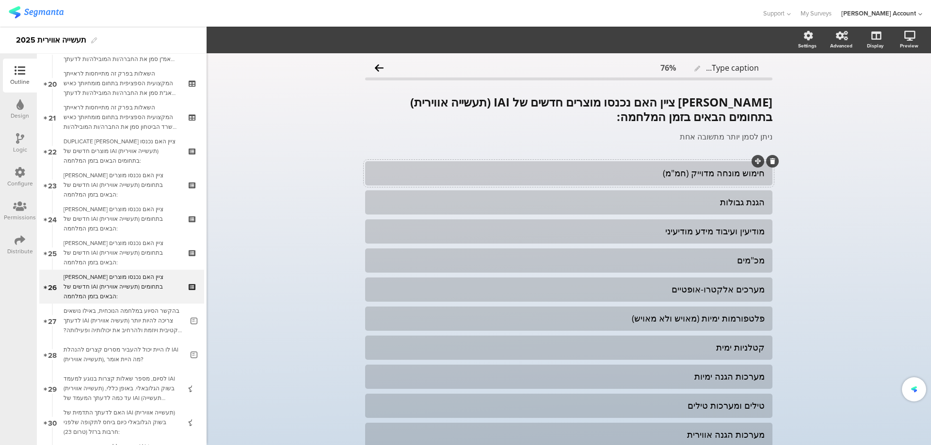
click at [730, 176] on div "חימוש מונחה מדוייק (חמ"מ)" at bounding box center [569, 173] width 392 height 11
click at [770, 162] on icon at bounding box center [772, 162] width 5 height 6
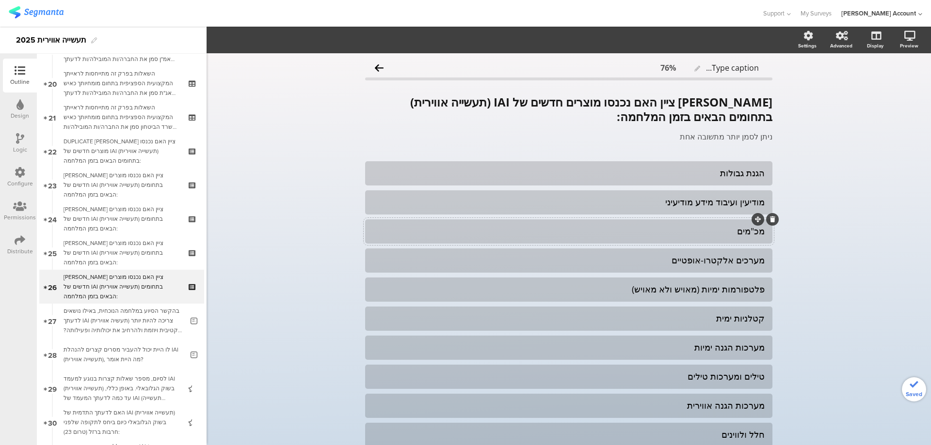
click at [738, 233] on div "מכ"מים" at bounding box center [569, 231] width 392 height 11
click at [770, 218] on icon at bounding box center [772, 220] width 5 height 6
click at [732, 226] on div "מערכים אלקטרו-אופטיים" at bounding box center [569, 231] width 392 height 11
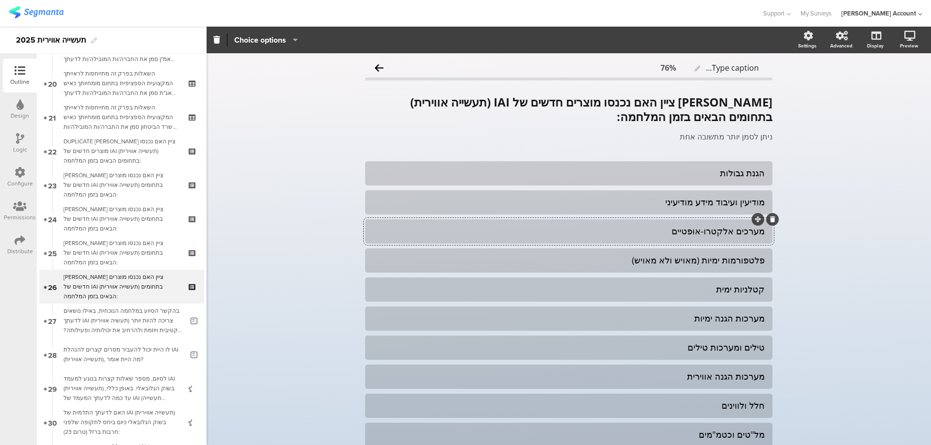
click at [770, 217] on icon at bounding box center [772, 220] width 5 height 6
click at [731, 233] on div "פלטפורמות ימיות (מאויש ולא מאויש)" at bounding box center [569, 231] width 392 height 11
click at [770, 218] on icon at bounding box center [772, 220] width 5 height 6
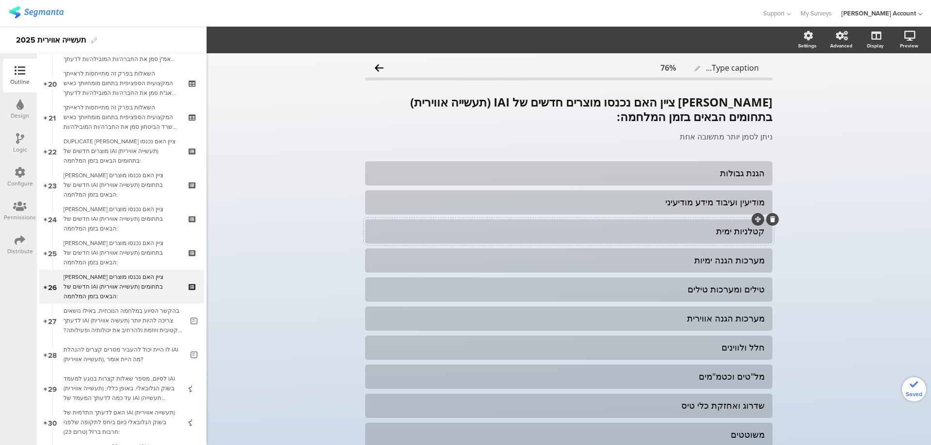
click at [743, 232] on div "קטלניות ימית" at bounding box center [569, 231] width 392 height 11
click at [771, 219] on div at bounding box center [772, 219] width 13 height 13
click at [770, 219] on icon at bounding box center [772, 220] width 5 height 6
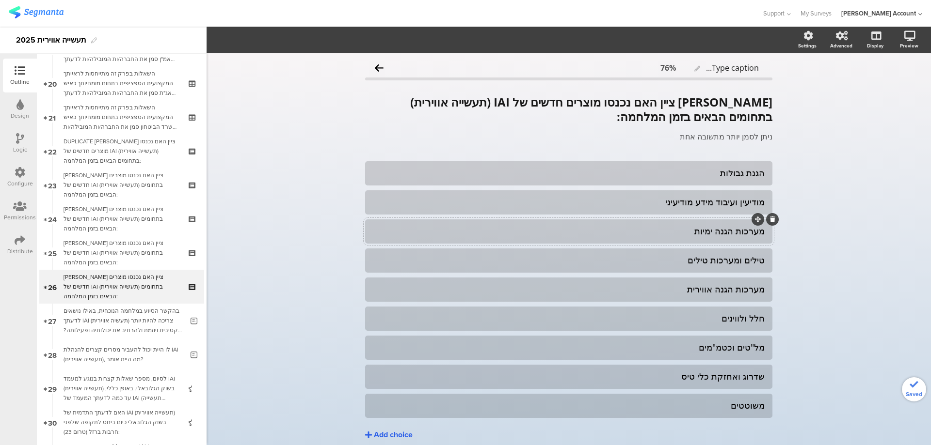
click at [737, 231] on div "מערכות הגנה ימיות" at bounding box center [569, 231] width 392 height 11
click at [771, 216] on div at bounding box center [772, 219] width 13 height 13
click at [770, 218] on icon at bounding box center [772, 220] width 5 height 6
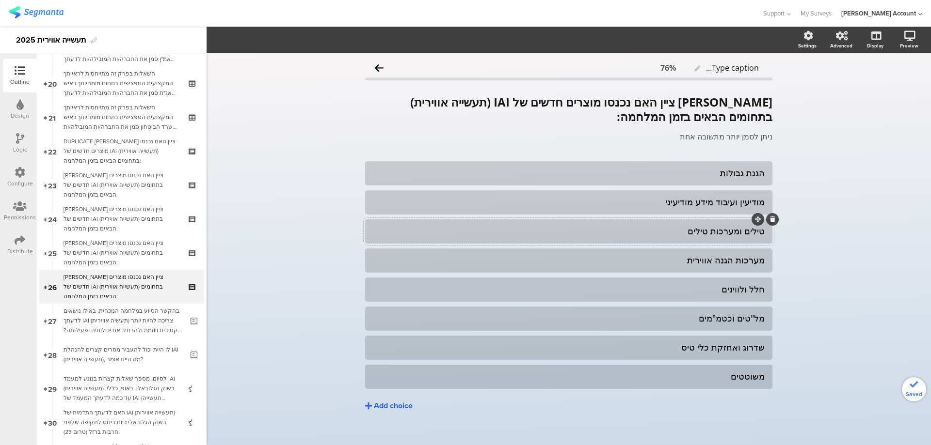
click at [742, 229] on div "טילים ומערכות טילים" at bounding box center [569, 231] width 392 height 11
click at [770, 220] on icon at bounding box center [772, 220] width 5 height 6
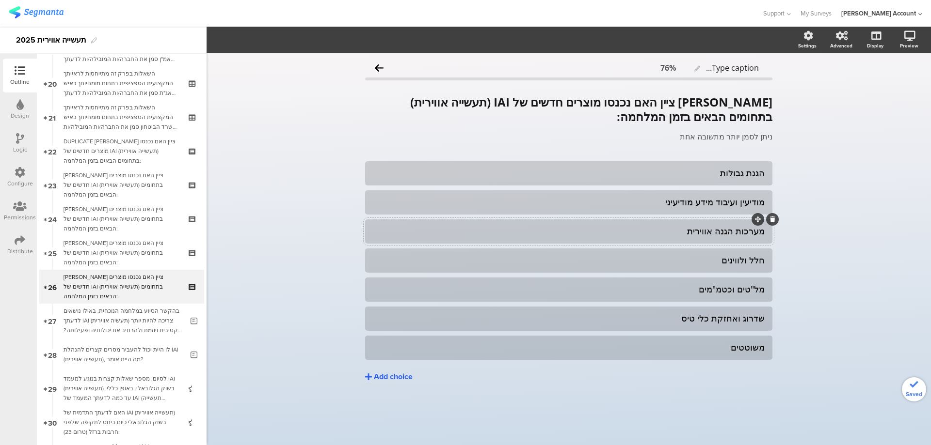
click at [743, 232] on div "מערכות הגנה אווירית" at bounding box center [569, 231] width 392 height 11
click at [775, 221] on icon at bounding box center [772, 220] width 5 height 6
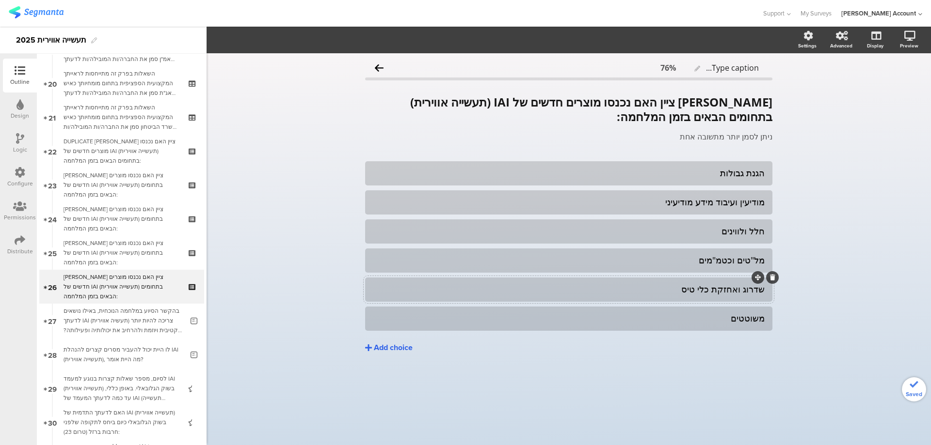
click at [737, 287] on div "שדרוג ואחזקת כלי טיס" at bounding box center [569, 289] width 392 height 11
click at [771, 275] on icon at bounding box center [772, 278] width 5 height 6
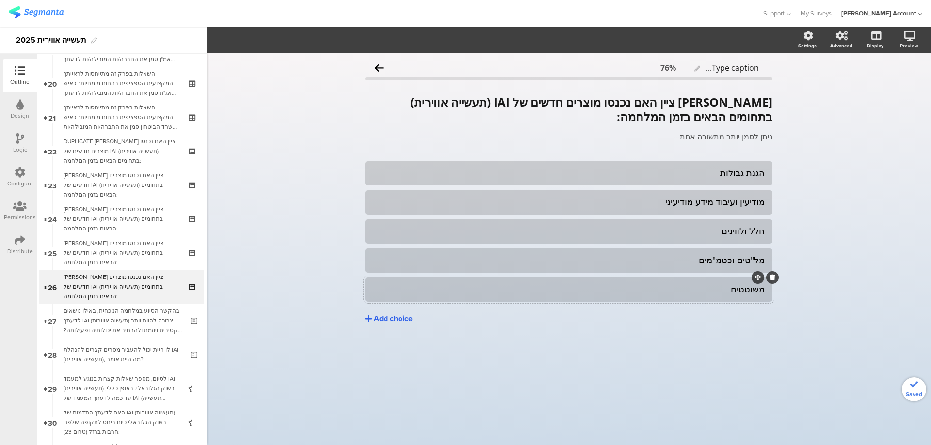
click at [748, 291] on div "משוטטים" at bounding box center [569, 289] width 392 height 11
click at [772, 279] on icon at bounding box center [772, 278] width 5 height 6
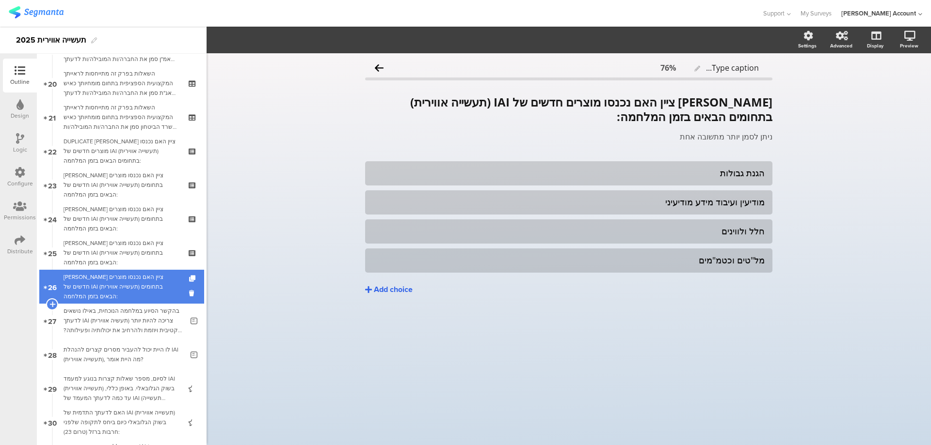
click at [177, 283] on link "26 [PERSON_NAME] ציין האם נכנסו מוצרים חדשים של IAI (תעשייה אווירית) בתחומים הב…" at bounding box center [121, 287] width 165 height 34
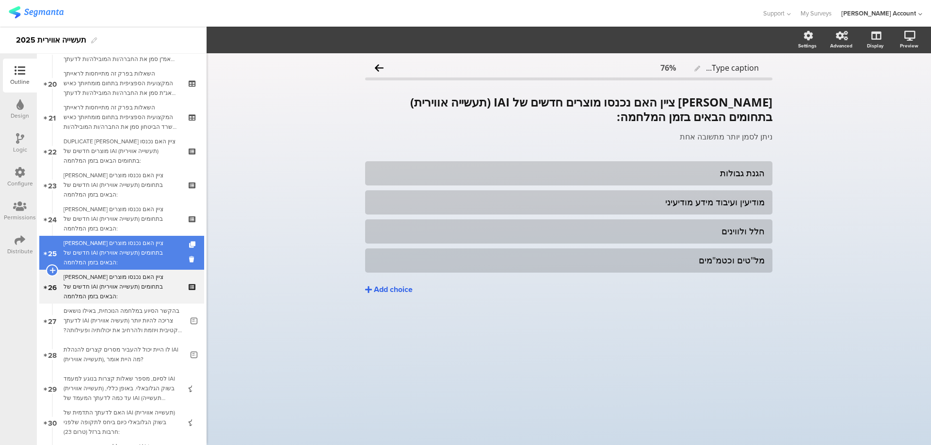
click at [171, 254] on div "[PERSON_NAME] ציין האם נכנסו מוצרים חדשים של IAI (תעשייה אווירית) בתחומים הבאים…" at bounding box center [122, 253] width 116 height 29
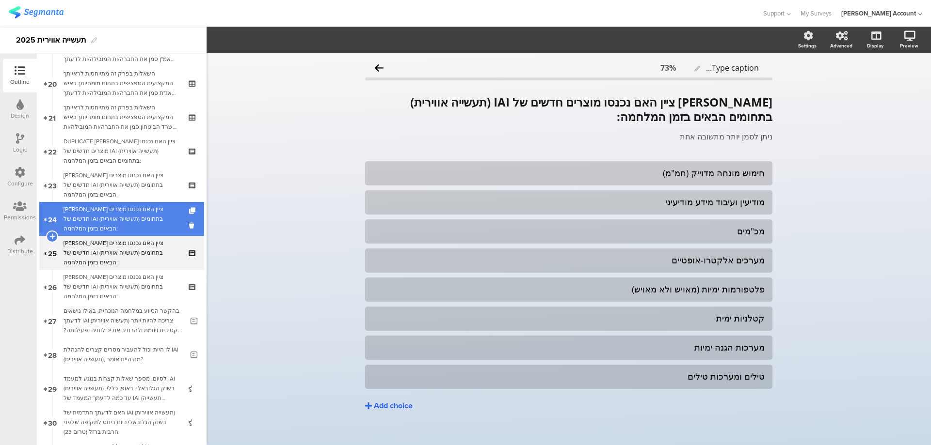
click at [165, 223] on div "[PERSON_NAME] ציין האם נכנסו מוצרים חדשים של IAI (תעשייה אווירית) בתחומים הבאים…" at bounding box center [122, 219] width 116 height 29
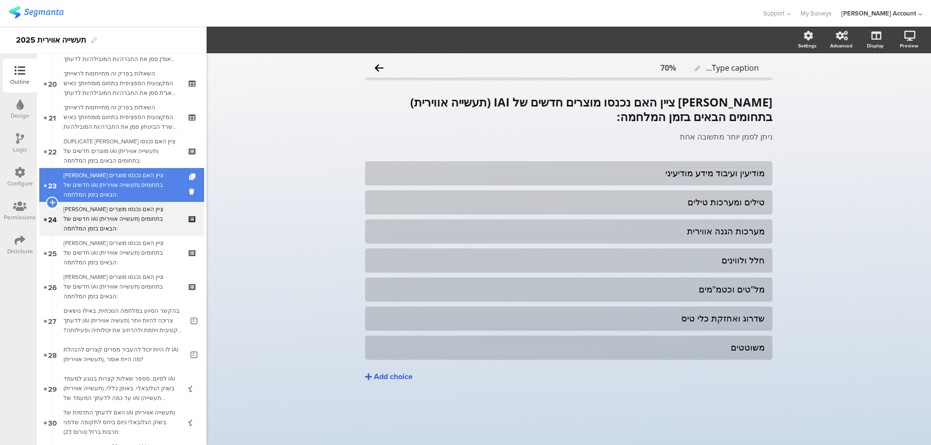
click at [154, 188] on div "[PERSON_NAME] ציין האם נכנסו מוצרים חדשים של IAI (תעשייה אווירית) בתחומים הבאים…" at bounding box center [122, 185] width 116 height 29
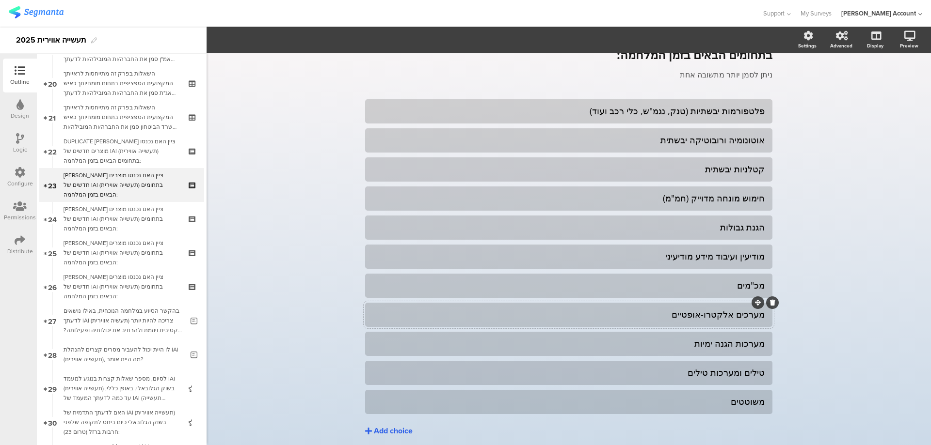
scroll to position [99, 0]
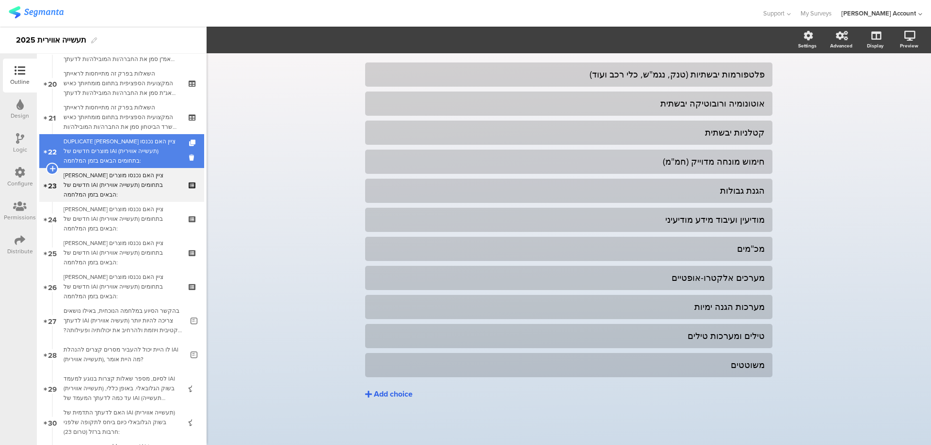
click at [157, 140] on div "DUPLICATE [PERSON_NAME] ציין האם נכנסו מוצרים חדשים של IAI (תעשייה אווירית) בתח…" at bounding box center [122, 151] width 116 height 29
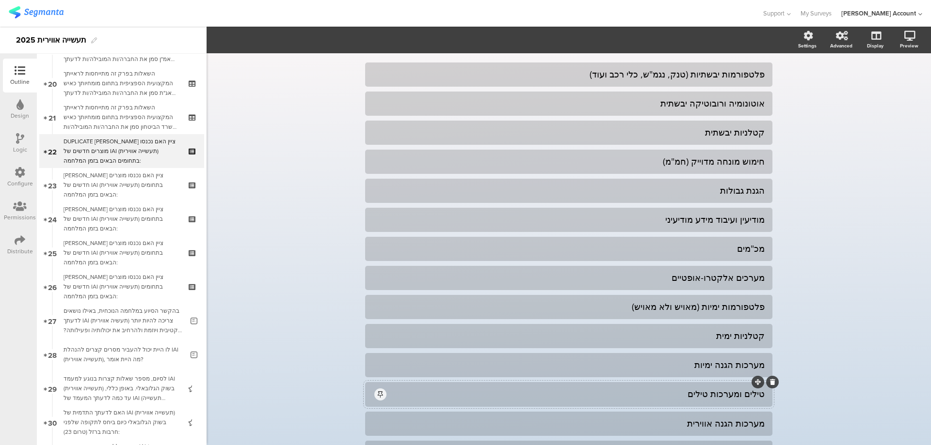
click at [437, 392] on div "טילים ומערכות טילים" at bounding box center [576, 394] width 377 height 11
click at [265, 35] on span "Choice options" at bounding box center [260, 39] width 52 height 11
click at [322, 65] on span at bounding box center [319, 66] width 15 height 8
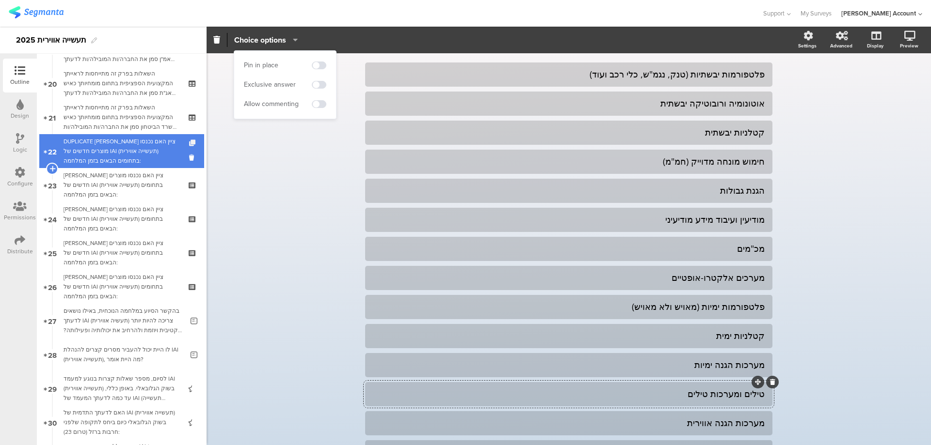
click at [189, 141] on icon at bounding box center [193, 143] width 8 height 6
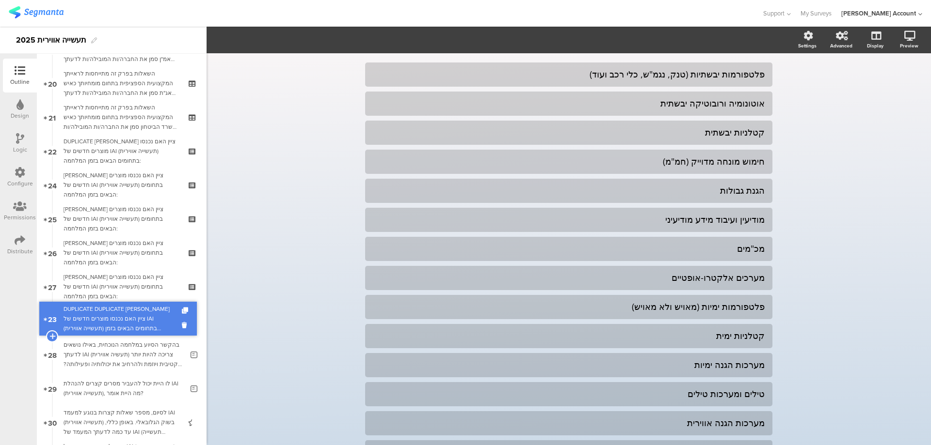
drag, startPoint x: 169, startPoint y: 173, endPoint x: 170, endPoint y: 311, distance: 138.2
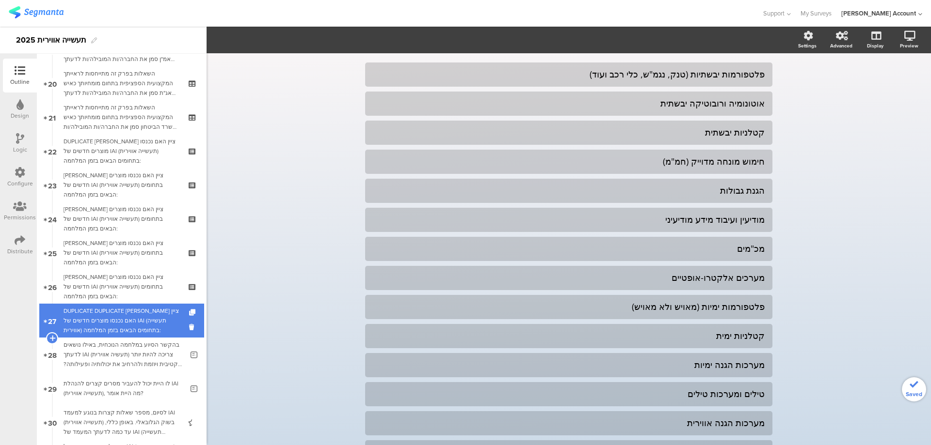
click at [166, 317] on div "DUPLICATE DUPLICATE [PERSON_NAME] ציין האם נכנסו מוצרים חדשים של IAI (תעשייה או…" at bounding box center [122, 320] width 116 height 29
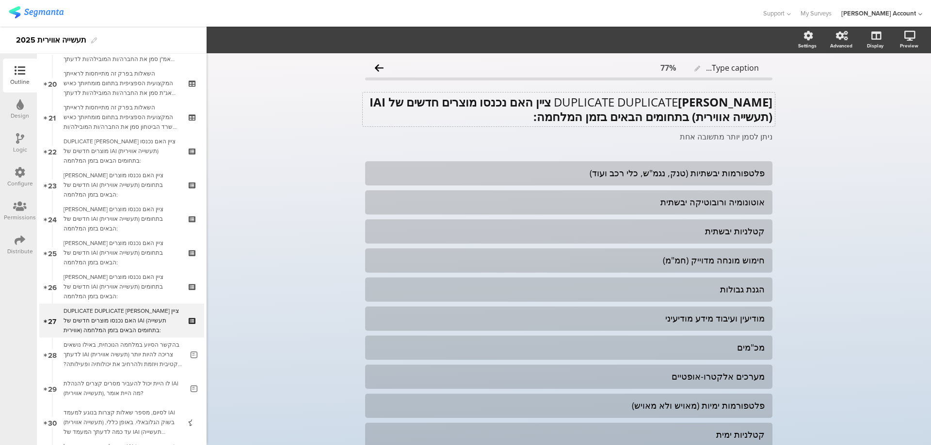
click at [640, 105] on strong "[PERSON_NAME] ציין האם נכנסו מוצרים חדשים של IAI (תעשייה אווירית) בתחומים הבאים…" at bounding box center [570, 109] width 403 height 31
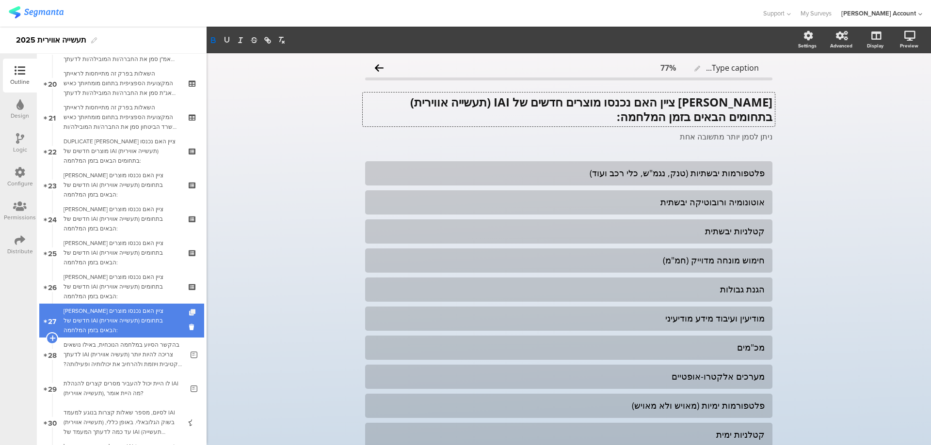
click at [189, 311] on icon at bounding box center [193, 313] width 8 height 6
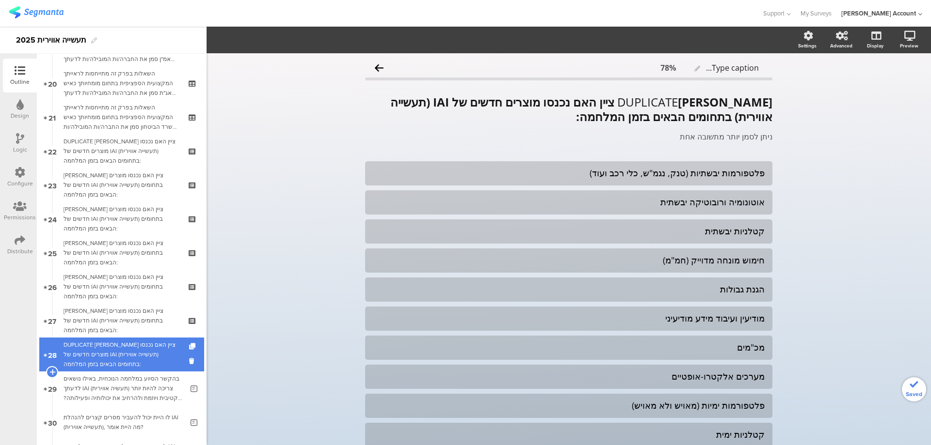
click at [169, 346] on div "DUPLICATE [PERSON_NAME] ציין האם נכנסו מוצרים חדשים של IAI (תעשייה אווירית) בתח…" at bounding box center [122, 354] width 116 height 29
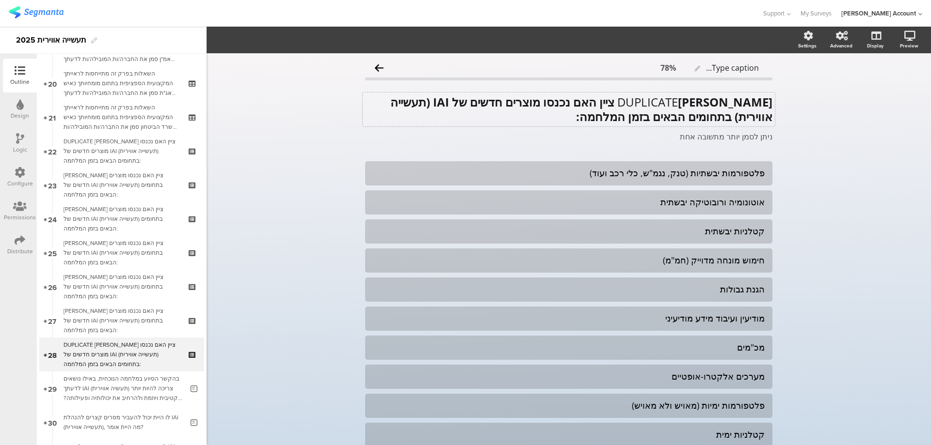
click at [705, 102] on p "DUPLICATE [PERSON_NAME] ציין האם נכנסו מוצרים חדשים של IAI (תעשייה אווירית) בתח…" at bounding box center [568, 109] width 407 height 29
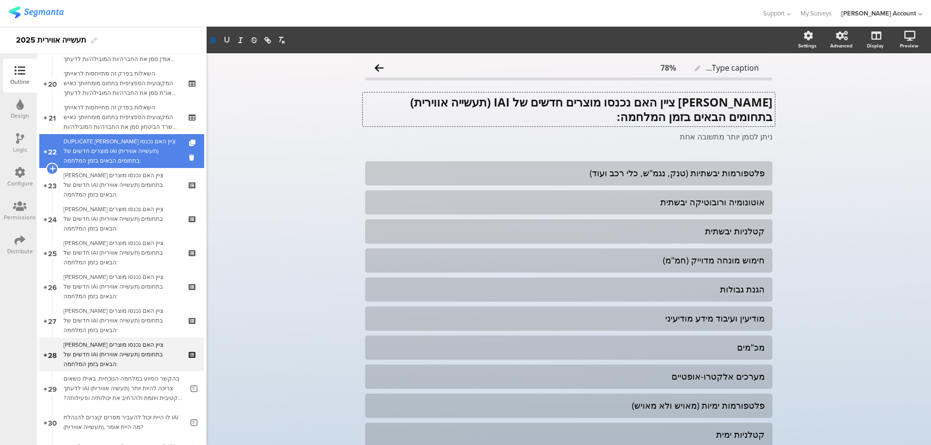
click at [127, 147] on div "DUPLICATE [PERSON_NAME] ציין האם נכנסו מוצרים חדשים של IAI (תעשייה אווירית) בתח…" at bounding box center [122, 151] width 116 height 29
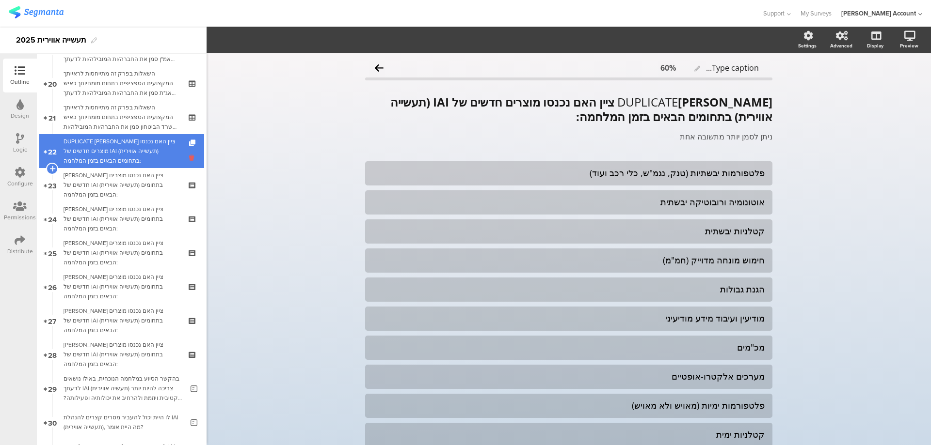
click at [189, 155] on icon at bounding box center [193, 157] width 8 height 9
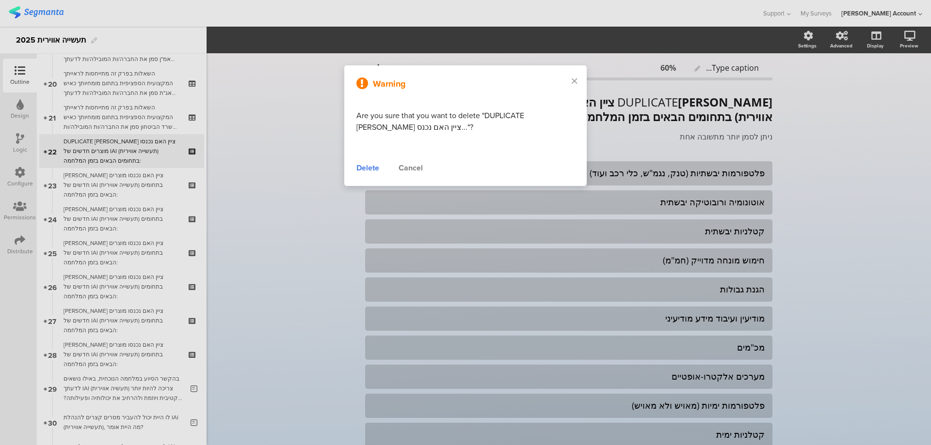
click at [372, 165] on div "Delete" at bounding box center [367, 168] width 23 height 12
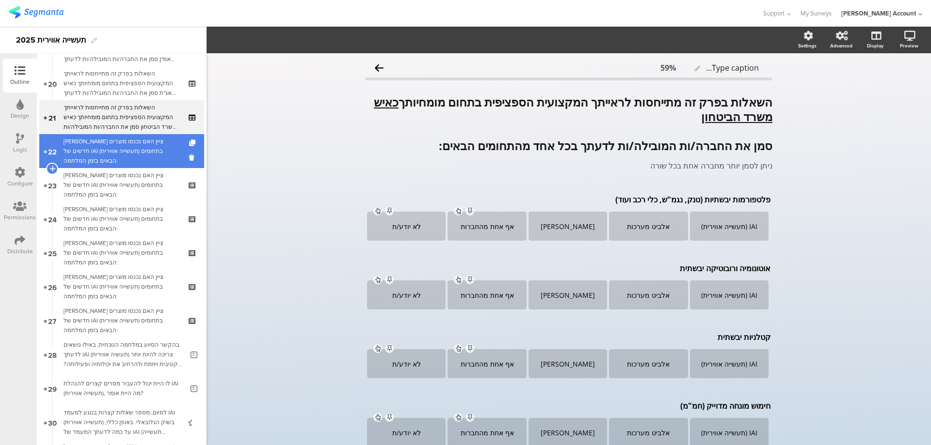
click at [142, 147] on div "[PERSON_NAME] ציין האם נכנסו מוצרים חדשים של IAI (תעשייה אווירית) בתחומים הבאים…" at bounding box center [122, 151] width 116 height 29
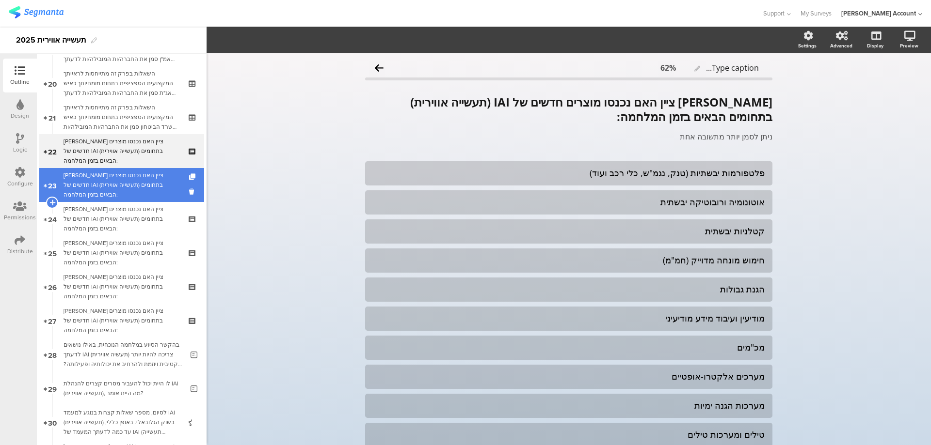
click at [136, 181] on div "[PERSON_NAME] ציין האם נכנסו מוצרים חדשים של IAI (תעשייה אווירית) בתחומים הבאים…" at bounding box center [122, 185] width 116 height 29
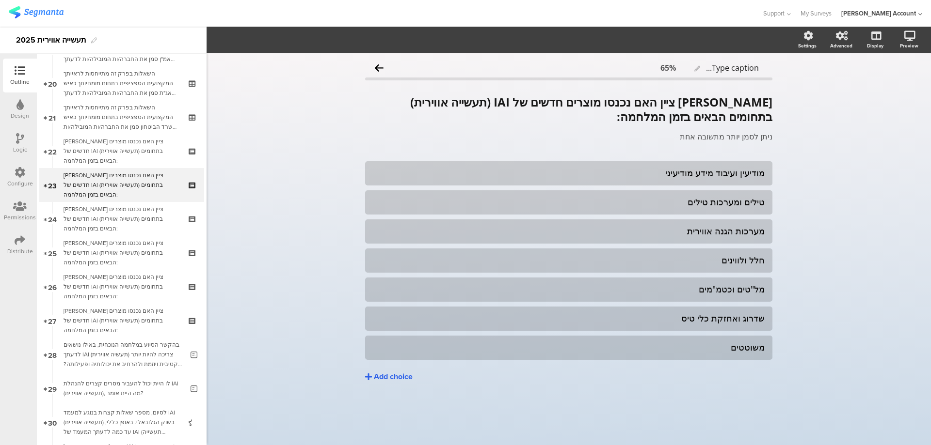
click at [15, 138] on div "Logic" at bounding box center [20, 144] width 34 height 34
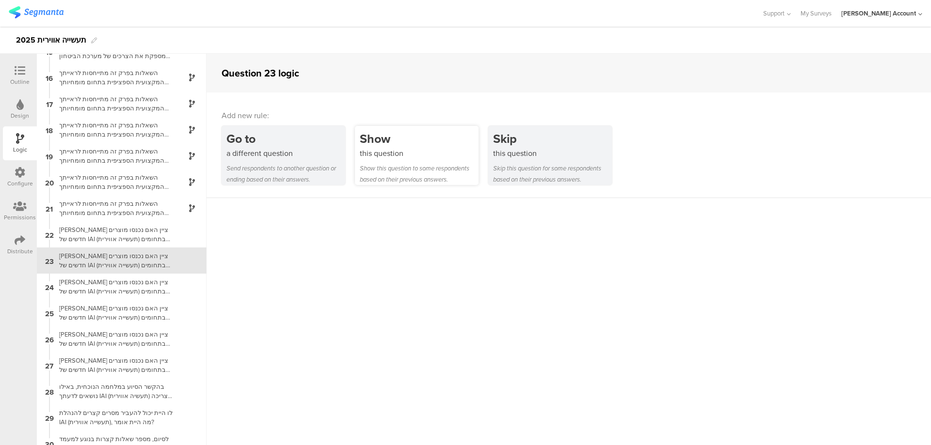
scroll to position [393, 0]
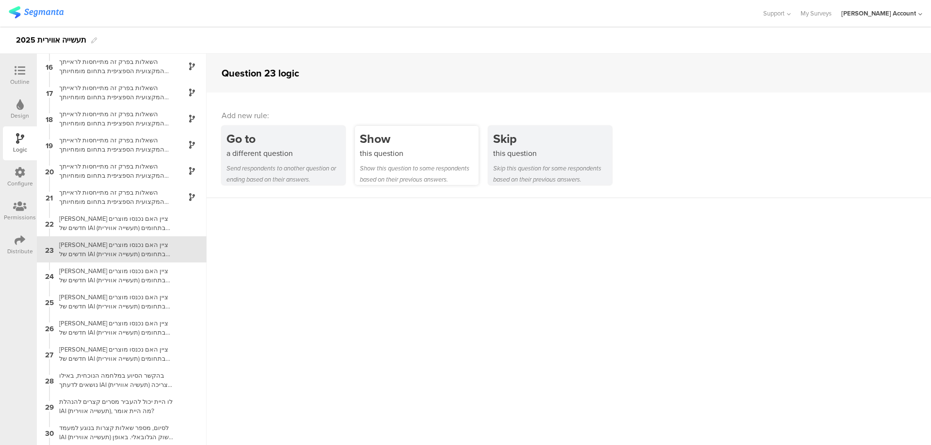
click at [384, 135] on div "Show" at bounding box center [419, 139] width 119 height 18
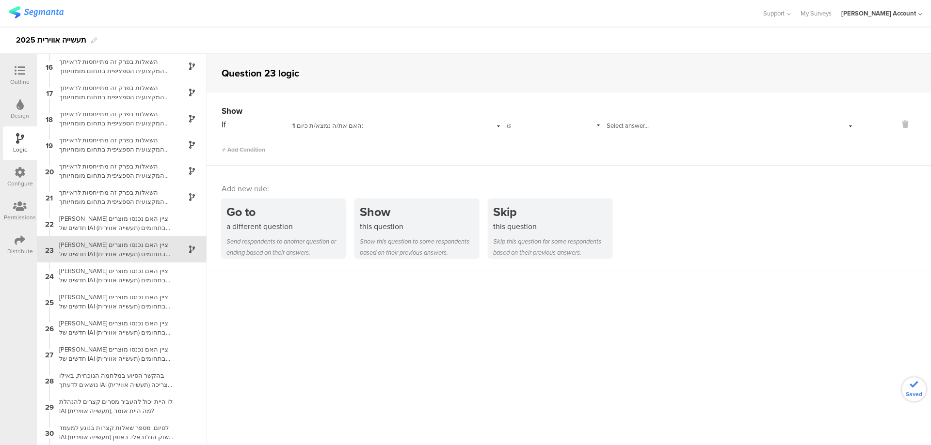
click at [373, 127] on div "1 האם את/ה נמצא/ת כיום:" at bounding box center [380, 126] width 176 height 9
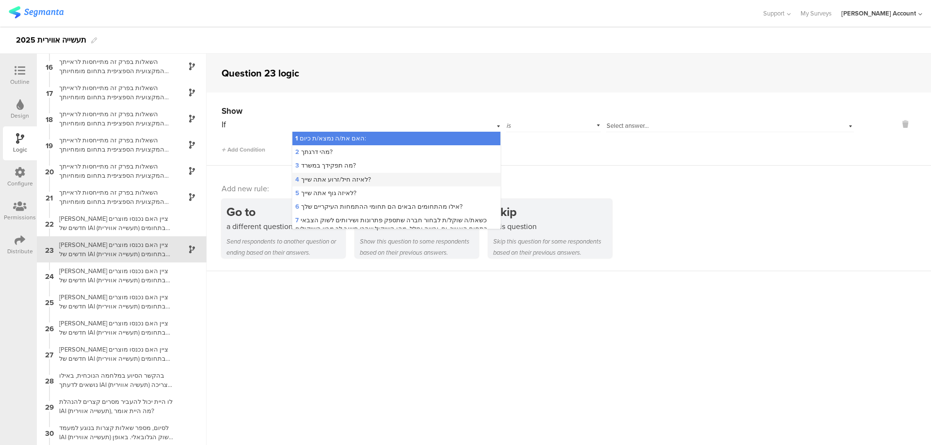
click at [377, 175] on div "4 לאיזה חיל/זרוע אתה שייך?" at bounding box center [395, 180] width 207 height 14
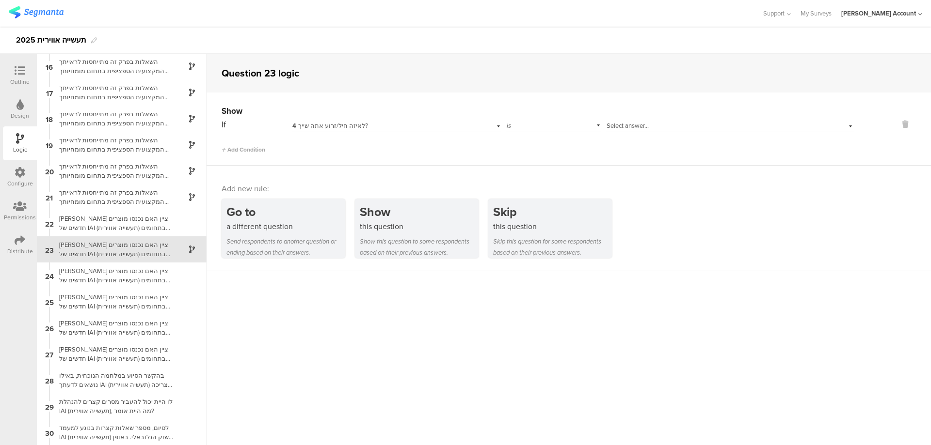
click at [614, 127] on span "Select answer..." at bounding box center [627, 125] width 42 height 9
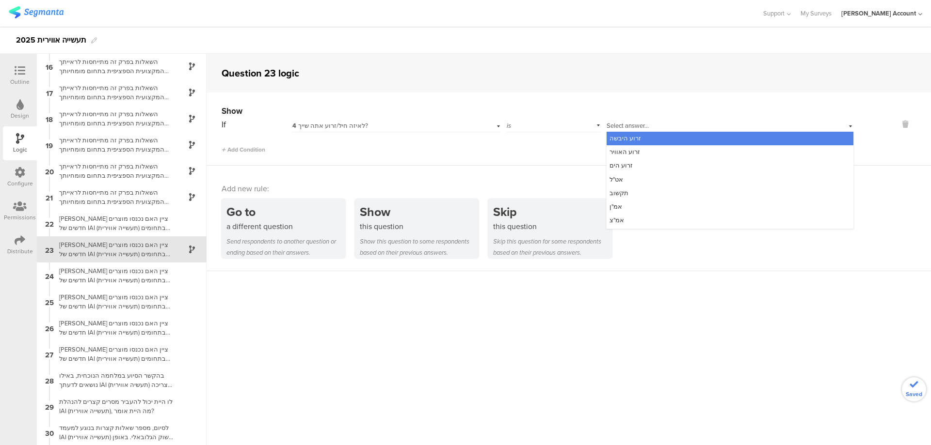
click at [635, 140] on div "זרוע היבשה" at bounding box center [729, 139] width 247 height 14
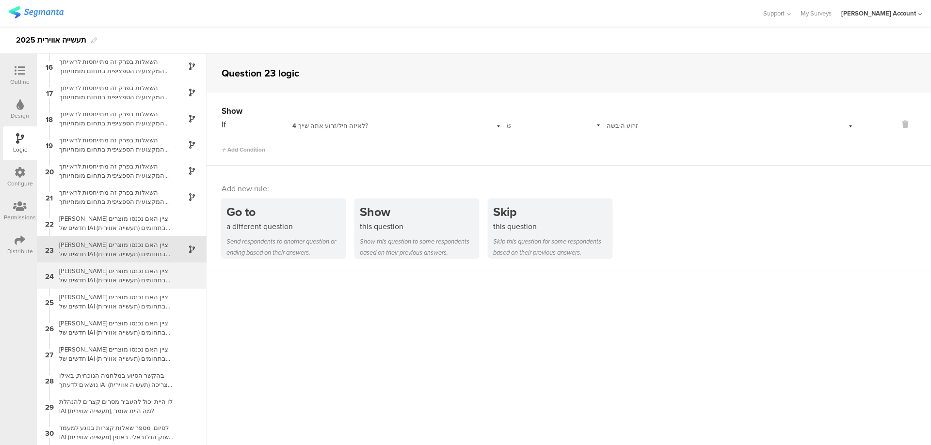
click at [139, 275] on div "[PERSON_NAME] ציין האם נכנסו מוצרים חדשים של IAI (תעשייה אווירית) בתחומים הבאים…" at bounding box center [113, 276] width 121 height 18
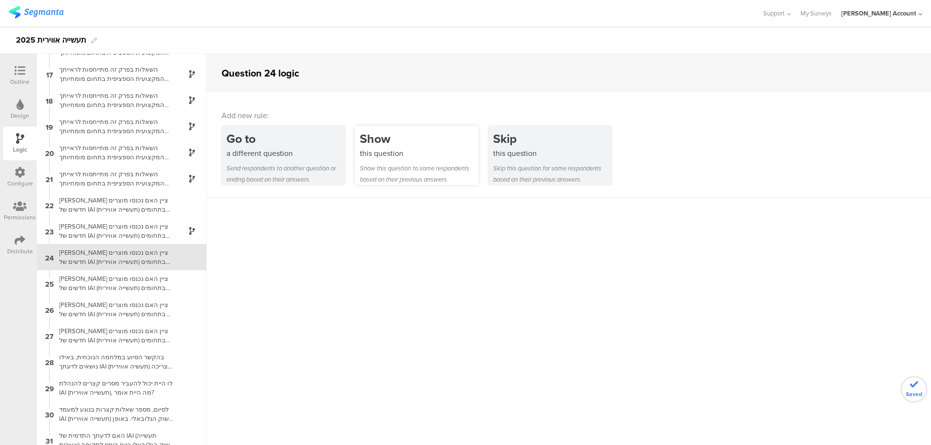
scroll to position [419, 0]
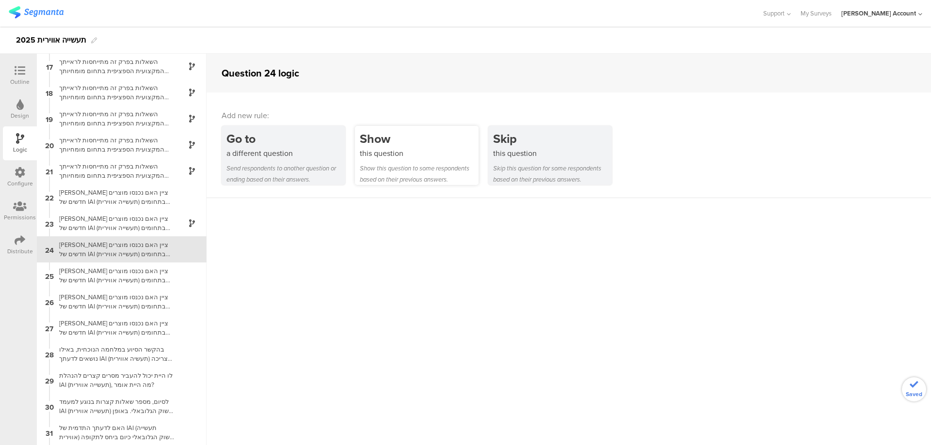
click at [396, 154] on div "this question" at bounding box center [419, 153] width 119 height 11
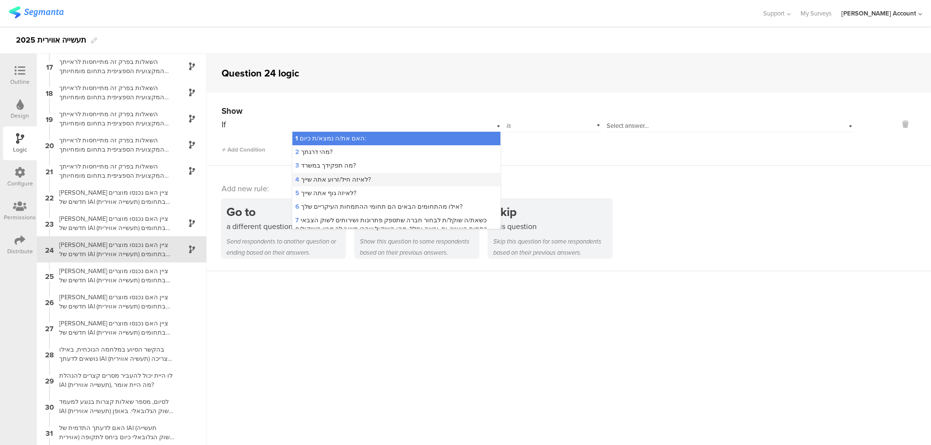
click at [383, 177] on div "4 לאיזה חיל/זרוע אתה שייך?" at bounding box center [395, 180] width 207 height 14
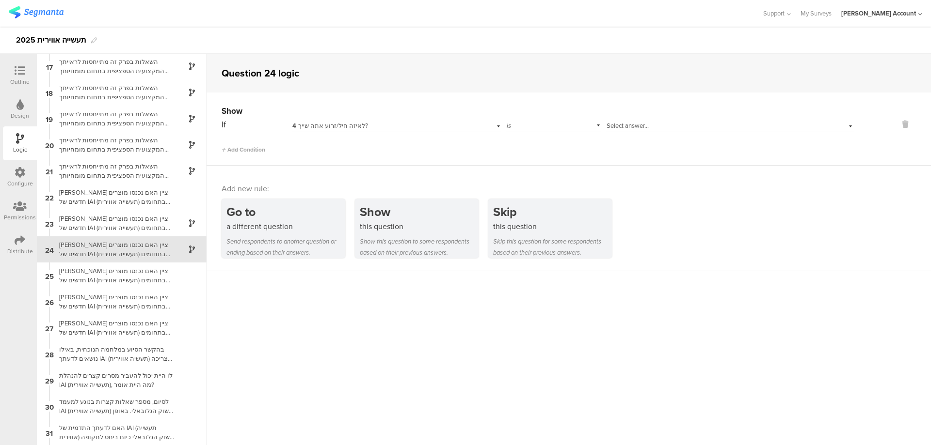
click at [608, 120] on div "Select answer..." at bounding box center [730, 124] width 248 height 15
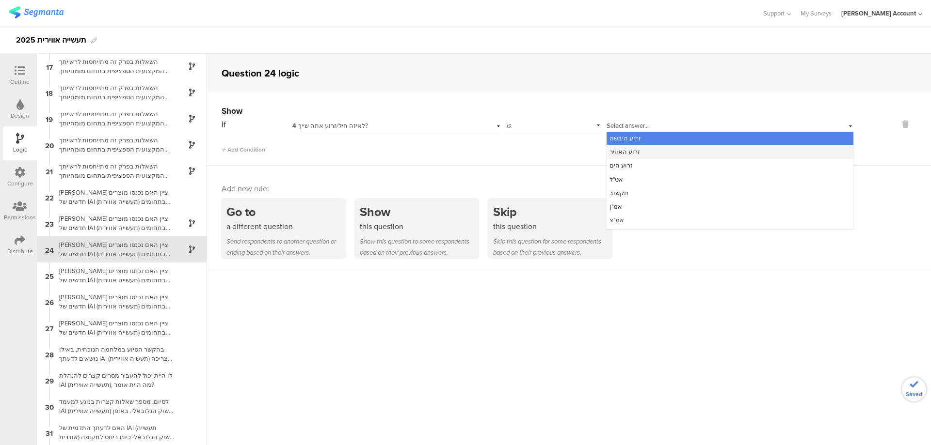
click at [641, 148] on div "זרוע האוויר" at bounding box center [729, 152] width 247 height 14
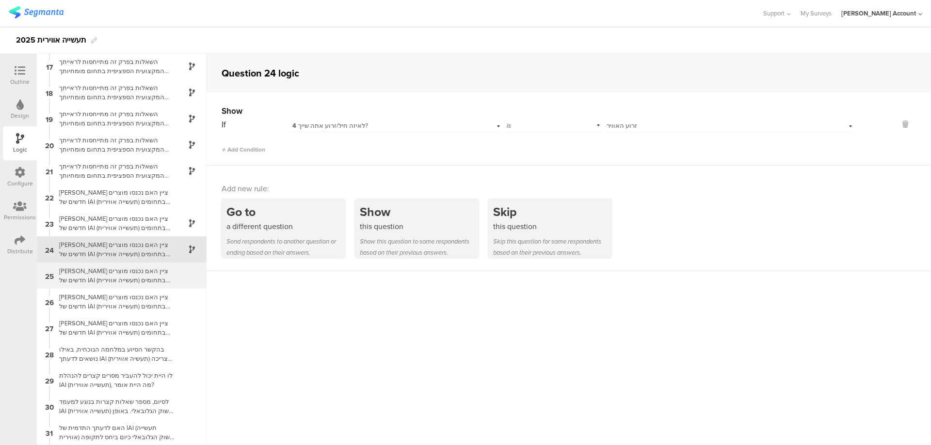
click at [141, 273] on div "[PERSON_NAME] ציין האם נכנסו מוצרים חדשים של IAI (תעשייה אווירית) בתחומים הבאים…" at bounding box center [113, 276] width 121 height 18
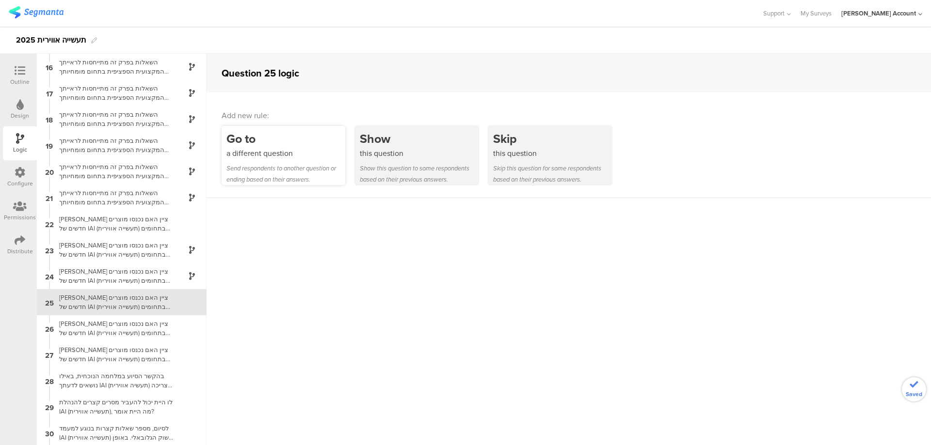
scroll to position [445, 0]
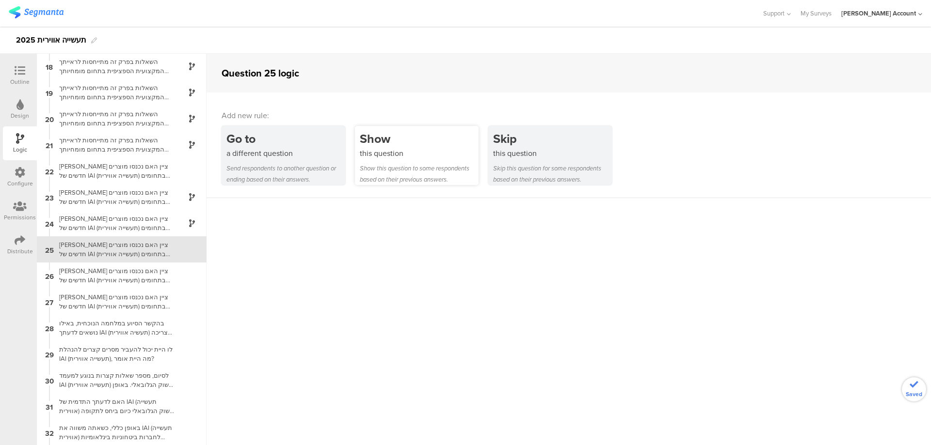
click at [377, 143] on div "Show" at bounding box center [419, 139] width 119 height 18
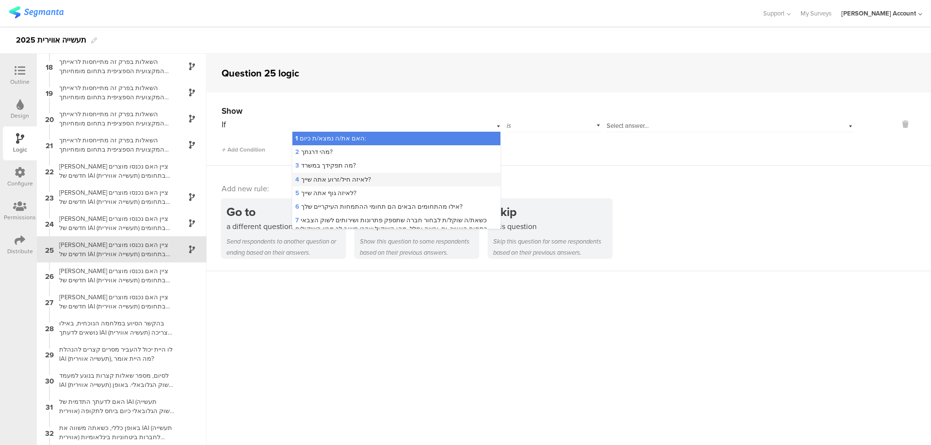
click at [386, 175] on div "4 לאיזה חיל/זרוע אתה שייך?" at bounding box center [395, 180] width 207 height 14
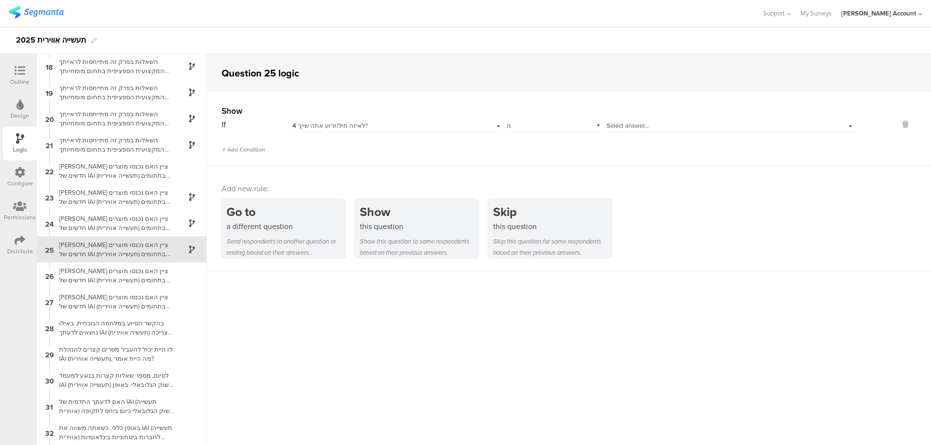
click at [633, 125] on span "Select answer..." at bounding box center [627, 125] width 42 height 9
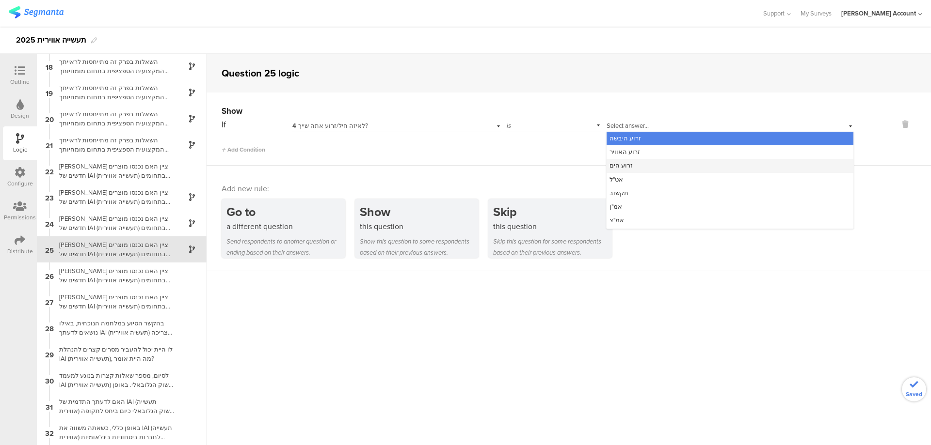
click at [648, 167] on div "זרוע הים" at bounding box center [729, 166] width 247 height 14
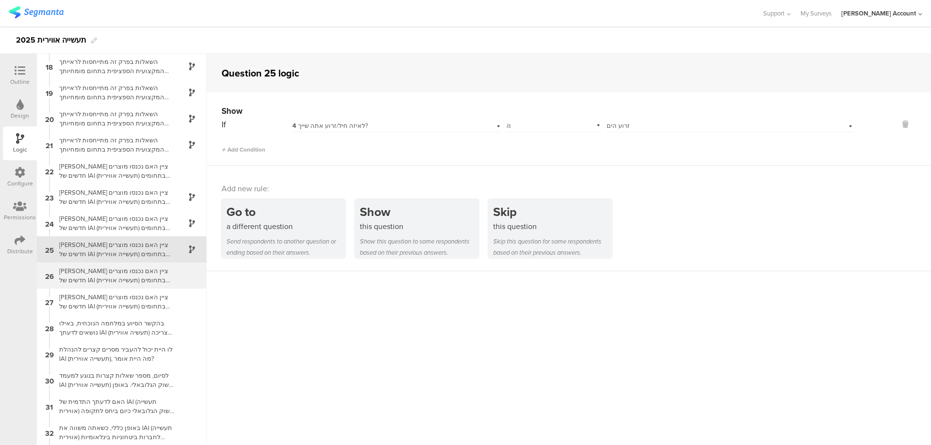
click at [147, 274] on div "[PERSON_NAME] ציין האם נכנסו מוצרים חדשים של IAI (תעשייה אווירית) בתחומים הבאים…" at bounding box center [113, 276] width 121 height 18
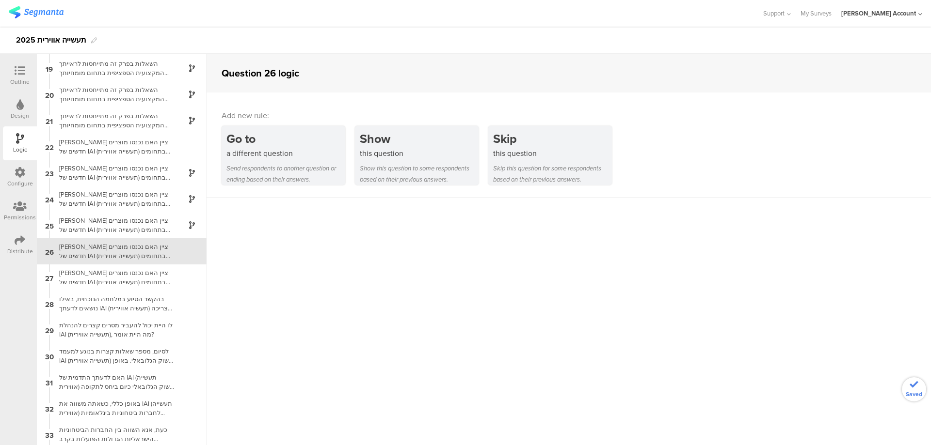
scroll to position [472, 0]
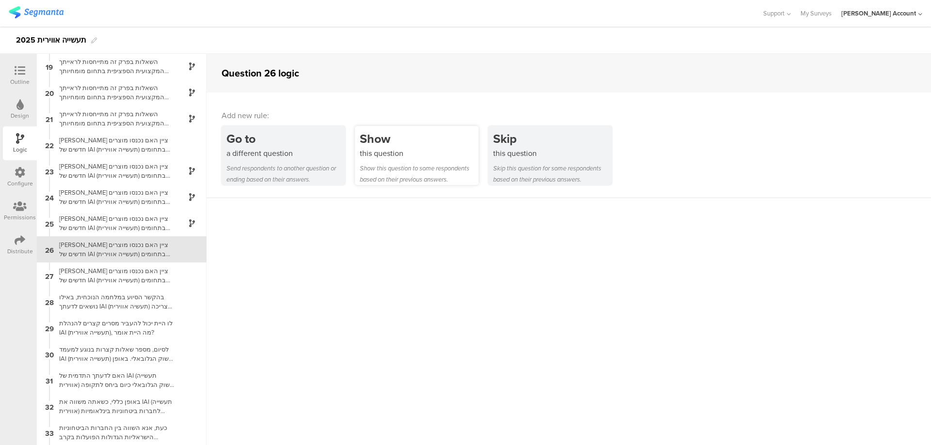
click at [420, 157] on div "this question" at bounding box center [419, 153] width 119 height 11
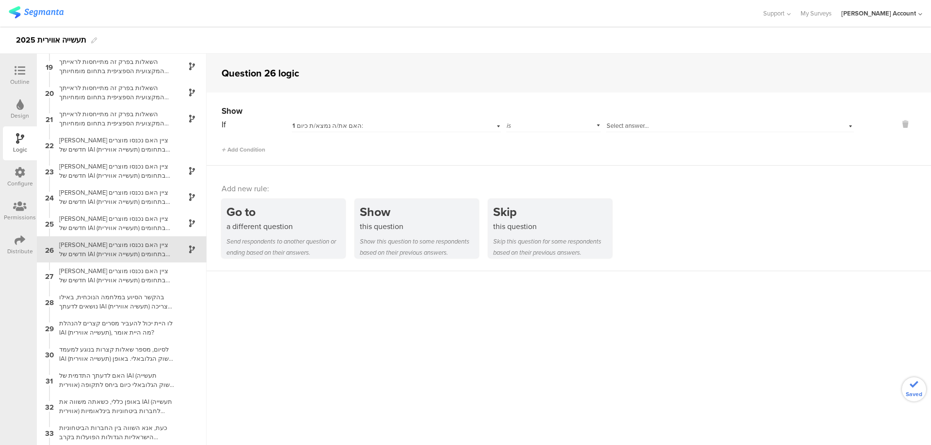
click at [394, 122] on div "1 האם את/ה נמצא/ת כיום:" at bounding box center [380, 126] width 176 height 9
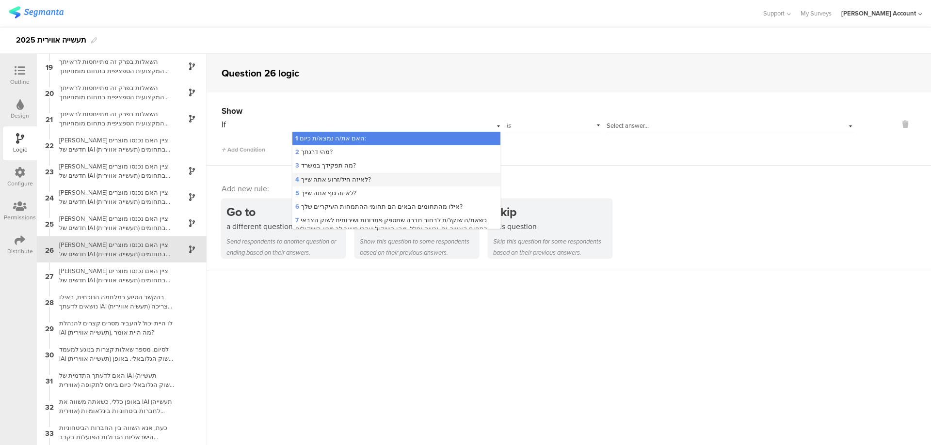
click at [384, 174] on div "4 לאיזה חיל/זרוע אתה שייך?" at bounding box center [395, 180] width 207 height 14
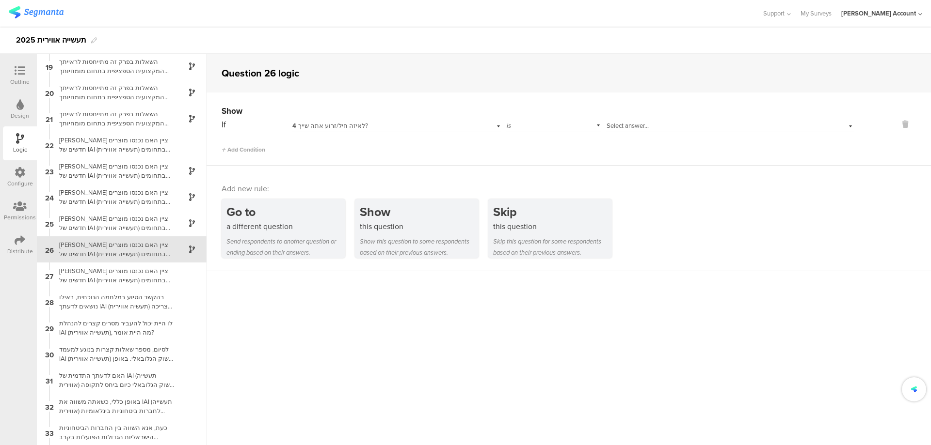
click at [634, 125] on span "Select answer..." at bounding box center [627, 125] width 42 height 9
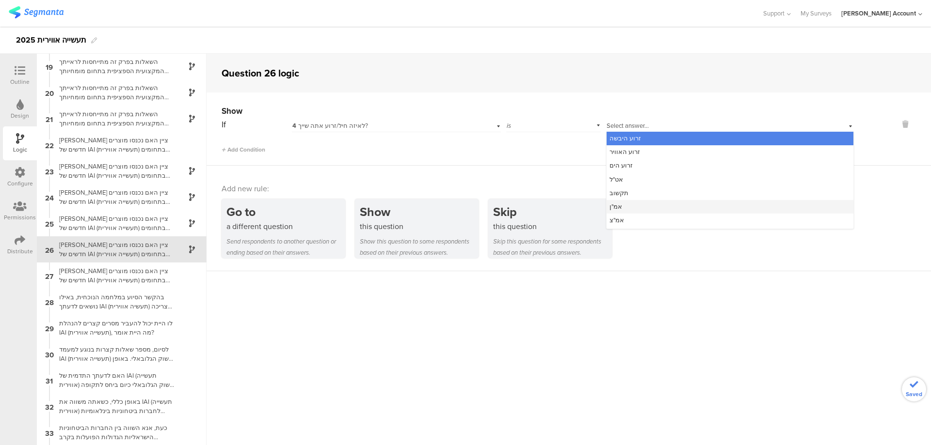
click at [651, 205] on div "אמ"ן" at bounding box center [729, 207] width 247 height 14
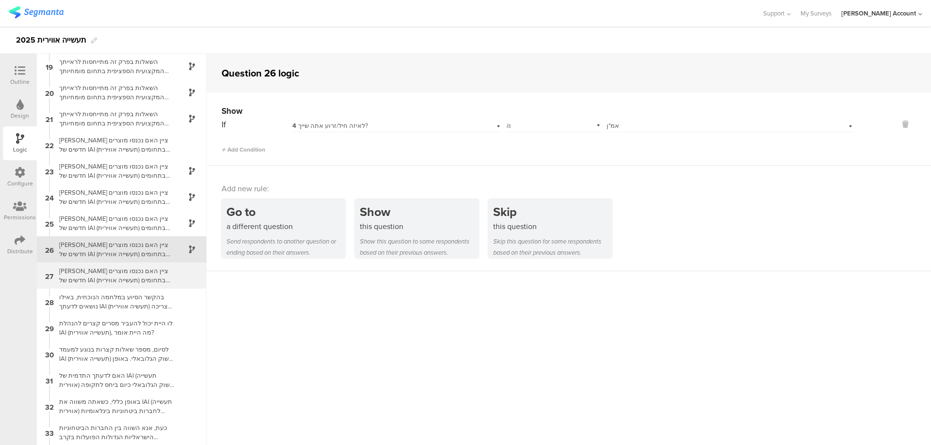
click at [145, 275] on div "[PERSON_NAME] ציין האם נכנסו מוצרים חדשים של IAI (תעשייה אווירית) בתחומים הבאים…" at bounding box center [113, 276] width 121 height 18
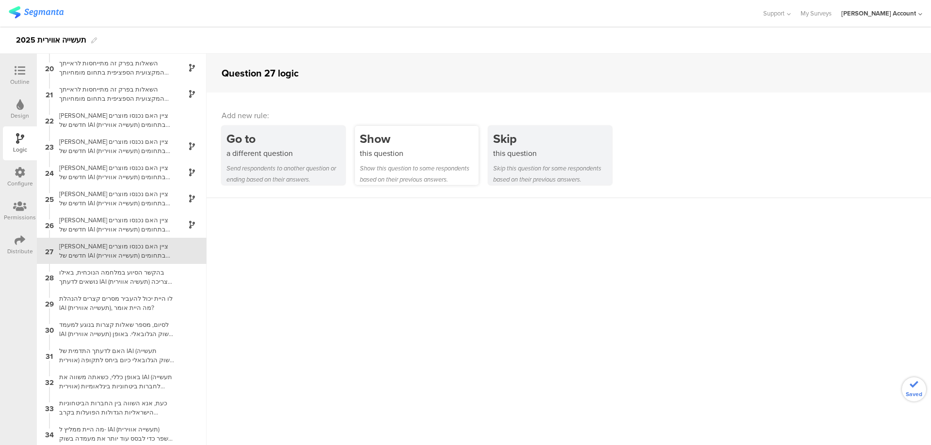
scroll to position [498, 0]
click at [394, 131] on div "Show" at bounding box center [419, 139] width 119 height 18
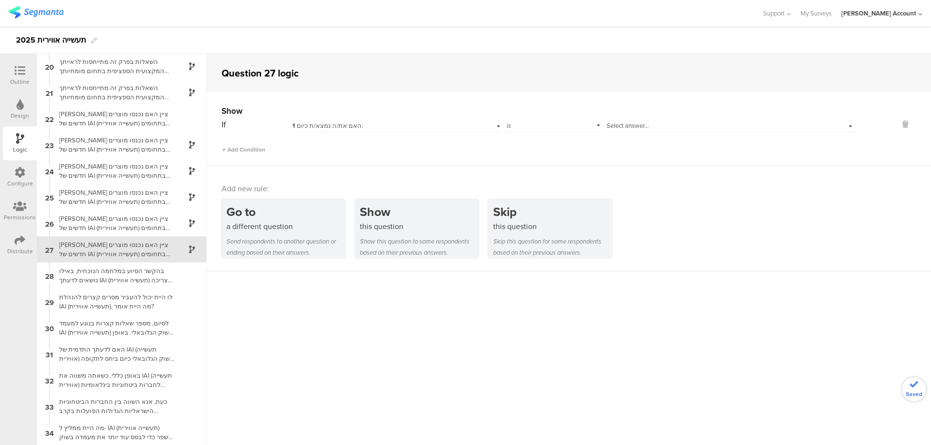
click at [361, 123] on div "1 האם את/ה נמצא/ת כיום:" at bounding box center [380, 126] width 176 height 9
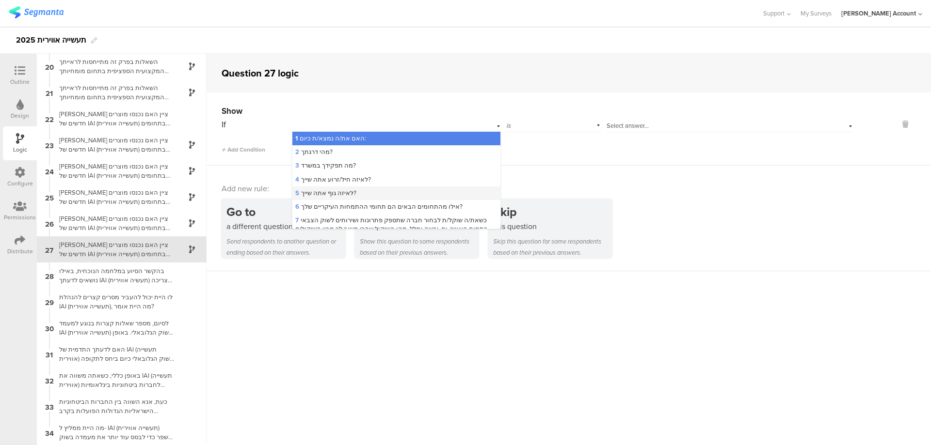
click at [404, 192] on div "5 לאיזה גוף אתה שייך?" at bounding box center [395, 194] width 207 height 14
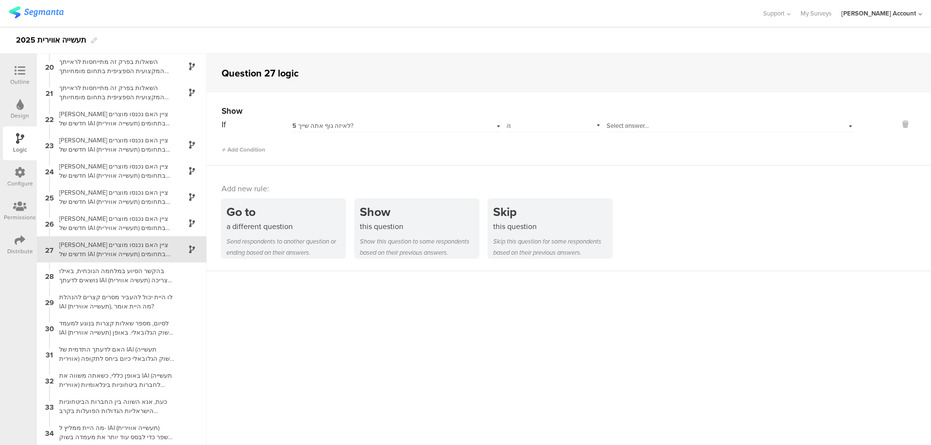
click at [639, 125] on span "Select answer..." at bounding box center [627, 125] width 42 height 9
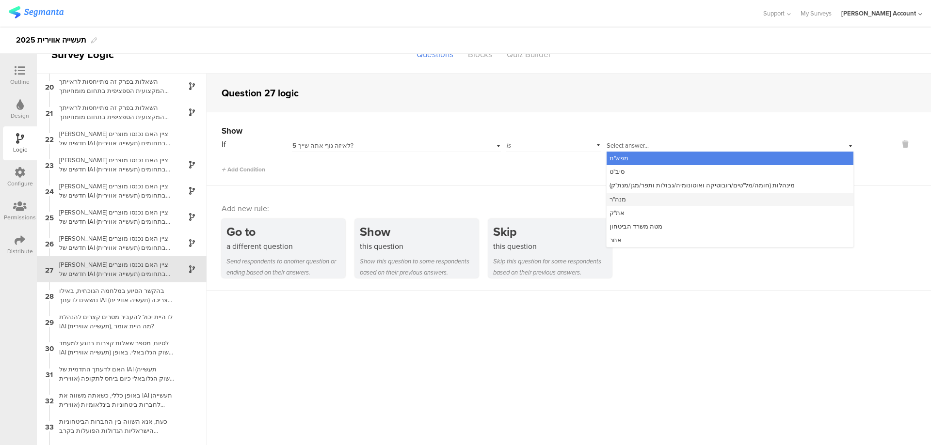
scroll to position [0, 0]
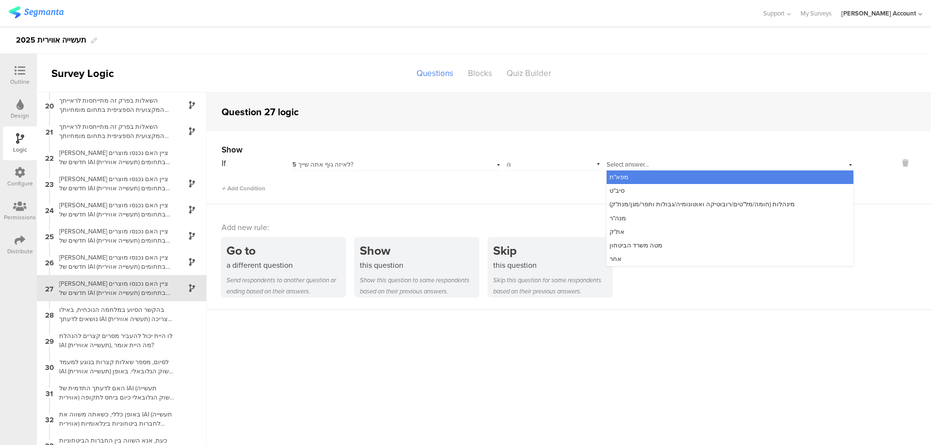
click at [350, 162] on div "5 לאיזה גוף אתה שייך?" at bounding box center [380, 164] width 176 height 9
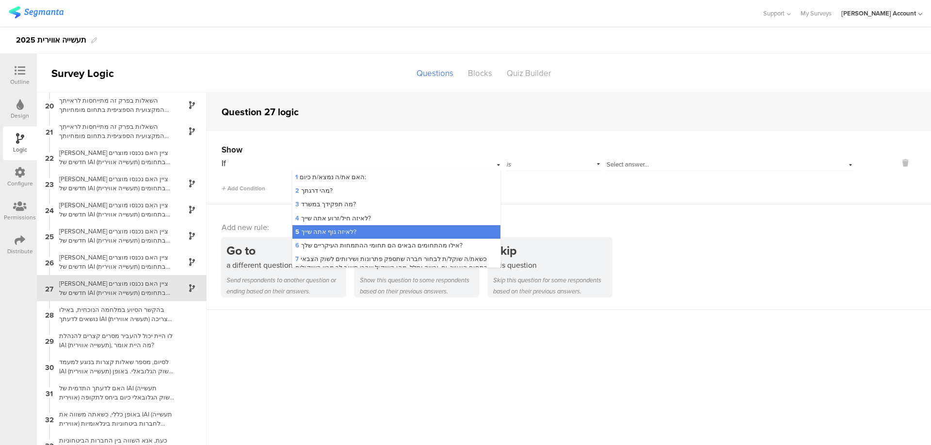
click at [347, 166] on div "5 לאיזה גוף אתה שייך?" at bounding box center [396, 163] width 208 height 15
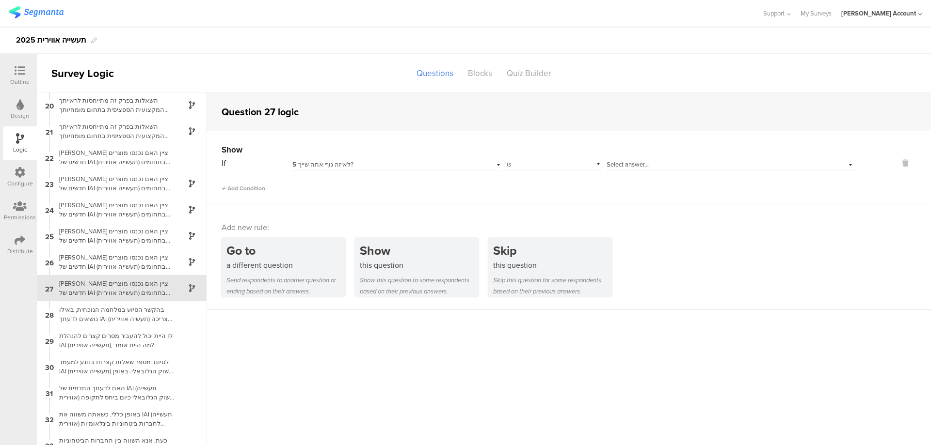
click at [350, 162] on div "5 לאיזה גוף אתה שייך?" at bounding box center [380, 164] width 176 height 9
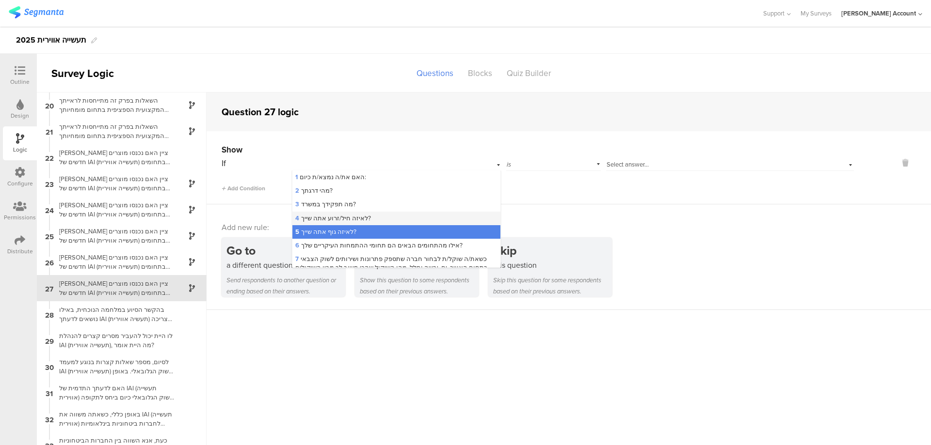
click at [353, 218] on span "4 לאיזה חיל/זרוע אתה שייך?" at bounding box center [333, 218] width 76 height 9
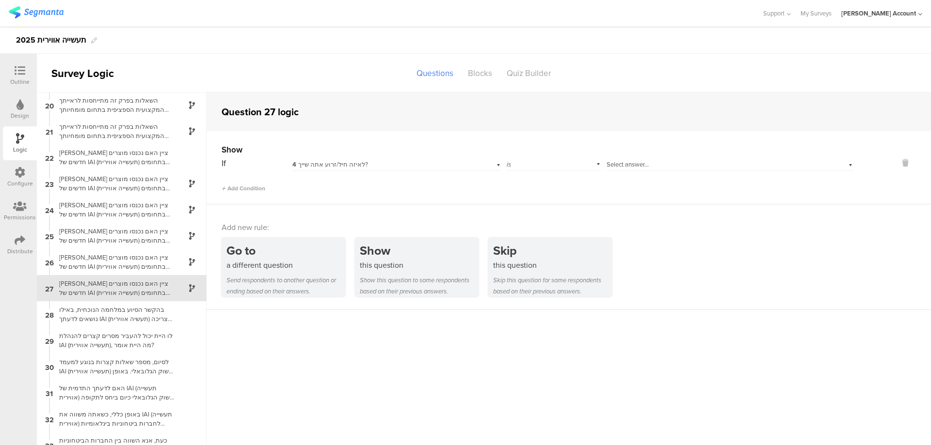
click at [664, 159] on div "Select answer..." at bounding box center [730, 163] width 248 height 15
click at [639, 231] on div "אג"ת" at bounding box center [729, 233] width 247 height 14
click at [149, 155] on div "[PERSON_NAME] ציין האם נכנסו מוצרים חדשים של IAI (תעשייה אווירית) בתחומים הבאים…" at bounding box center [113, 157] width 121 height 18
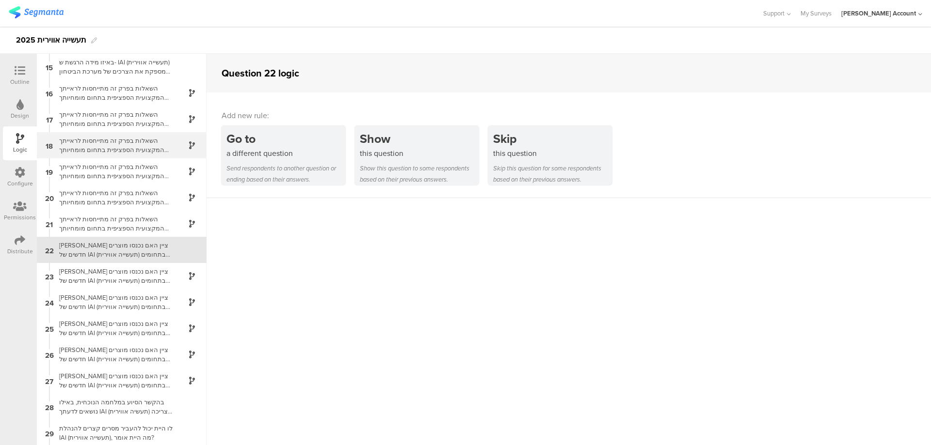
scroll to position [367, 0]
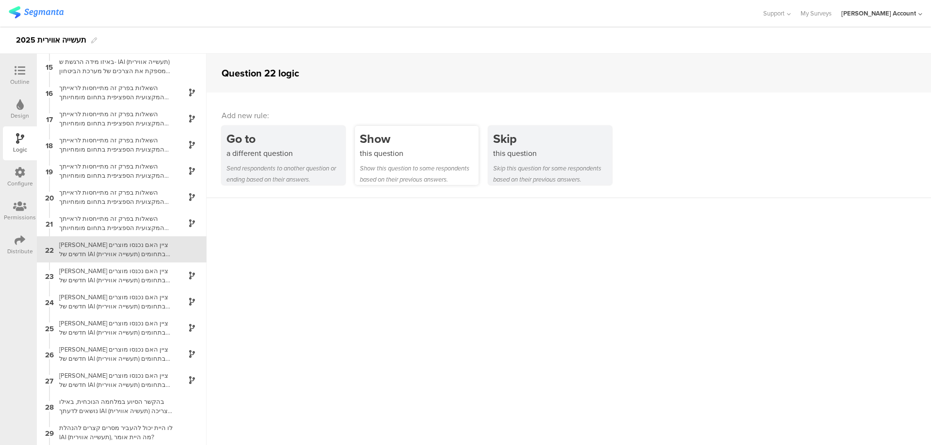
click at [428, 155] on div "this question" at bounding box center [419, 153] width 119 height 11
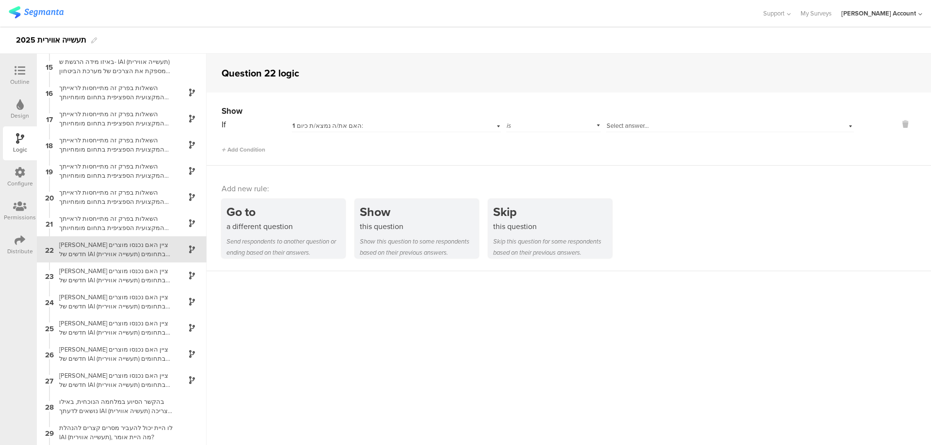
click at [413, 124] on div "1 האם את/ה נמצא/ת כיום:" at bounding box center [380, 126] width 176 height 9
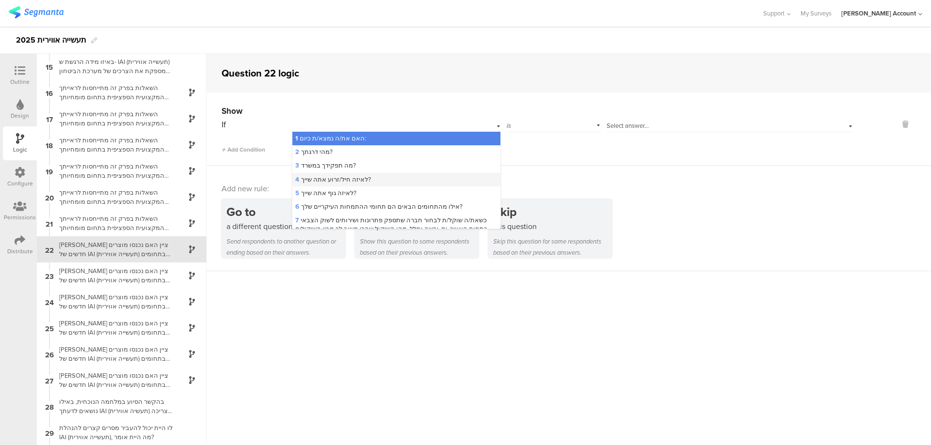
click at [394, 177] on div "4 לאיזה חיל/זרוע אתה שייך?" at bounding box center [395, 180] width 207 height 14
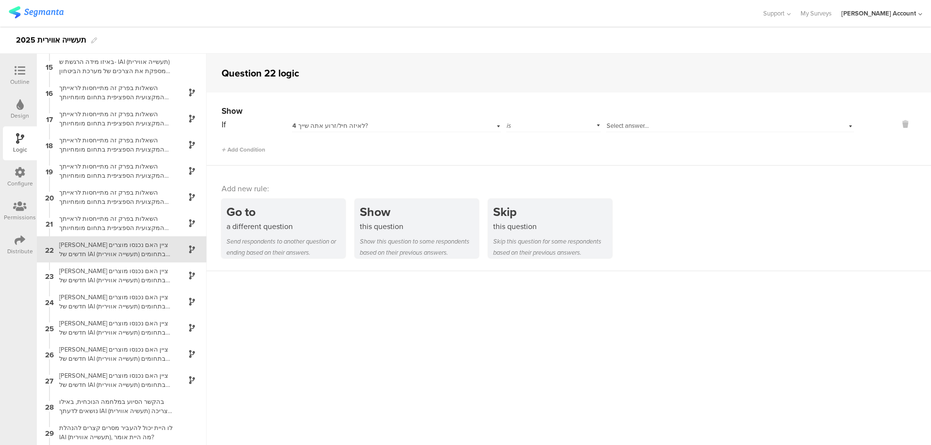
click at [625, 127] on span "Select answer..." at bounding box center [627, 125] width 42 height 9
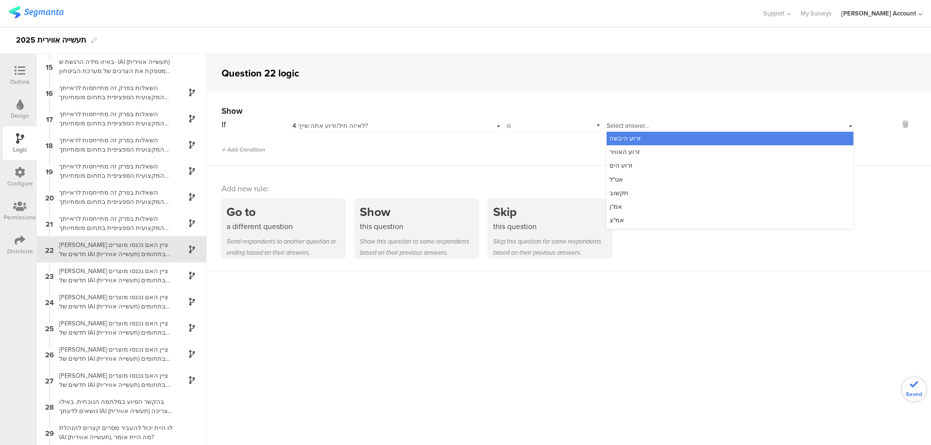
click at [644, 138] on div "זרוע היבשה" at bounding box center [729, 139] width 247 height 14
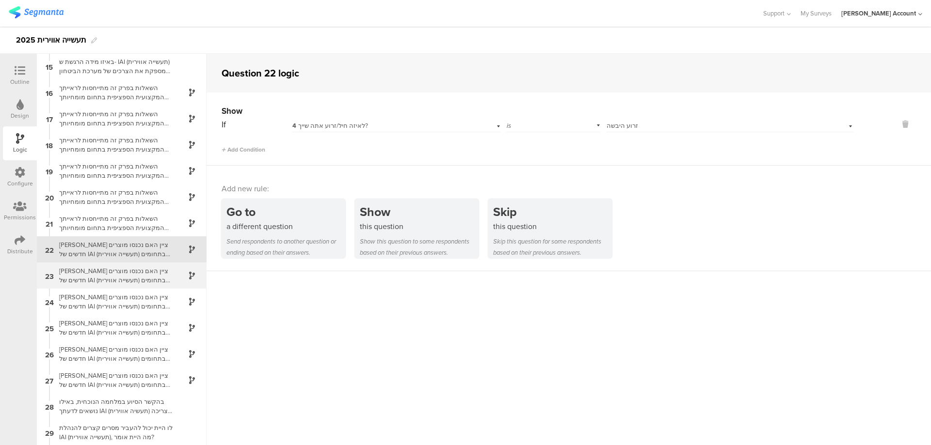
click at [152, 274] on div "[PERSON_NAME] ציין האם נכנסו מוצרים חדשים של IAI (תעשייה אווירית) בתחומים הבאים…" at bounding box center [113, 276] width 121 height 18
click at [633, 124] on div "Select answer... זרוע היבשה" at bounding box center [711, 126] width 211 height 9
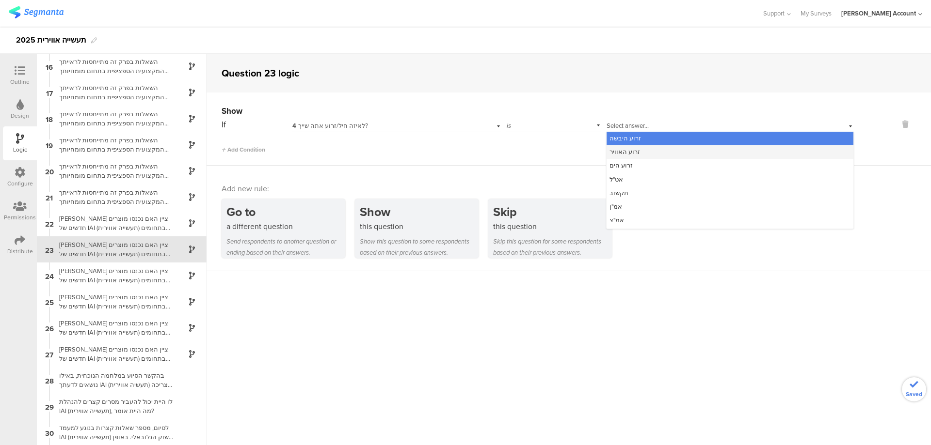
click at [648, 151] on div "זרוע האוויר" at bounding box center [729, 152] width 247 height 14
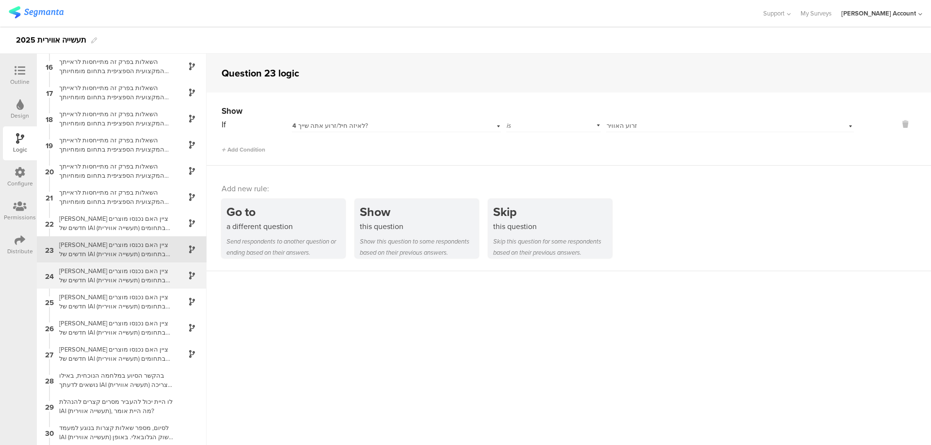
click at [135, 276] on div "[PERSON_NAME] ציין האם נכנסו מוצרים חדשים של IAI (תעשייה אווירית) בתחומים הבאים…" at bounding box center [113, 276] width 121 height 18
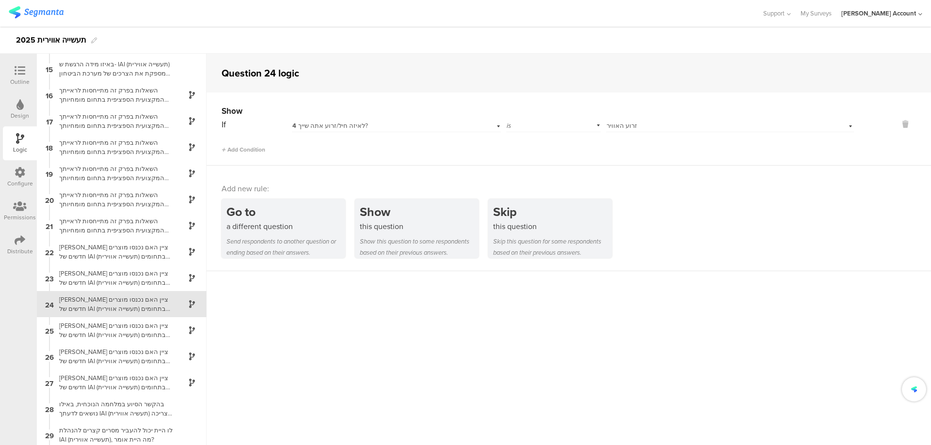
scroll to position [419, 0]
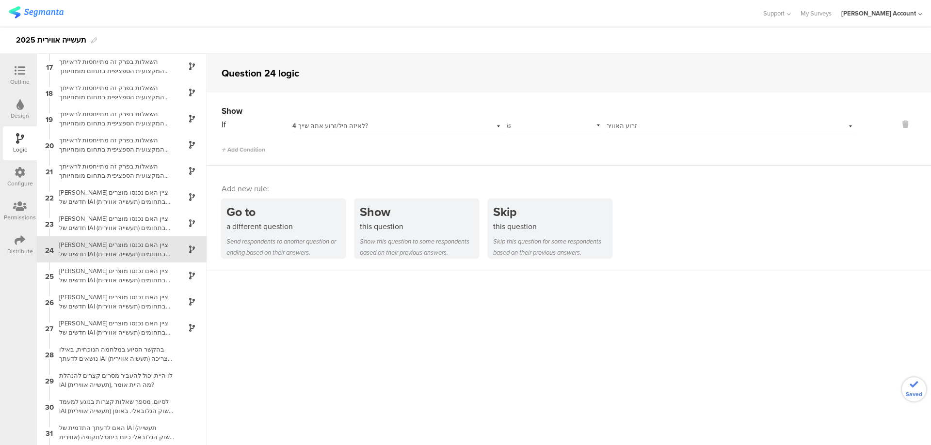
click at [625, 127] on span "זרוע האוויר" at bounding box center [621, 125] width 31 height 9
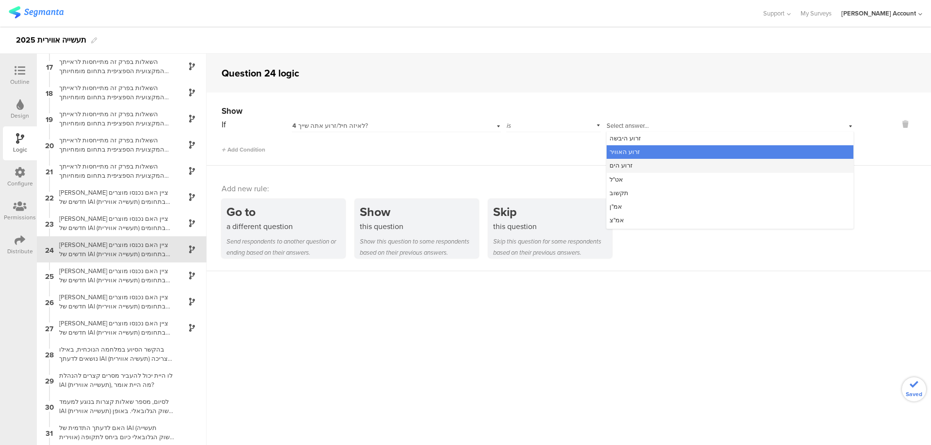
click at [644, 165] on div "זרוע הים" at bounding box center [729, 166] width 247 height 14
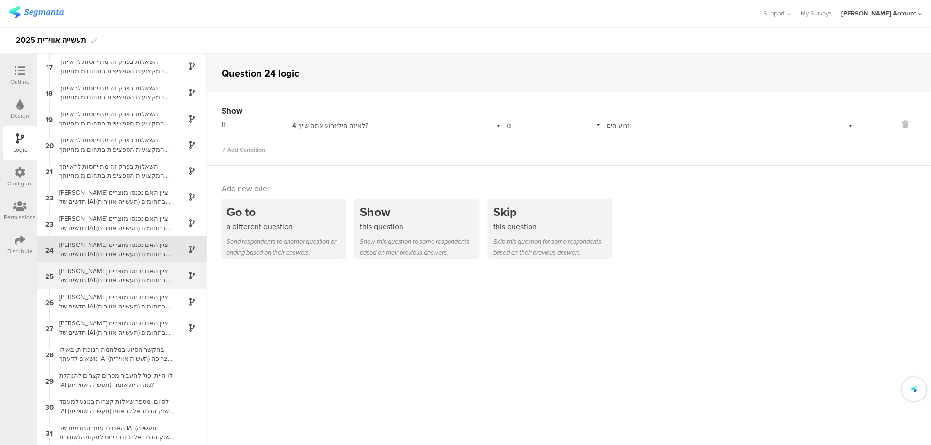
click at [120, 273] on div "[PERSON_NAME] ציין האם נכנסו מוצרים חדשים של IAI (תעשייה אווירית) בתחומים הבאים…" at bounding box center [113, 276] width 121 height 18
click at [600, 128] on div "If 4 לאיזה חיל/זרוע אתה שייך? is Select answer... זרוע הים" at bounding box center [538, 124] width 632 height 15
click at [618, 126] on span "זרוע הים" at bounding box center [617, 125] width 23 height 9
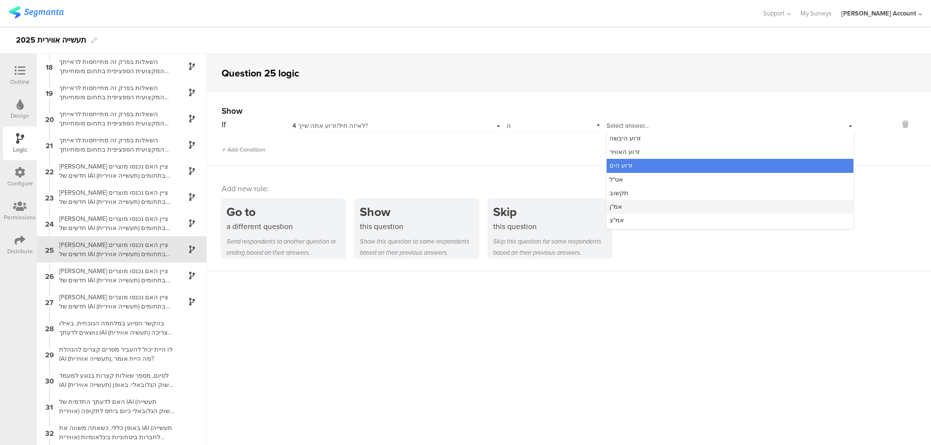
click at [636, 204] on div "אמ"ן" at bounding box center [729, 207] width 247 height 14
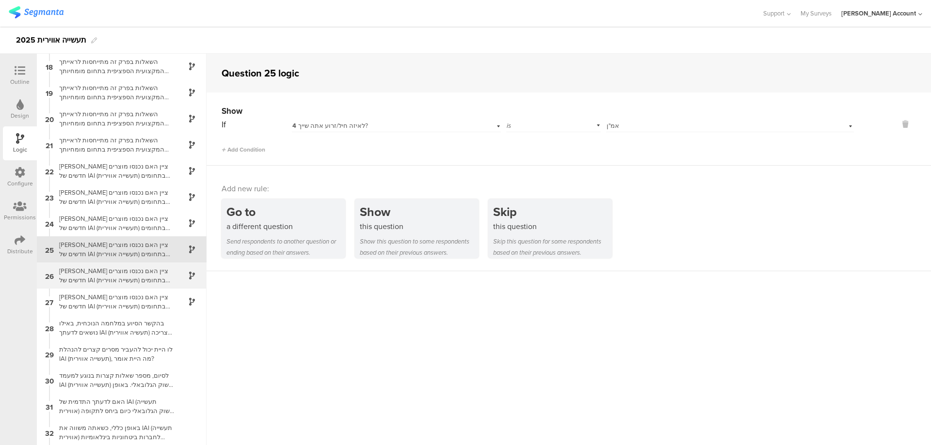
click at [130, 270] on div "[PERSON_NAME] ציין האם נכנסו מוצרים חדשים של IAI (תעשייה אווירית) בתחומים הבאים…" at bounding box center [113, 276] width 121 height 18
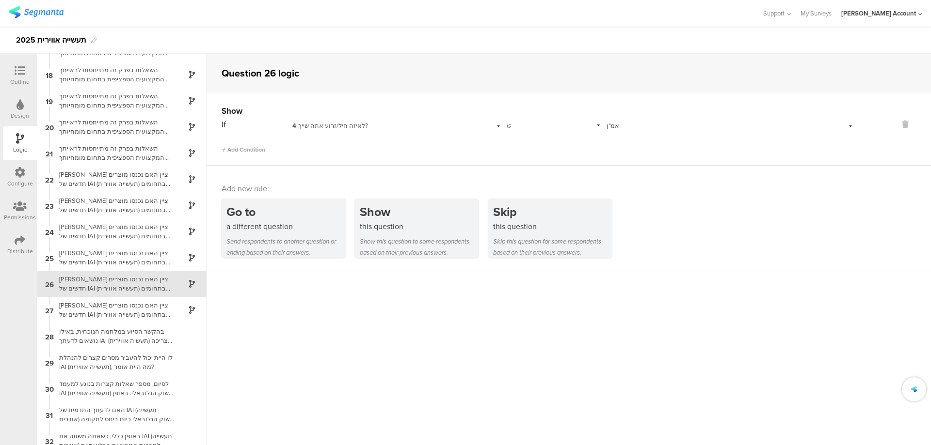
scroll to position [472, 0]
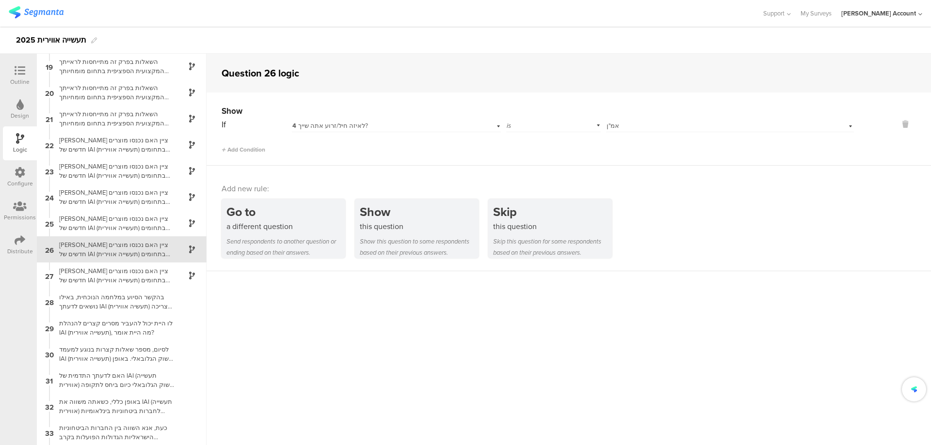
click at [606, 126] on span "אמ"ן" at bounding box center [612, 125] width 13 height 9
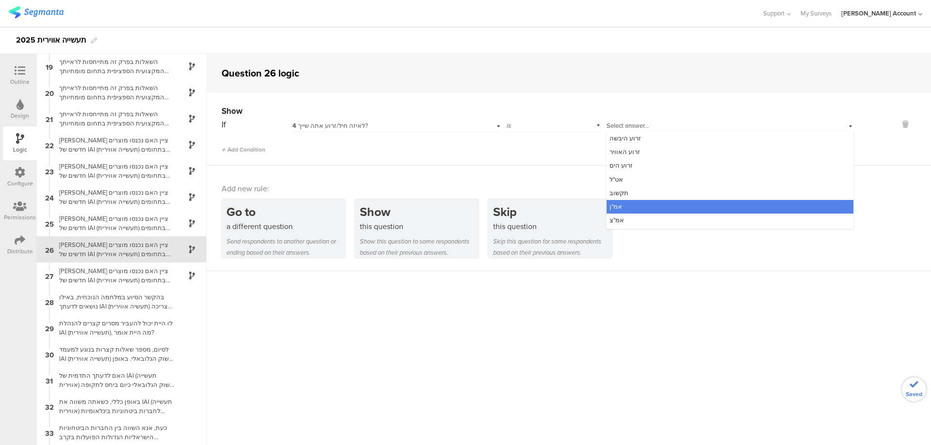
scroll to position [40, 0]
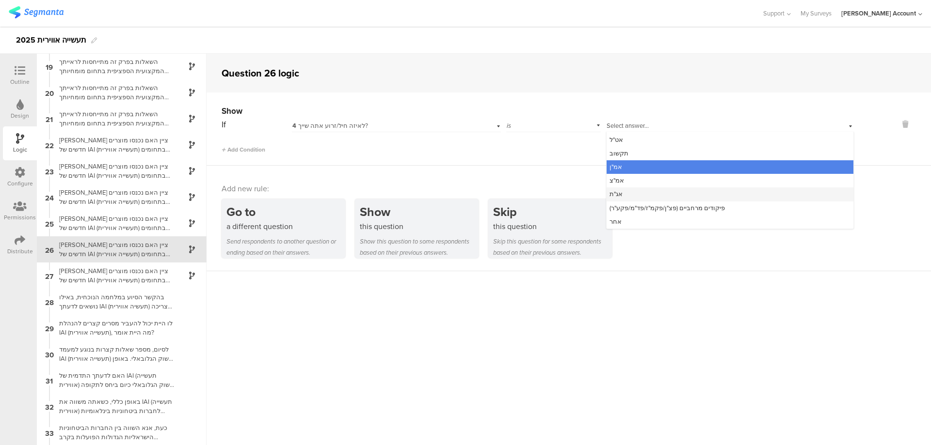
click at [628, 192] on div "אג"ת" at bounding box center [729, 195] width 247 height 14
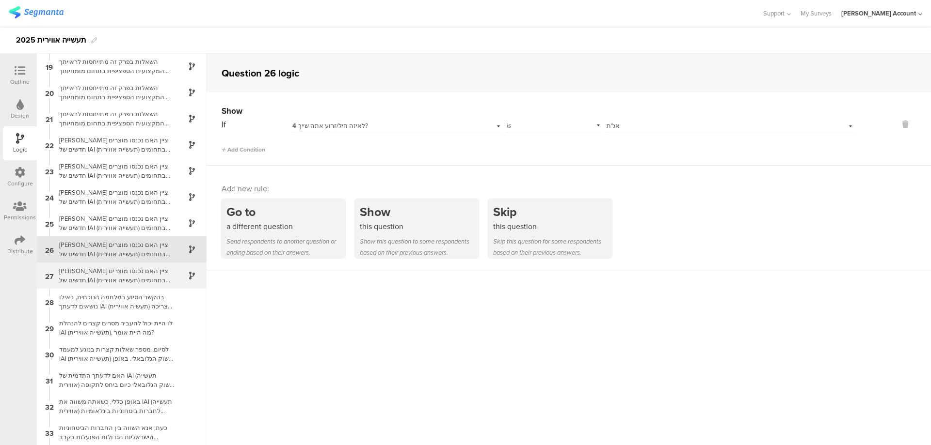
click at [154, 268] on div "[PERSON_NAME] ציין האם נכנסו מוצרים חדשים של IAI (תעשייה אווירית) בתחומים הבאים…" at bounding box center [113, 276] width 121 height 18
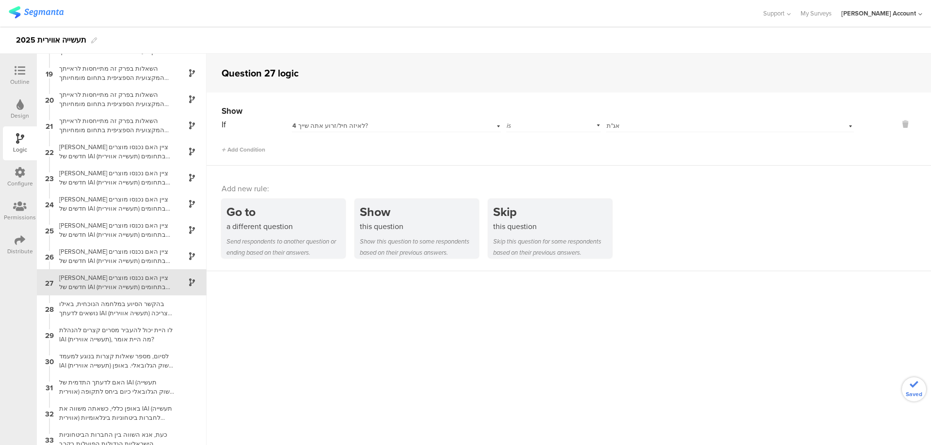
scroll to position [498, 0]
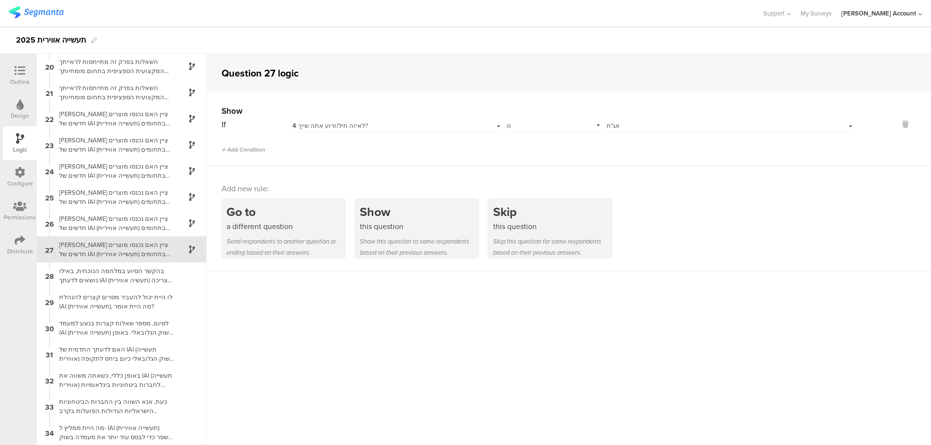
click at [366, 127] on div "4 לאיזה חיל/זרוע אתה שייך?" at bounding box center [380, 126] width 176 height 9
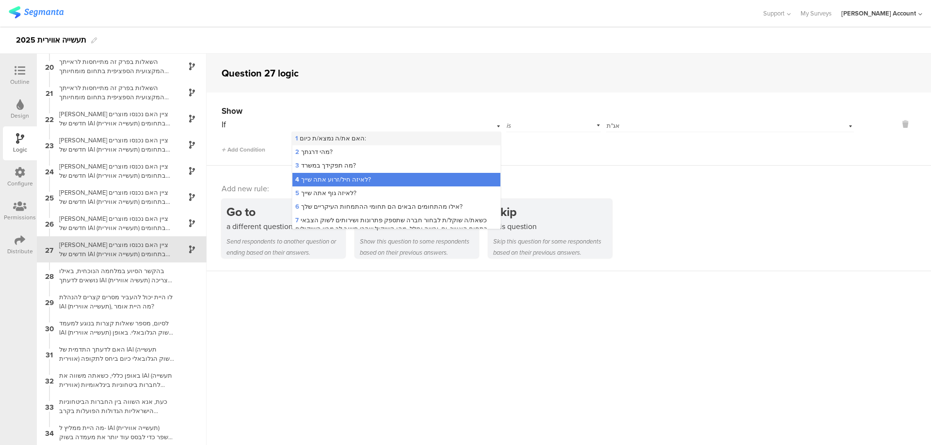
click at [372, 134] on div "1 האם את/ה נמצא/ת כיום:" at bounding box center [395, 139] width 207 height 14
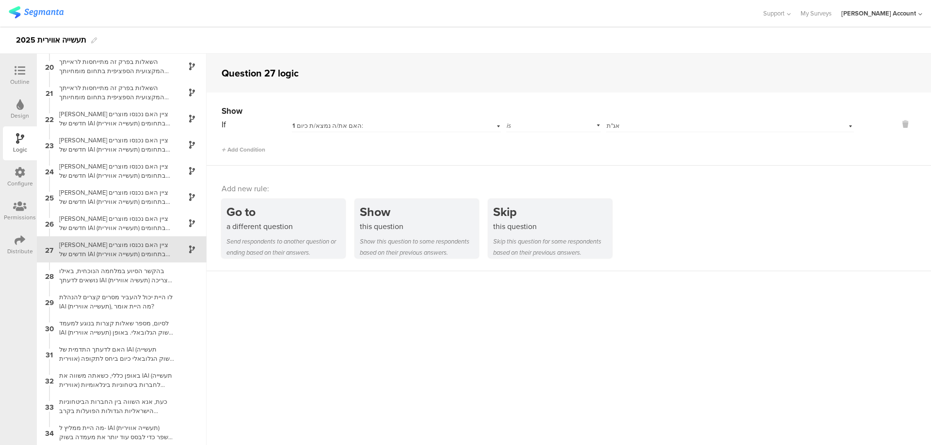
click at [640, 125] on div "Select answer... אג"ת" at bounding box center [711, 126] width 211 height 9
click at [634, 153] on span "במשרד הביטחון" at bounding box center [630, 151] width 43 height 9
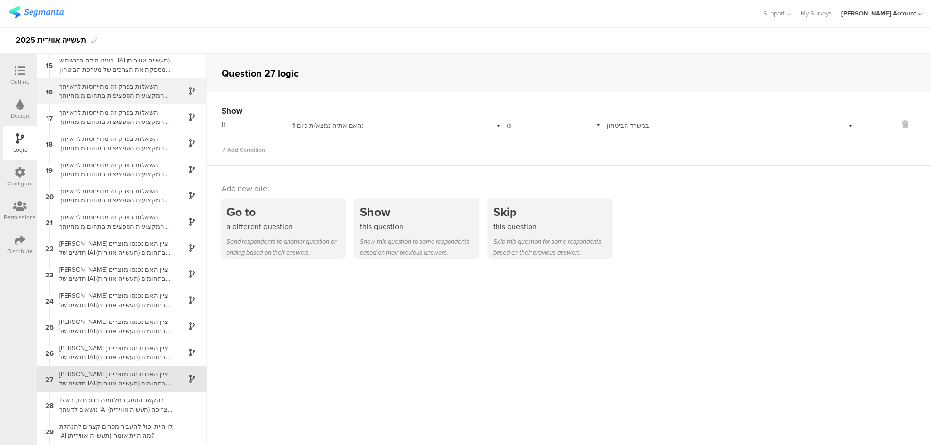
click at [116, 90] on div "השאלות בפרק זה מתייחסות לראייתך המקצועית הספציפית בתחום מומחיותך כאיש זרוע היבש…" at bounding box center [113, 91] width 121 height 18
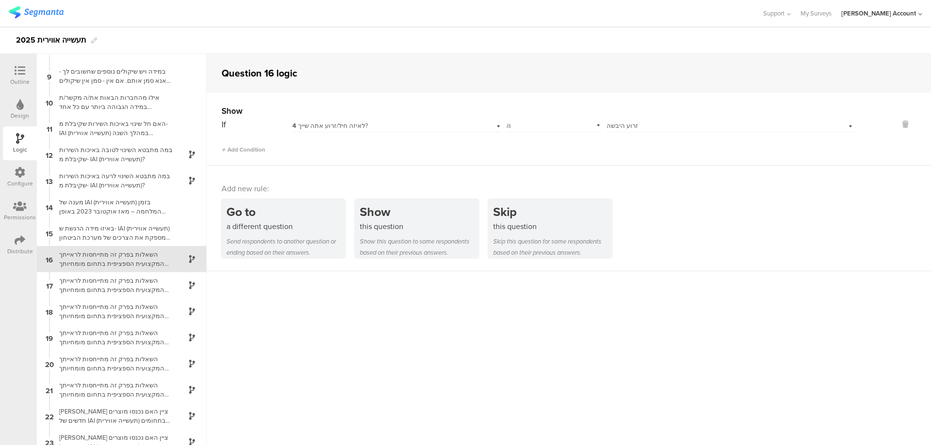
scroll to position [210, 0]
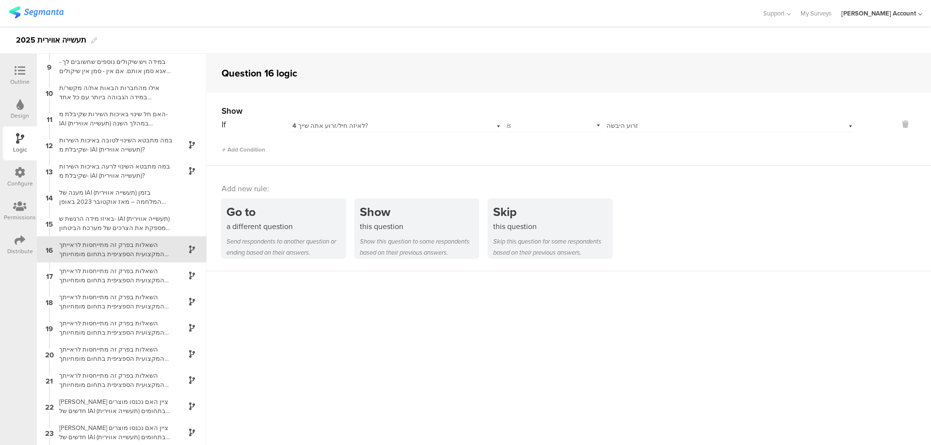
click at [15, 69] on icon at bounding box center [20, 70] width 11 height 11
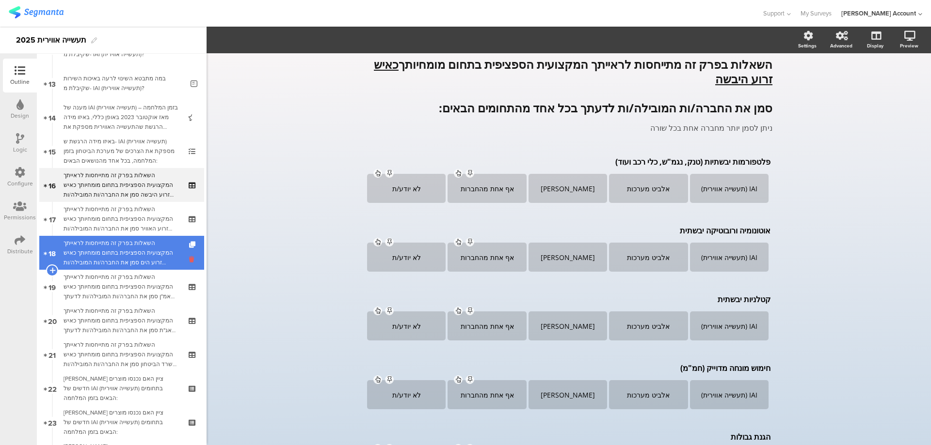
scroll to position [498, 0]
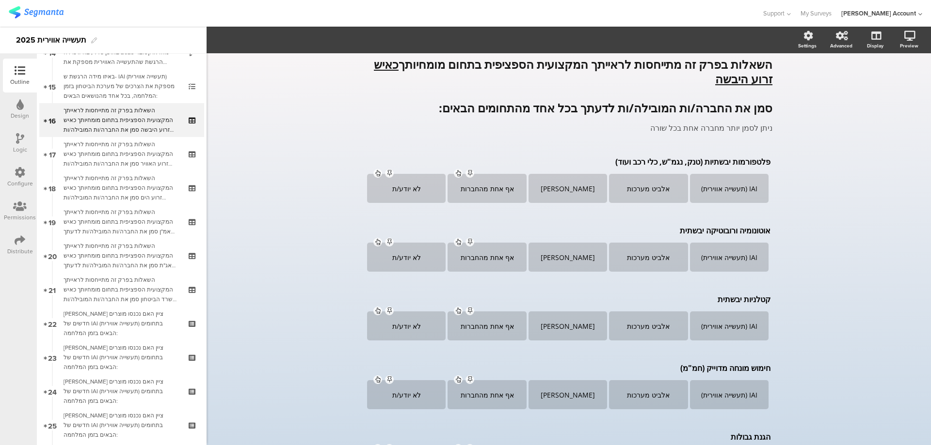
click at [160, 318] on div "[PERSON_NAME] ציין האם נכנסו מוצרים חדשים של IAI (תעשייה אווירית) בתחומים הבאים…" at bounding box center [122, 323] width 116 height 29
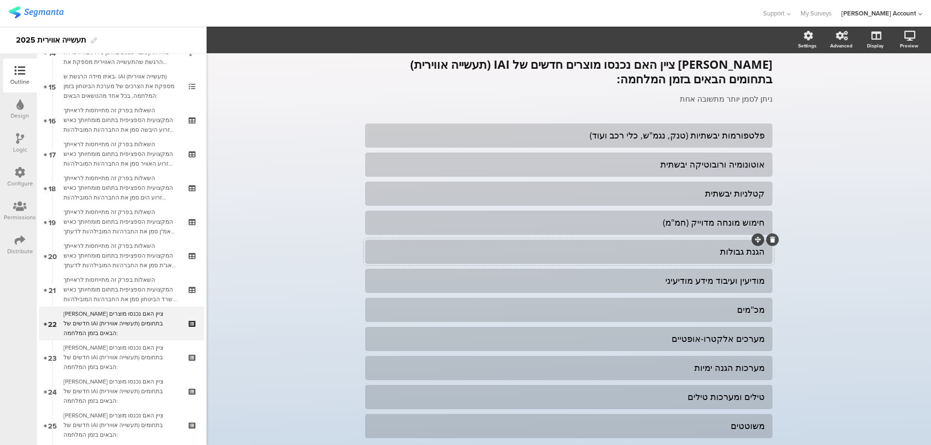
scroll to position [99, 0]
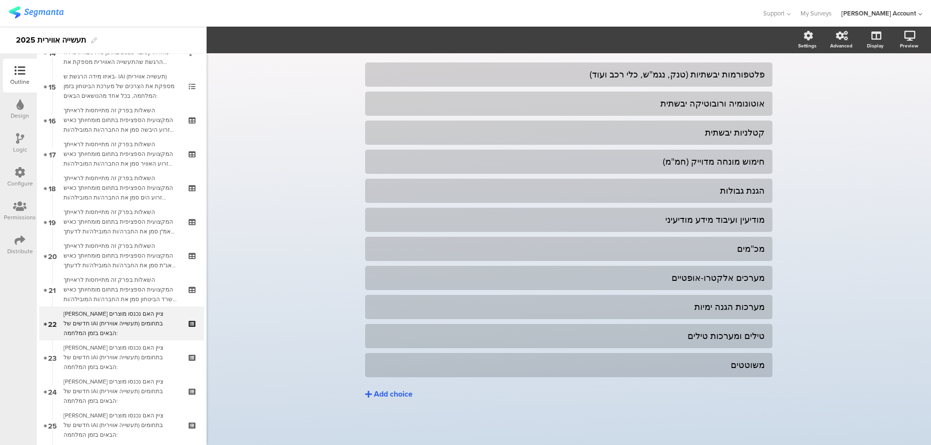
click at [16, 138] on icon at bounding box center [20, 138] width 8 height 11
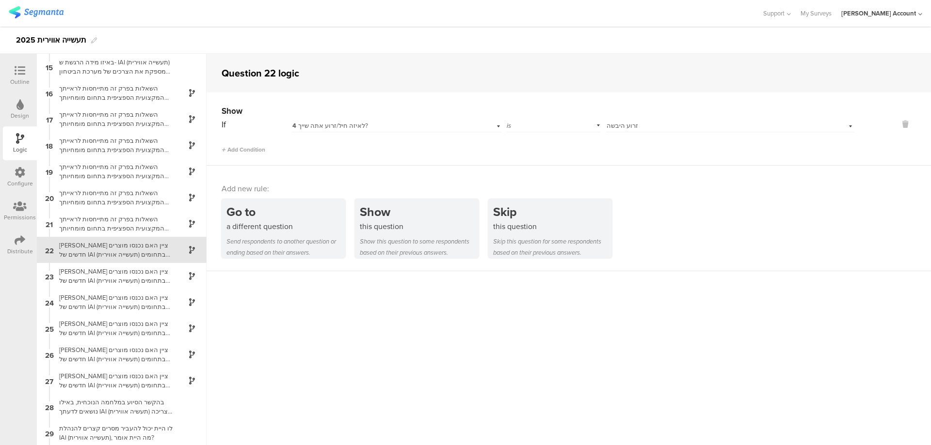
scroll to position [367, 0]
click at [162, 270] on div "[PERSON_NAME] ציין האם נכנסו מוצרים חדשים של IAI (תעשייה אווירית) בתחומים הבאים…" at bounding box center [113, 276] width 121 height 18
click at [18, 69] on icon at bounding box center [20, 70] width 11 height 11
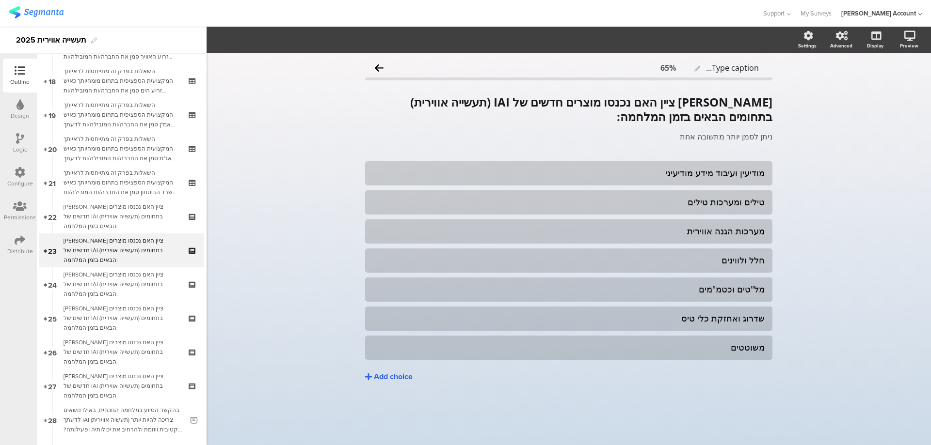
scroll to position [606, 0]
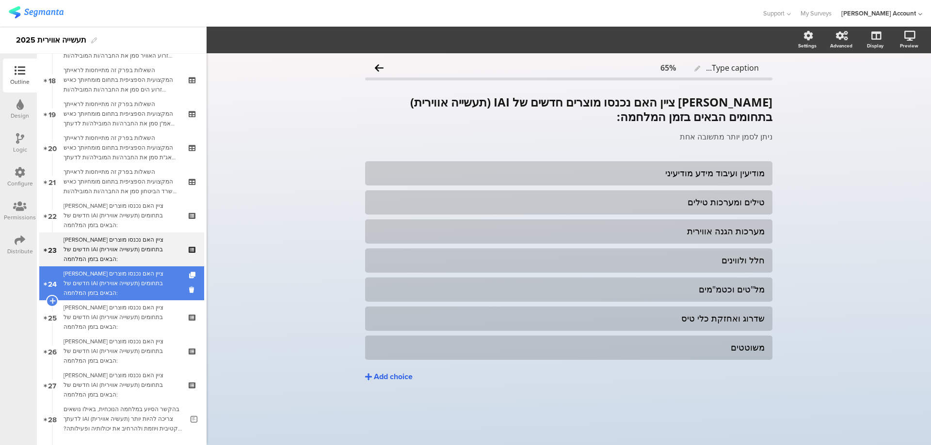
click at [142, 282] on div "[PERSON_NAME] ציין האם נכנסו מוצרים חדשים של IAI (תעשייה אווירית) בתחומים הבאים…" at bounding box center [122, 283] width 116 height 29
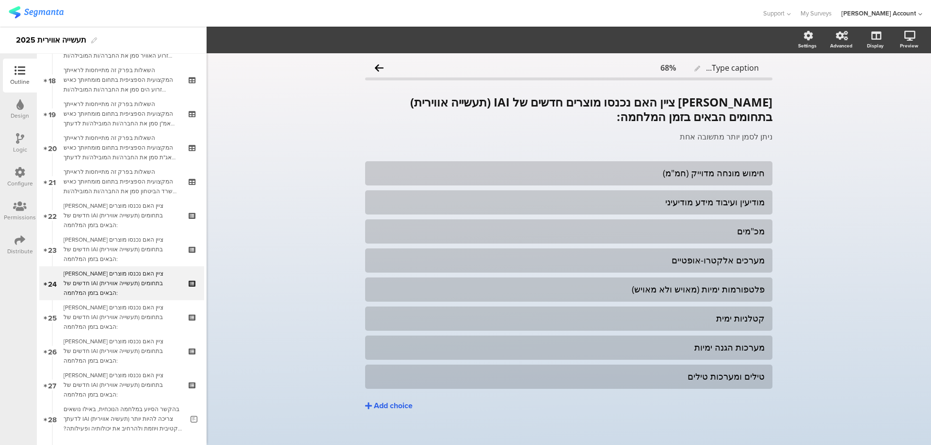
click at [16, 140] on icon at bounding box center [20, 138] width 8 height 11
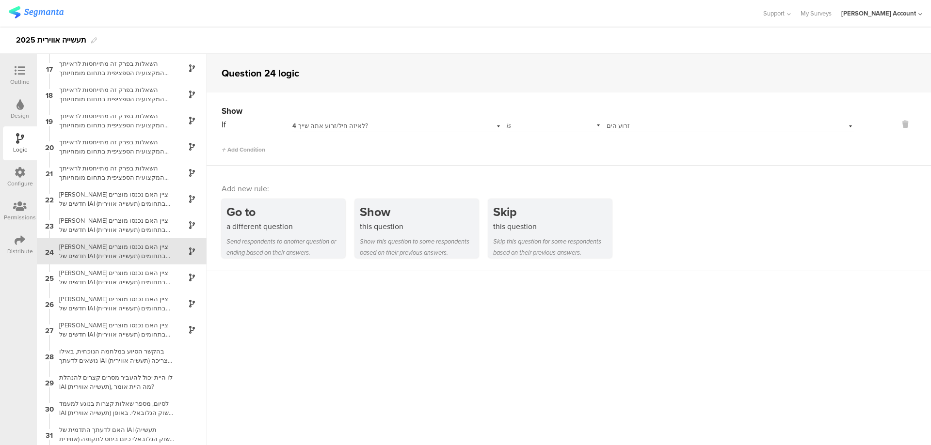
scroll to position [419, 0]
click at [110, 271] on div "[PERSON_NAME] ציין האם נכנסו מוצרים חדשים של IAI (תעשייה אווירית) בתחומים הבאים…" at bounding box center [113, 276] width 121 height 18
click at [19, 70] on icon at bounding box center [20, 70] width 11 height 11
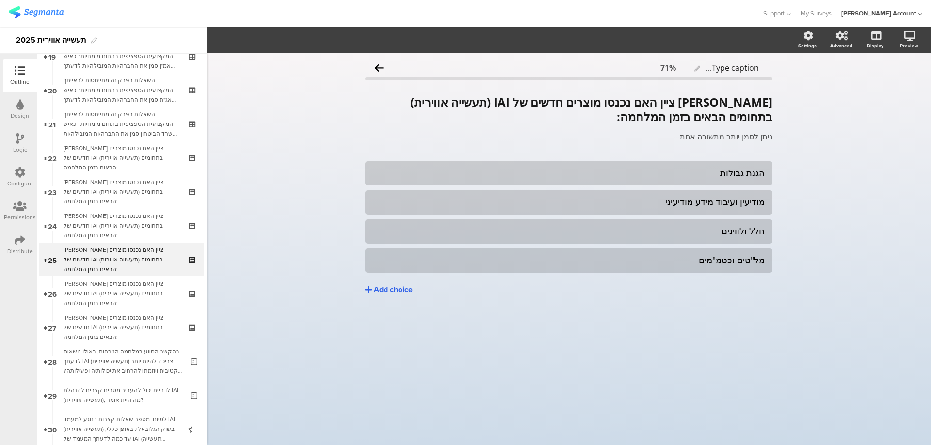
scroll to position [674, 0]
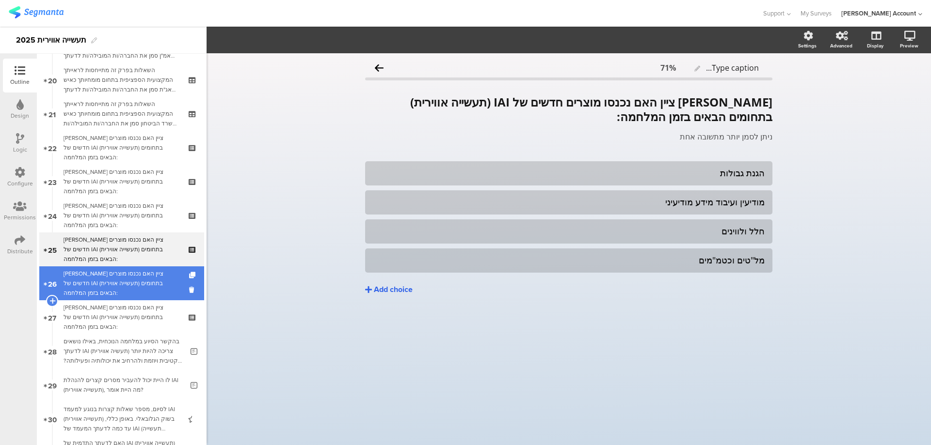
click at [123, 271] on div "[PERSON_NAME] ציין האם נכנסו מוצרים חדשים של IAI (תעשייה אווירית) בתחומים הבאים…" at bounding box center [122, 283] width 116 height 29
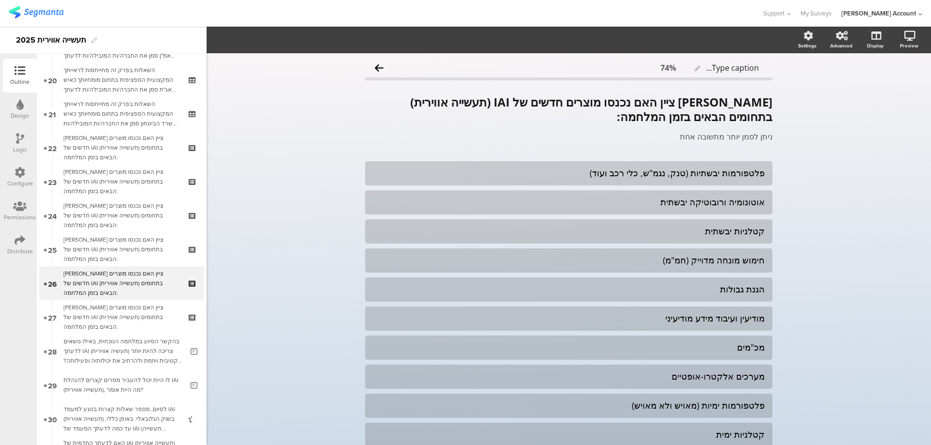
click at [20, 139] on icon at bounding box center [20, 138] width 8 height 11
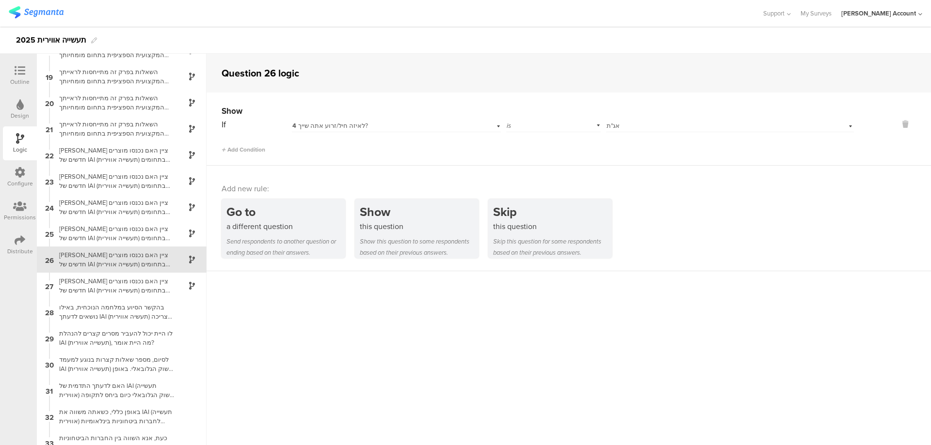
scroll to position [472, 0]
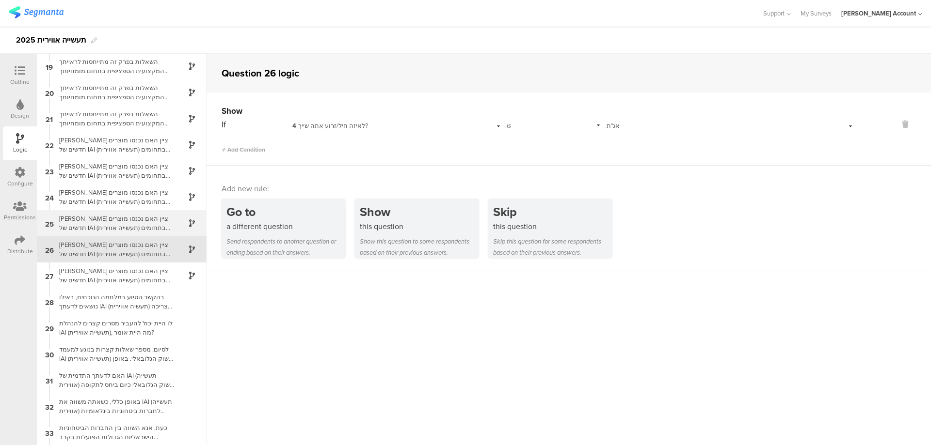
click at [161, 218] on div "[PERSON_NAME] ציין האם נכנסו מוצרים חדשים של IAI (תעשייה אווירית) בתחומים הבאים…" at bounding box center [113, 223] width 121 height 18
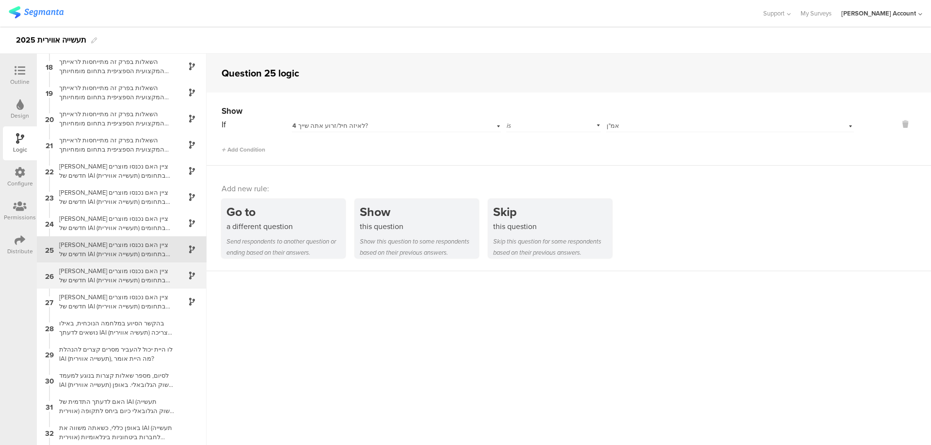
click at [147, 266] on div "26 [PERSON_NAME] ציין האם נכנסו מוצרים חדשים של IAI (תעשייה אווירית) בתחומים הב…" at bounding box center [122, 276] width 170 height 26
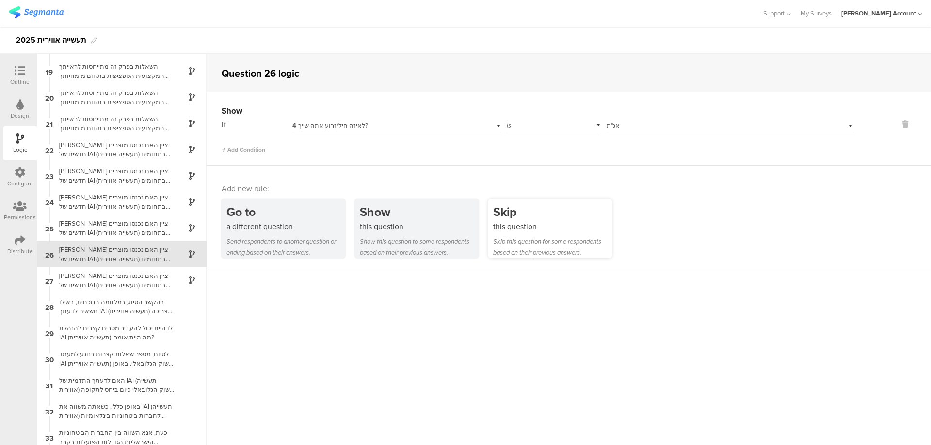
scroll to position [472, 0]
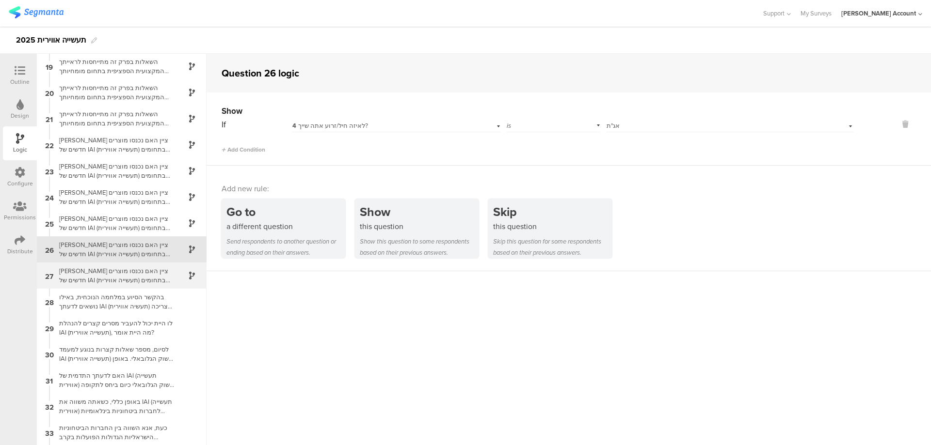
click at [158, 273] on div "[PERSON_NAME] ציין האם נכנסו מוצרים חדשים של IAI (תעשייה אווירית) בתחומים הבאים…" at bounding box center [113, 276] width 121 height 18
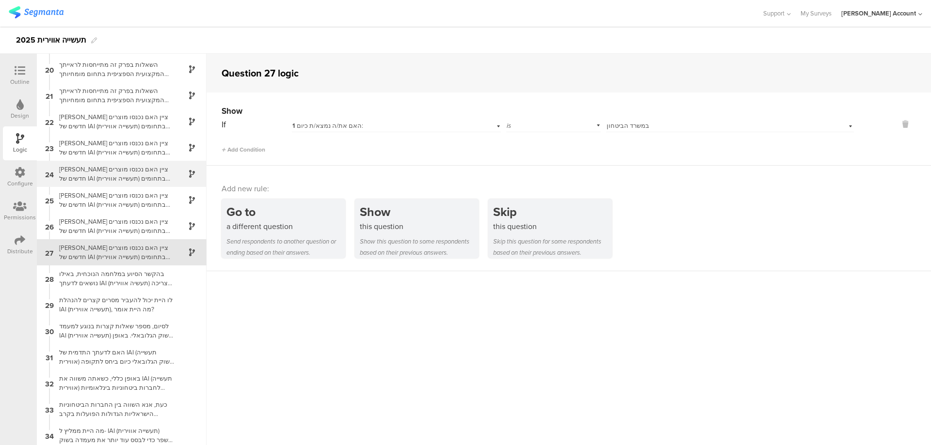
scroll to position [498, 0]
click at [23, 75] on icon at bounding box center [20, 70] width 11 height 11
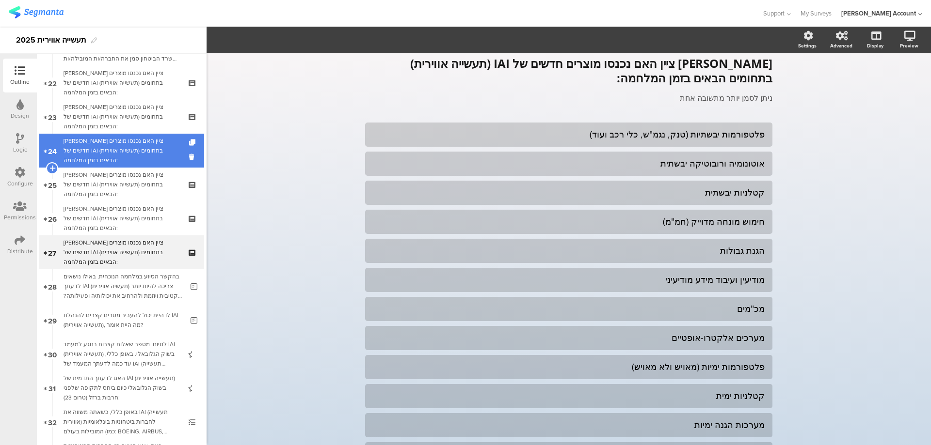
scroll to position [742, 0]
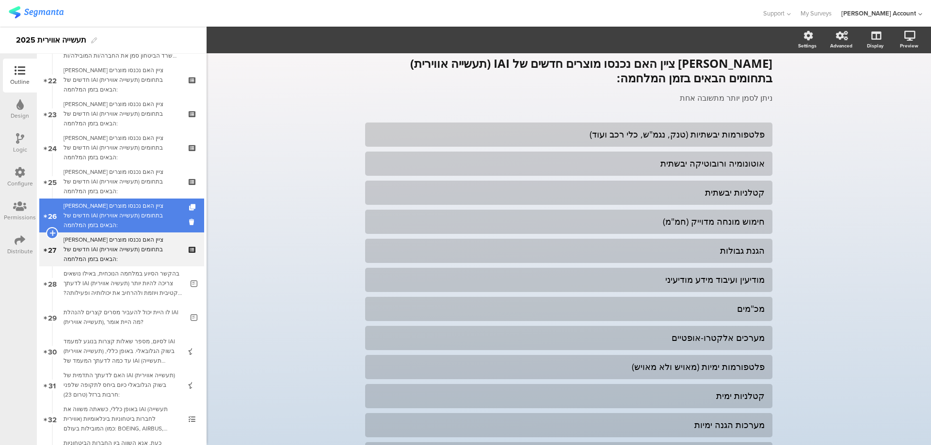
click at [129, 218] on div "[PERSON_NAME] ציין האם נכנסו מוצרים חדשים של IAI (תעשייה אווירית) בתחומים הבאים…" at bounding box center [122, 215] width 116 height 29
click at [133, 215] on div "[PERSON_NAME] ציין האם נכנסו מוצרים חדשים של IAI (תעשייה אווירית) בתחומים הבאים…" at bounding box center [122, 215] width 116 height 29
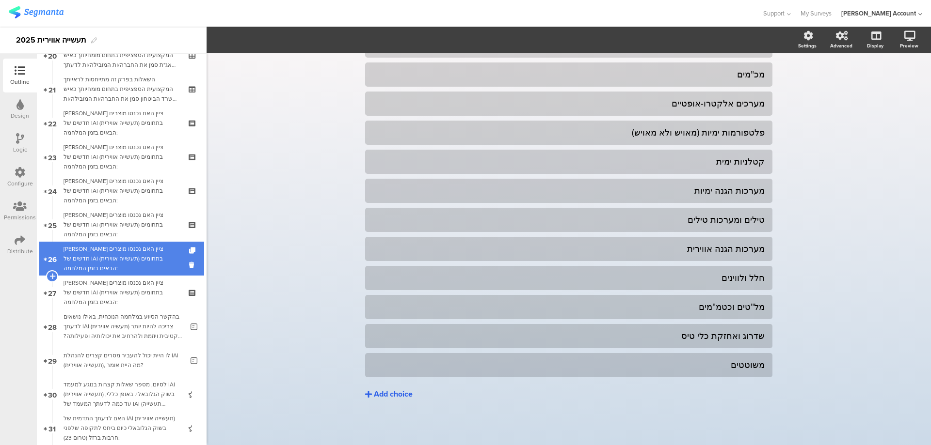
scroll to position [678, 0]
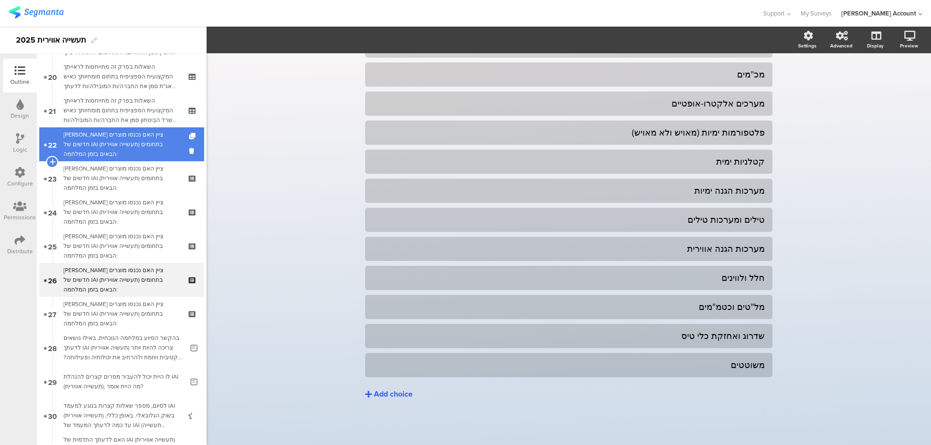
click at [137, 146] on div "[PERSON_NAME] ציין האם נכנסו מוצרים חדשים של IAI (תעשייה אווירית) בתחומים הבאים…" at bounding box center [122, 144] width 116 height 29
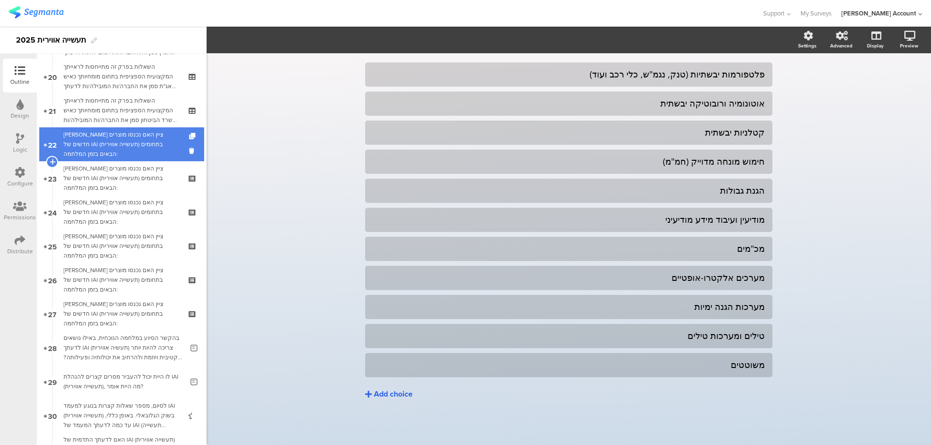
scroll to position [99, 0]
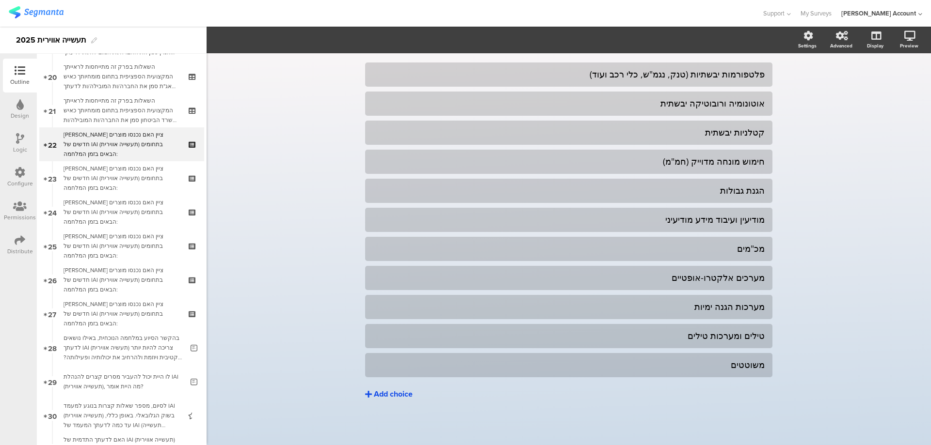
click at [386, 393] on div "Add choice" at bounding box center [393, 395] width 39 height 10
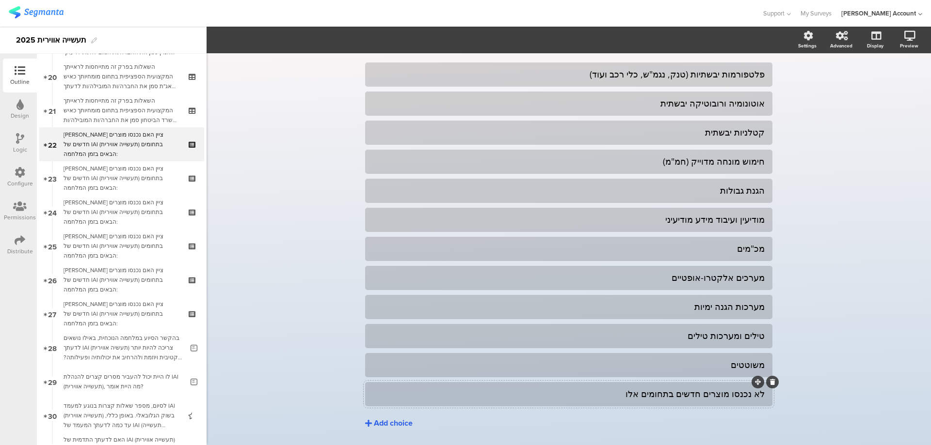
click at [696, 398] on div "לא נכנסו מוצרים חדשים בתחומים אלו" at bounding box center [569, 394] width 392 height 11
click at [271, 36] on span "Choice options" at bounding box center [260, 39] width 52 height 11
click at [321, 63] on span at bounding box center [319, 66] width 15 height 8
click at [322, 84] on span at bounding box center [319, 85] width 15 height 8
click at [653, 397] on div "לא נכנסו מוצרים חדשים בתחומים אלו" at bounding box center [584, 394] width 362 height 11
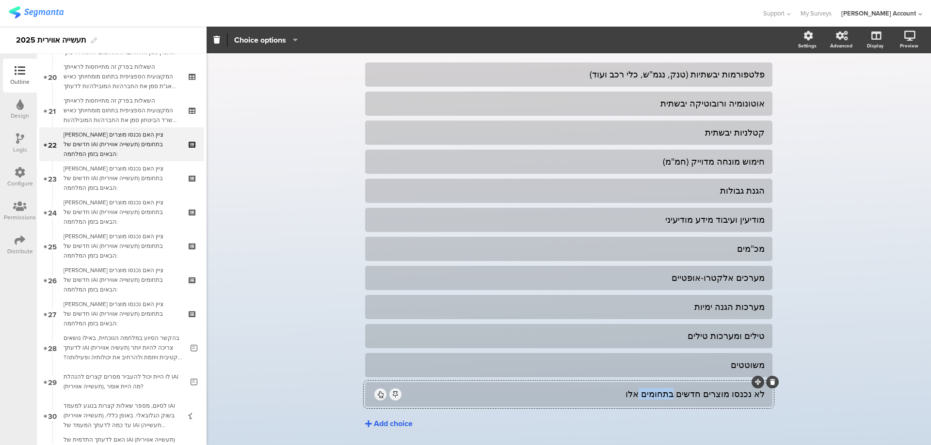
click at [653, 397] on div "לא נכנסו מוצרים חדשים בתחומים אלו" at bounding box center [584, 394] width 362 height 11
copy div "לא נכנסו מוצרים חדשים בתחומים אלו"
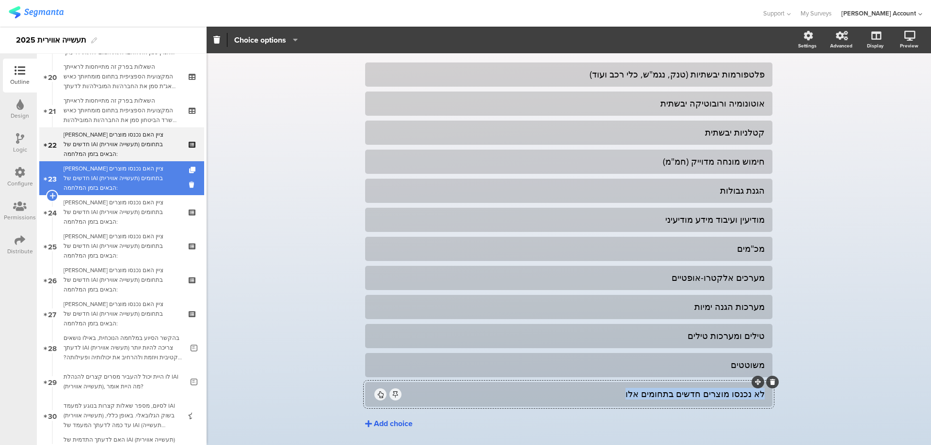
click at [157, 177] on div "[PERSON_NAME] ציין האם נכנסו מוצרים חדשים של IAI (תעשייה אווירית) בתחומים הבאים…" at bounding box center [122, 178] width 116 height 29
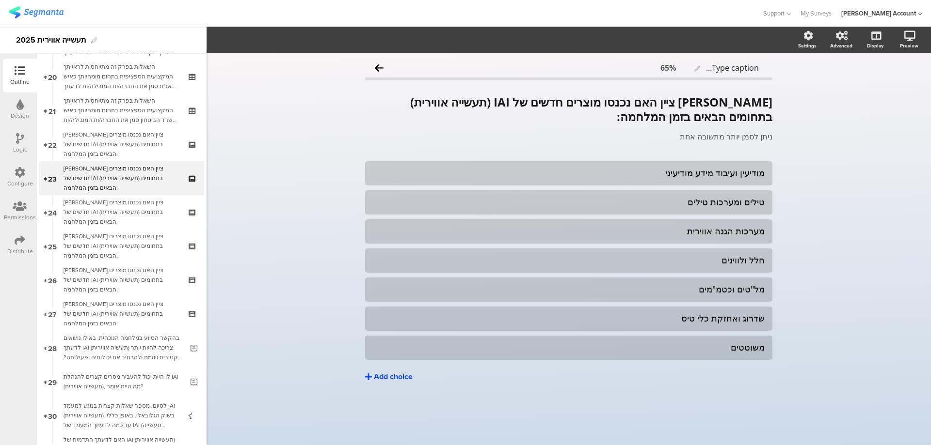
drag, startPoint x: 392, startPoint y: 375, endPoint x: 405, endPoint y: 375, distance: 12.6
click at [392, 375] on div "Add choice" at bounding box center [393, 377] width 39 height 10
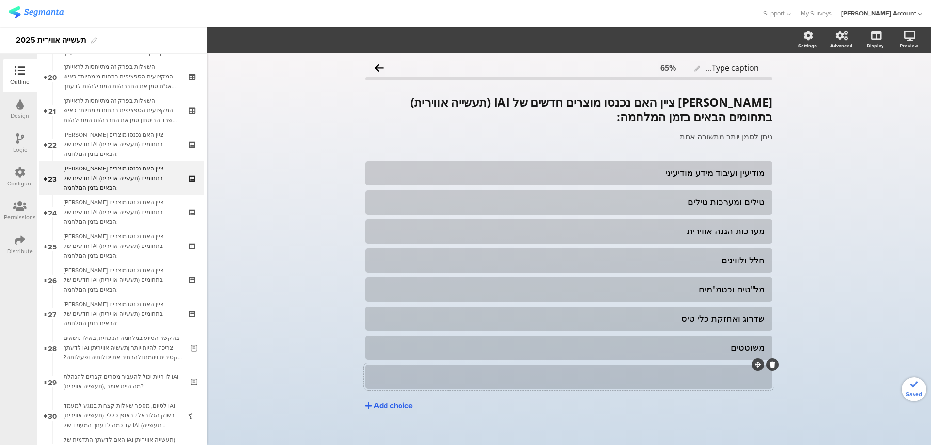
click at [656, 377] on div at bounding box center [569, 376] width 392 height 11
click at [655, 378] on div "לא נכנסו מוצרים חדשים בתחומים אלו" at bounding box center [569, 376] width 392 height 11
click at [276, 40] on span "Choice options" at bounding box center [260, 39] width 52 height 11
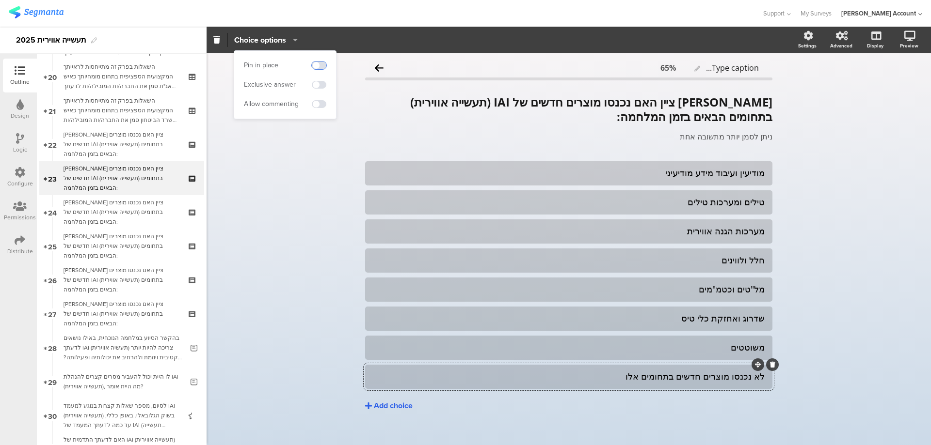
click at [322, 64] on span at bounding box center [319, 66] width 15 height 8
click at [322, 84] on span at bounding box center [319, 85] width 15 height 8
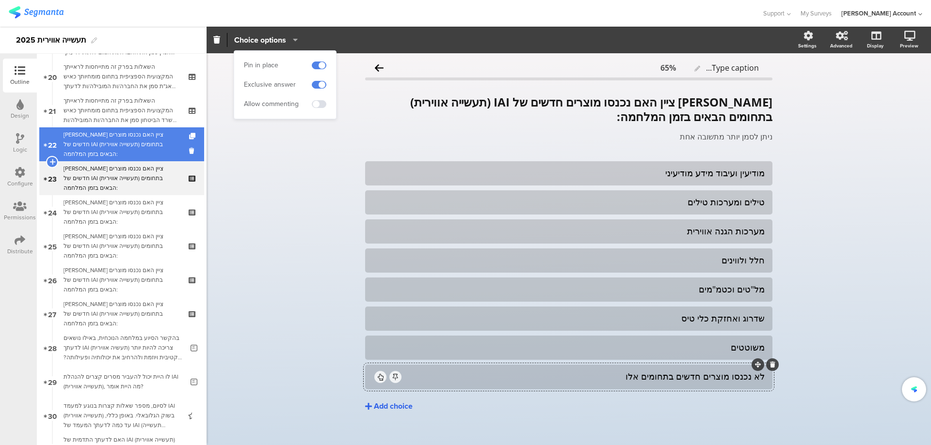
click at [172, 137] on link "22 [PERSON_NAME] ציין האם נכנסו מוצרים חדשים של IAI (תעשייה אווירית) בתחומים הב…" at bounding box center [121, 144] width 165 height 34
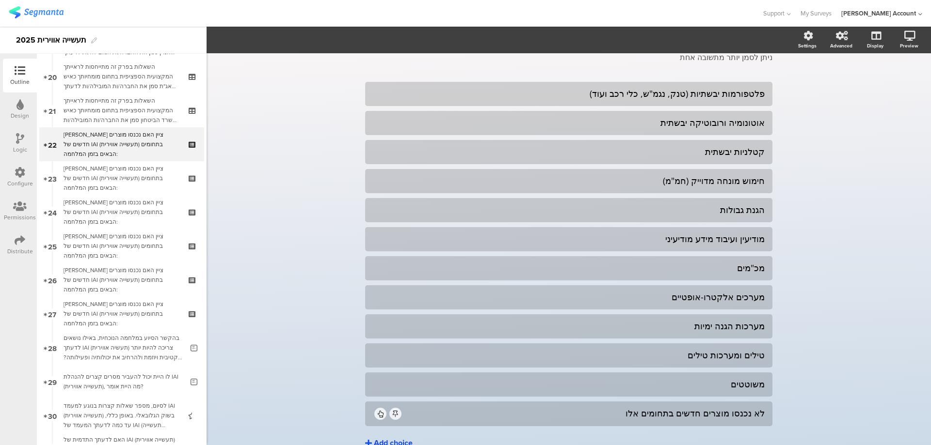
scroll to position [128, 0]
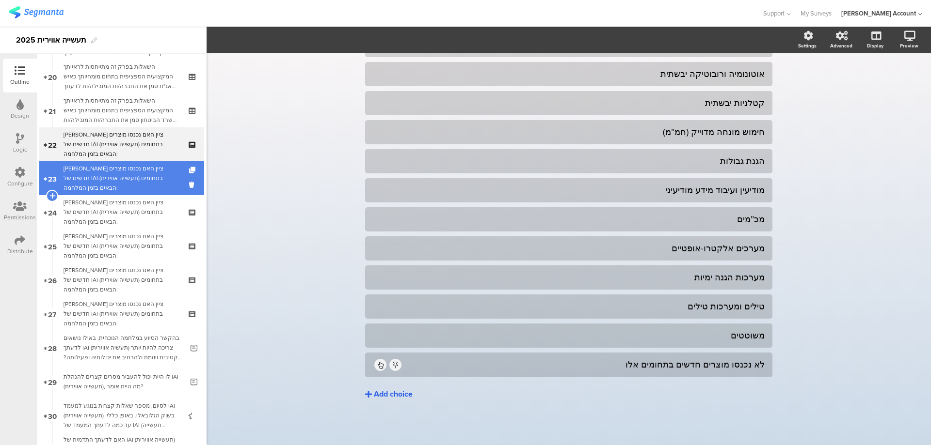
click at [138, 178] on div "[PERSON_NAME] ציין האם נכנסו מוצרים חדשים של IAI (תעשייה אווירית) בתחומים הבאים…" at bounding box center [122, 178] width 116 height 29
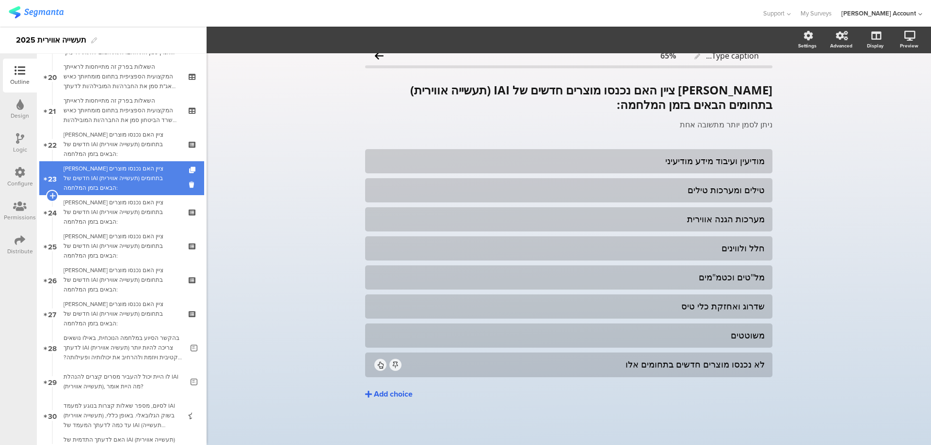
scroll to position [12, 0]
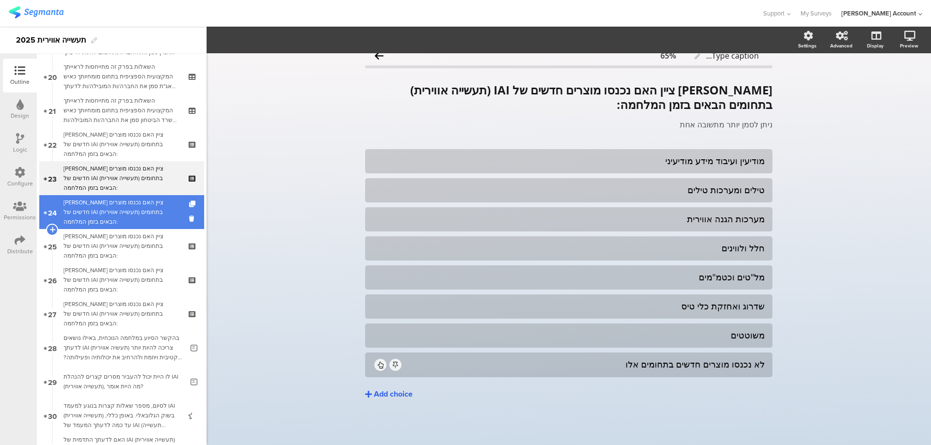
click at [145, 204] on div "[PERSON_NAME] ציין האם נכנסו מוצרים חדשים של IAI (תעשייה אווירית) בתחומים הבאים…" at bounding box center [122, 212] width 116 height 29
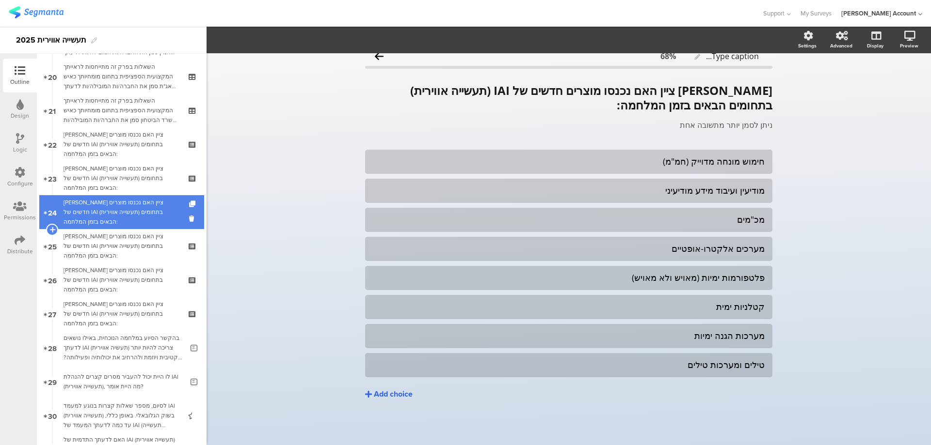
scroll to position [12, 0]
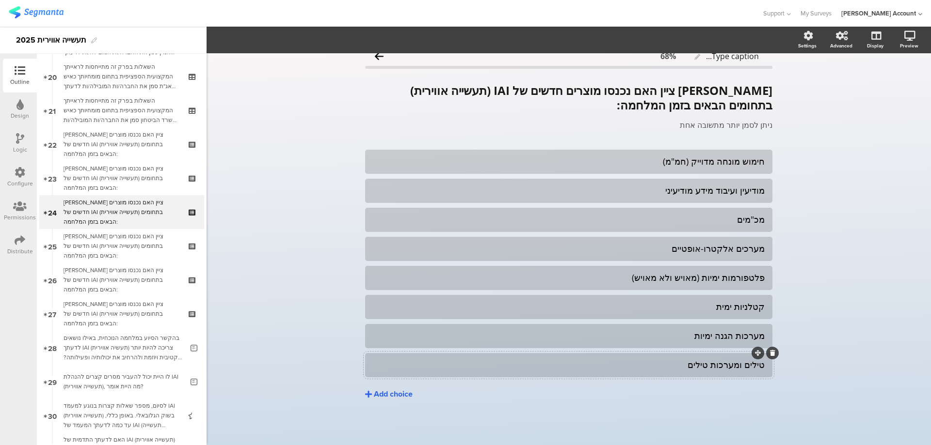
click at [495, 377] on div at bounding box center [568, 365] width 407 height 24
click at [402, 391] on div "Add choice" at bounding box center [393, 395] width 39 height 10
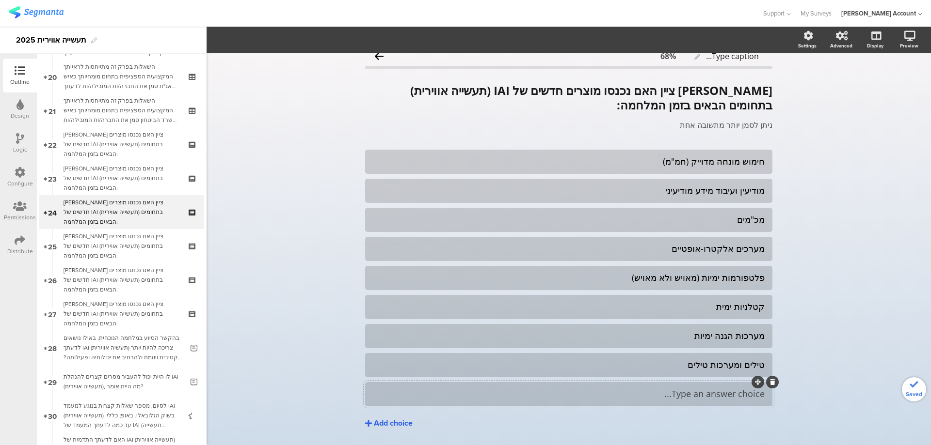
click at [628, 392] on div "Type an answer choice..." at bounding box center [569, 394] width 392 height 11
click at [628, 393] on div "לא נכנסו מוצרים חדשים בתחומים אלו" at bounding box center [569, 394] width 392 height 11
click at [274, 45] on span "Choice options" at bounding box center [260, 39] width 52 height 11
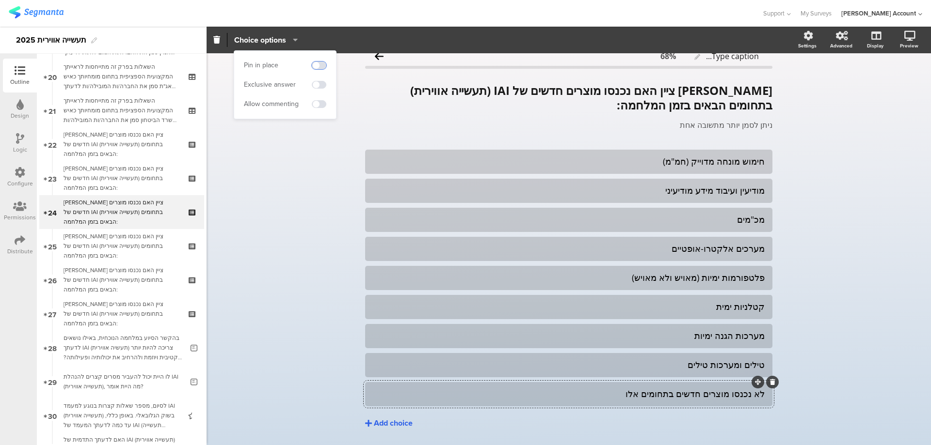
click at [322, 65] on span at bounding box center [319, 66] width 15 height 8
click at [321, 86] on span at bounding box center [319, 85] width 15 height 8
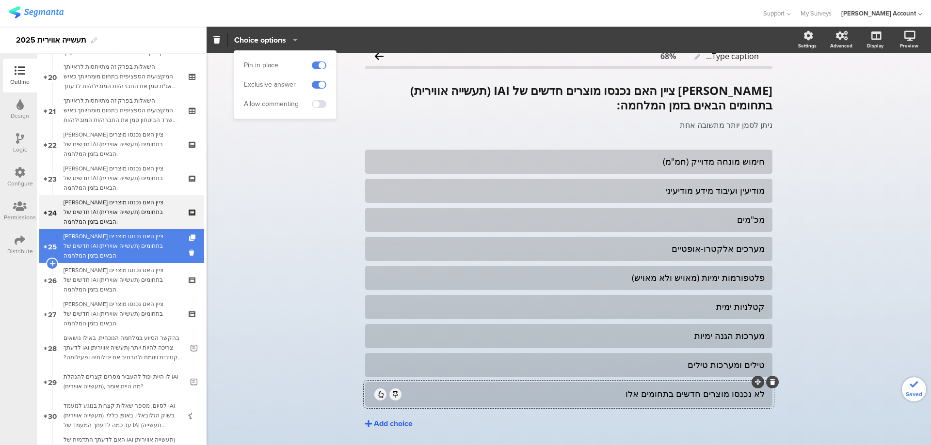
click at [153, 236] on div "[PERSON_NAME] ציין האם נכנסו מוצרים חדשים של IAI (תעשייה אווירית) בתחומים הבאים…" at bounding box center [122, 246] width 116 height 29
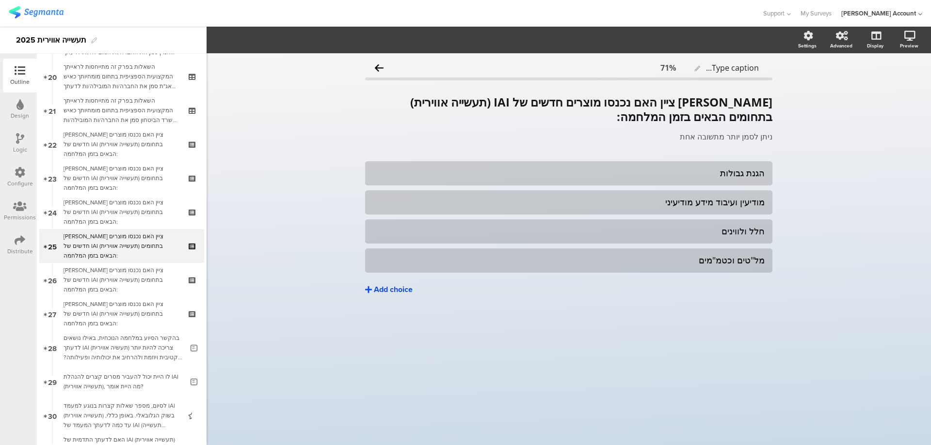
click at [395, 295] on div "Add choice" at bounding box center [393, 290] width 39 height 10
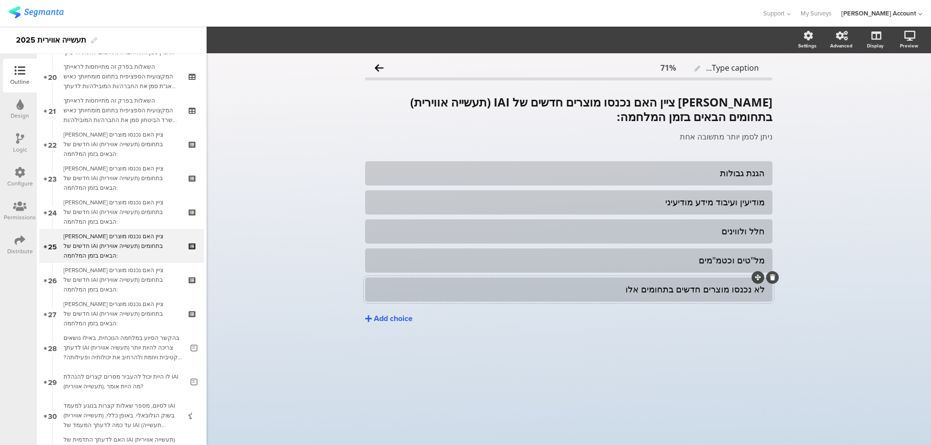
click at [664, 296] on div "לא נכנסו מוצרים חדשים בתחומים אלו" at bounding box center [569, 290] width 392 height 16
click at [521, 287] on div "לא נכנסו מוצרים חדשים בתחומים אלו" at bounding box center [569, 289] width 392 height 11
click at [280, 44] on span "Choice options" at bounding box center [260, 39] width 52 height 11
click at [319, 62] on span at bounding box center [319, 66] width 15 height 8
click at [325, 83] on span at bounding box center [319, 85] width 15 height 8
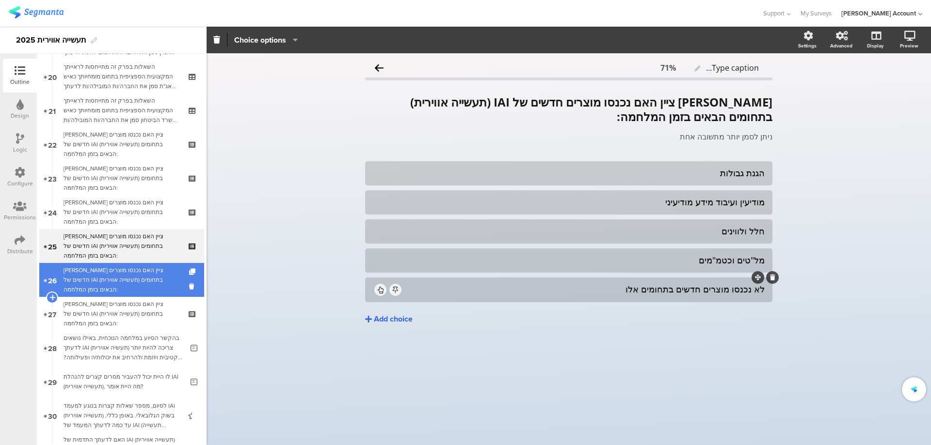
click at [134, 285] on div "[PERSON_NAME] ציין האם נכנסו מוצרים חדשים של IAI (תעשייה אווירית) בתחומים הבאים…" at bounding box center [122, 280] width 116 height 29
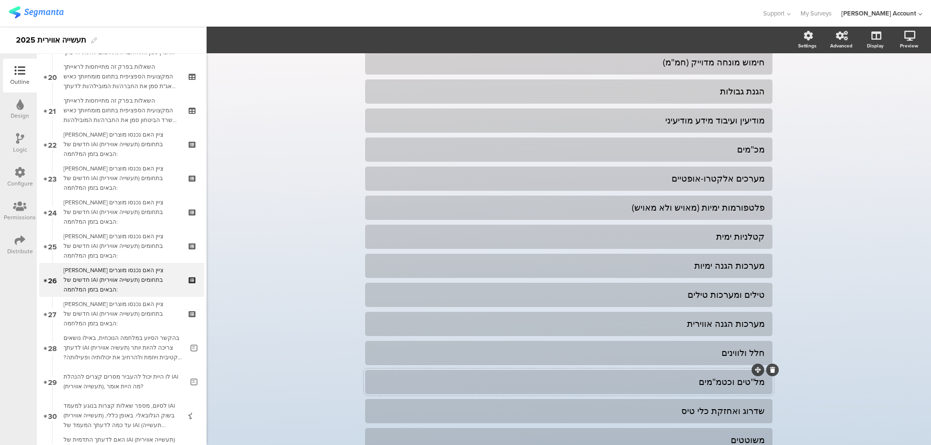
scroll to position [273, 0]
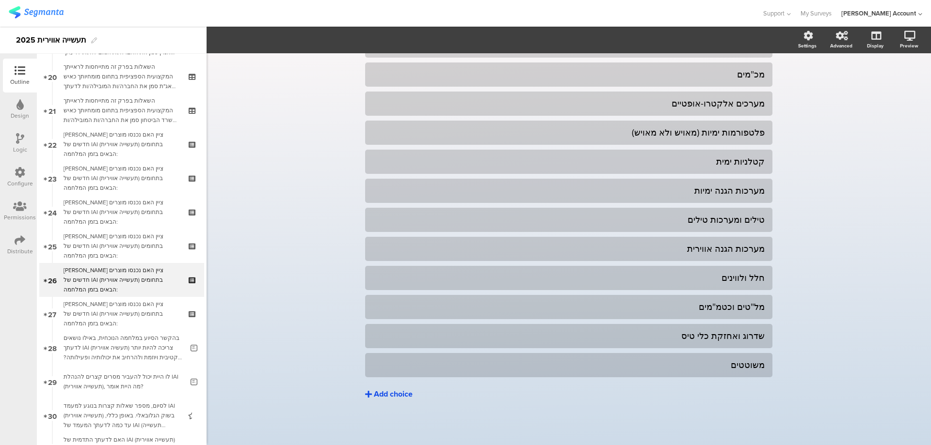
click at [402, 394] on div "Add choice" at bounding box center [393, 395] width 39 height 10
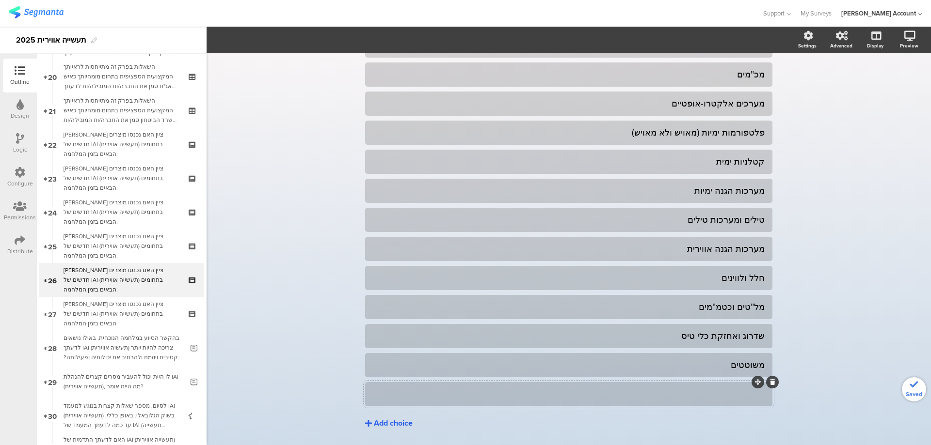
click at [629, 390] on div at bounding box center [569, 394] width 392 height 11
click at [630, 396] on div "לא נכנסו מוצרים חדשים בתחומים אלו" at bounding box center [569, 394] width 392 height 11
click at [262, 43] on span "Choice options" at bounding box center [260, 39] width 52 height 11
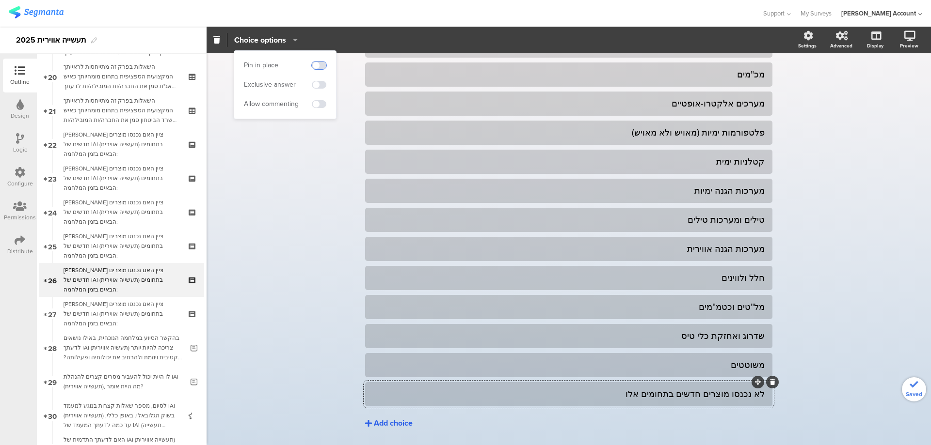
click at [323, 64] on span at bounding box center [319, 66] width 15 height 8
click at [320, 84] on span at bounding box center [319, 85] width 15 height 8
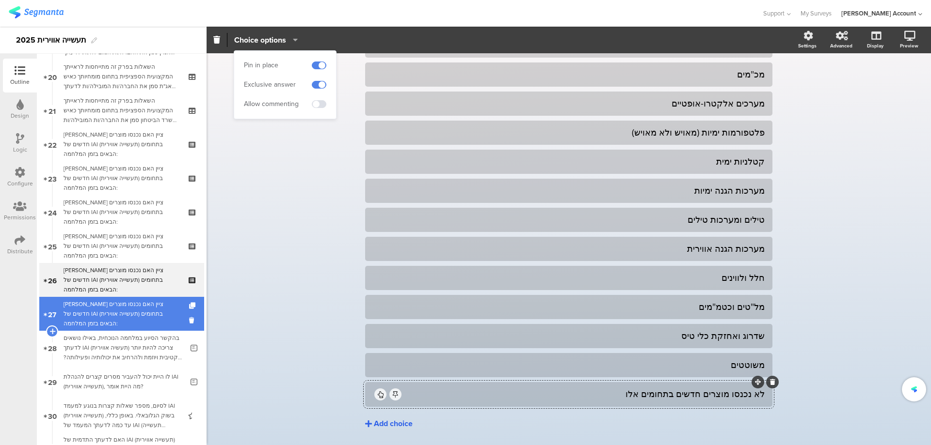
click at [143, 305] on div "[PERSON_NAME] ציין האם נכנסו מוצרים חדשים של IAI (תעשייה אווירית) בתחומים הבאים…" at bounding box center [122, 314] width 116 height 29
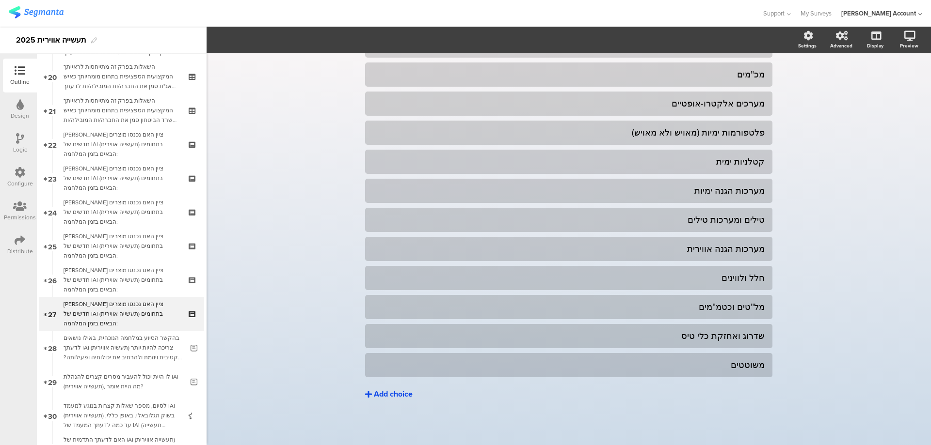
click at [384, 393] on div "Add choice" at bounding box center [393, 395] width 39 height 10
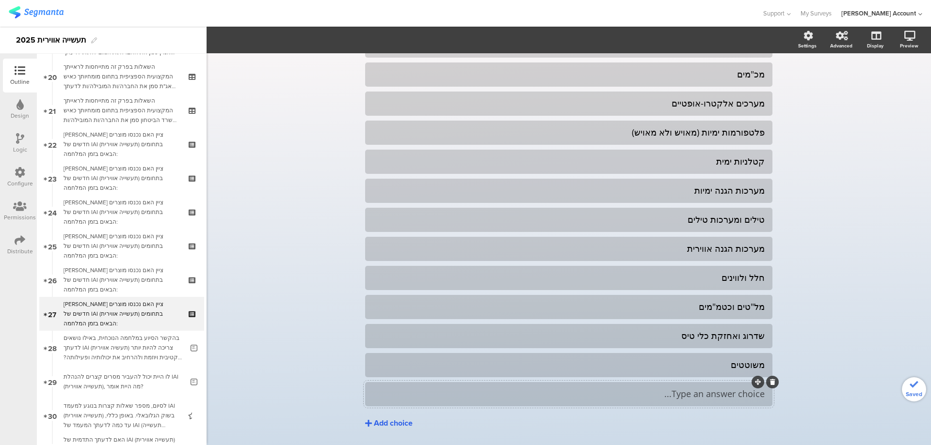
click at [553, 383] on div at bounding box center [568, 394] width 407 height 24
click at [559, 392] on div "Type an answer choice..." at bounding box center [569, 394] width 392 height 11
click at [575, 393] on div "לא נכנסו מוצרים חדשים בתחומים אלו" at bounding box center [569, 394] width 392 height 11
click at [285, 43] on span "Choice options" at bounding box center [260, 39] width 52 height 11
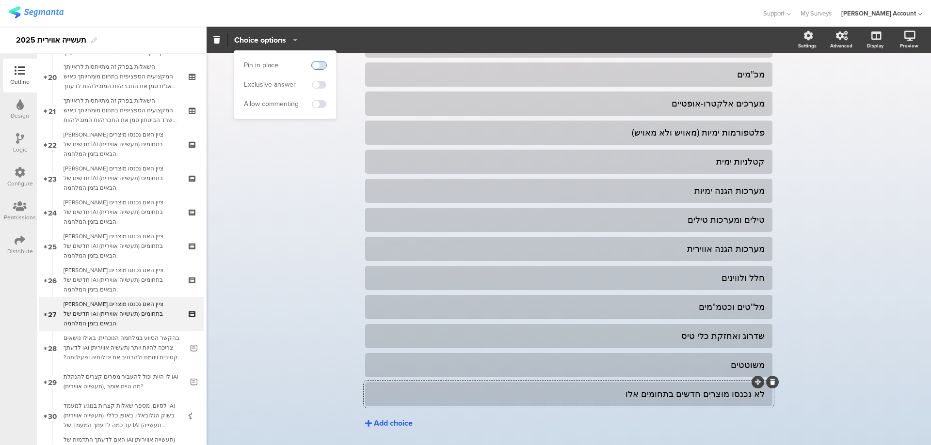
click at [323, 67] on span at bounding box center [319, 66] width 15 height 8
click at [325, 87] on span at bounding box center [319, 85] width 15 height 8
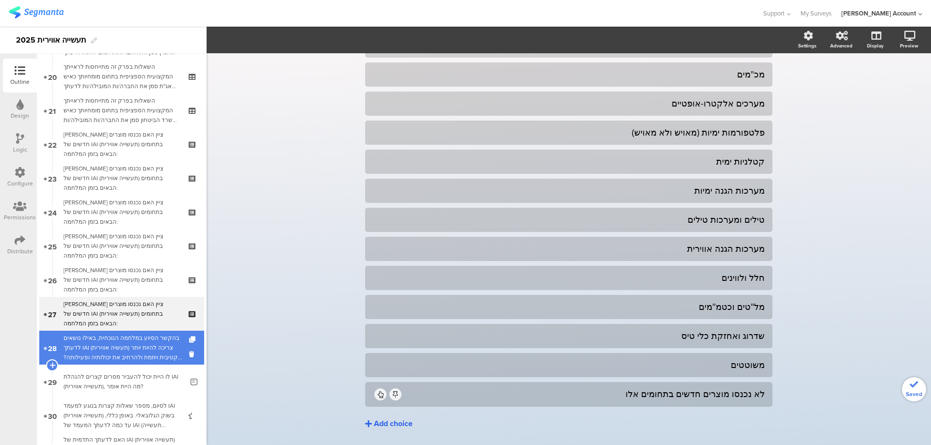
click at [156, 345] on div "בהקשר הסיוע במלחמה הנוכחית, באילו נושאים לדעתך IAI (תעשיה אווירית) צריכה להיות …" at bounding box center [124, 348] width 120 height 29
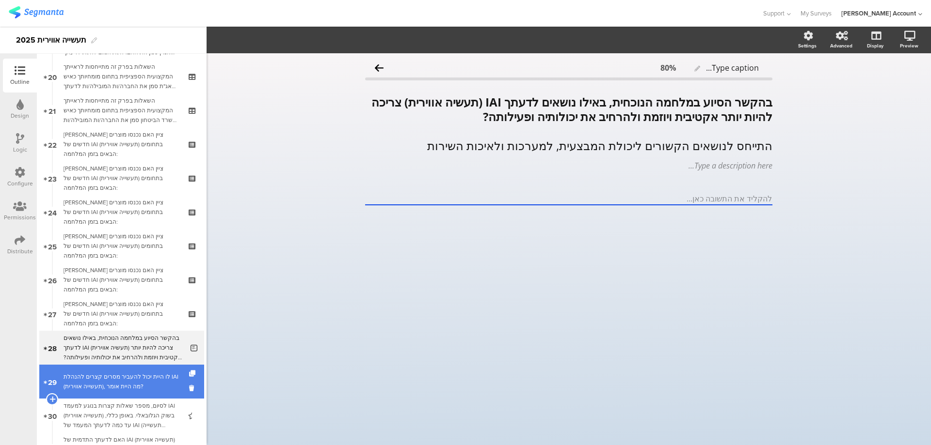
click at [141, 386] on div "לו היית יכול להעביר מסרים קצרים להנהלת IAI (תעשייה אווירית), מה היית אומר?" at bounding box center [124, 381] width 120 height 19
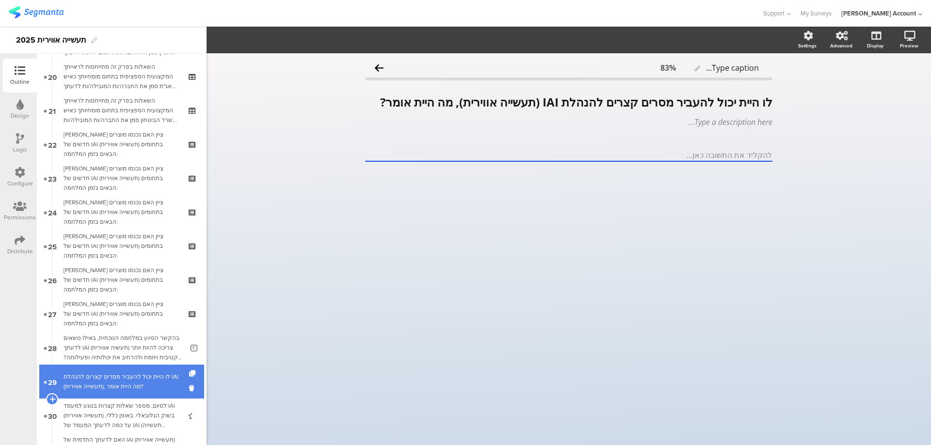
scroll to position [742, 0]
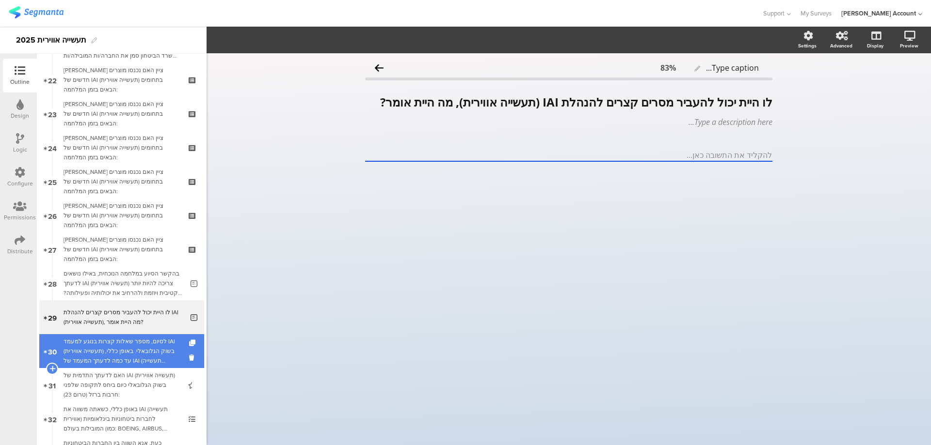
click at [159, 340] on div "לסיום, מספר שאלות קצרות בנוגע למעמד IAI (תעשייה אווירית) בשוק הגלובאלי. באופן כ…" at bounding box center [122, 351] width 116 height 29
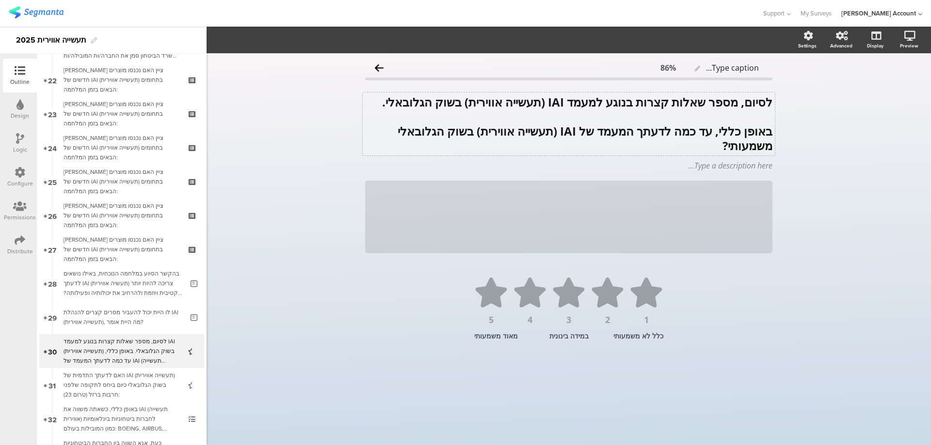
click at [751, 102] on strong "לסיום, מספר שאלות קצרות בנוגע למעמד IAI (תעשייה אווירית) בשוק הגלובאלי." at bounding box center [577, 102] width 390 height 16
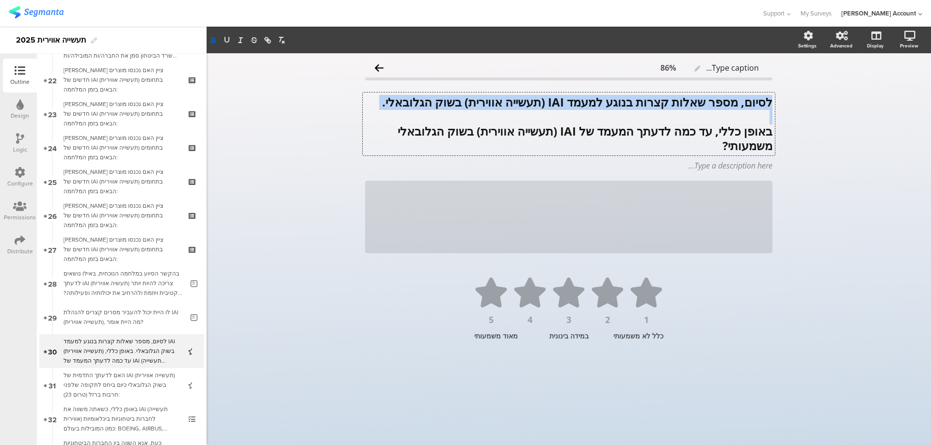
click at [751, 102] on strong "לסיום, מספר שאלות קצרות בנוגע למעמד IAI (תעשייה אווירית) בשוק הגלובאלי." at bounding box center [577, 102] width 390 height 16
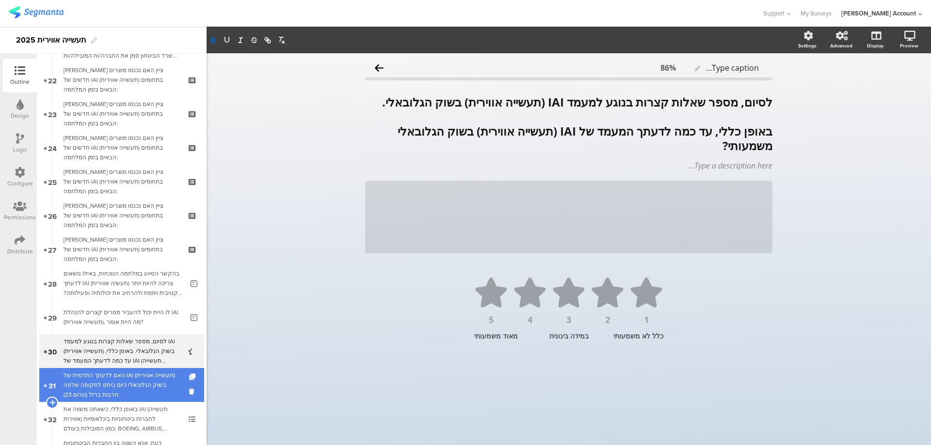
click at [159, 377] on div "האם לדעתך התדמית של IAI (תעשייה אווירית) בשוק הגלובאלי כיום ביחס לתקופה שלפני ח…" at bounding box center [122, 385] width 116 height 29
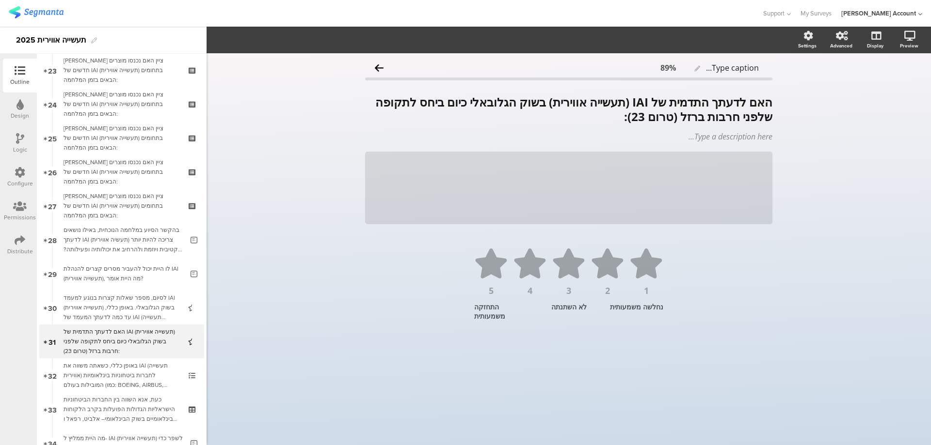
scroll to position [807, 0]
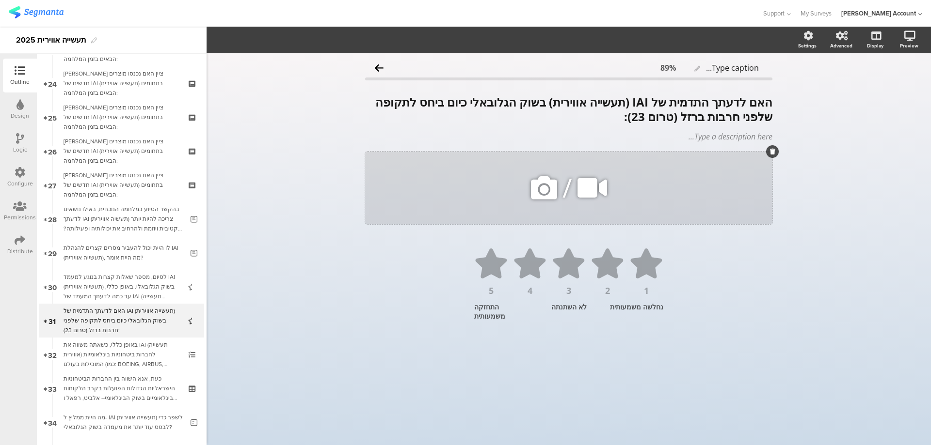
click at [772, 149] on icon at bounding box center [772, 152] width 5 height 6
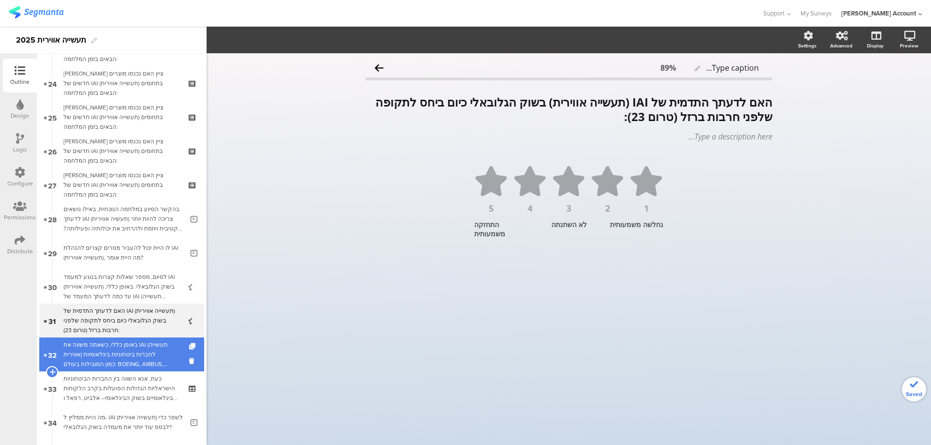
click at [100, 355] on div "באופן כללי, כשאתה משווה את IAI (תעשייה אווירית) לחברות ביטחוניות בינלאומיות המו…" at bounding box center [122, 354] width 116 height 29
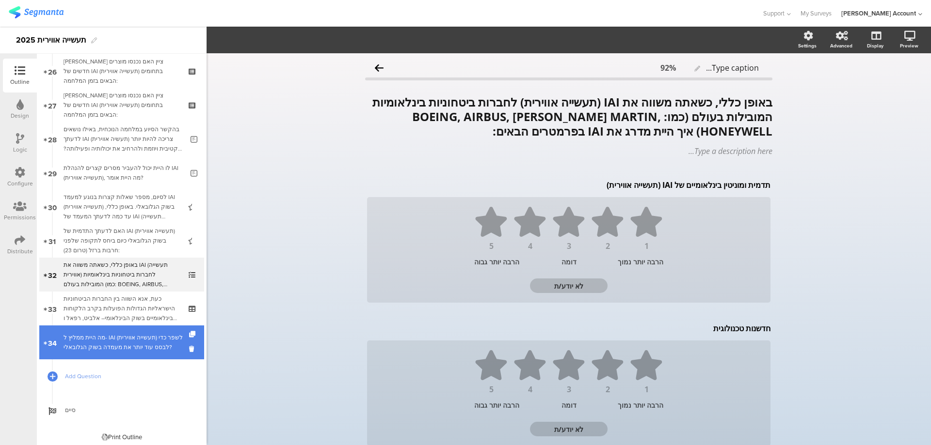
scroll to position [891, 0]
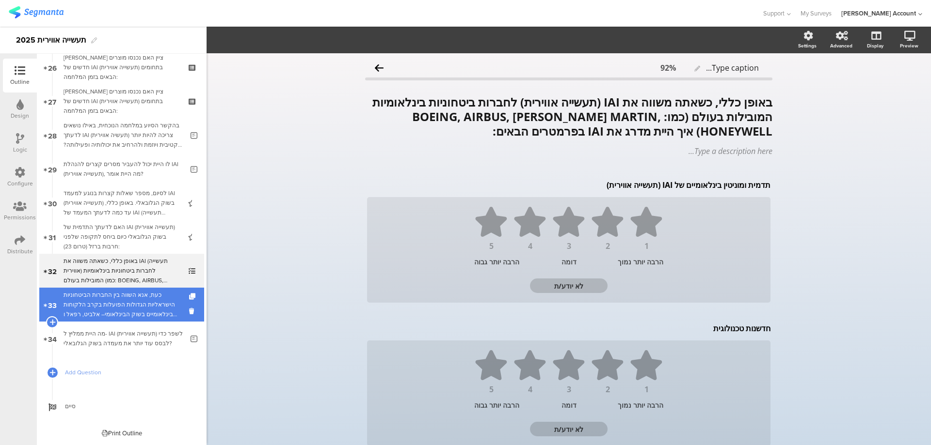
click at [126, 314] on div "כעת, אנא השווה בין החברות הביטחוניות הישראליות הגדולות הפועלות בקרב הלקוחות הבי…" at bounding box center [122, 304] width 116 height 29
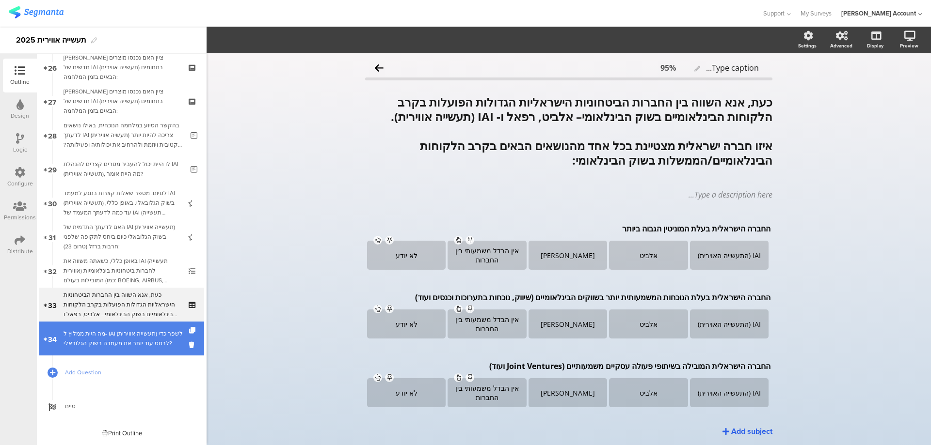
click at [126, 345] on div "מה היית ממליץ ל- IAI (תעשייה אווירית) לשפר כדי לבסס עוד יותר את מעמדה בשוק הגלו…" at bounding box center [124, 338] width 120 height 19
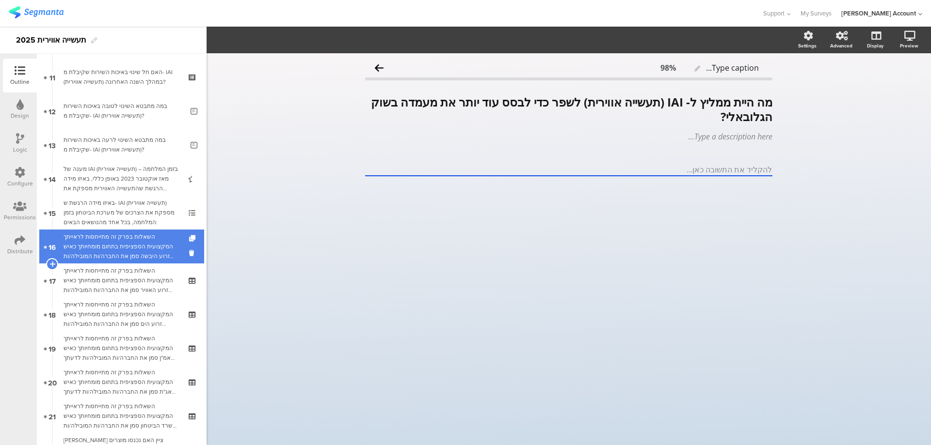
scroll to position [373, 0]
click at [99, 240] on div "השאלות בפרק זה מתייחסות לראייתך המקצועית הספציפית בתחום מומחיותך כאיש זרוע היבש…" at bounding box center [122, 245] width 116 height 29
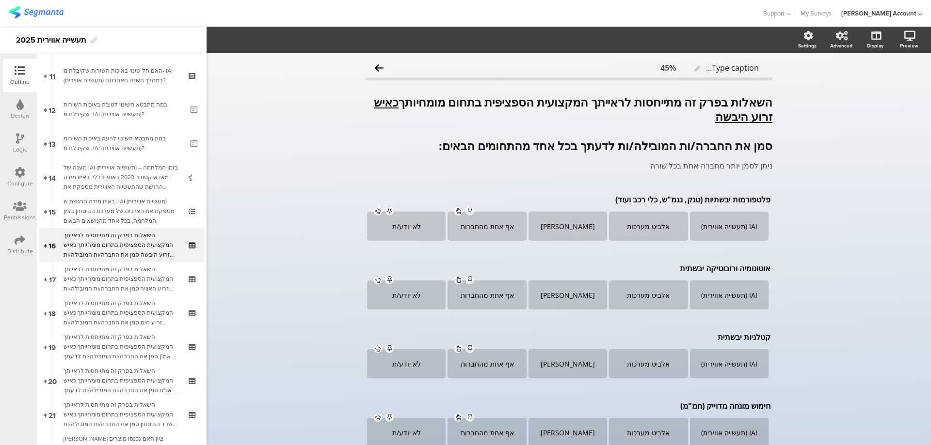
click at [18, 137] on icon at bounding box center [20, 138] width 8 height 11
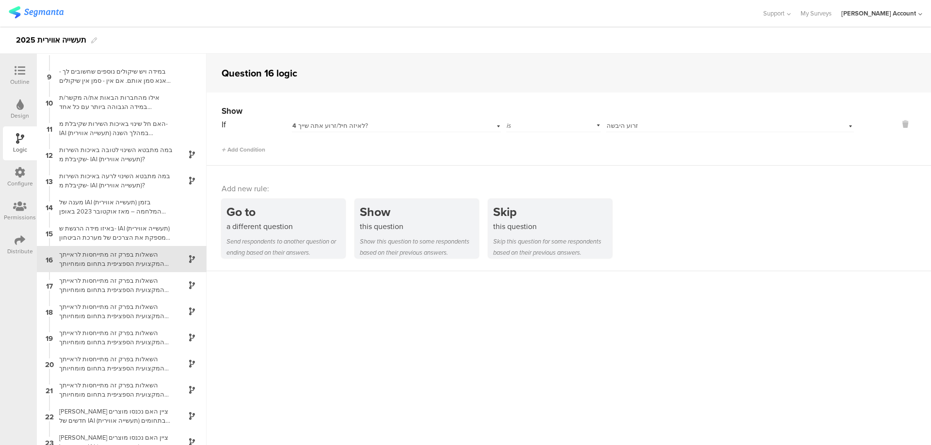
scroll to position [210, 0]
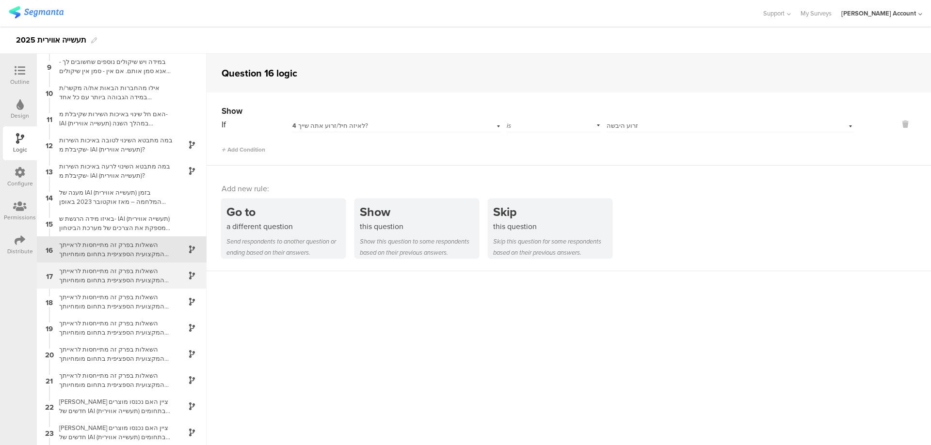
click at [100, 266] on div "17 השאלות בפרק זה מתייחסות לראייתך המקצועית הספציפית בתחום מומחיותך כאיש זרוע ה…" at bounding box center [122, 276] width 170 height 26
click at [109, 276] on div "השאלות בפרק זה מתייחסות לראייתך המקצועית הספציפית בתחום מומחיותך כאיש זרוע הים …" at bounding box center [113, 276] width 121 height 18
click at [114, 284] on div "השאלות בפרק זה מתייחסות לראייתך המקצועית הספציפית בתחום מומחיותך כאיש אמ"ן סמן …" at bounding box center [113, 276] width 121 height 18
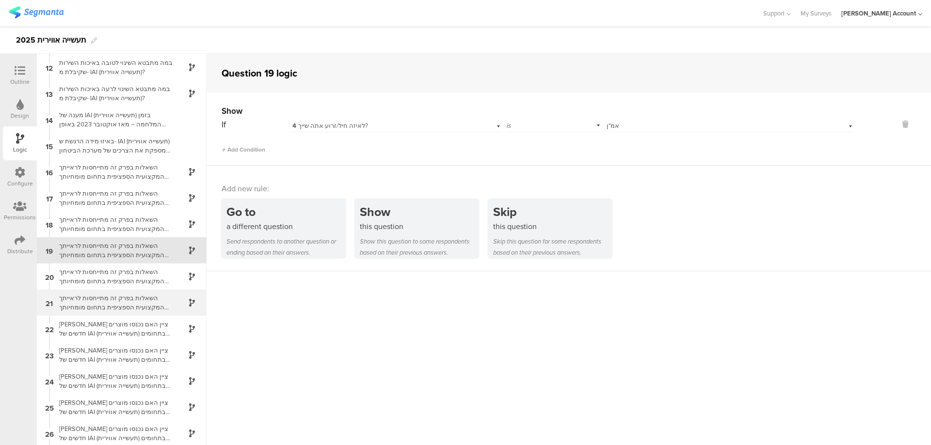
scroll to position [288, 0]
click at [119, 280] on div "השאלות בפרק זה מתייחסות לראייתך המקצועית הספציפית בתחום מומחיותך כאיש אג"ת סמן …" at bounding box center [113, 276] width 121 height 18
click at [125, 281] on div "השאלות בפרק זה מתייחסות לראייתך המקצועית הספציפית בתחום מומחיותך כאיש משרד הביט…" at bounding box center [113, 276] width 121 height 18
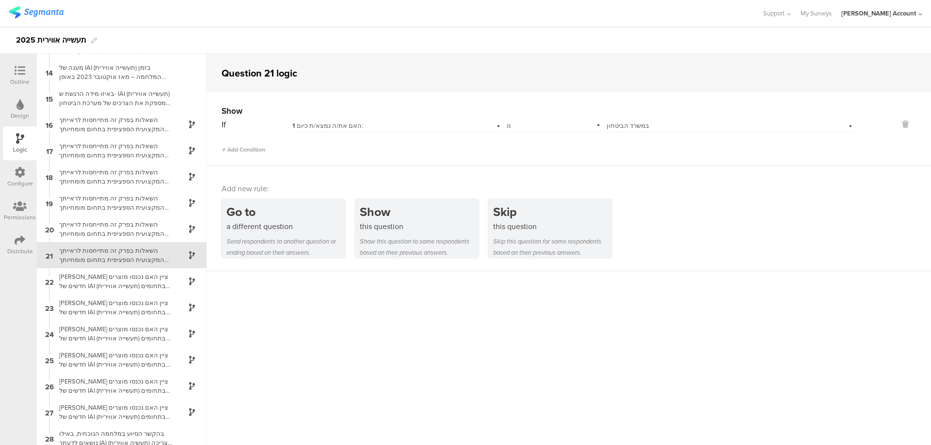
scroll to position [341, 0]
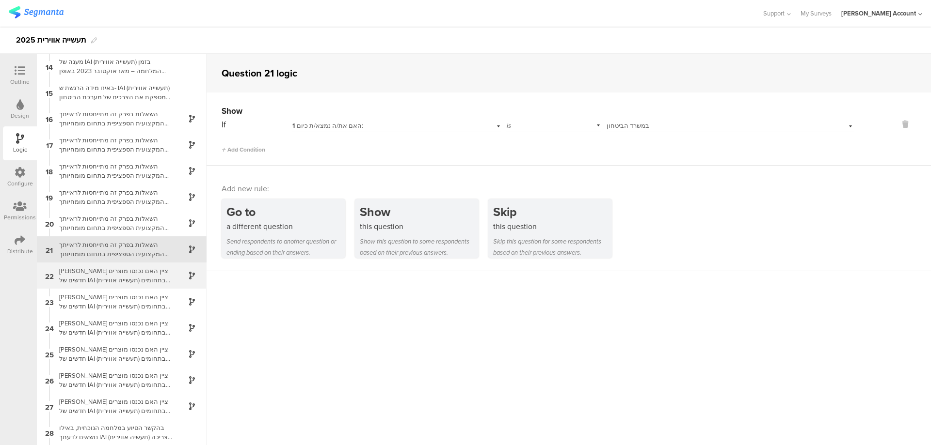
click at [135, 276] on div "[PERSON_NAME] ציין האם נכנסו מוצרים חדשים של IAI (תעשייה אווירית) בתחומים הבאים…" at bounding box center [113, 276] width 121 height 18
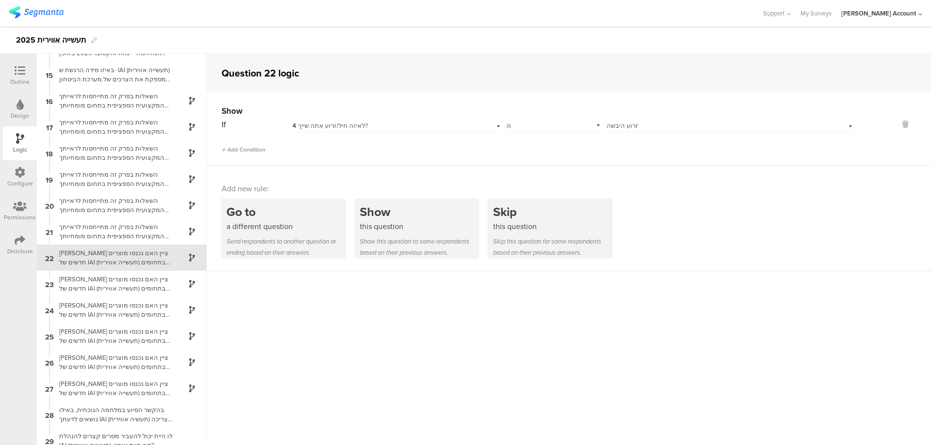
scroll to position [367, 0]
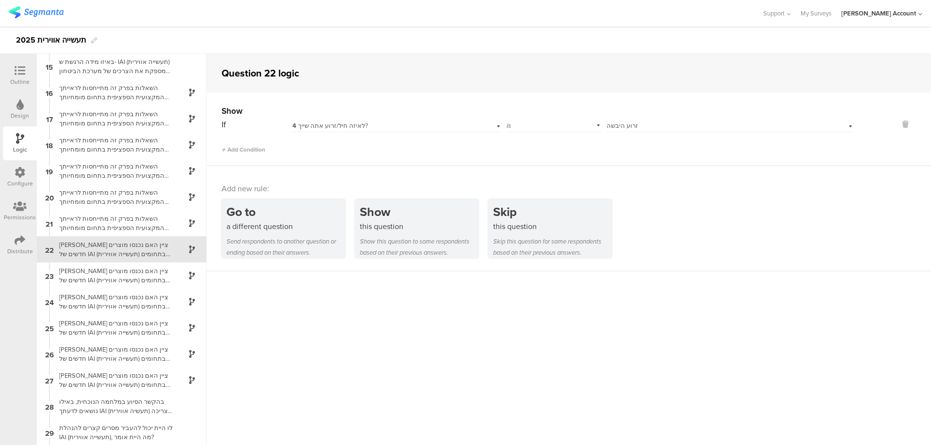
click at [135, 276] on div "[PERSON_NAME] ציין האם נכנסו מוצרים חדשים של IAI (תעשייה אווירית) בתחומים הבאים…" at bounding box center [113, 276] width 121 height 18
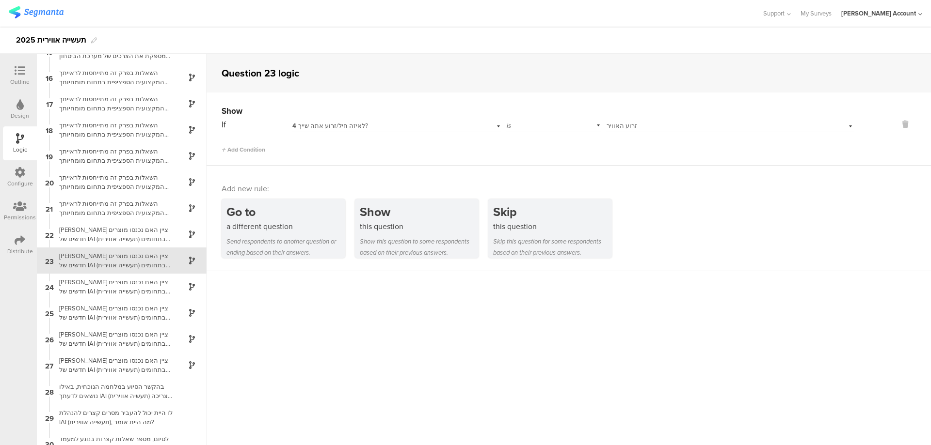
scroll to position [393, 0]
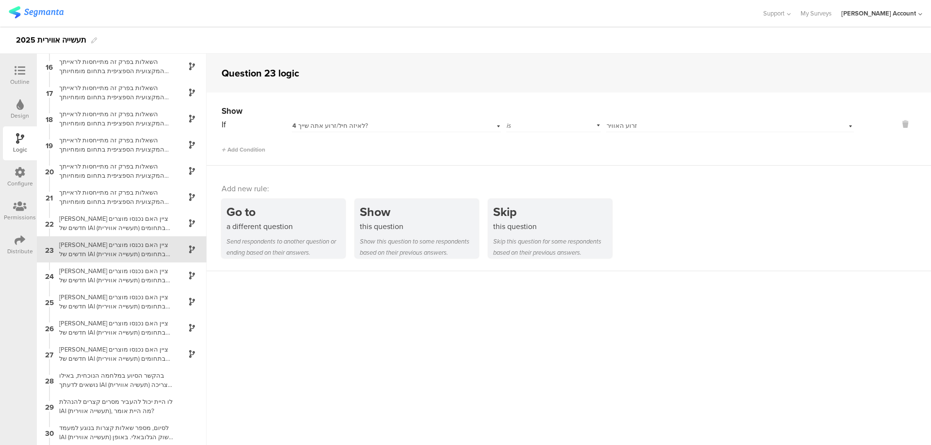
click at [137, 246] on div "[PERSON_NAME] ציין האם נכנסו מוצרים חדשים של IAI (תעשייה אווירית) בתחומים הבאים…" at bounding box center [113, 249] width 121 height 18
click at [132, 271] on div "[PERSON_NAME] ציין האם נכנסו מוצרים חדשים של IAI (תעשייה אווירית) בתחומים הבאים…" at bounding box center [113, 276] width 121 height 18
click at [132, 275] on div "[PERSON_NAME] ציין האם נכנסו מוצרים חדשים של IAI (תעשייה אווירית) בתחומים הבאים…" at bounding box center [113, 276] width 121 height 18
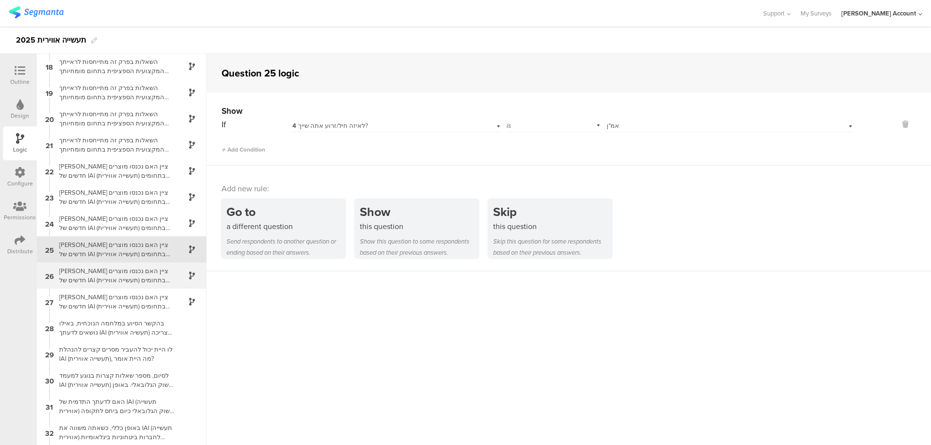
click at [137, 274] on div "[PERSON_NAME] ציין האם נכנסו מוצרים חדשים של IAI (תעשייה אווירית) בתחומים הבאים…" at bounding box center [113, 276] width 121 height 18
click at [137, 277] on div "[PERSON_NAME] ציין האם נכנסו מוצרים חדשים של IAI (תעשייה אווירית) בתחומים הבאים…" at bounding box center [113, 276] width 121 height 18
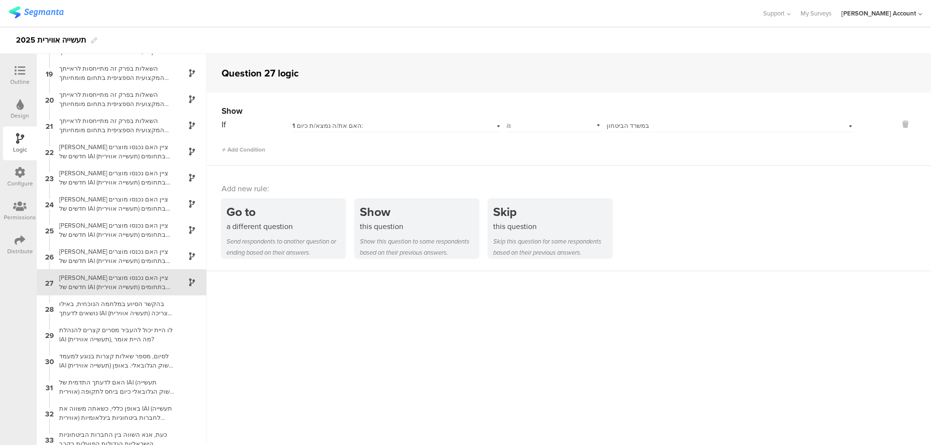
scroll to position [498, 0]
